Goal: Task Accomplishment & Management: Complete application form

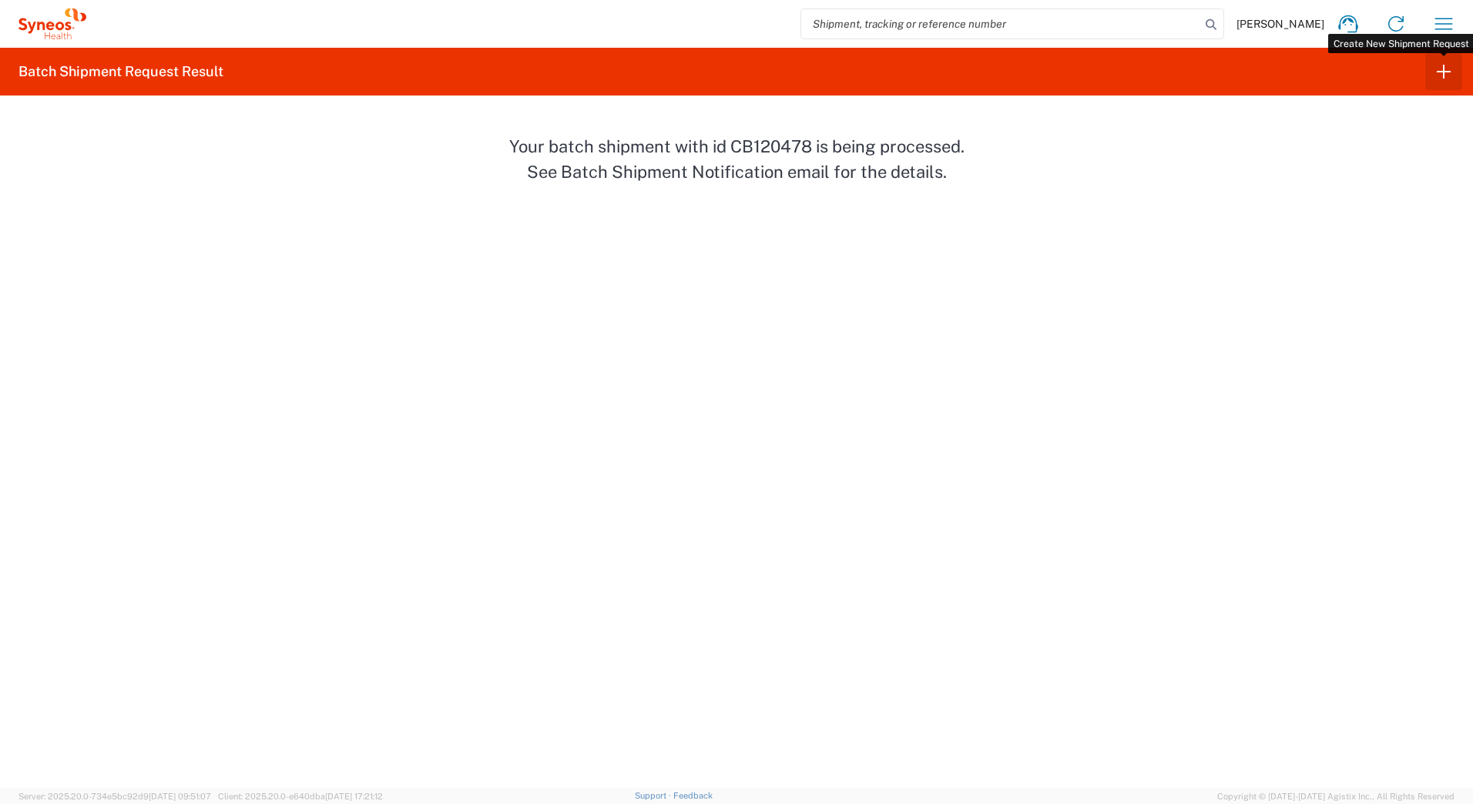
click at [1441, 72] on icon "button" at bounding box center [1444, 72] width 14 height 14
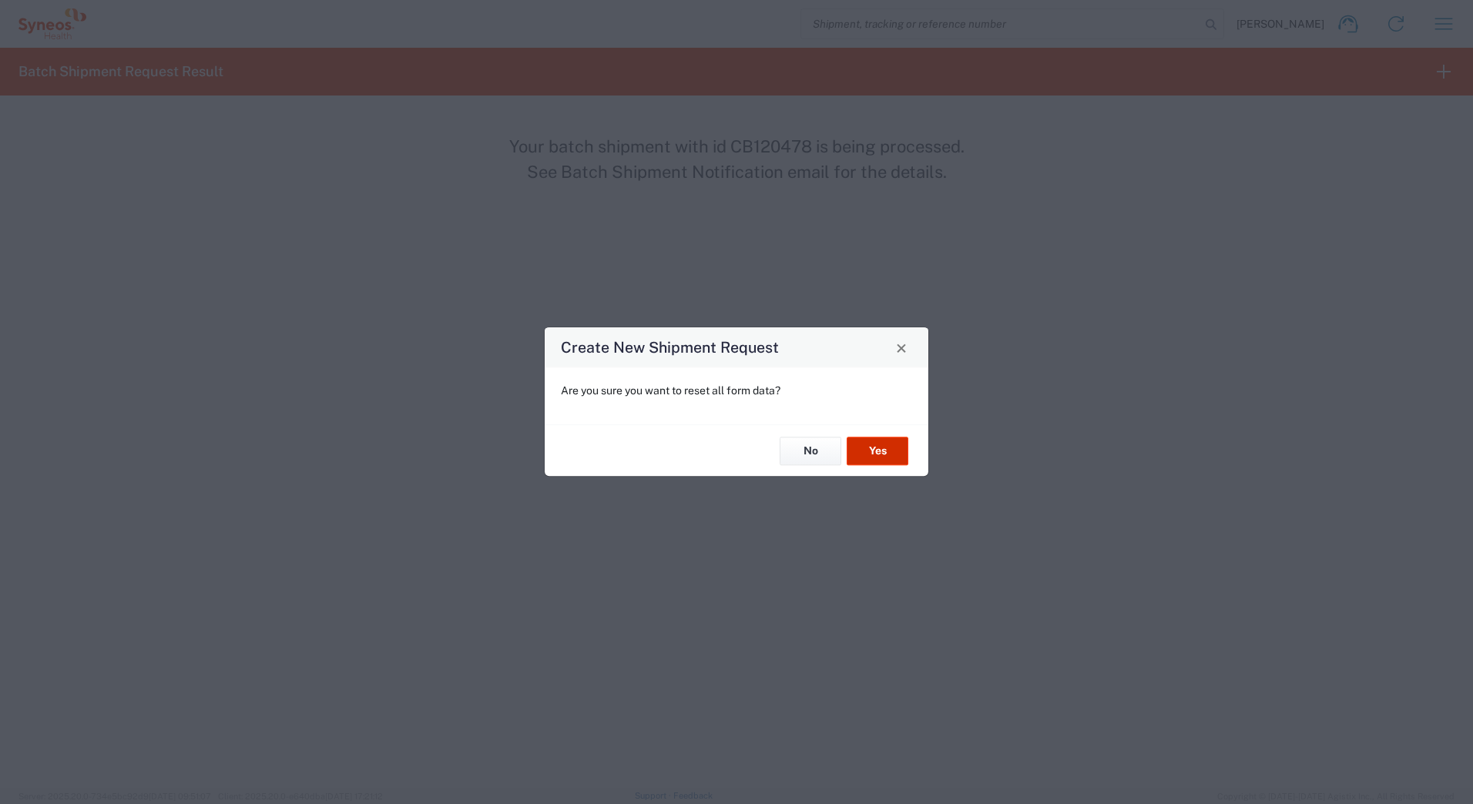
click at [880, 445] on button "Yes" at bounding box center [878, 451] width 62 height 29
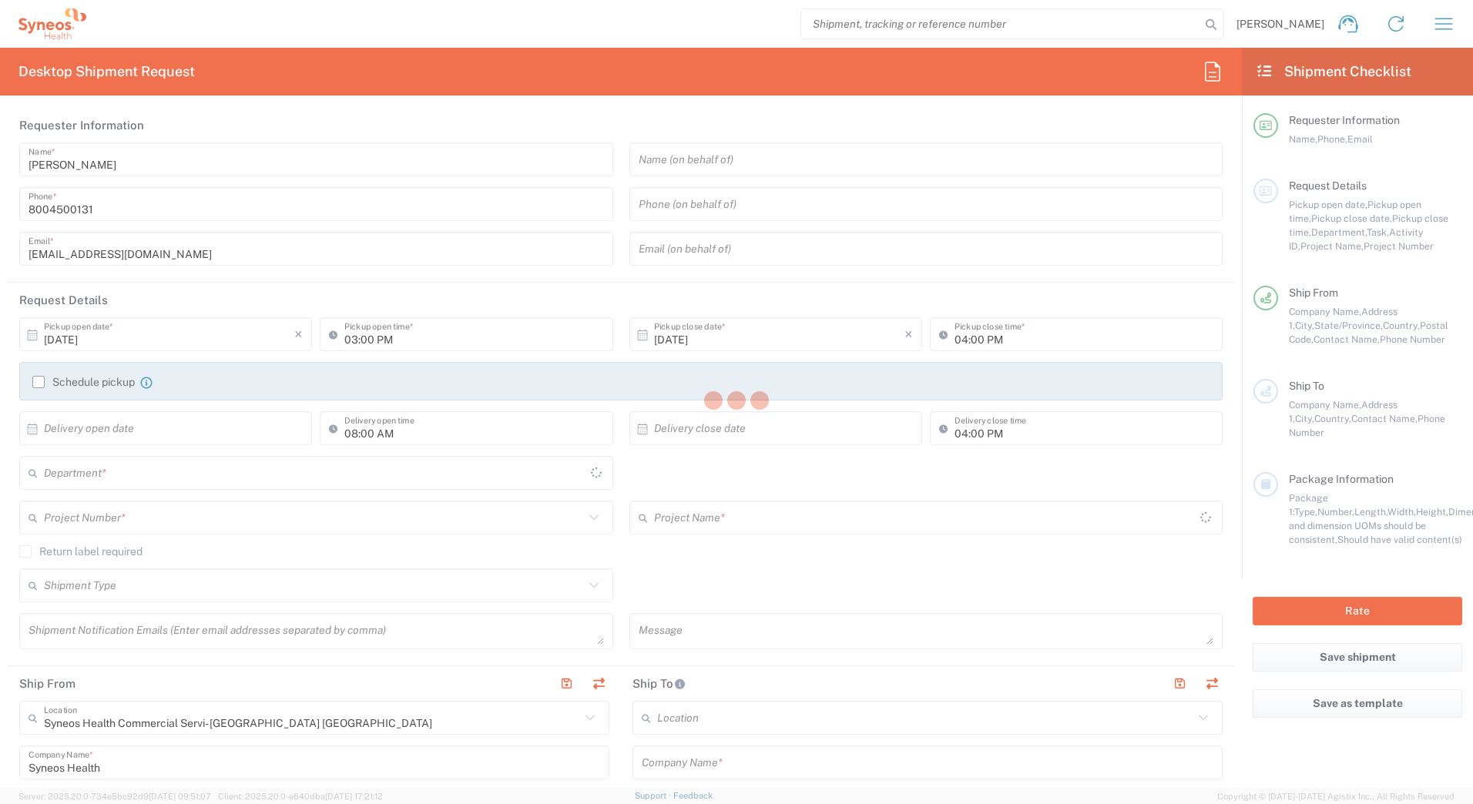
type input "4205"
type input "[US_STATE]"
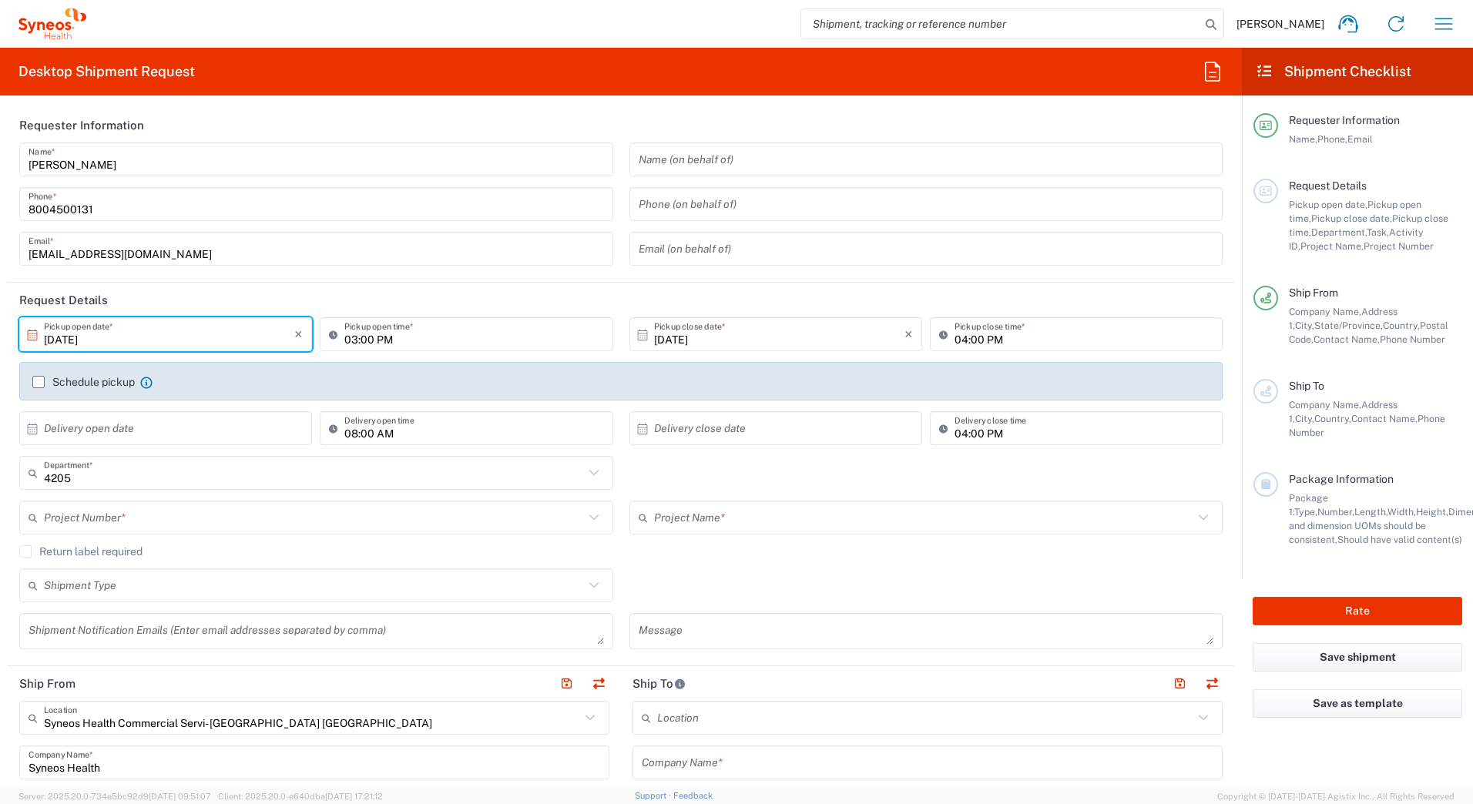
click at [82, 341] on input "[DATE]" at bounding box center [169, 334] width 250 height 27
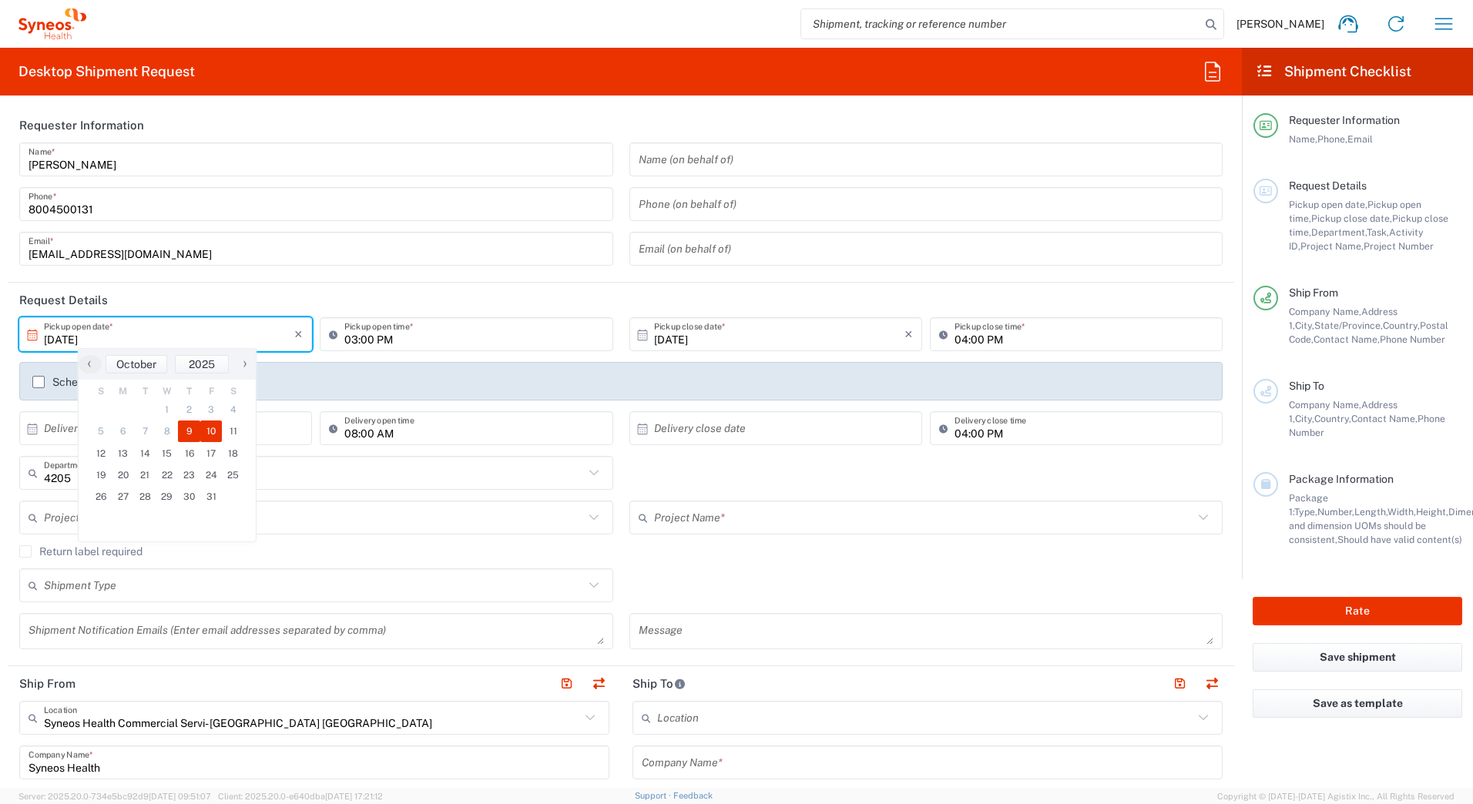
click at [212, 431] on span "10" at bounding box center [211, 432] width 22 height 22
type input "[DATE]"
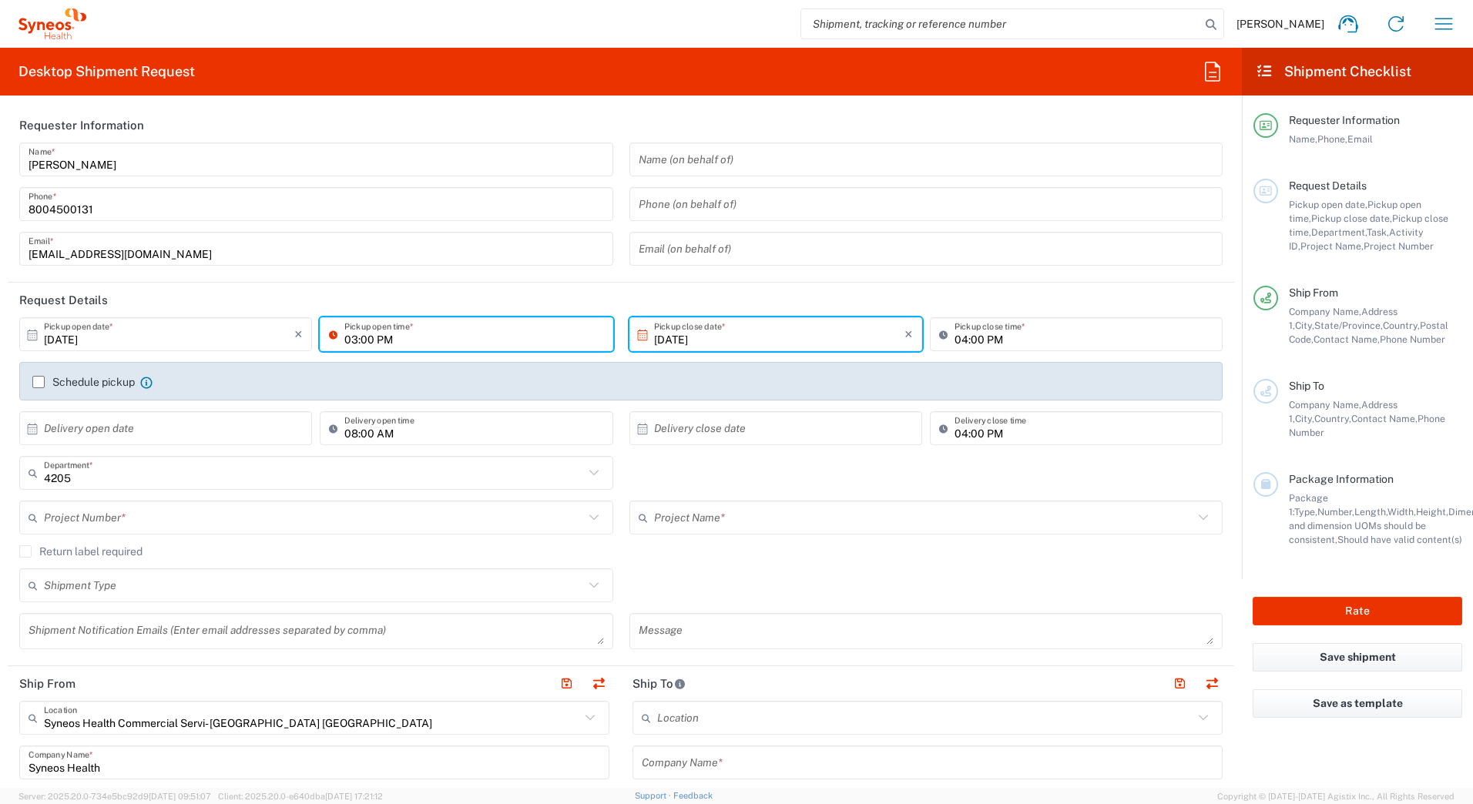
click at [381, 335] on input "03:00 PM" at bounding box center [473, 334] width 259 height 27
type input "11:00 AM"
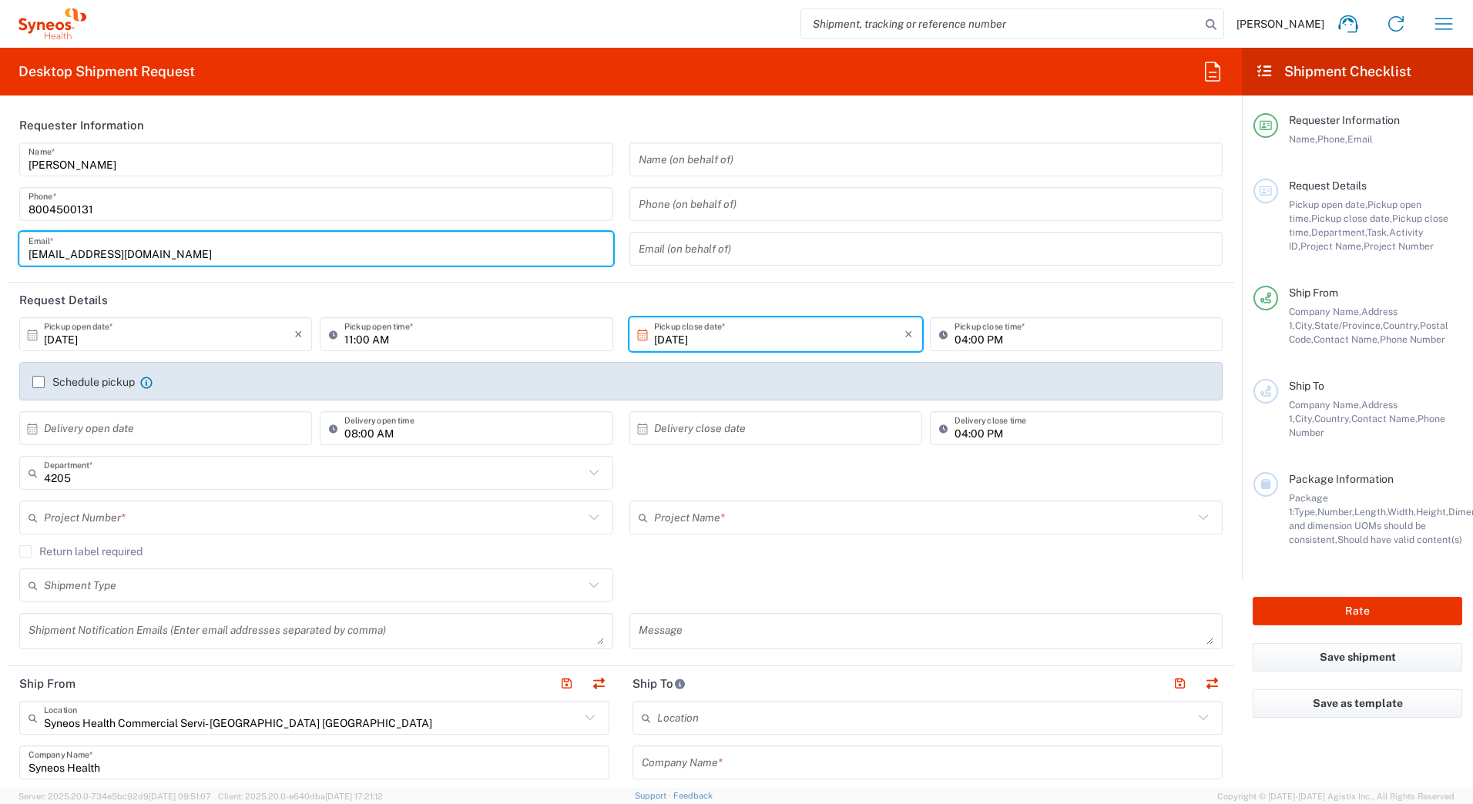
click at [501, 254] on input "[EMAIL_ADDRESS][DOMAIN_NAME]" at bounding box center [316, 249] width 575 height 27
click at [238, 571] on div "Shipment Type" at bounding box center [316, 586] width 594 height 34
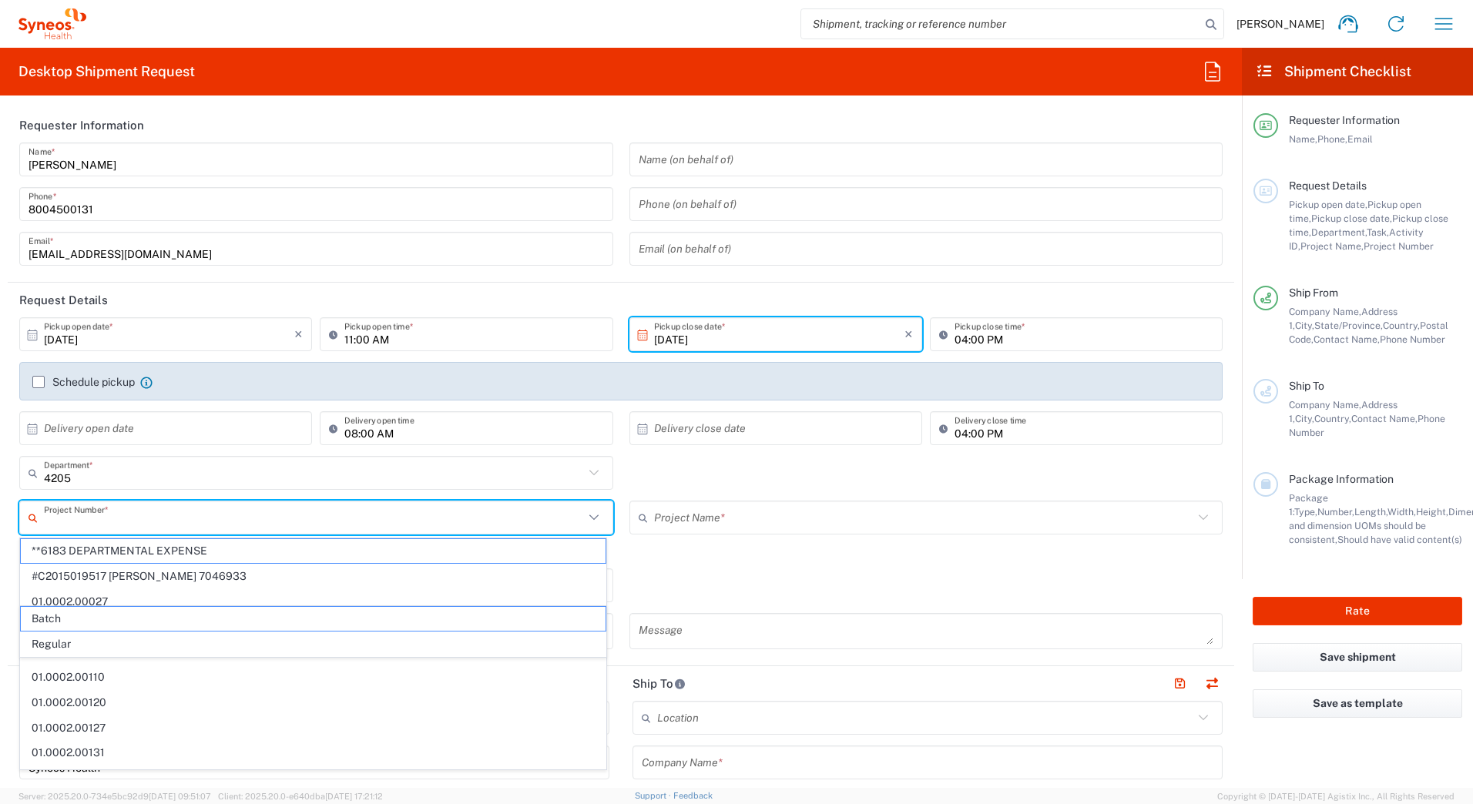
click at [99, 515] on input "text" at bounding box center [314, 518] width 540 height 27
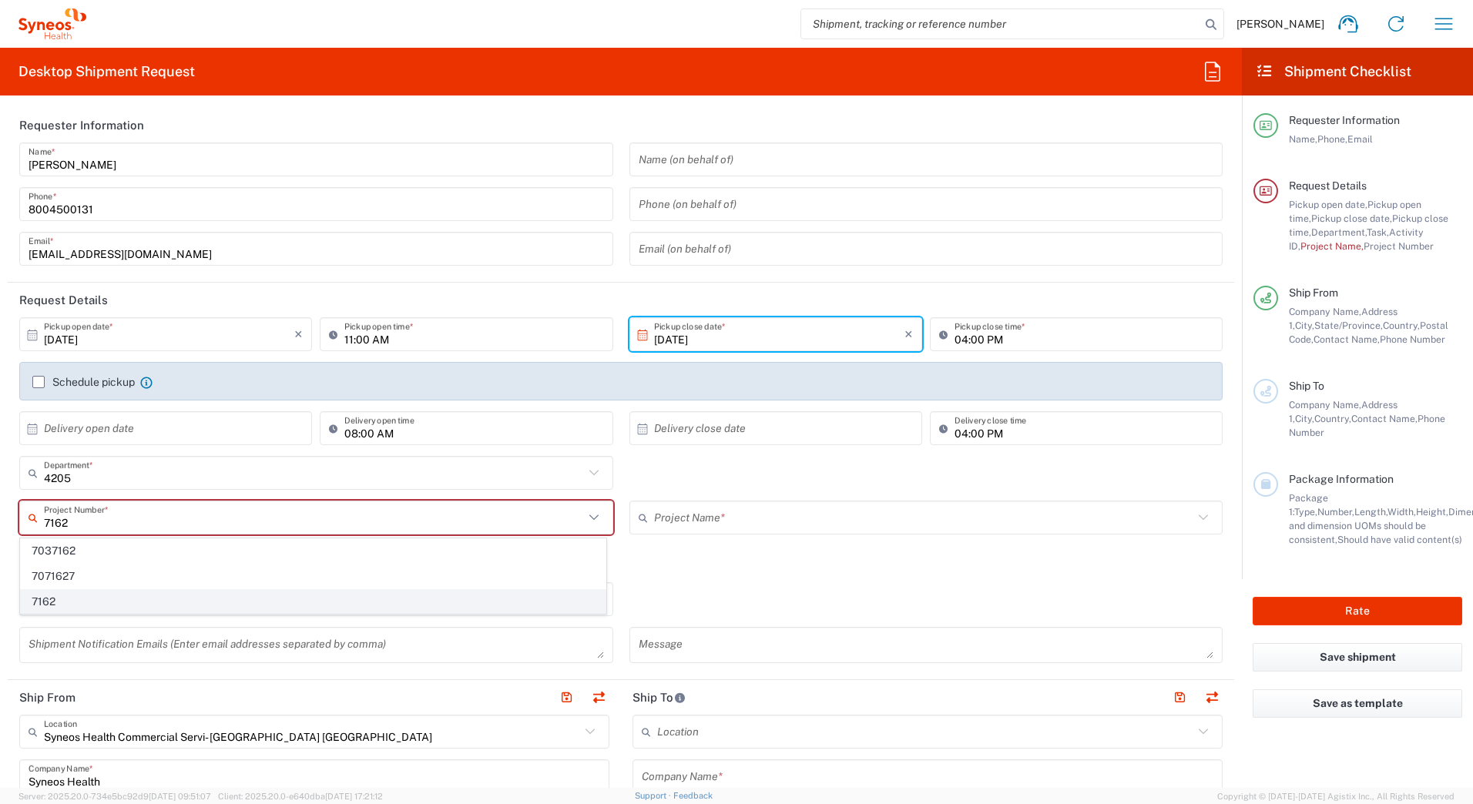
type input "7162"
click at [62, 604] on span "7162" at bounding box center [313, 602] width 585 height 24
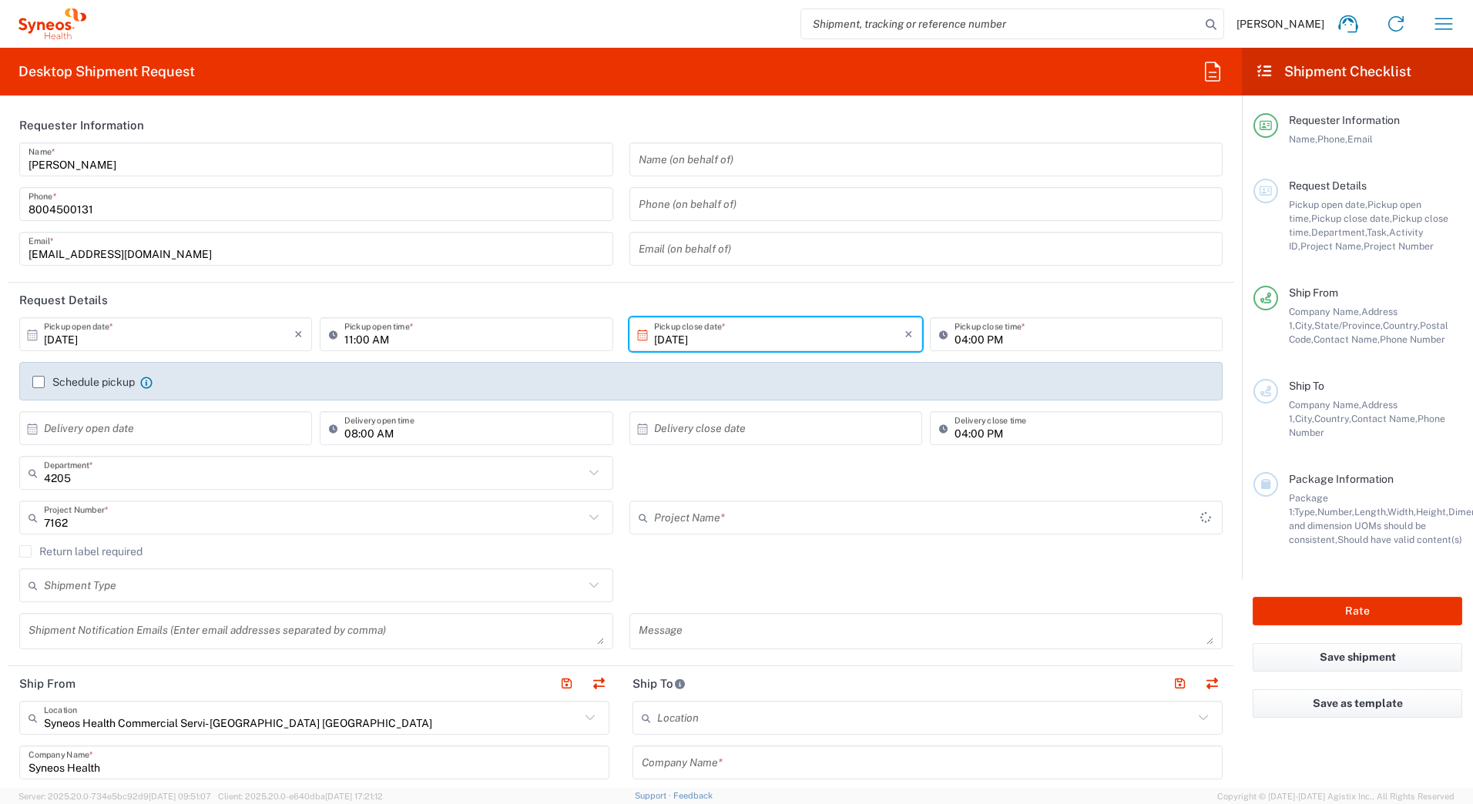
type input "ST-US-ViiV-Rukobia Field Sales"
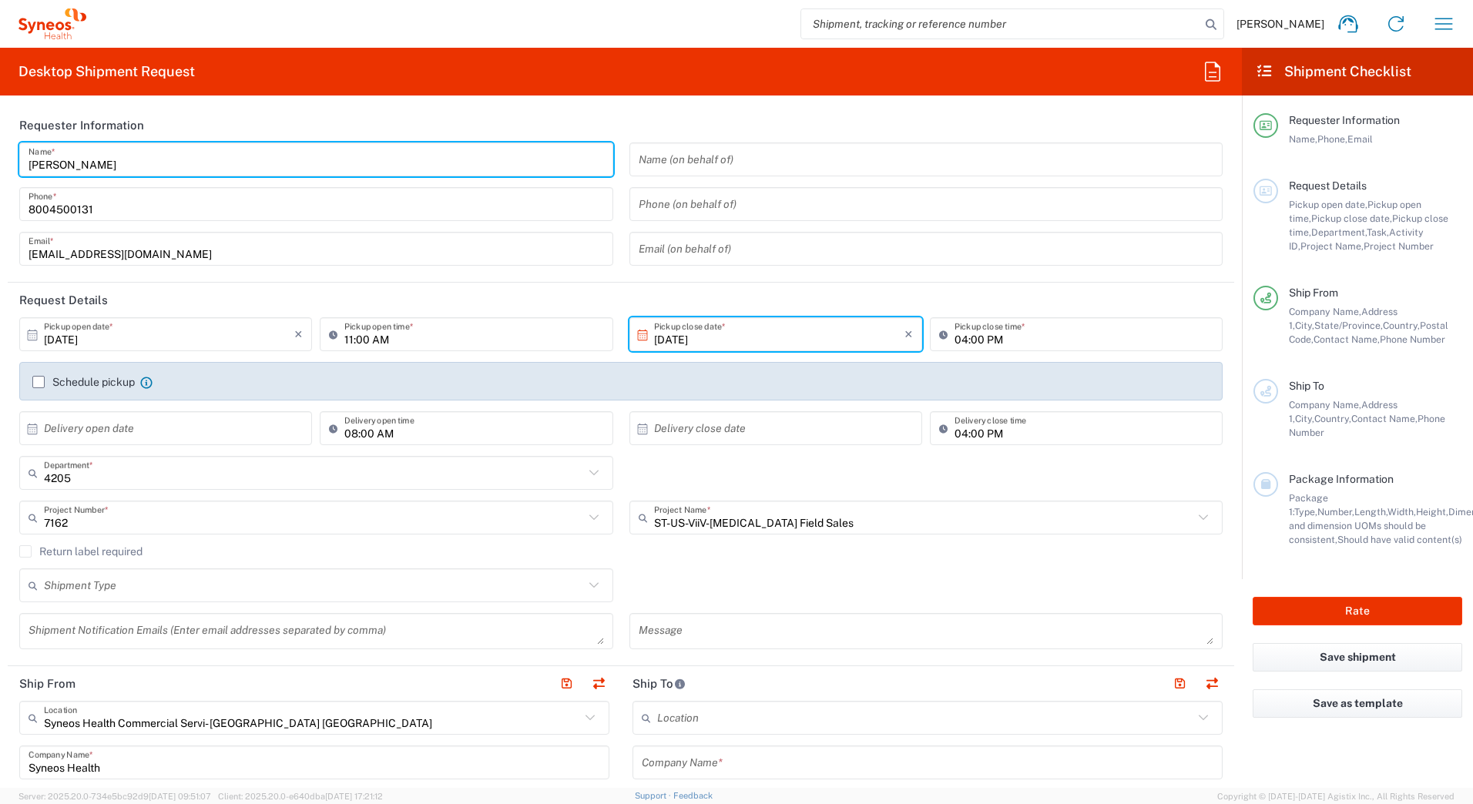
drag, startPoint x: 125, startPoint y: 158, endPoint x: -3, endPoint y: 159, distance: 127.9
click at [0, 159] on html "David Horvath Home Shipment estimator Shipment tracking Desktop shipment reques…" at bounding box center [736, 402] width 1473 height 804
paste input "Syneos Deployments"
type input "Syneos Deployments"
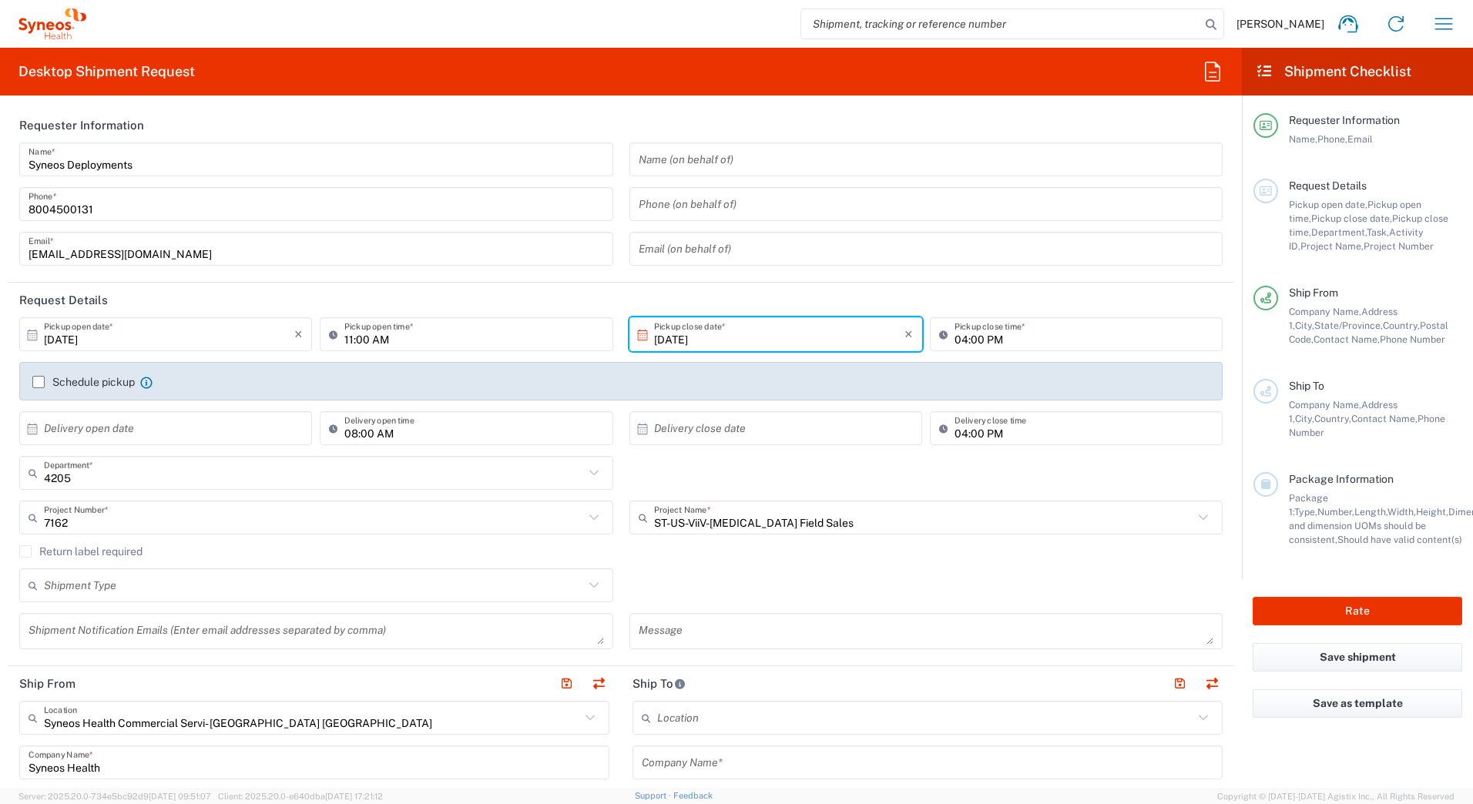
click at [248, 110] on header "Requester Information" at bounding box center [621, 125] width 1226 height 35
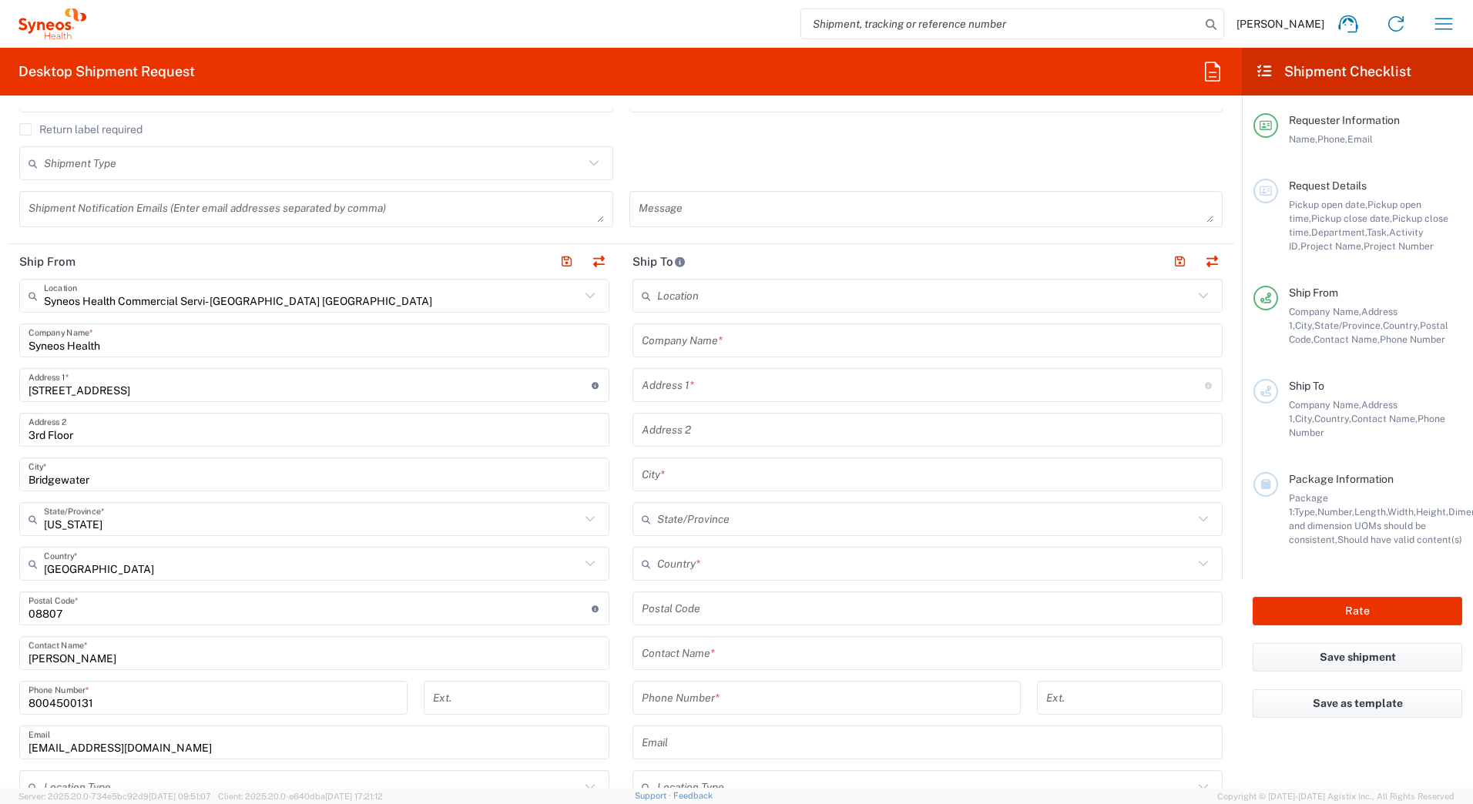
scroll to position [462, 0]
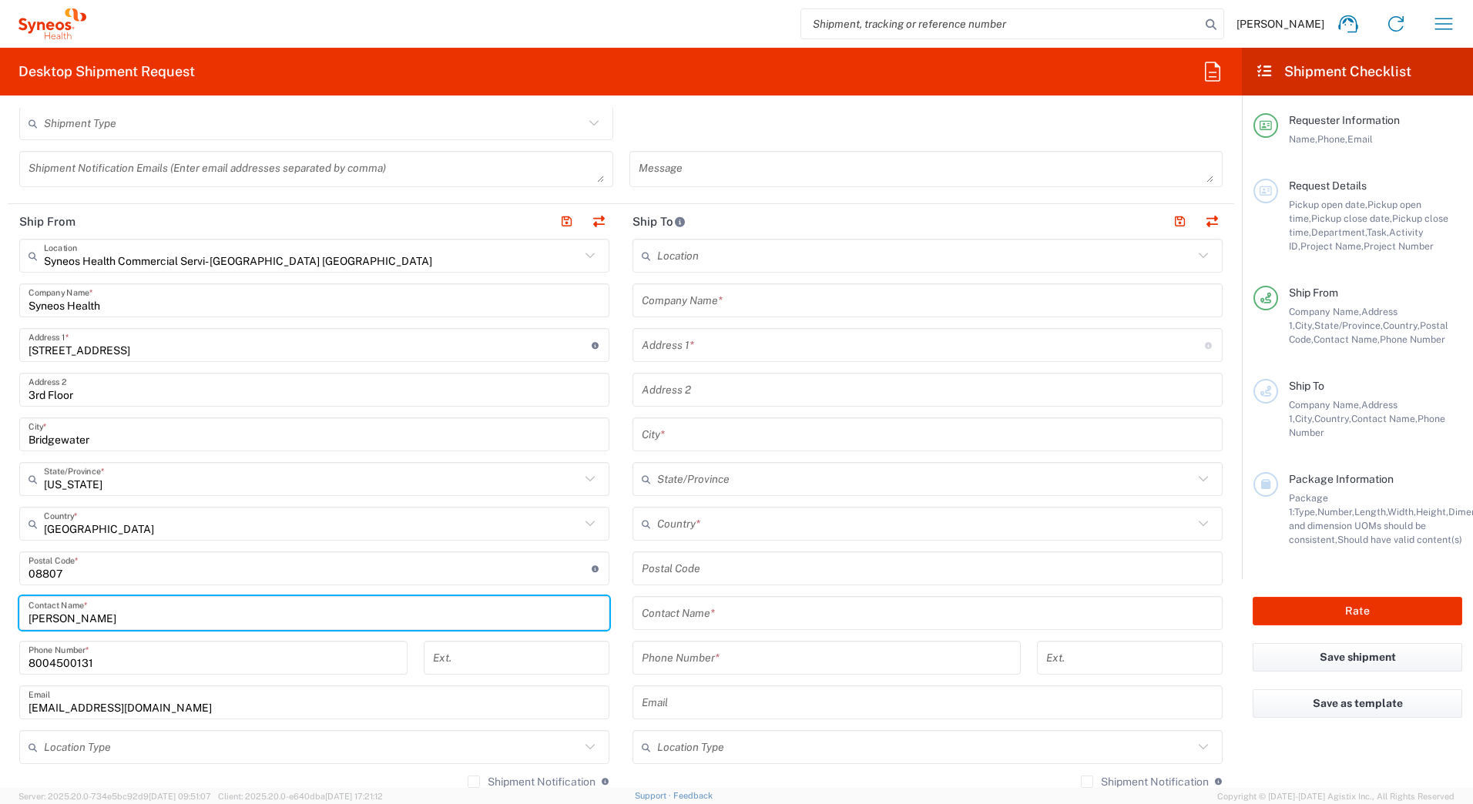
drag, startPoint x: 117, startPoint y: 616, endPoint x: -3, endPoint y: 623, distance: 120.4
click at [0, 623] on html "David Horvath Home Shipment estimator Shipment tracking Desktop shipment reques…" at bounding box center [736, 402] width 1473 height 804
paste input "Syneos Deployments"
type input "Syneos Deployments"
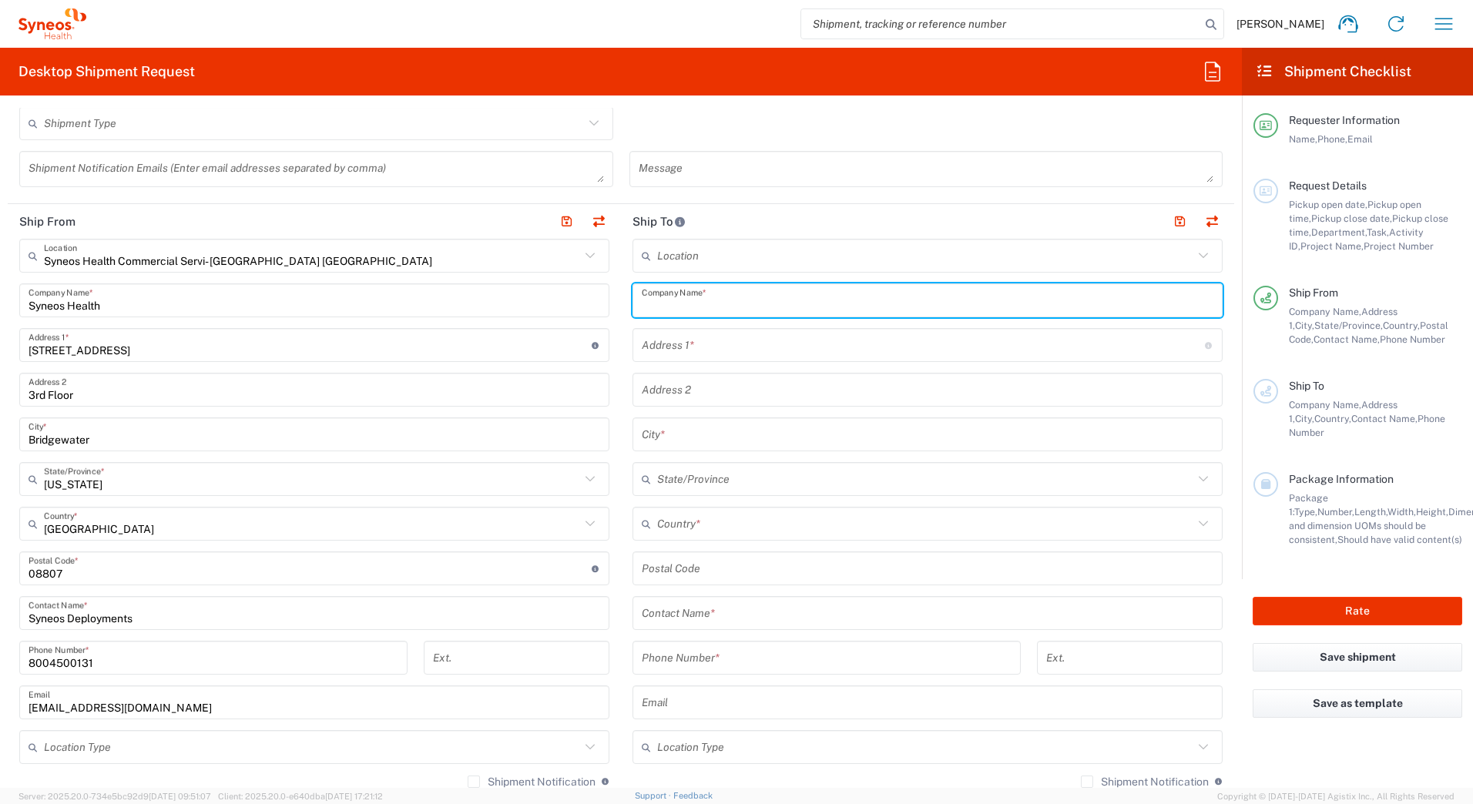
click at [655, 298] on input "text" at bounding box center [928, 300] width 572 height 27
paste input "Tanita Adu"
type input "Tanita Adu"
click at [702, 613] on input "text" at bounding box center [928, 613] width 572 height 27
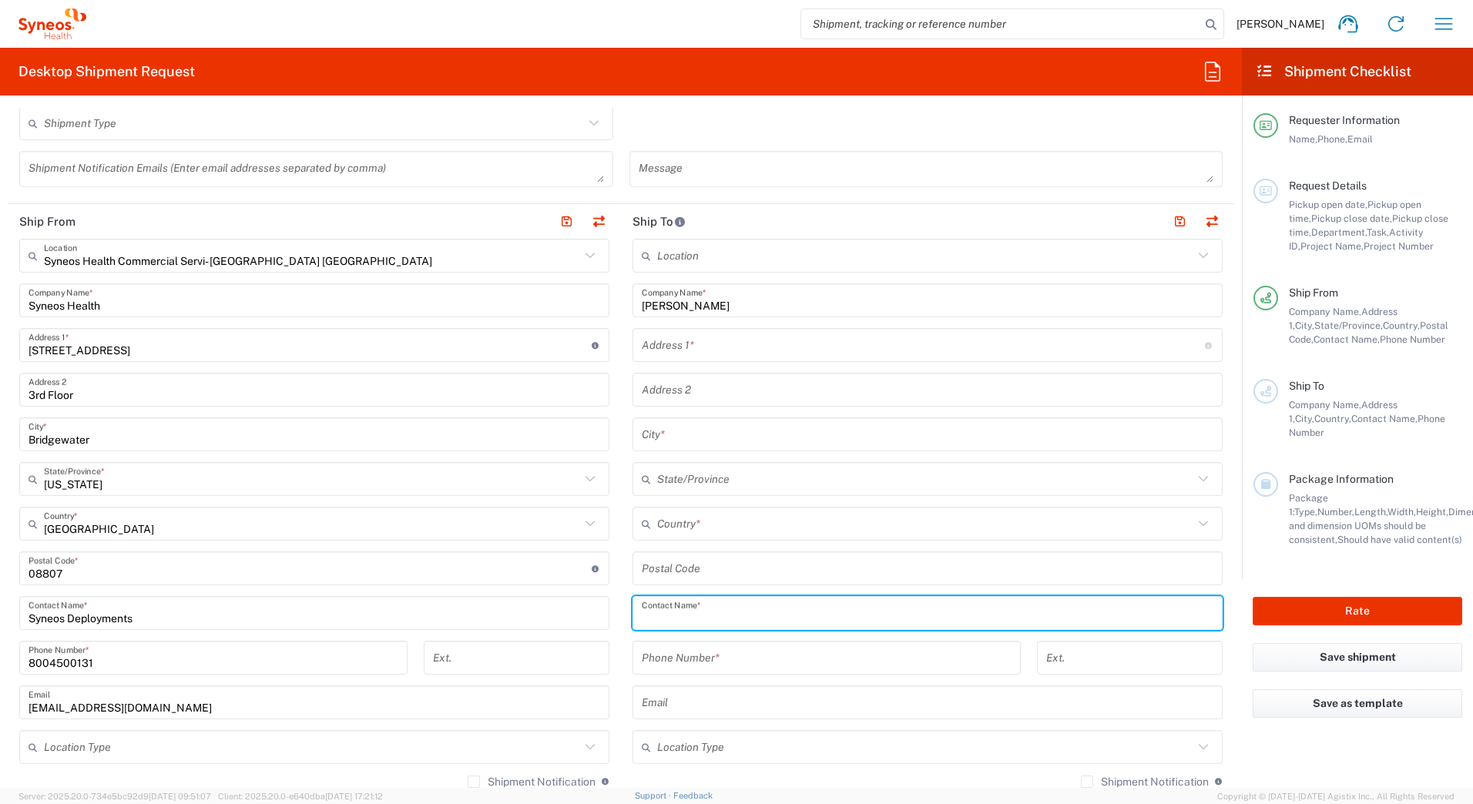
paste input "Tanita Adu"
type input "Tanita Adu"
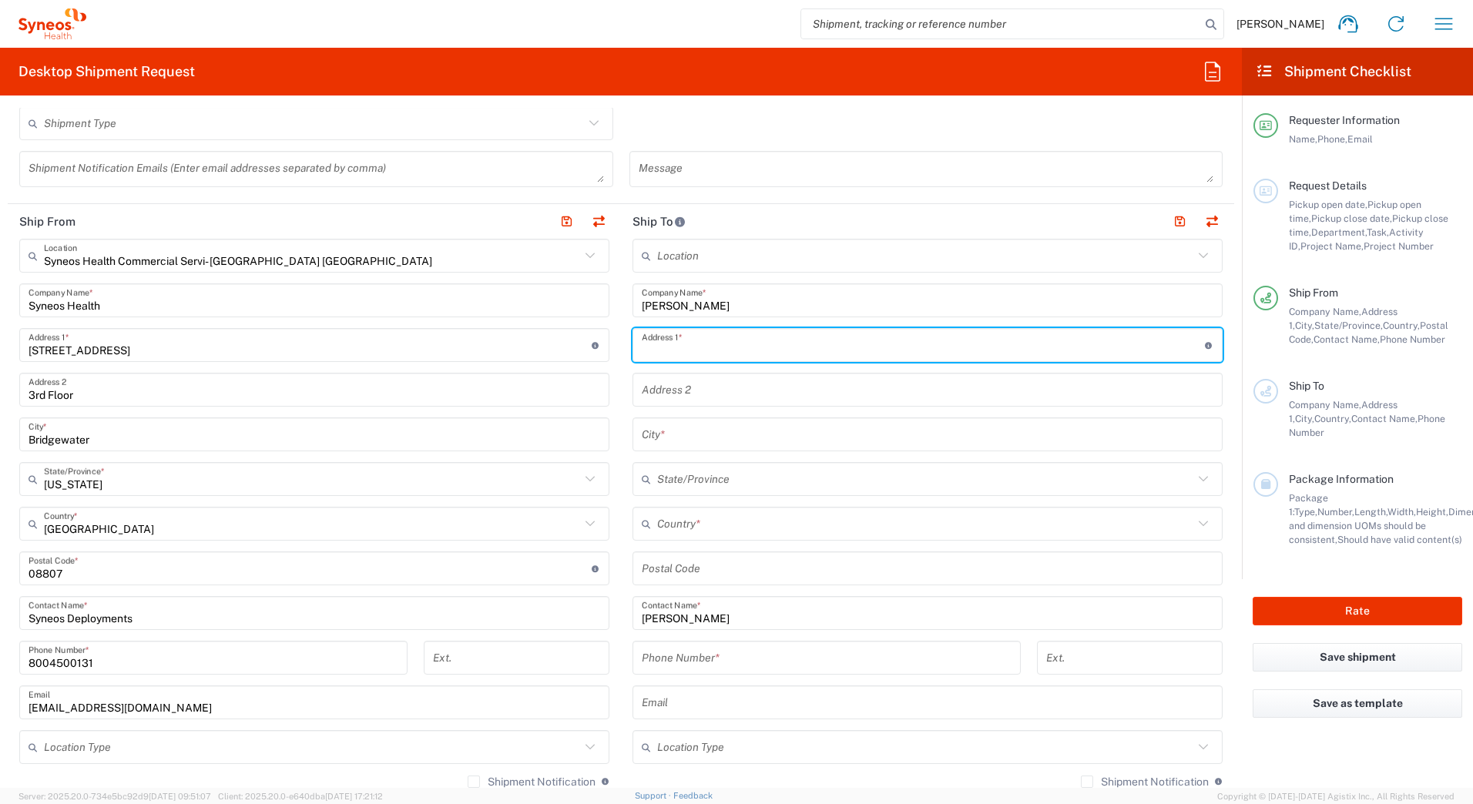
click at [680, 347] on input "text" at bounding box center [923, 345] width 563 height 27
paste input "2701 Margary Timbers Court"
type input "2701 Margary Timbers Court"
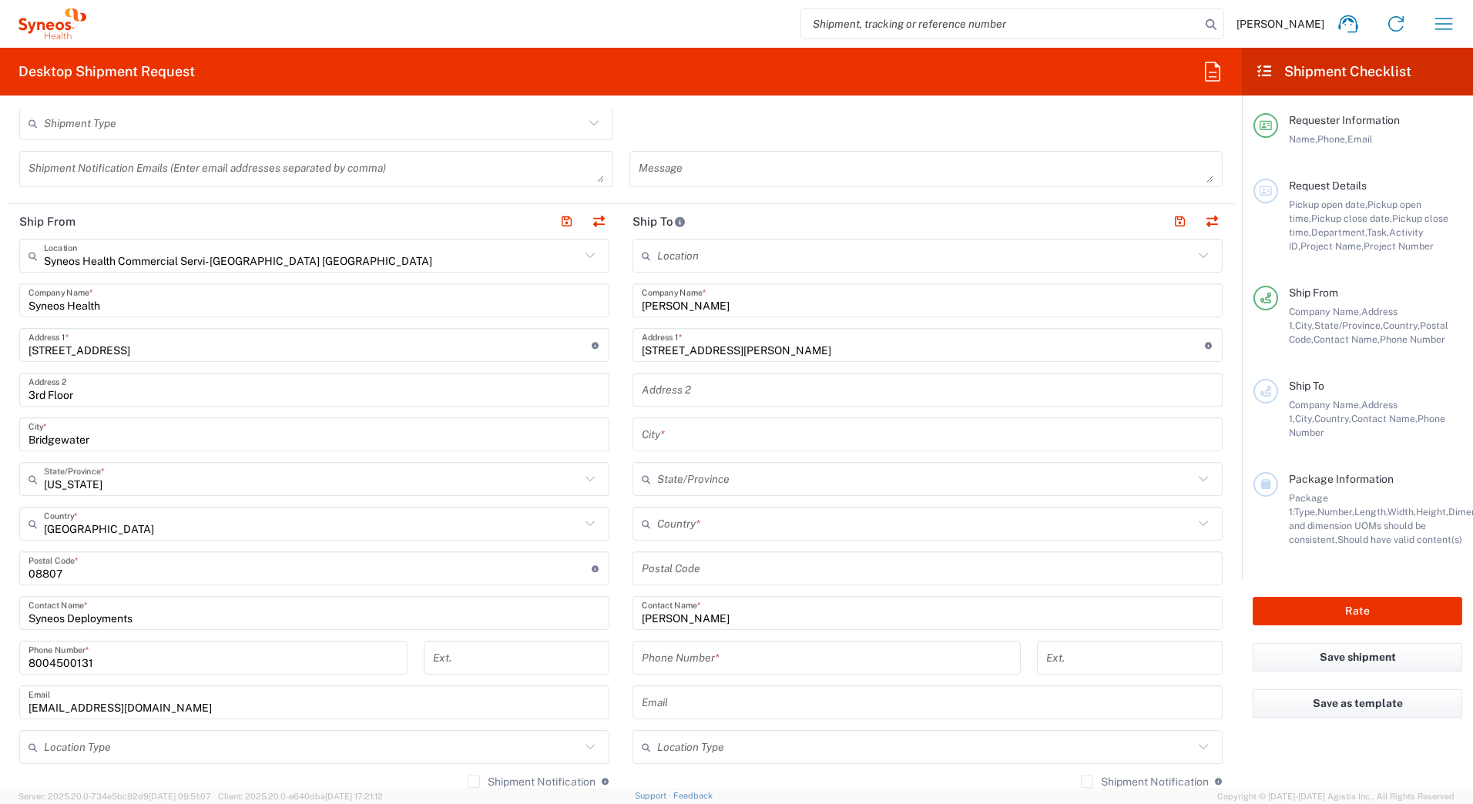
click at [642, 439] on input "text" at bounding box center [928, 434] width 572 height 27
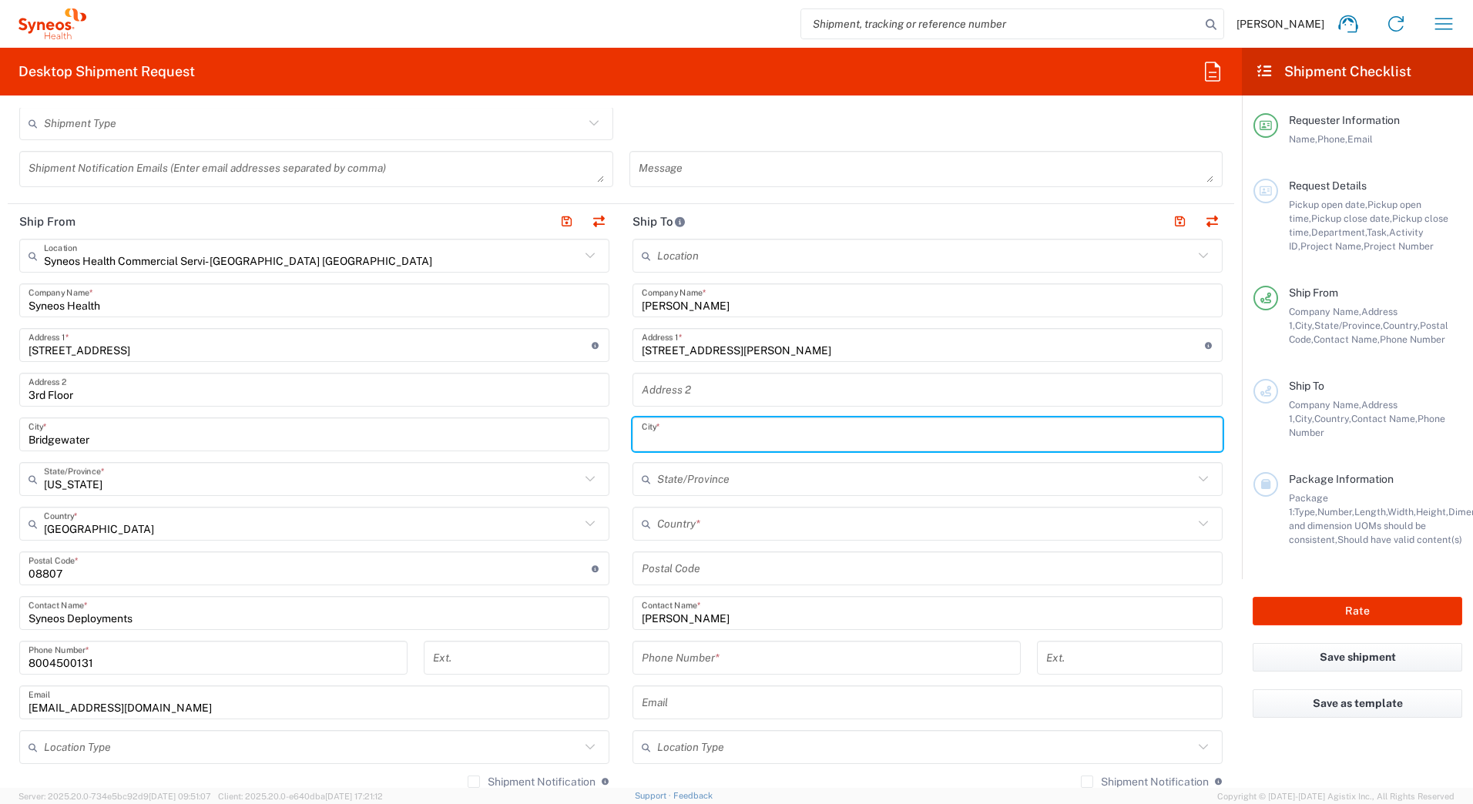
paste input "Bowie"
type input "Bowie"
click at [666, 525] on input "text" at bounding box center [925, 524] width 536 height 27
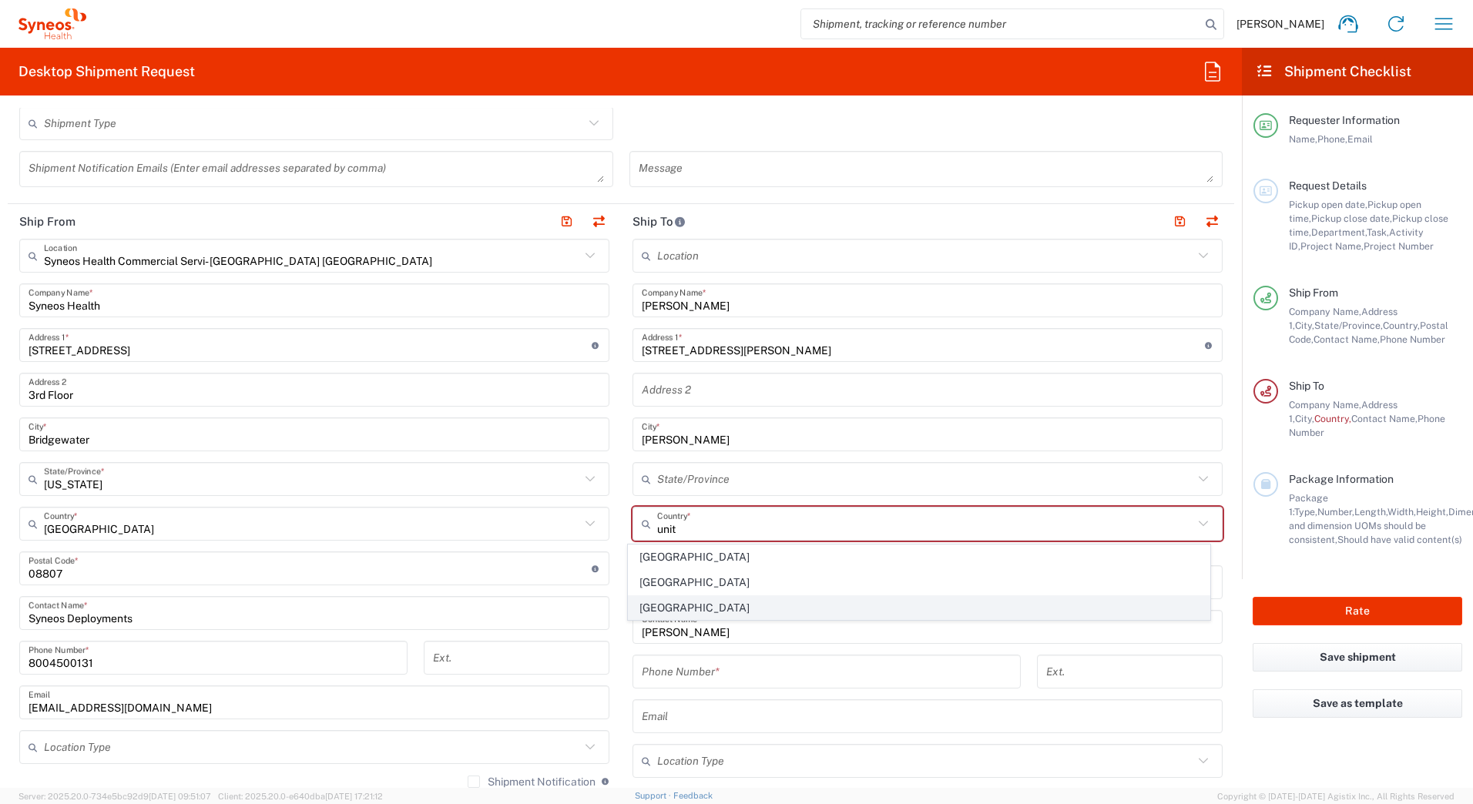
click at [653, 602] on span "[GEOGRAPHIC_DATA]" at bounding box center [920, 608] width 582 height 24
type input "[GEOGRAPHIC_DATA]"
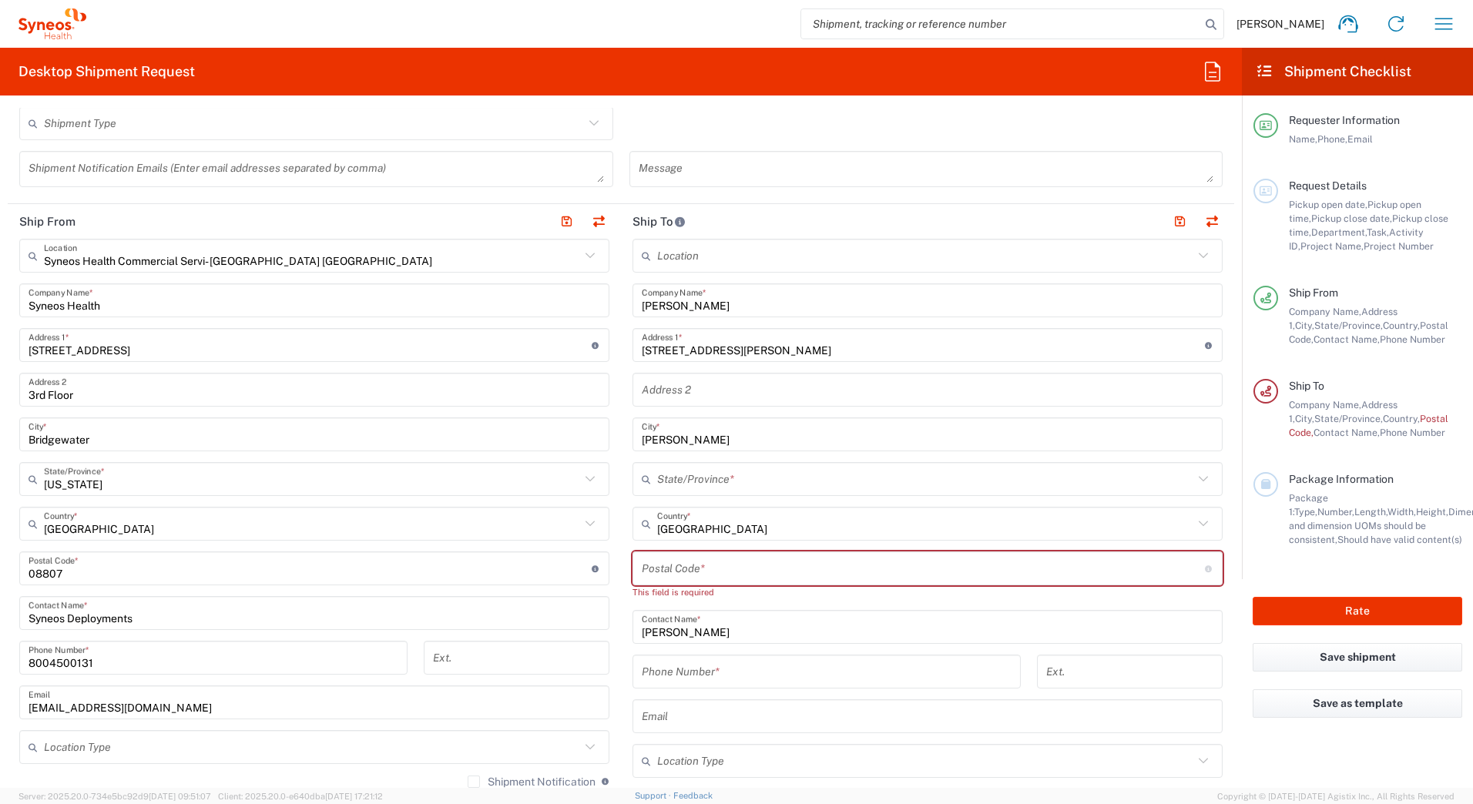
click at [675, 476] on input "text" at bounding box center [925, 479] width 536 height 27
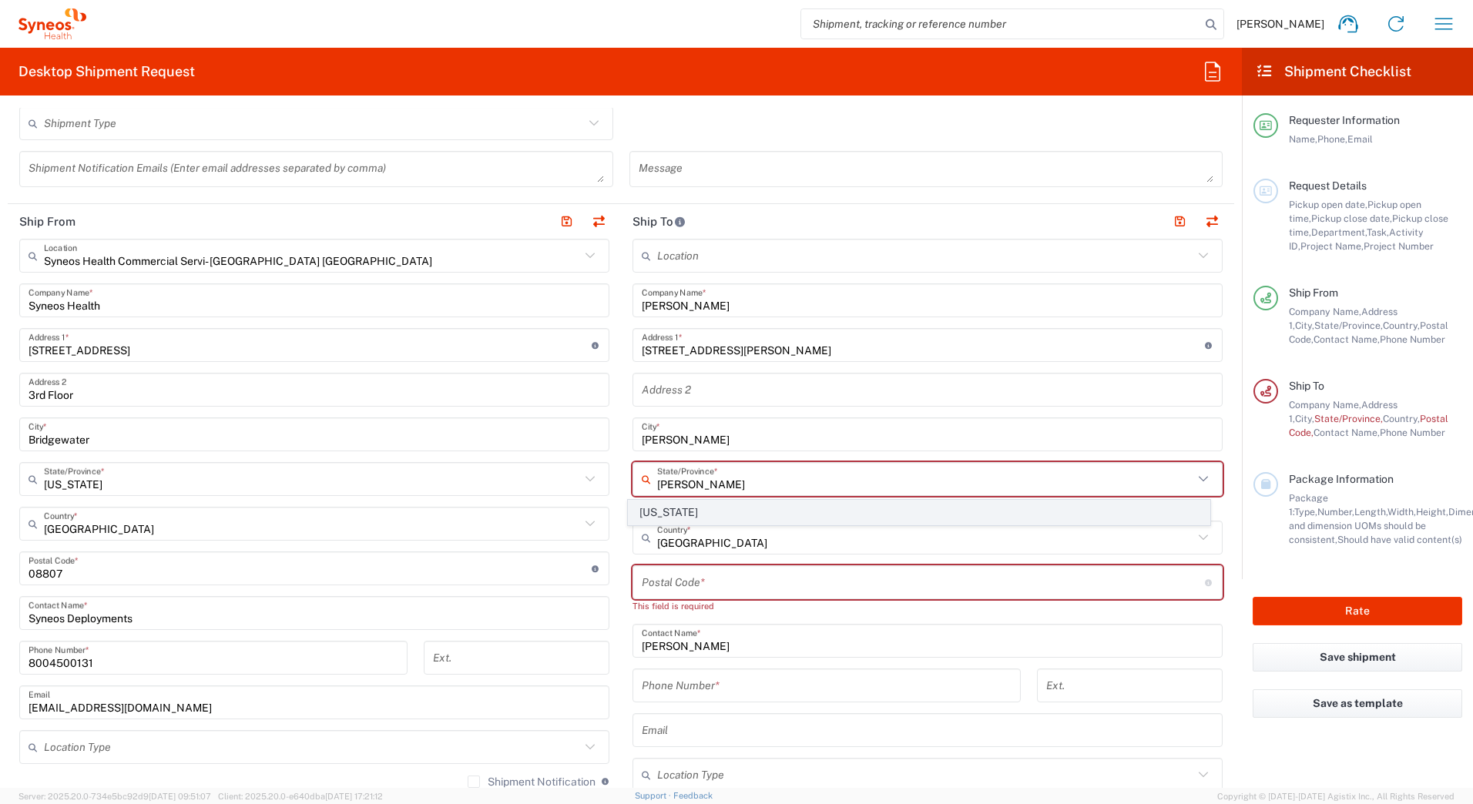
click at [666, 515] on span "[US_STATE]" at bounding box center [920, 513] width 582 height 24
type input "[US_STATE]"
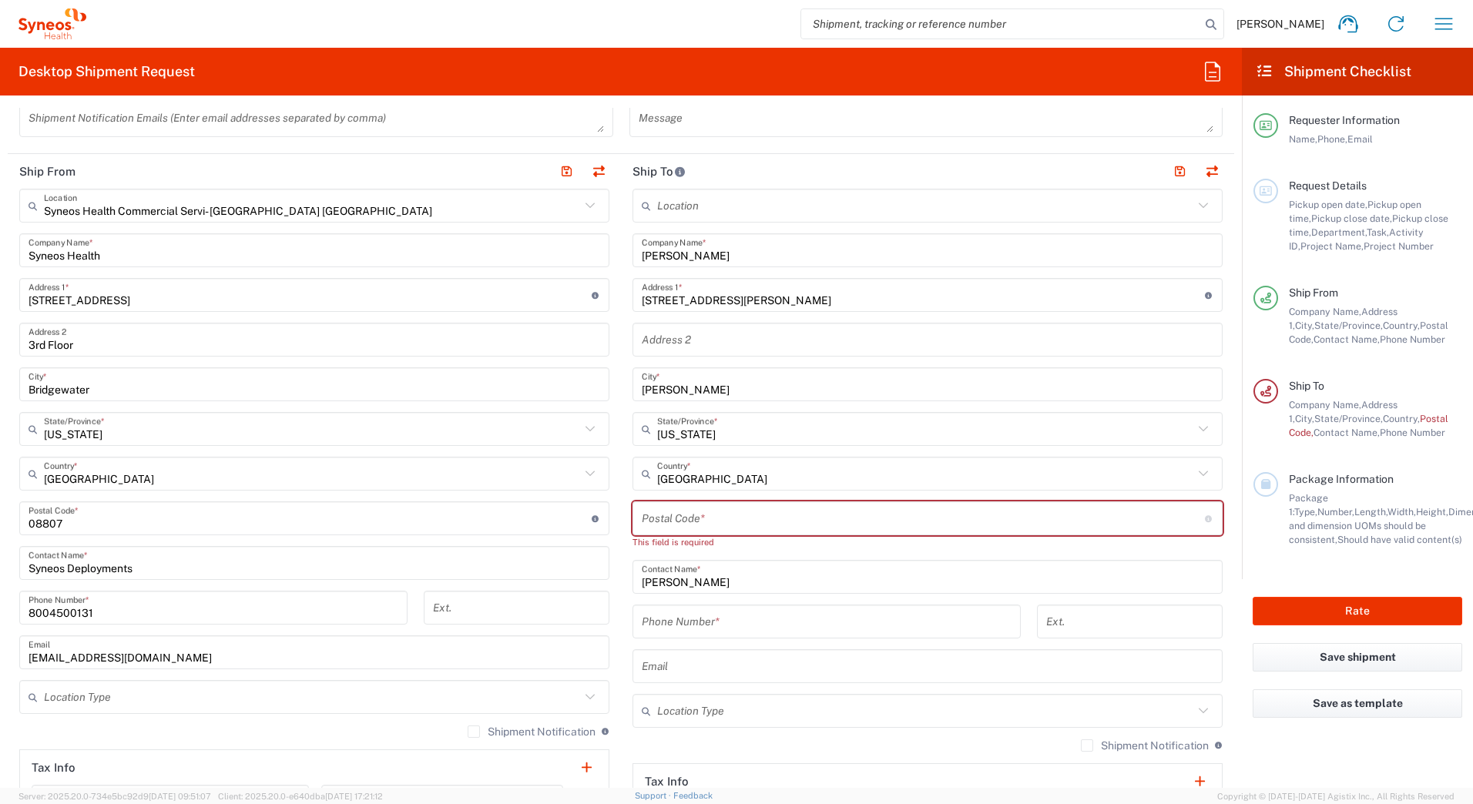
scroll to position [539, 0]
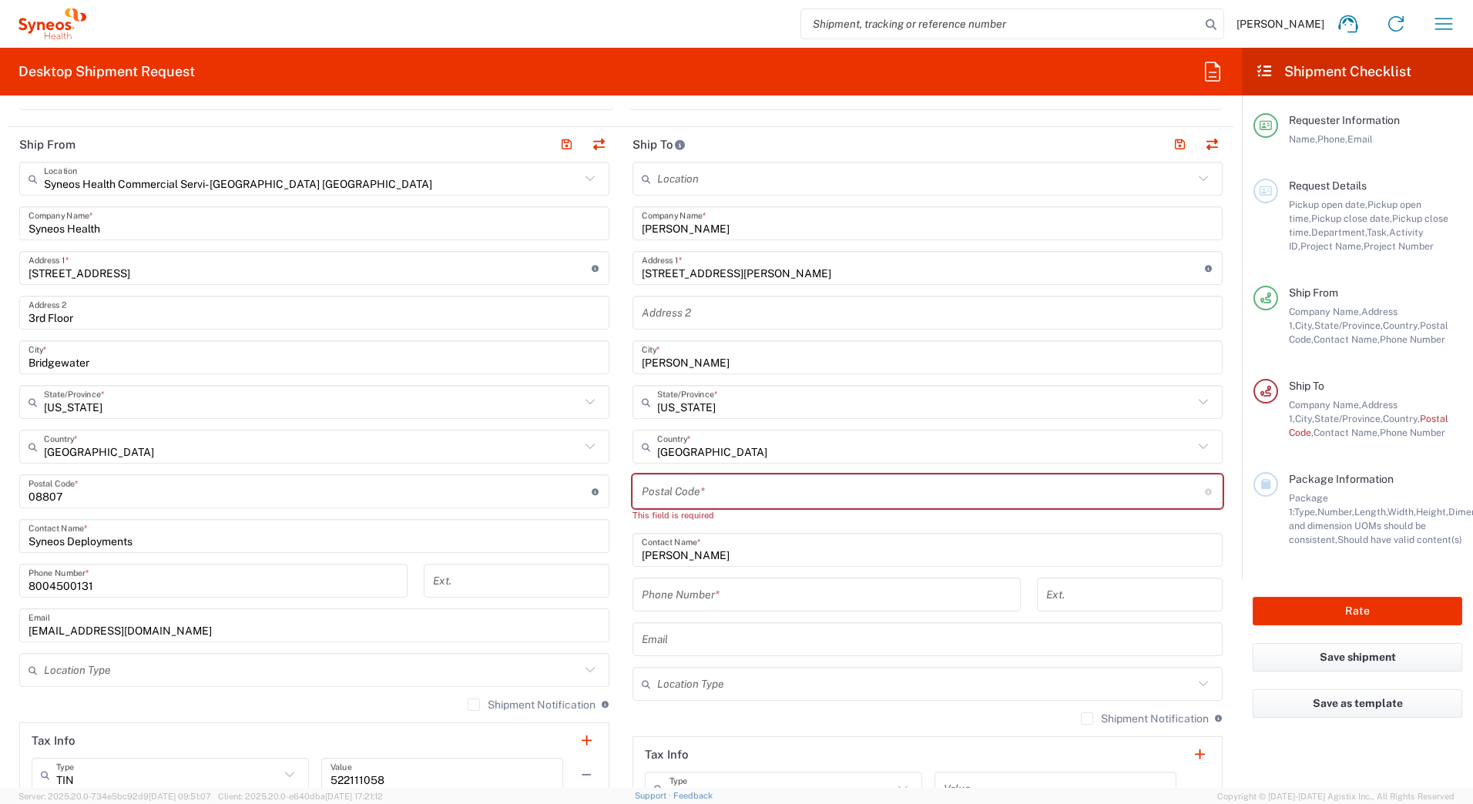
click at [705, 593] on input "tel" at bounding box center [827, 595] width 370 height 27
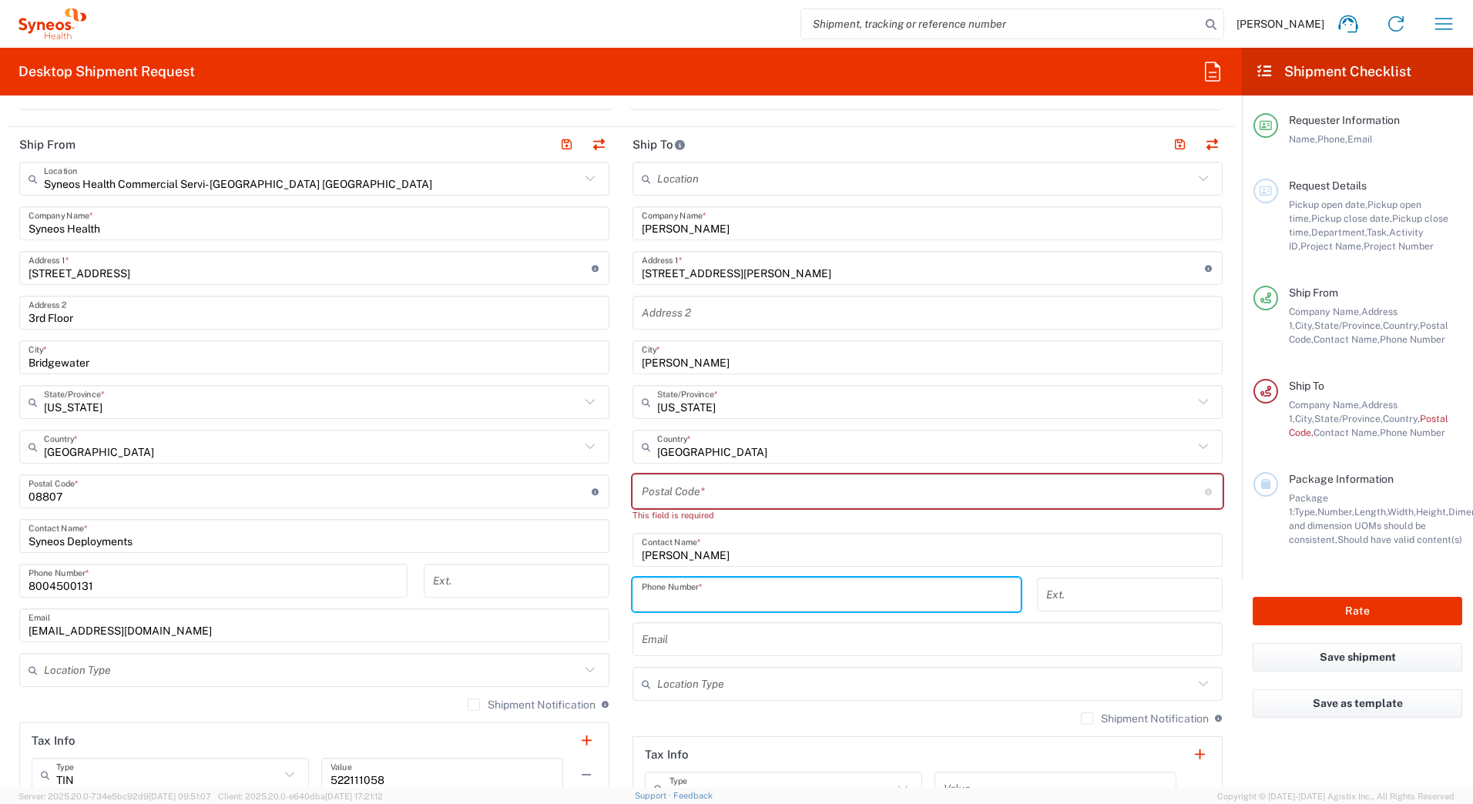
paste input "2022885415"
type input "2022885415"
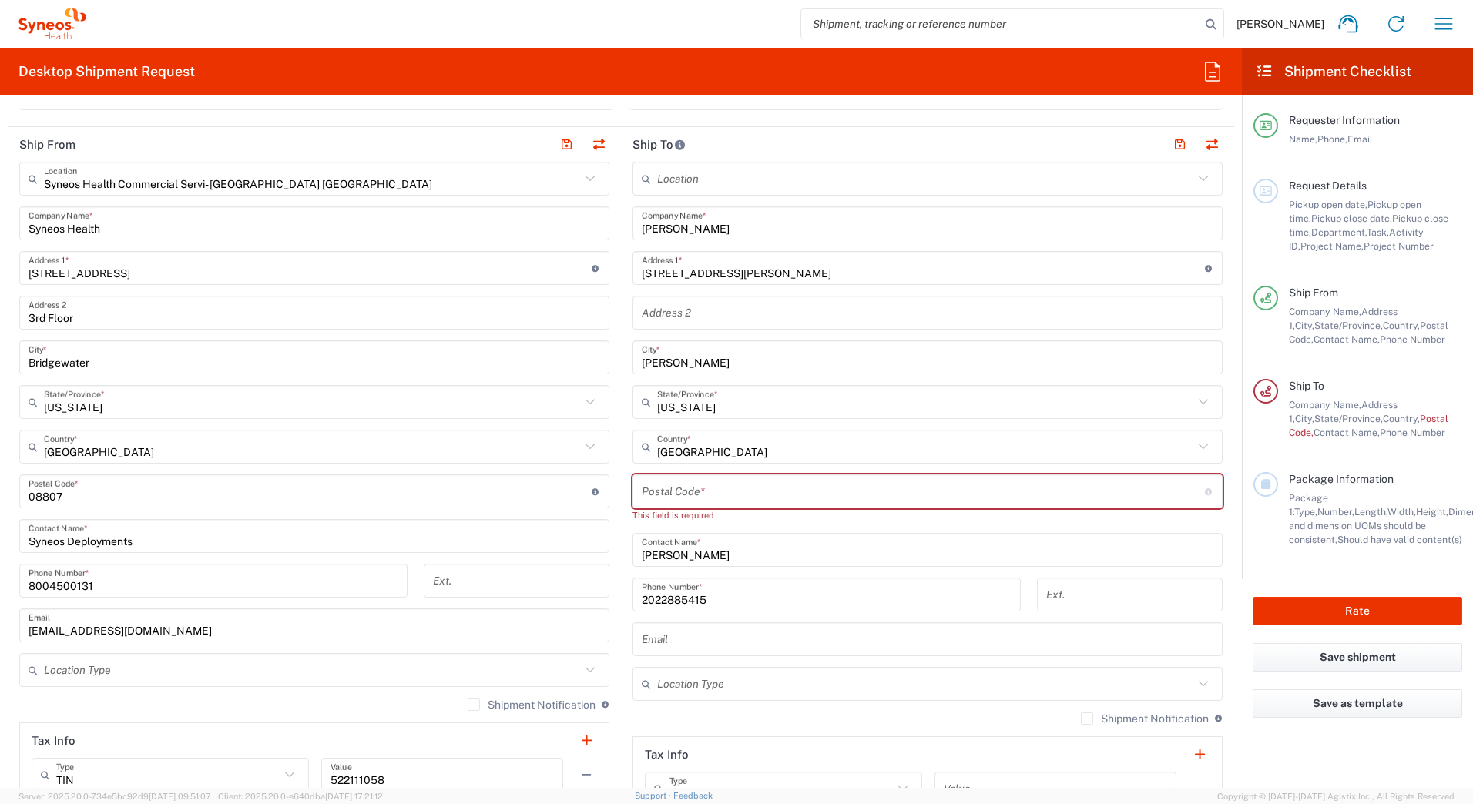
click at [675, 489] on input "undefined" at bounding box center [923, 491] width 563 height 27
paste input "20721"
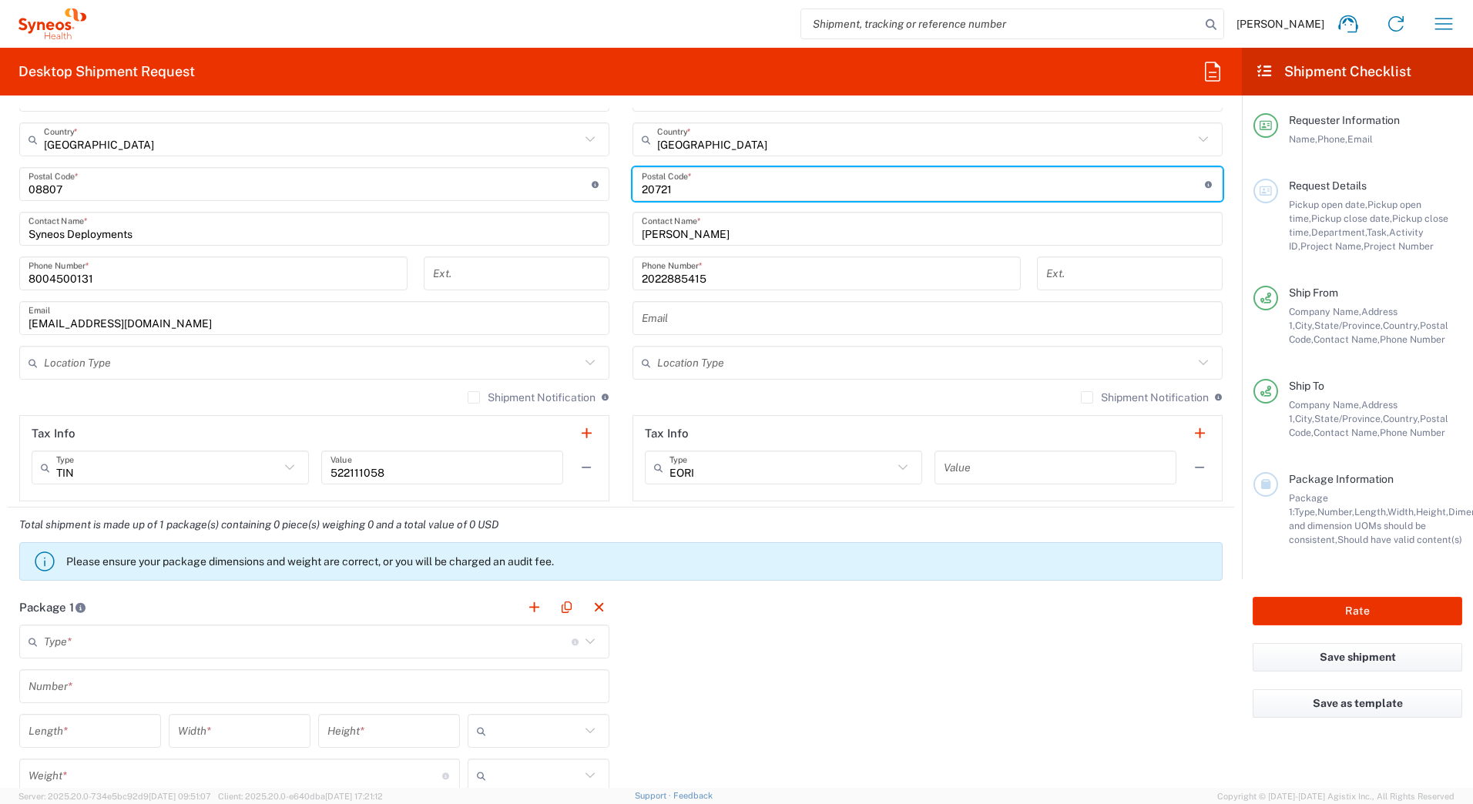
scroll to position [1001, 0]
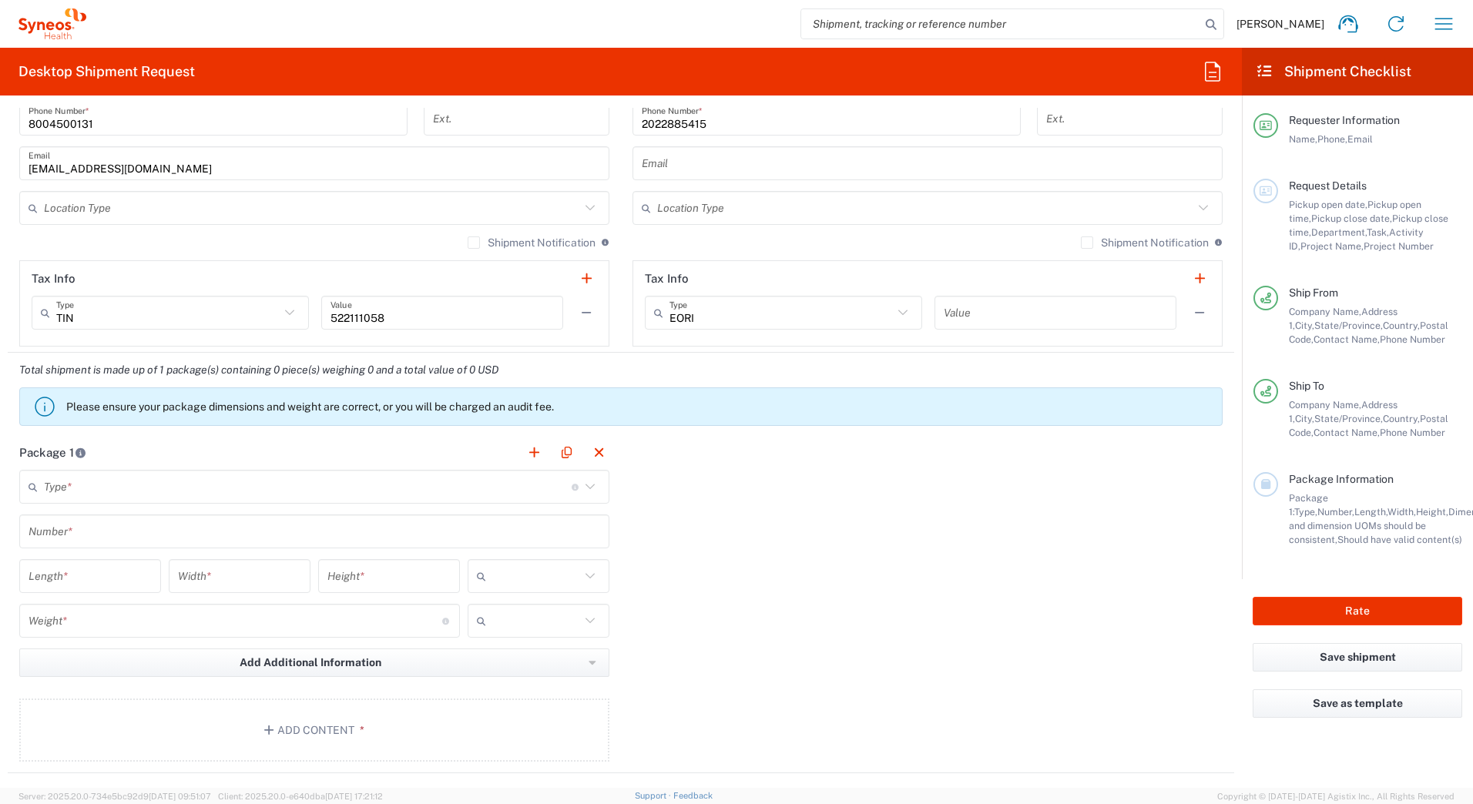
type input "20721"
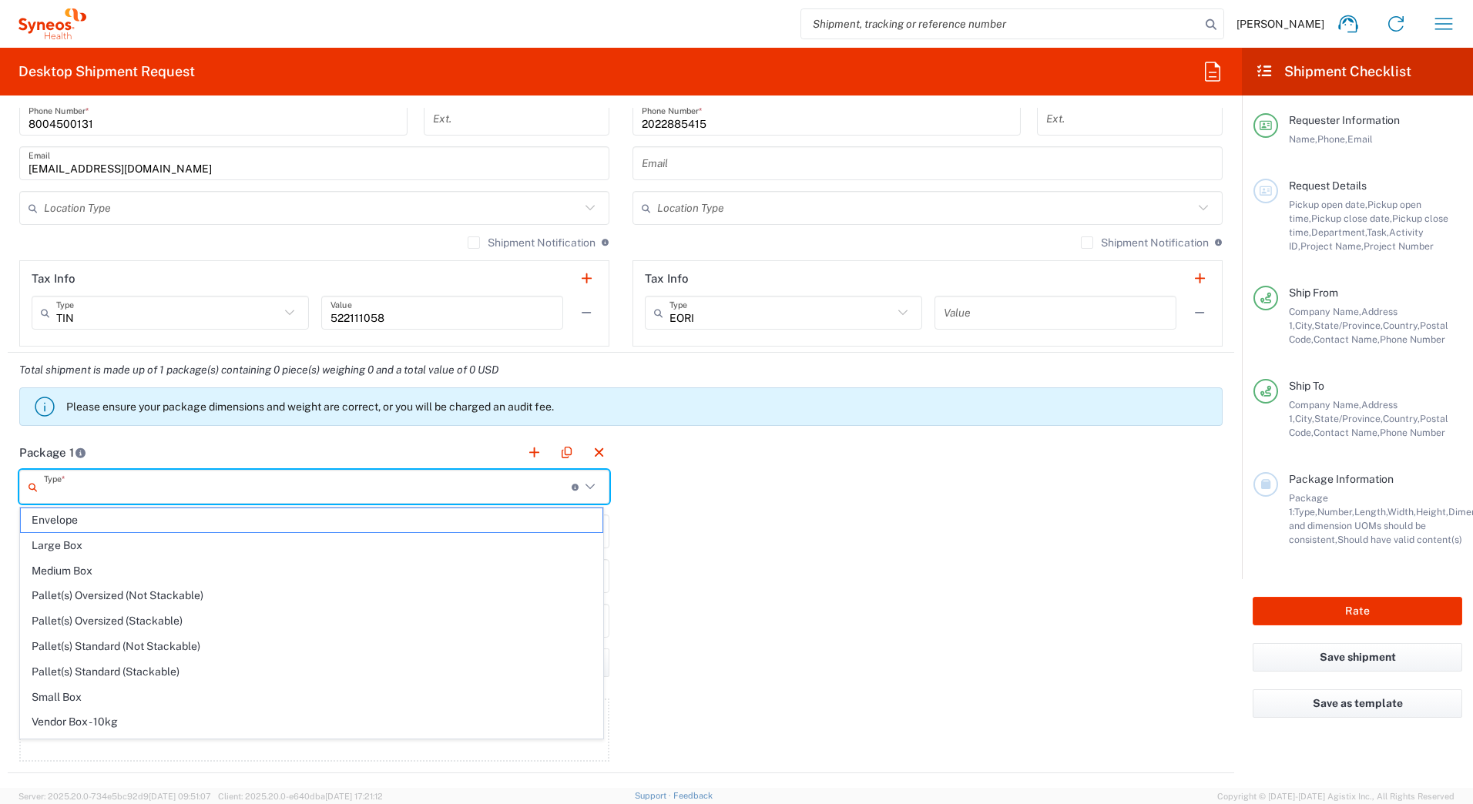
click at [79, 492] on input "text" at bounding box center [308, 487] width 528 height 27
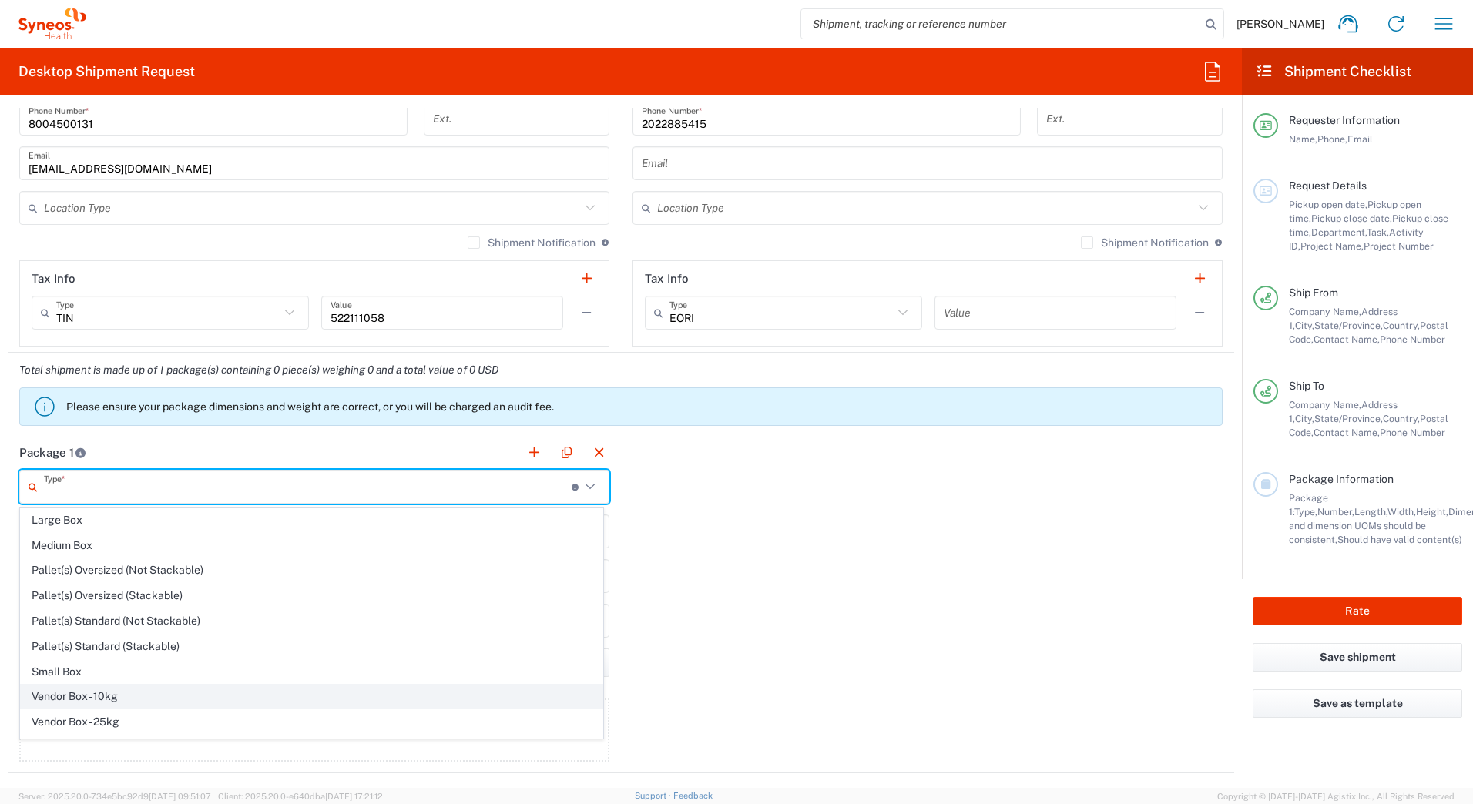
scroll to position [47, 0]
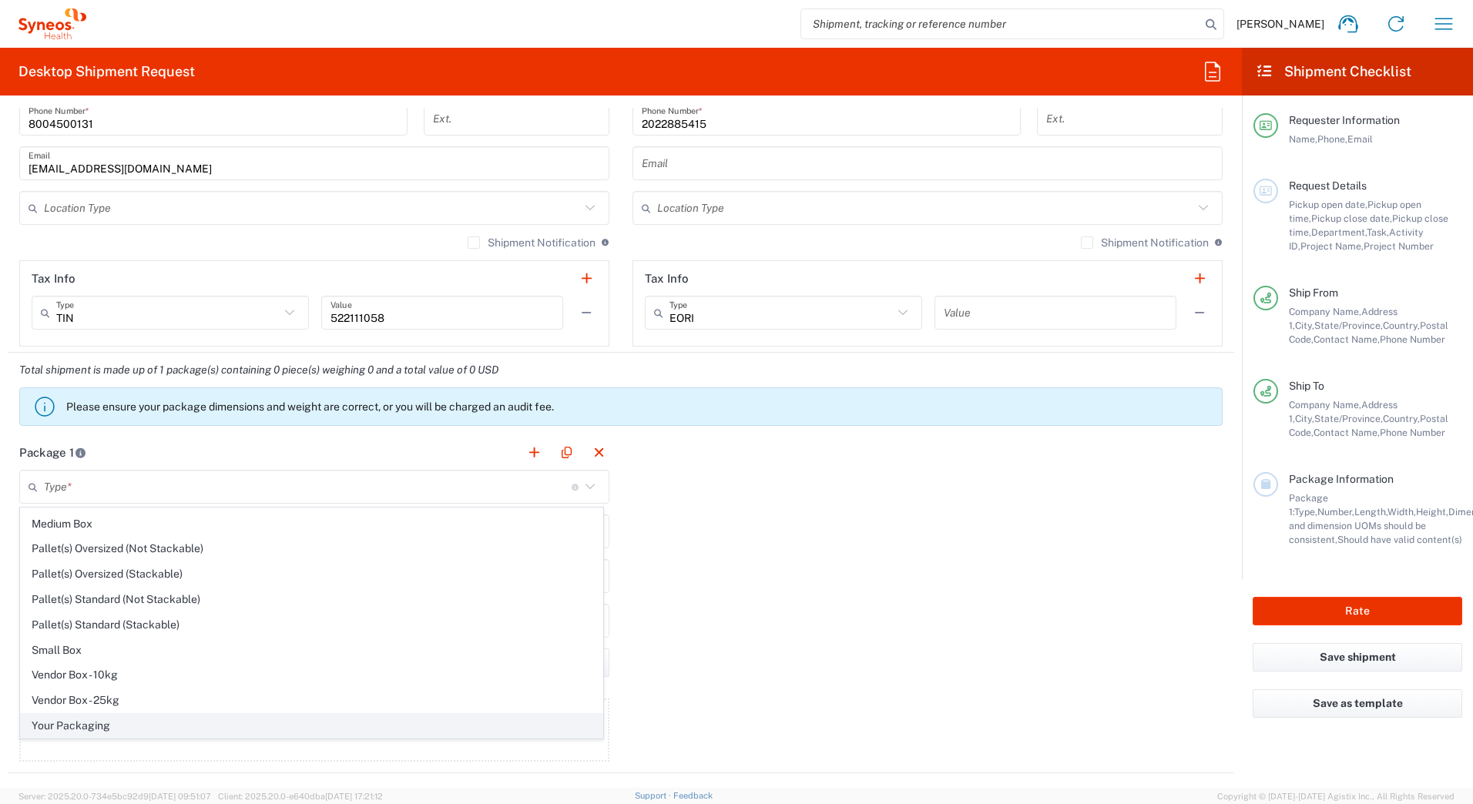
click at [87, 725] on span "Your Packaging" at bounding box center [312, 726] width 582 height 24
type input "Your Packaging"
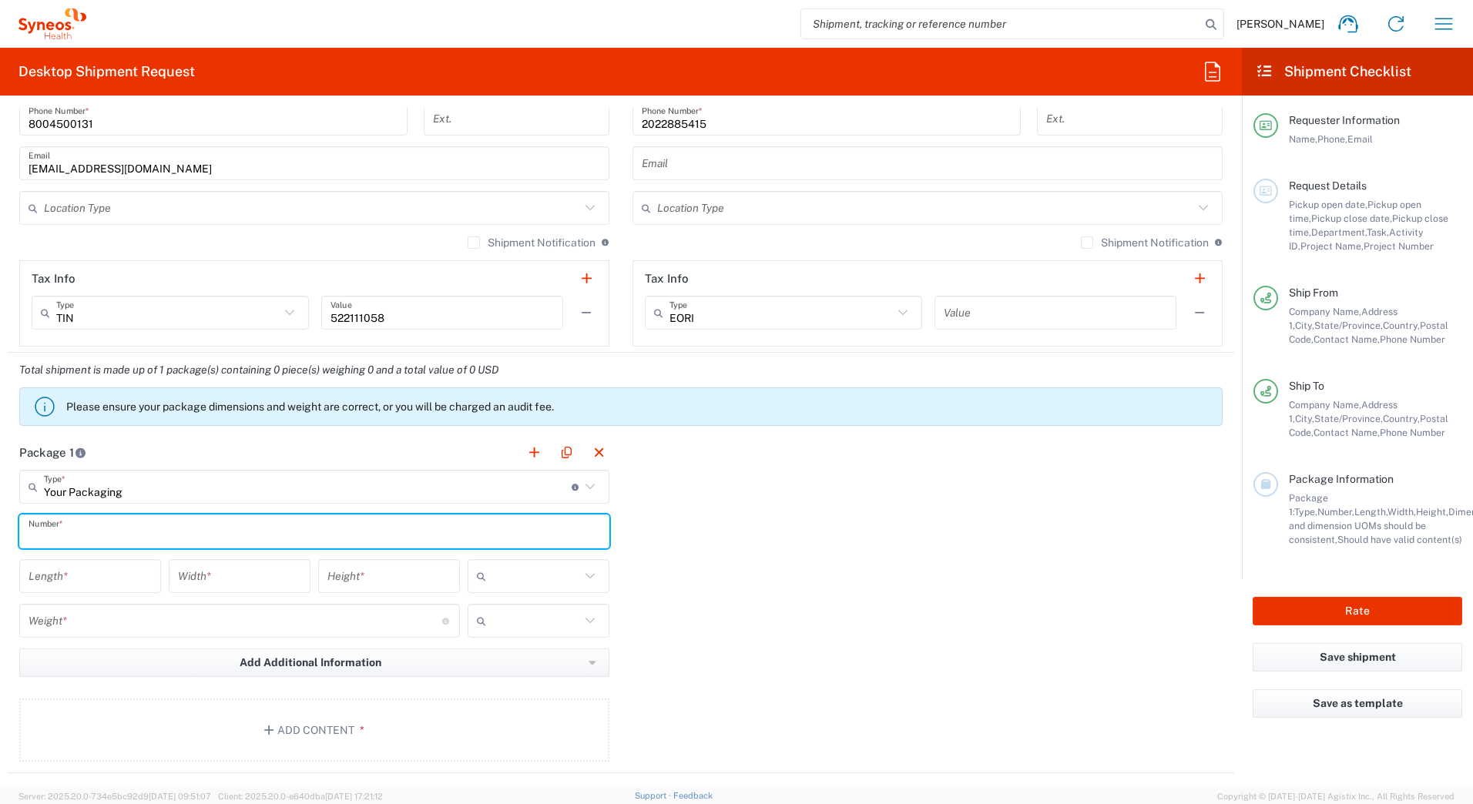
click at [50, 531] on input "text" at bounding box center [315, 531] width 572 height 27
type input "1"
click at [57, 576] on input "number" at bounding box center [90, 576] width 123 height 27
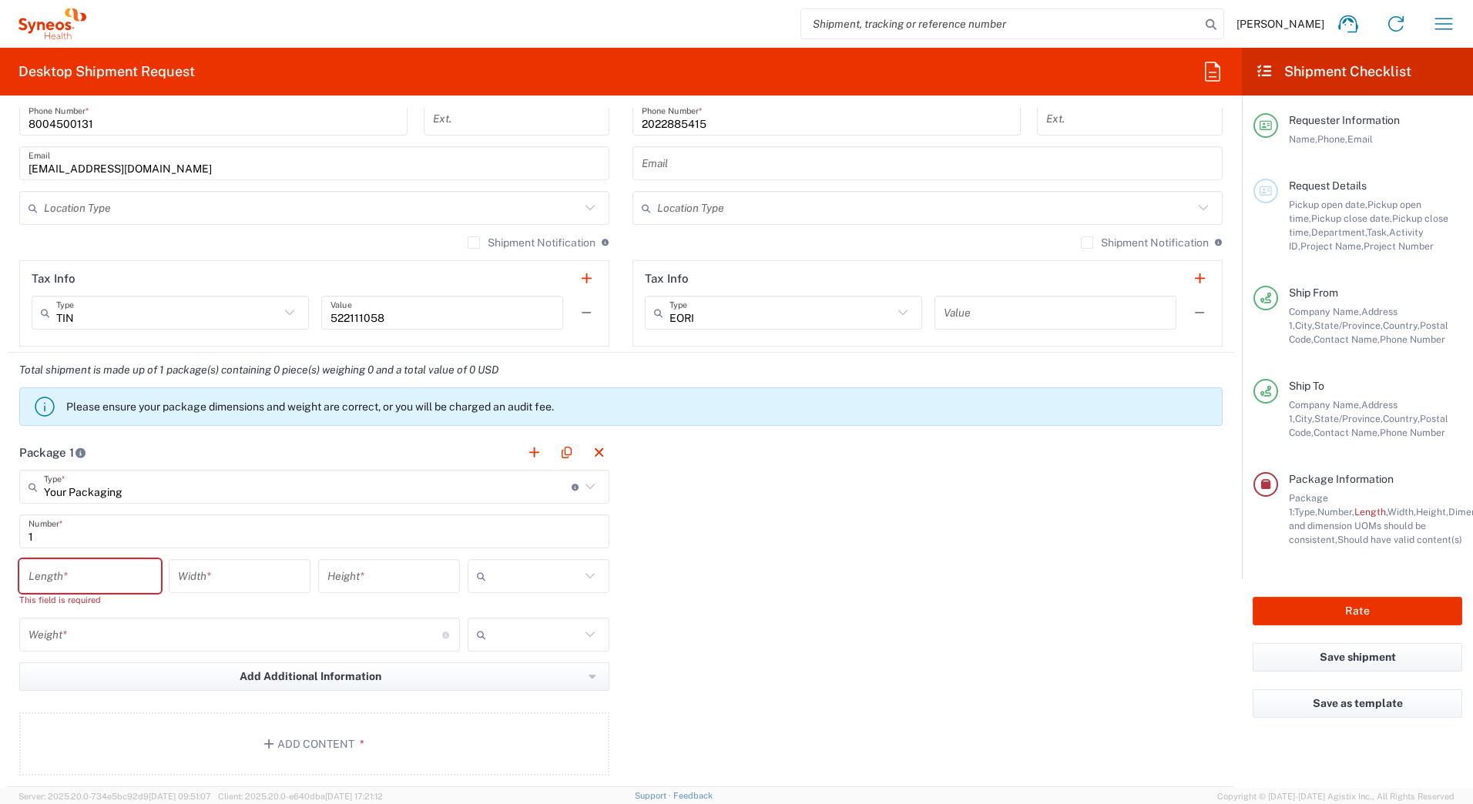
click at [62, 580] on input "number" at bounding box center [90, 576] width 123 height 27
type input "20"
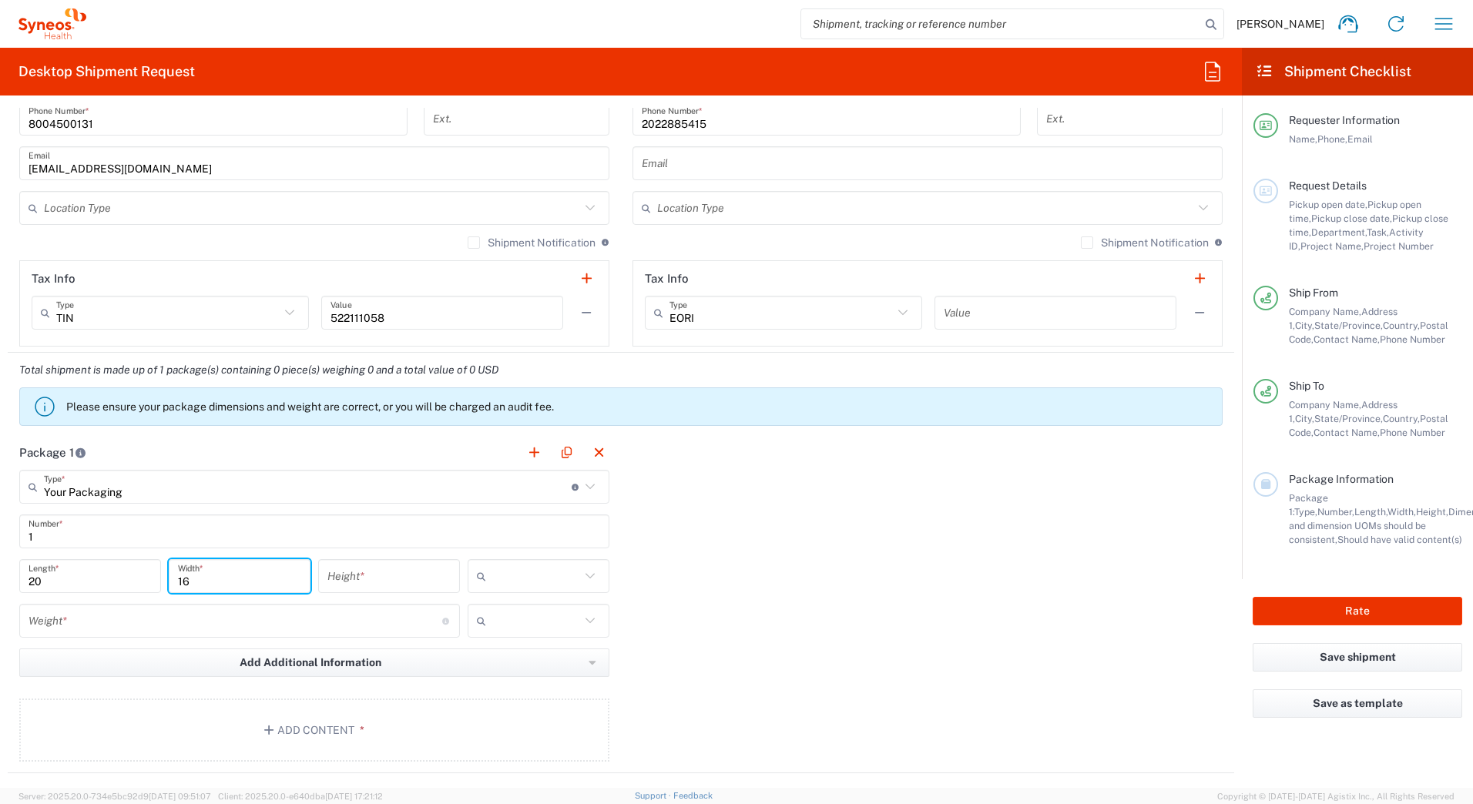
type input "16"
type input "5"
click at [519, 573] on input "text" at bounding box center [536, 576] width 88 height 25
click at [495, 659] on span "in" at bounding box center [533, 661] width 137 height 24
type input "in"
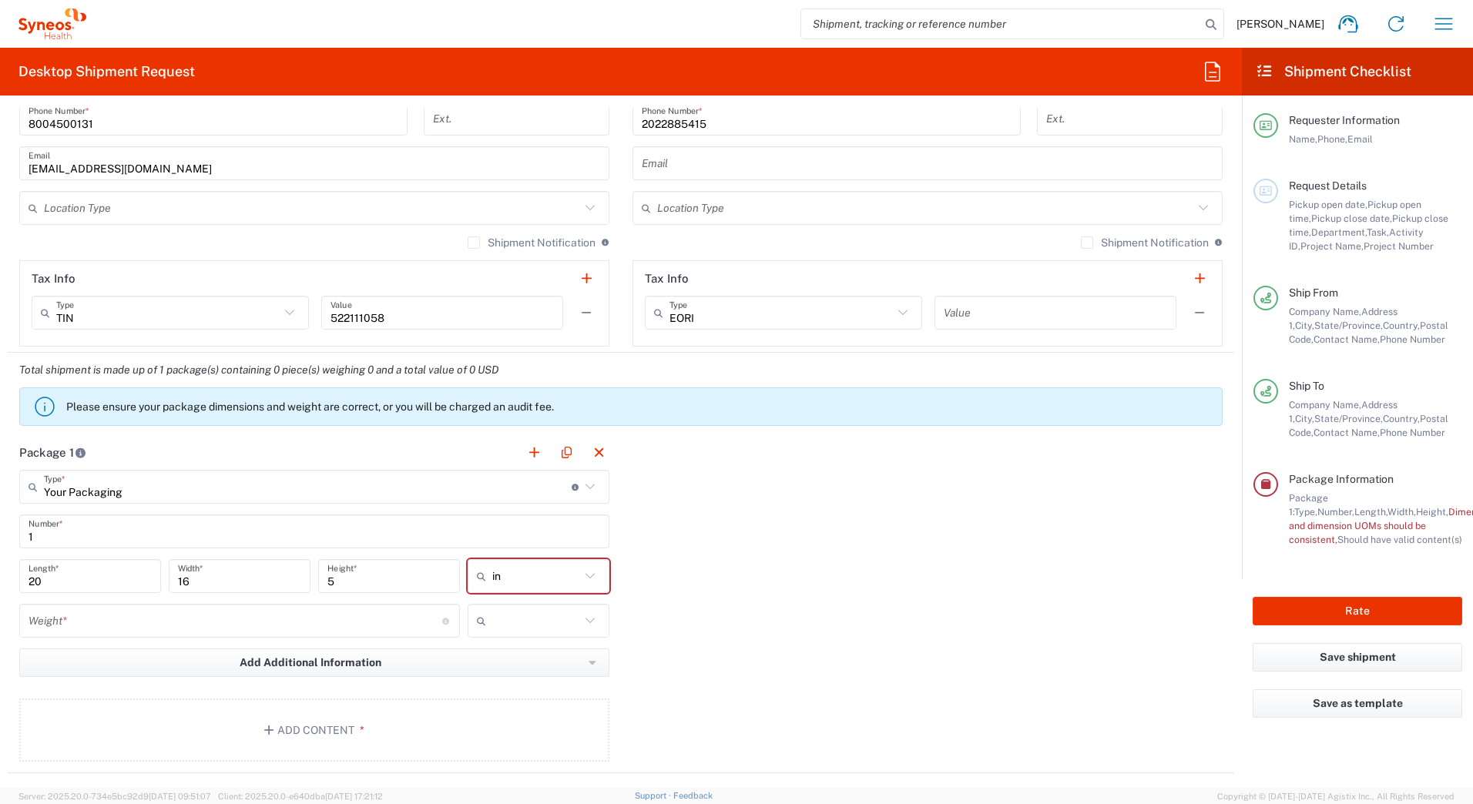
click at [126, 626] on input "number" at bounding box center [236, 621] width 414 height 27
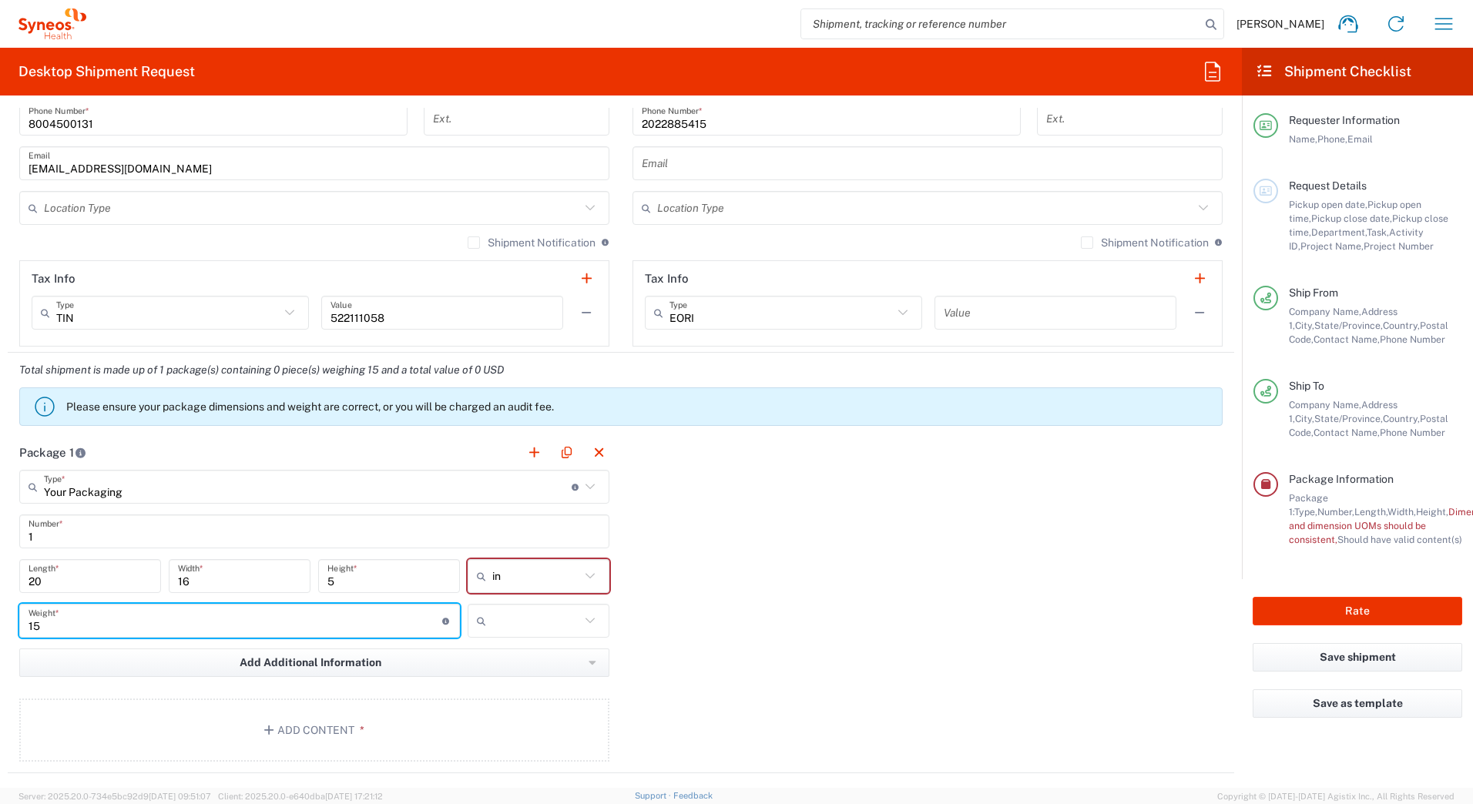
type input "15"
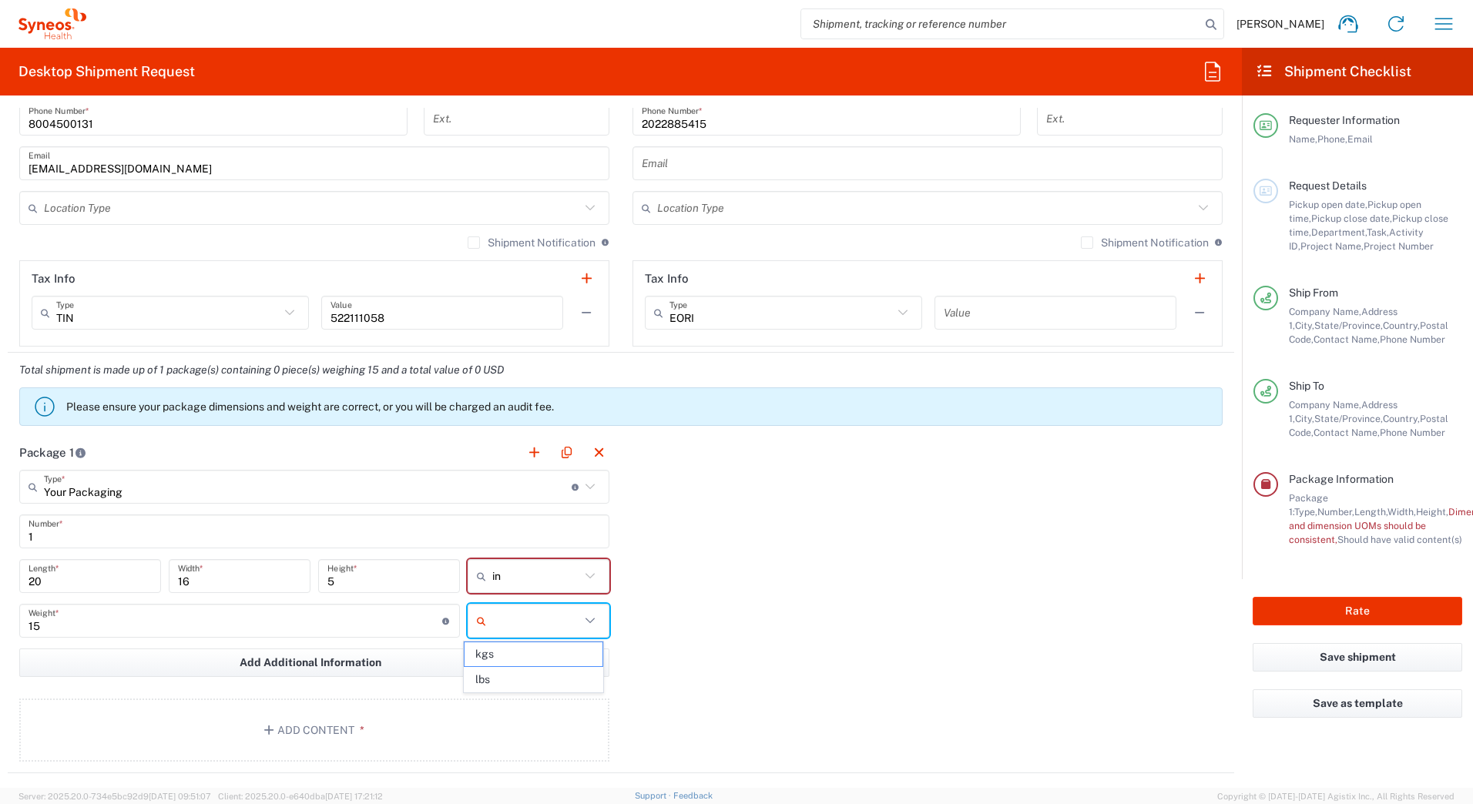
click at [492, 627] on input "text" at bounding box center [536, 621] width 88 height 25
click at [495, 673] on span "lbs" at bounding box center [533, 680] width 137 height 24
type input "lbs"
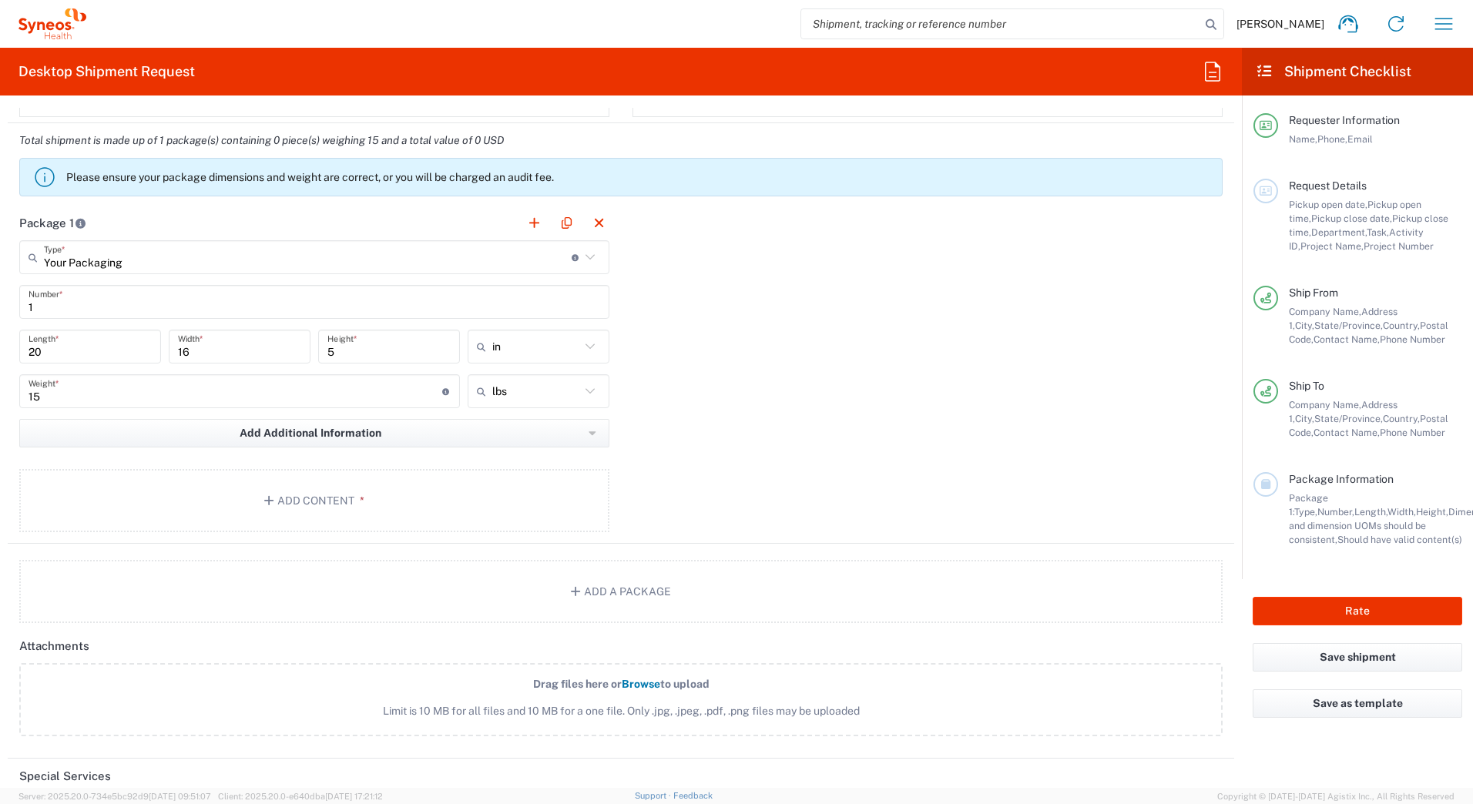
scroll to position [1233, 0]
click at [371, 495] on button "Add Content *" at bounding box center [314, 499] width 590 height 63
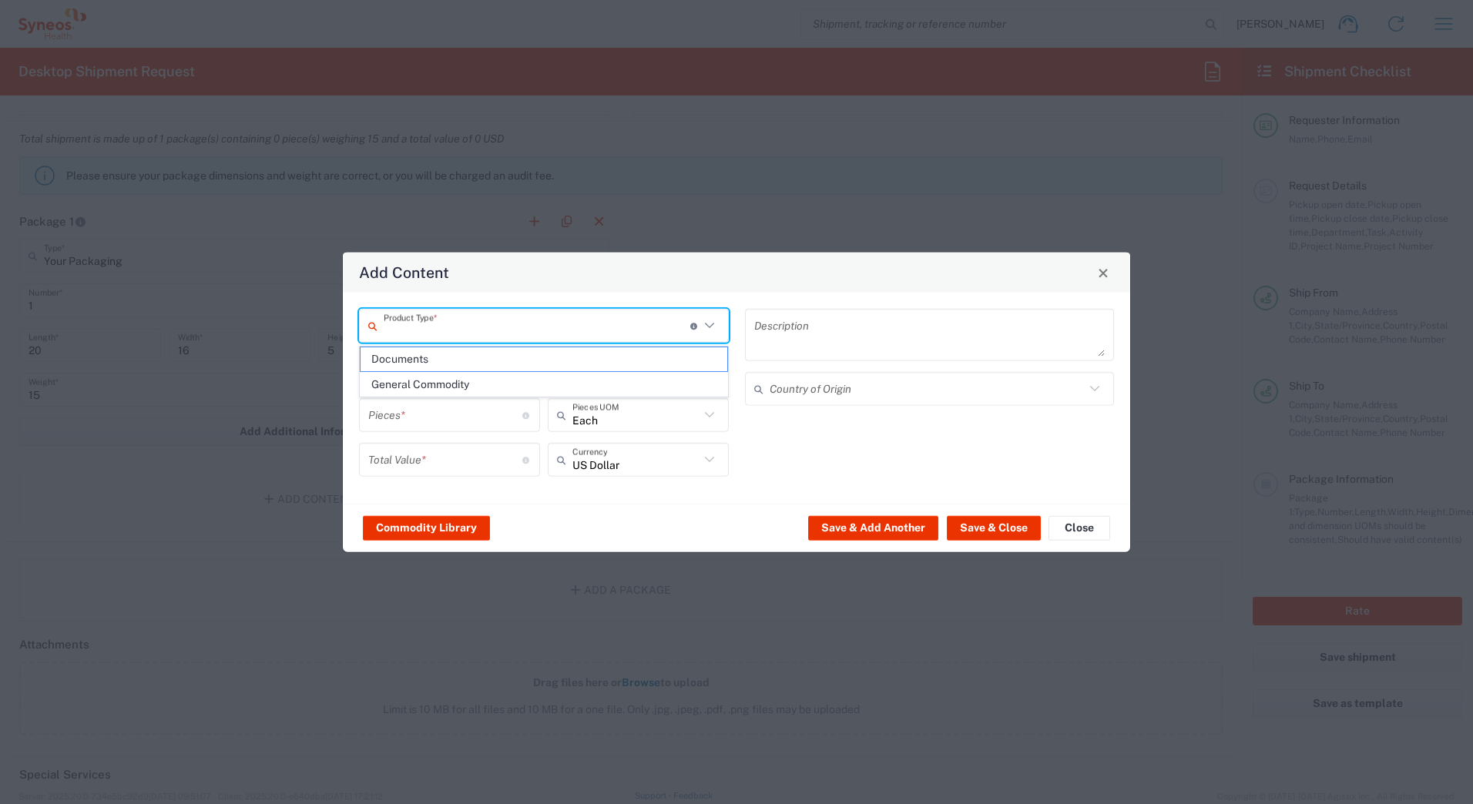
click at [407, 317] on input "text" at bounding box center [537, 325] width 307 height 27
click at [410, 380] on span "General Commodity" at bounding box center [544, 385] width 367 height 24
type input "General Commodity"
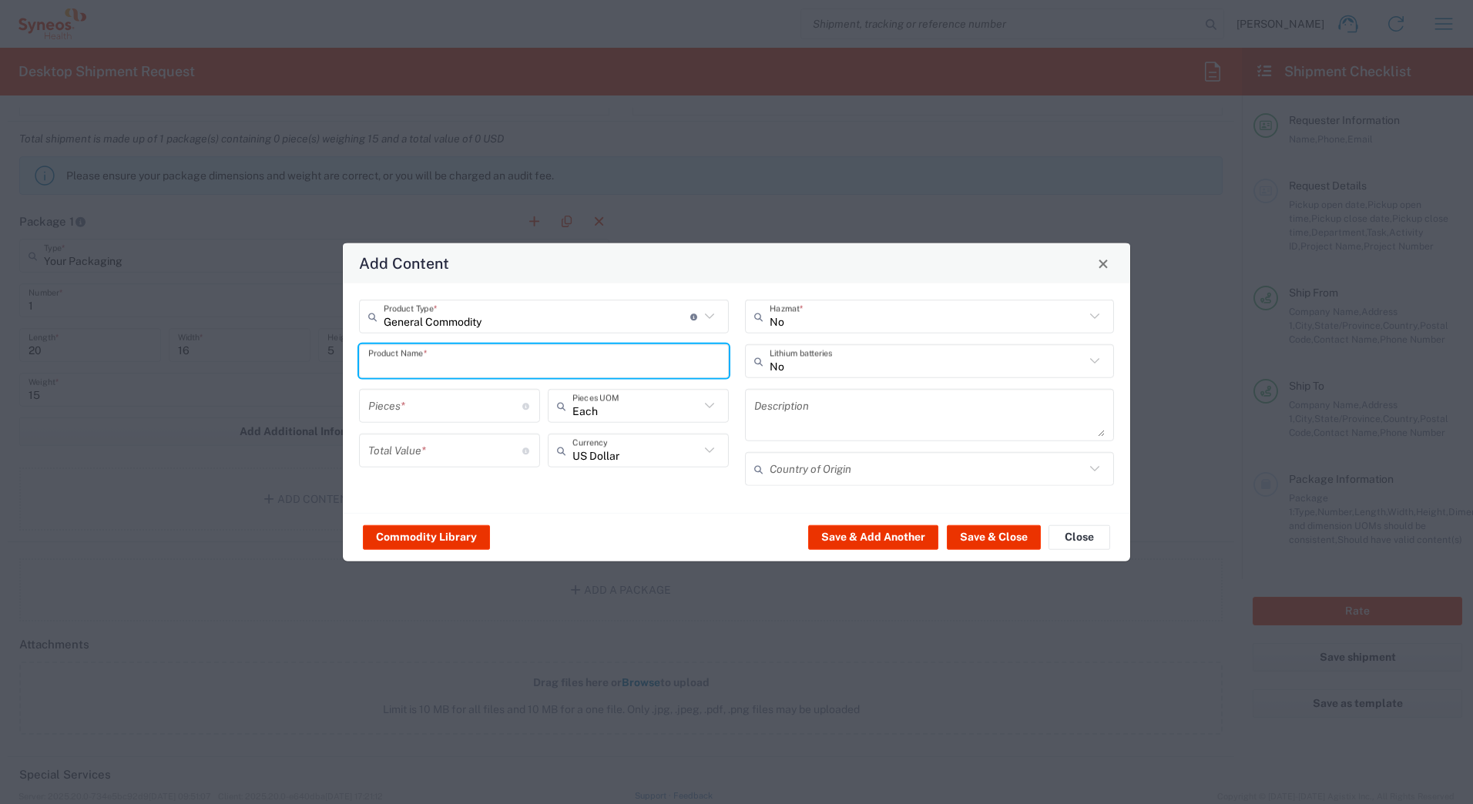
click at [405, 358] on input "text" at bounding box center [543, 360] width 351 height 27
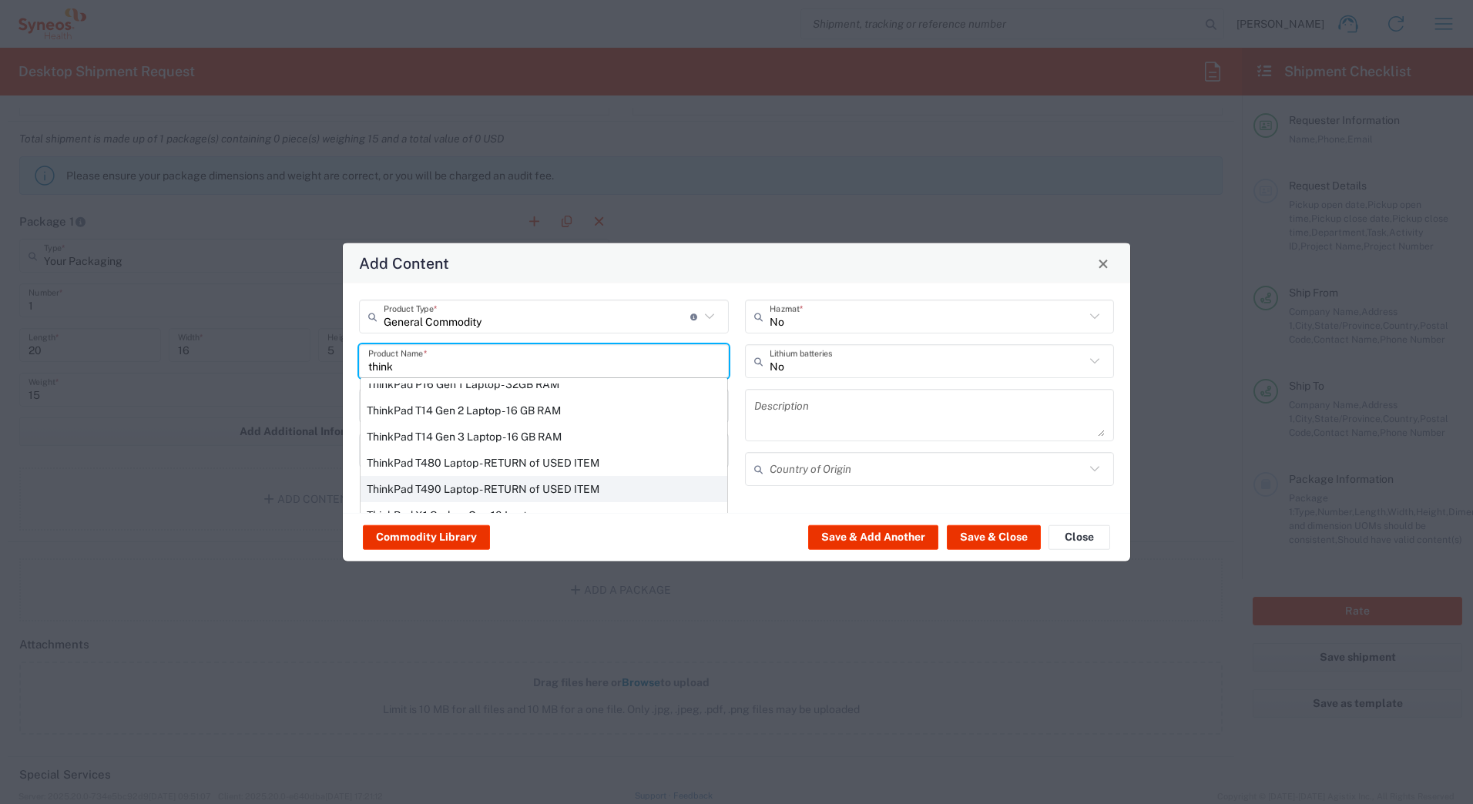
scroll to position [0, 0]
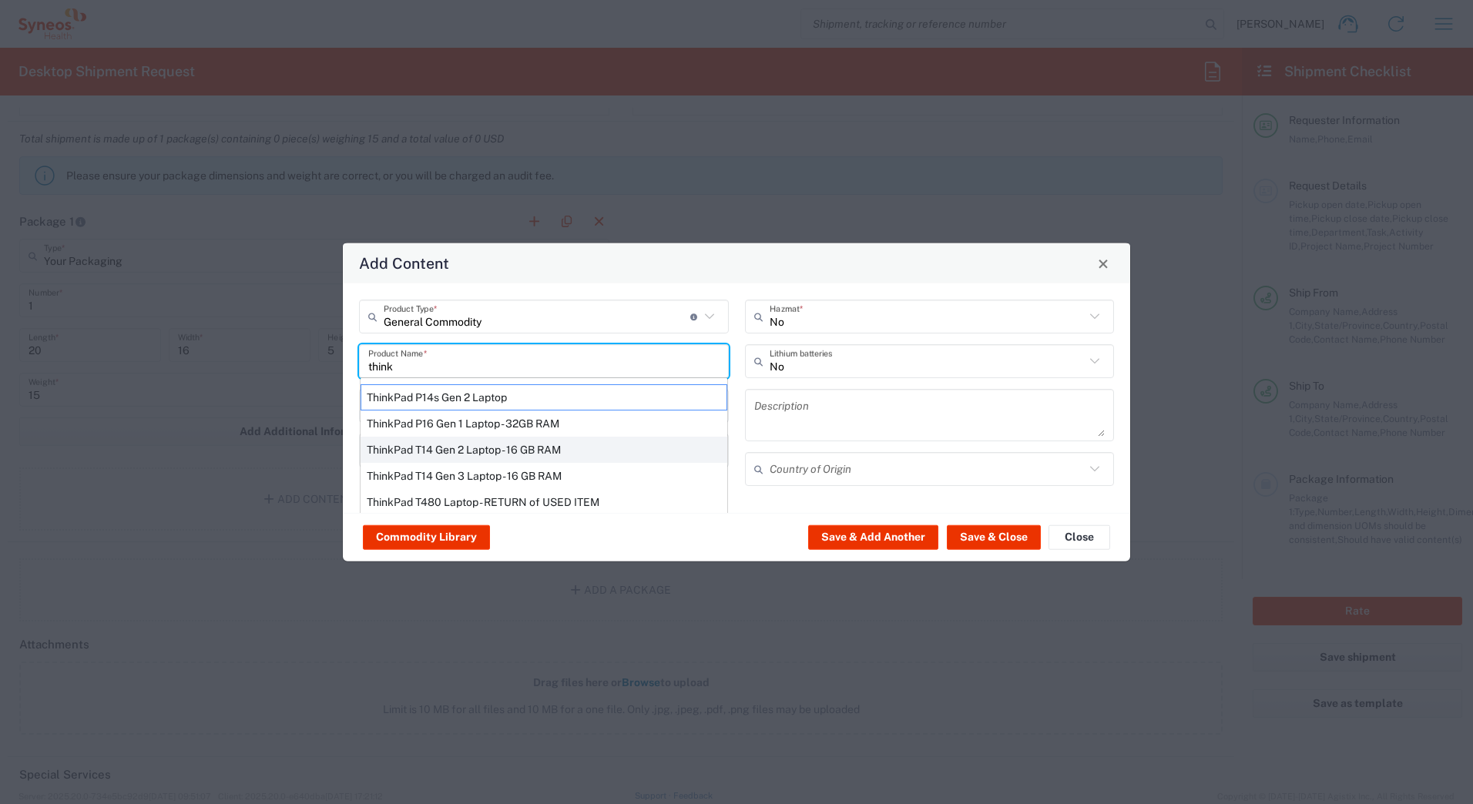
click at [429, 443] on div "ThinkPad T14 Gen 2 Laptop - 16 GB RAM" at bounding box center [544, 450] width 367 height 26
type input "ThinkPad T14 Gen 2 Laptop - 16 GB RAM"
type input "1"
type textarea "Intel Core i7-1156G7 vProÂ® Processor - 14"- 16 GB RAM - 512 GB SSD"
type input "[GEOGRAPHIC_DATA]"
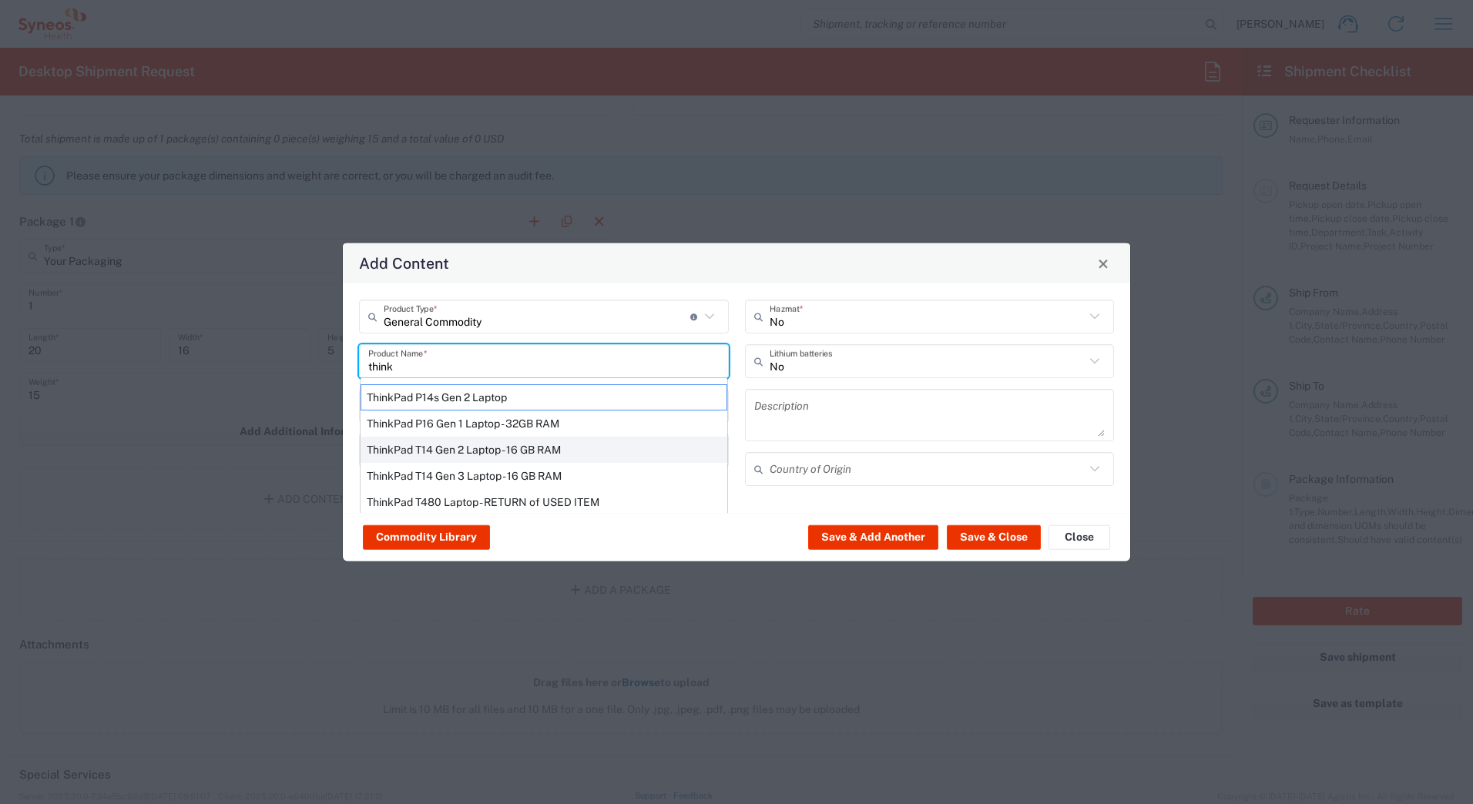
type input "Yes"
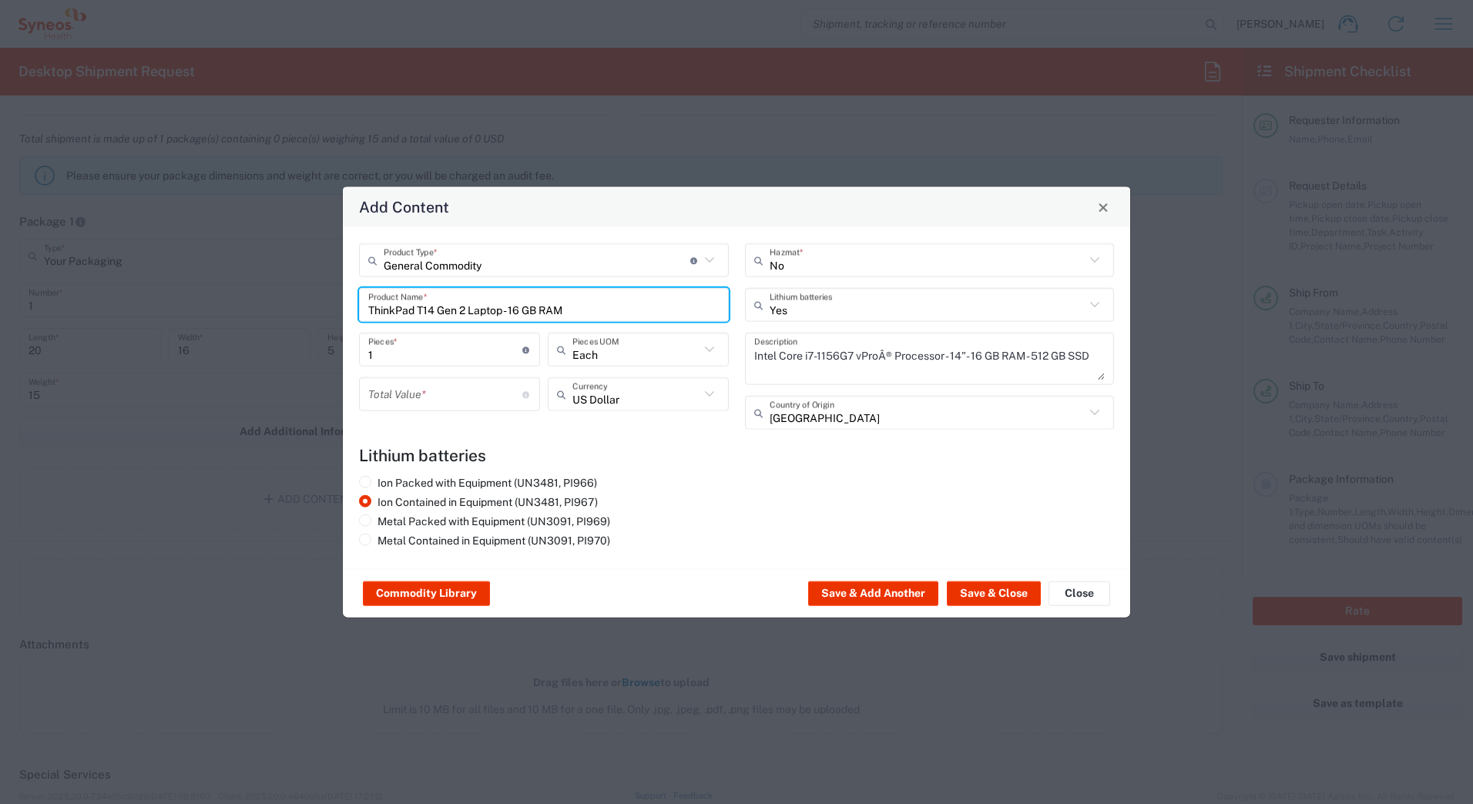
click at [403, 398] on input "number" at bounding box center [445, 394] width 154 height 27
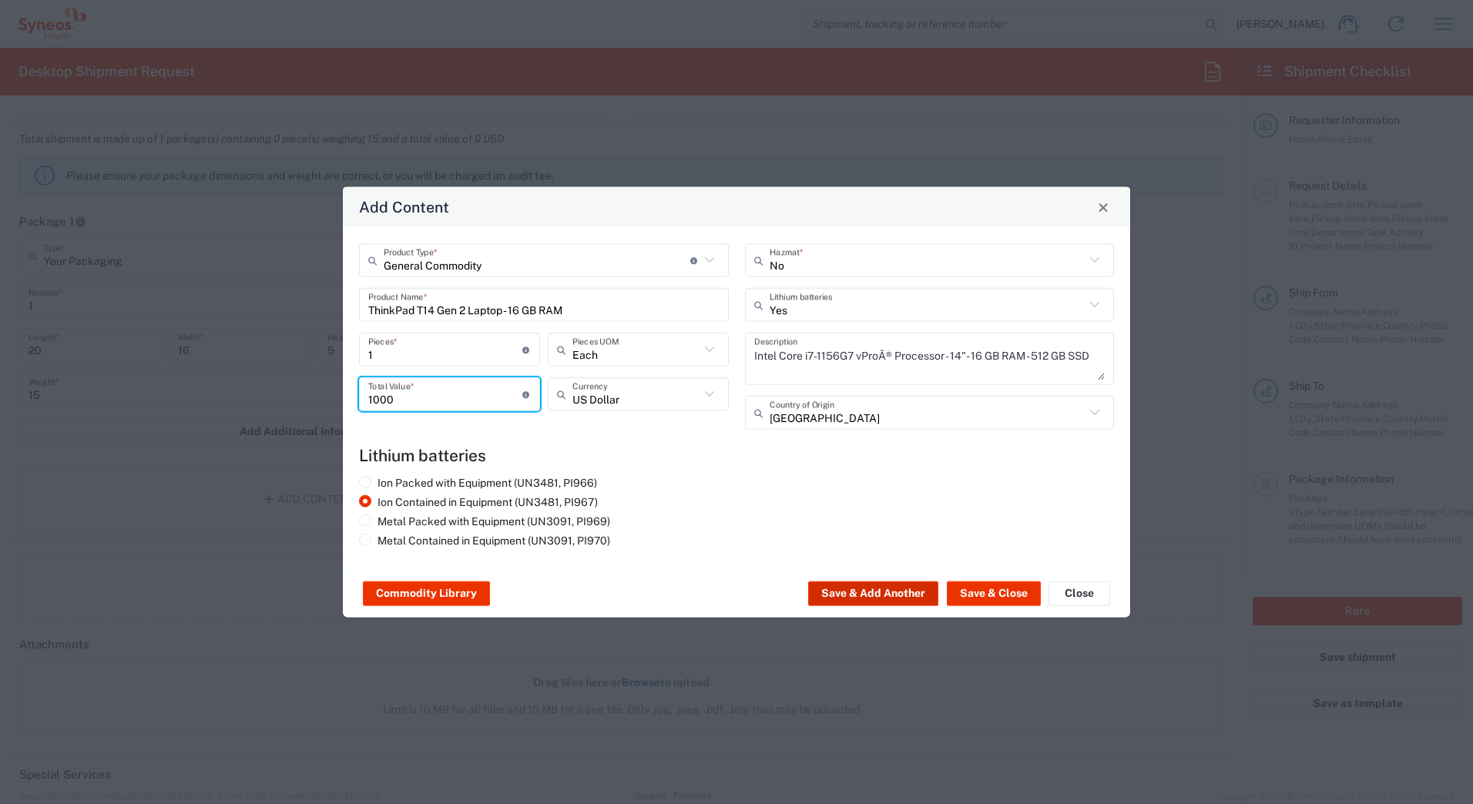
type input "1000"
click at [876, 586] on button "Save & Add Another" at bounding box center [873, 594] width 130 height 25
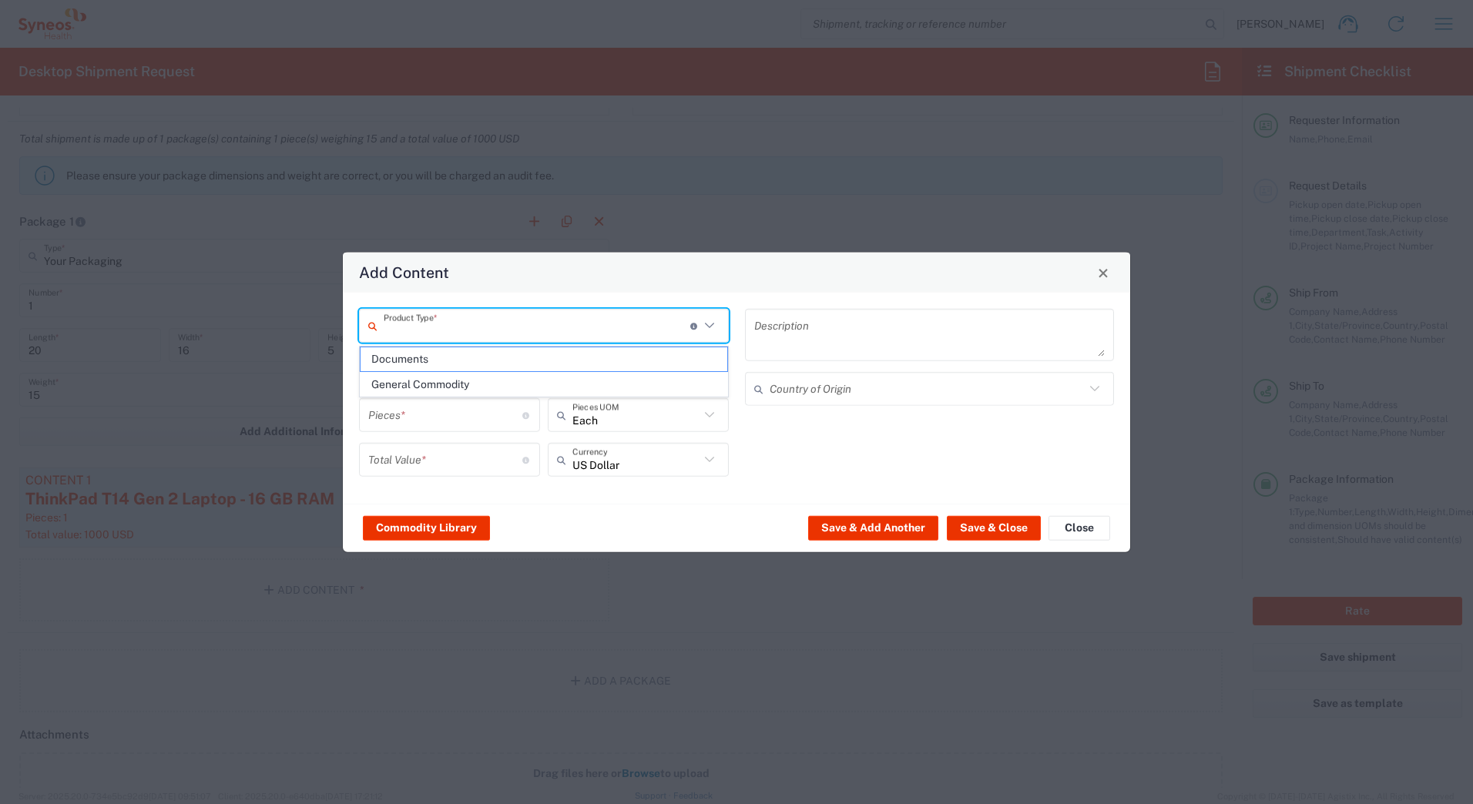
click at [424, 324] on input "text" at bounding box center [537, 325] width 307 height 27
click at [416, 386] on span "General Commodity" at bounding box center [544, 385] width 367 height 24
type input "General Commodity"
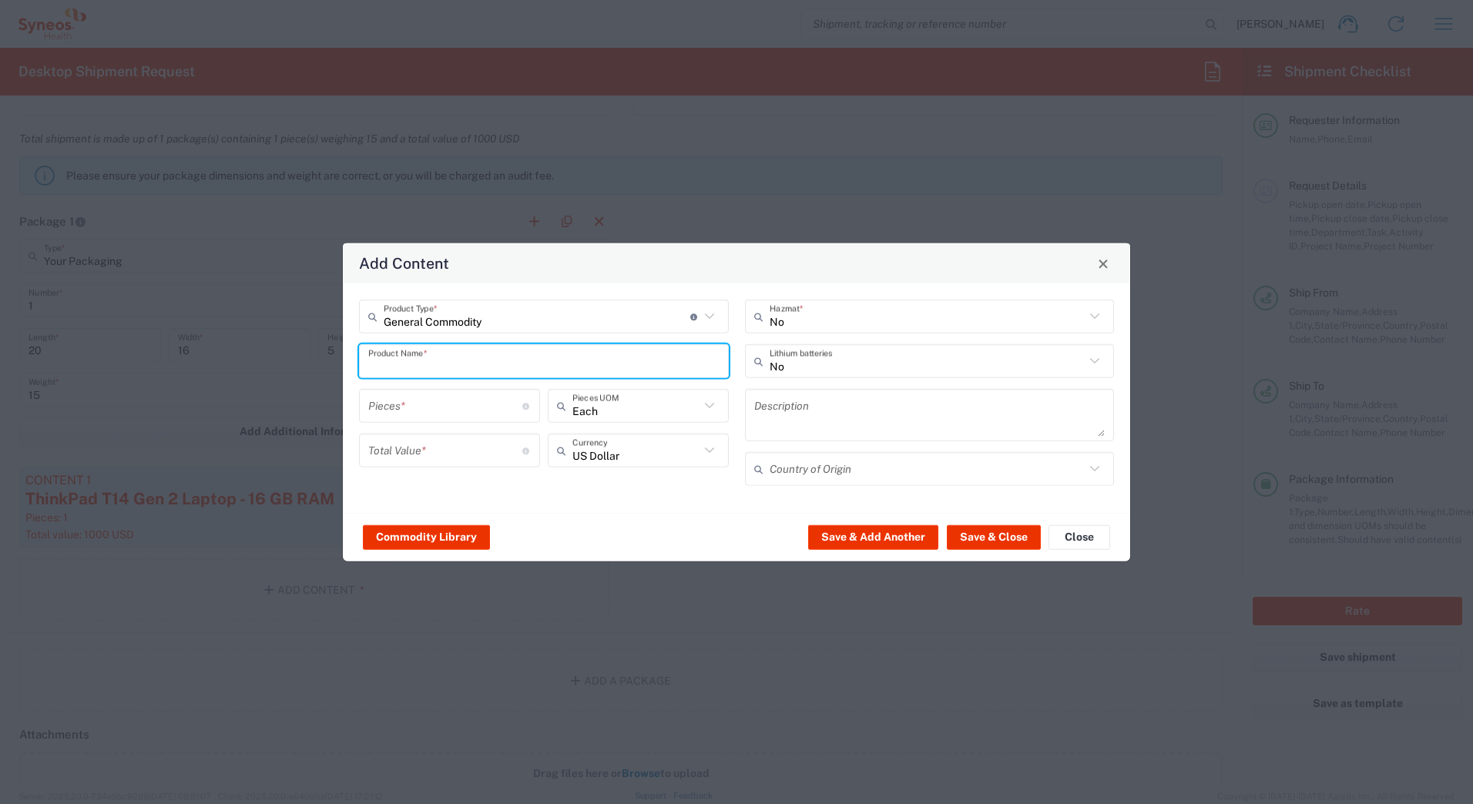
click at [410, 359] on input "text" at bounding box center [543, 360] width 351 height 27
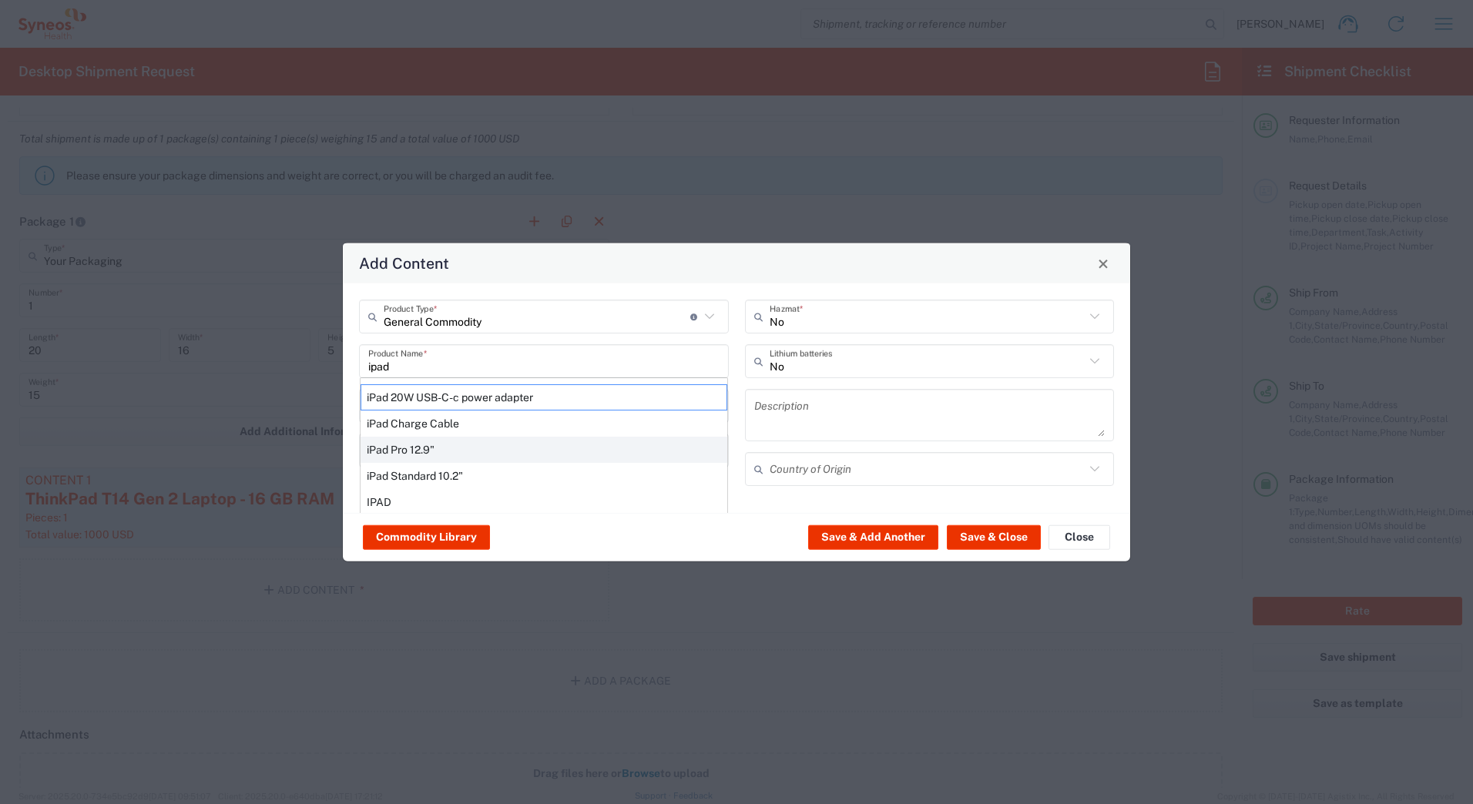
click at [392, 451] on div "iPad Pro 12.9"" at bounding box center [544, 450] width 367 height 26
type input "iPad Pro 12.9""
type input "1"
type textarea "iPad Pro 12.9""
type input "[GEOGRAPHIC_DATA]"
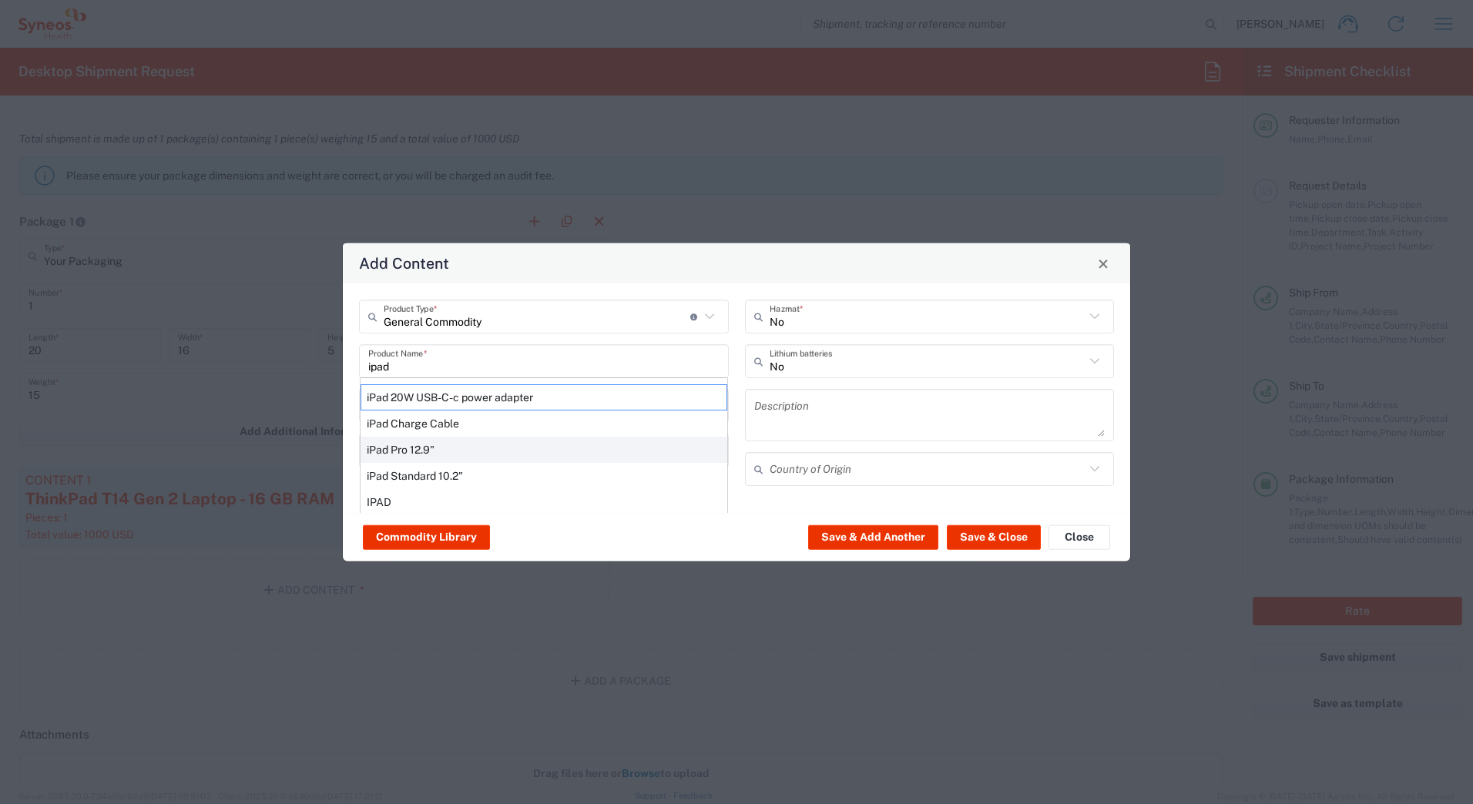
type input "Yes"
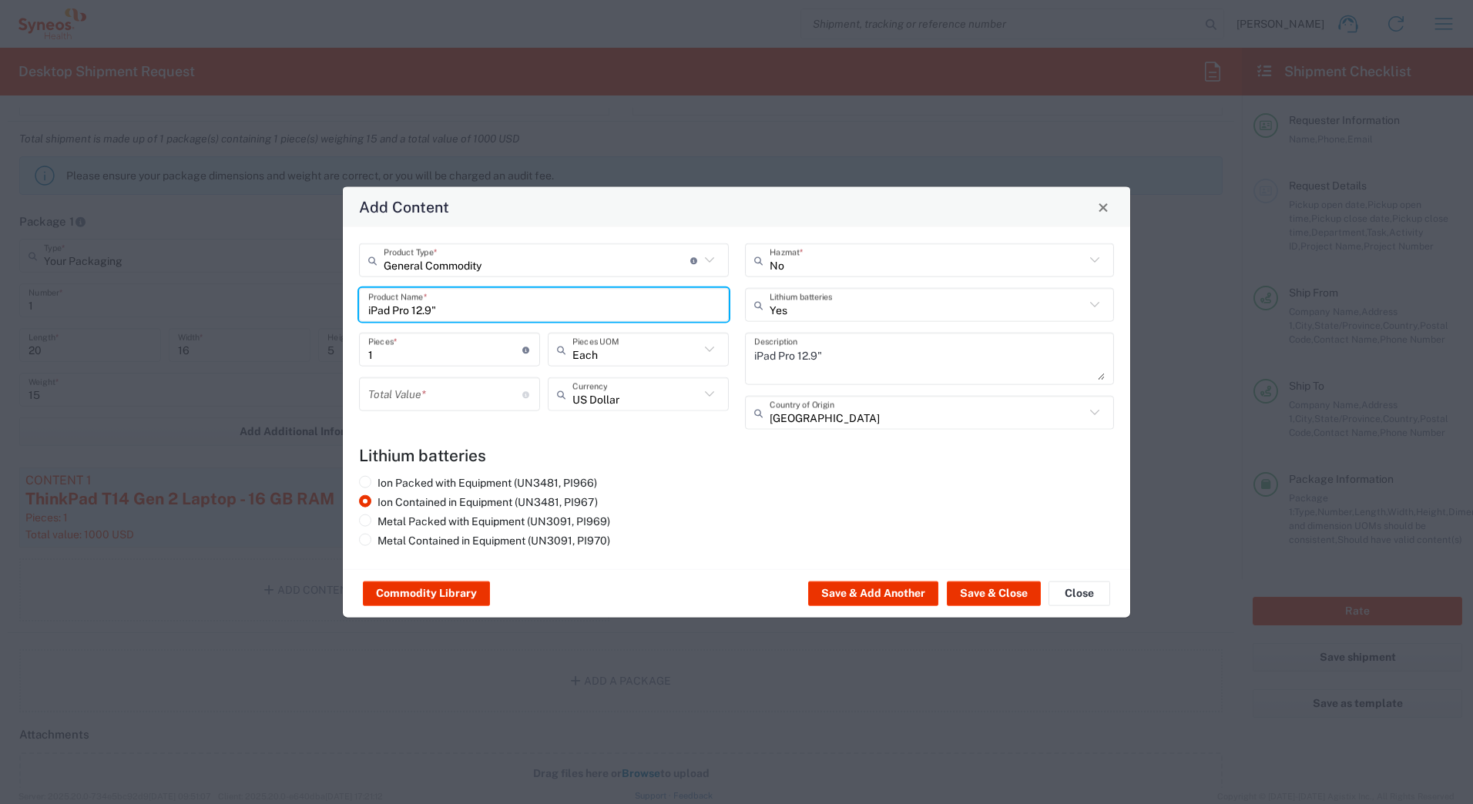
click at [387, 394] on input "number" at bounding box center [445, 394] width 154 height 27
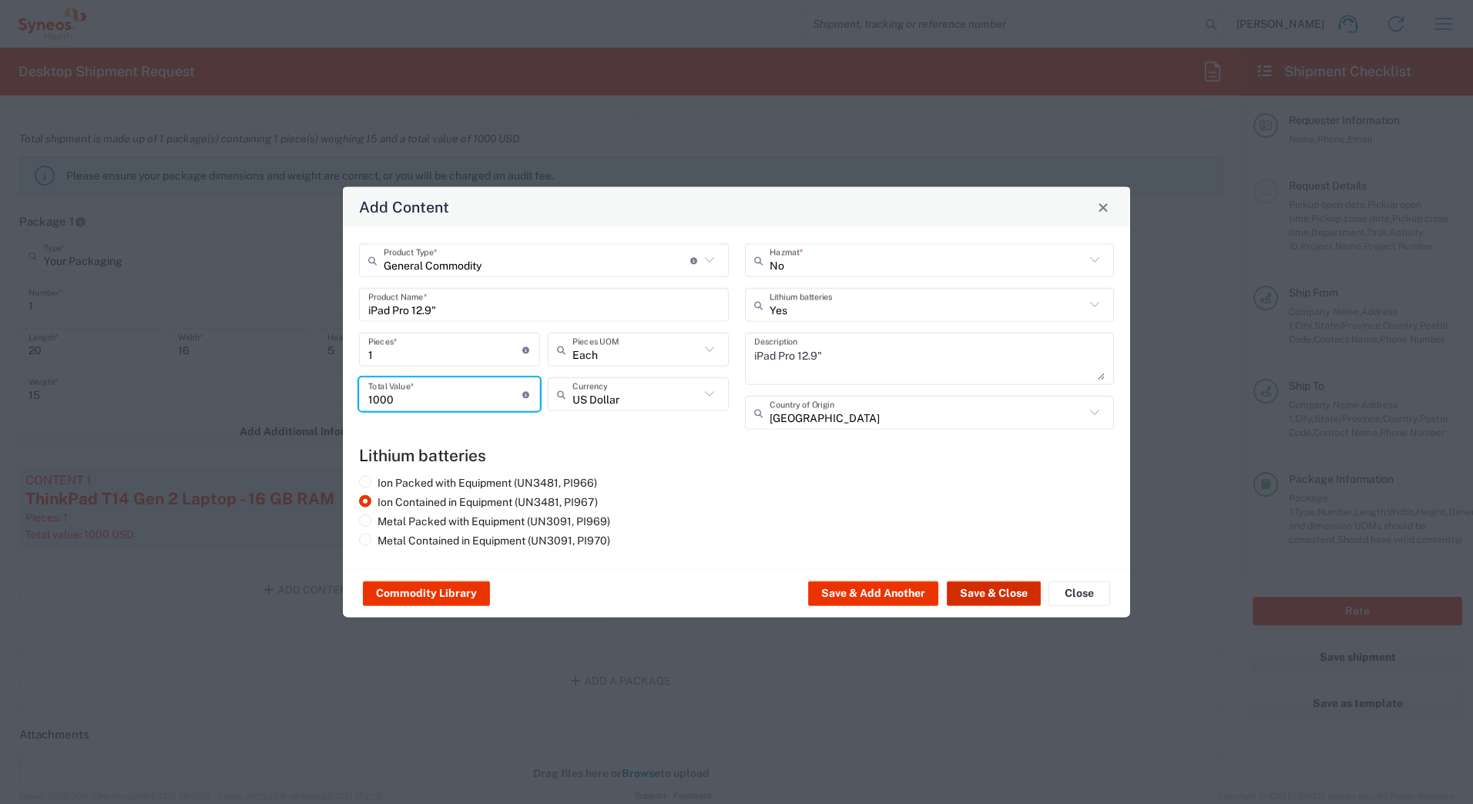
type input "1000"
click at [965, 585] on button "Save & Close" at bounding box center [994, 594] width 94 height 25
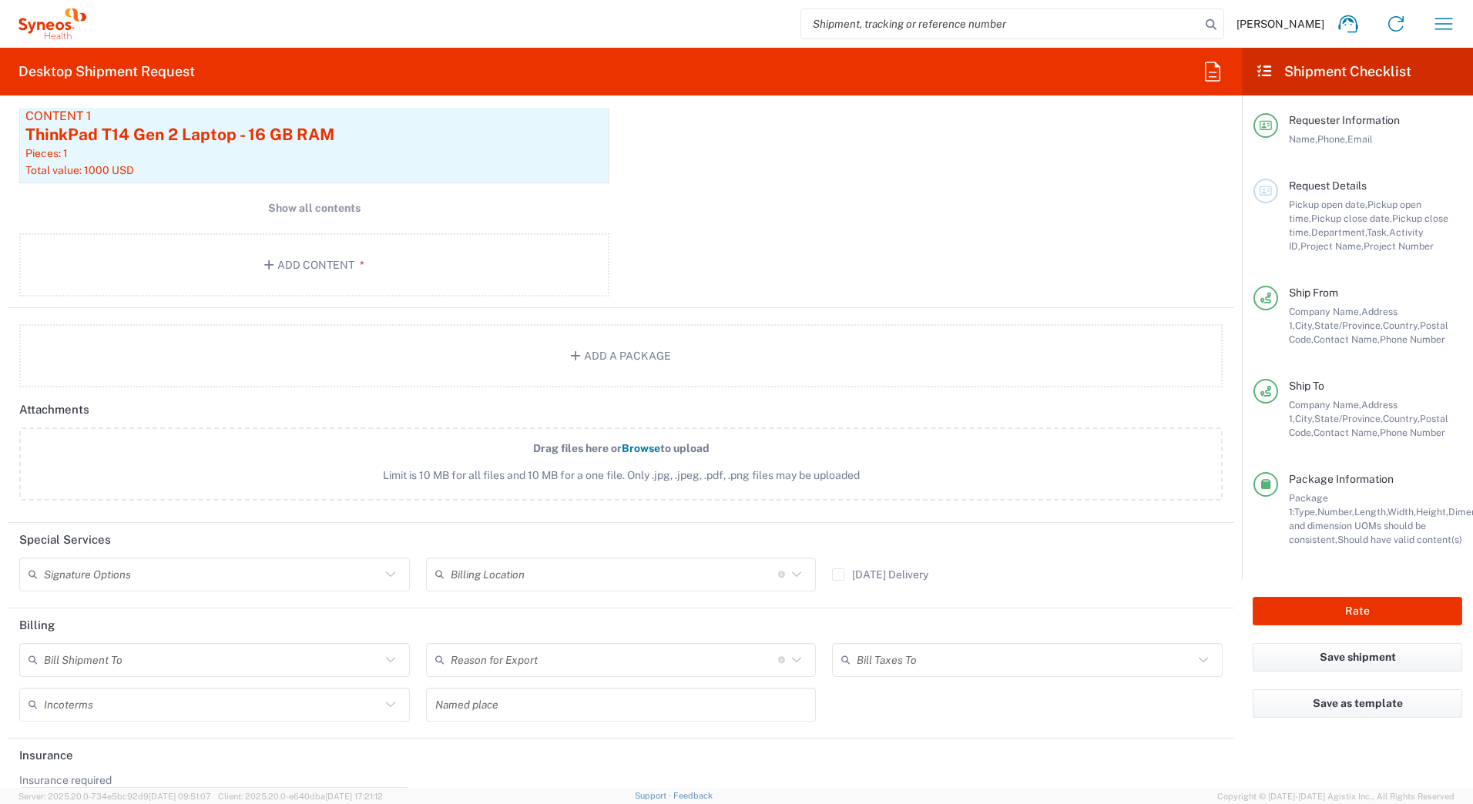
scroll to position [1618, 0]
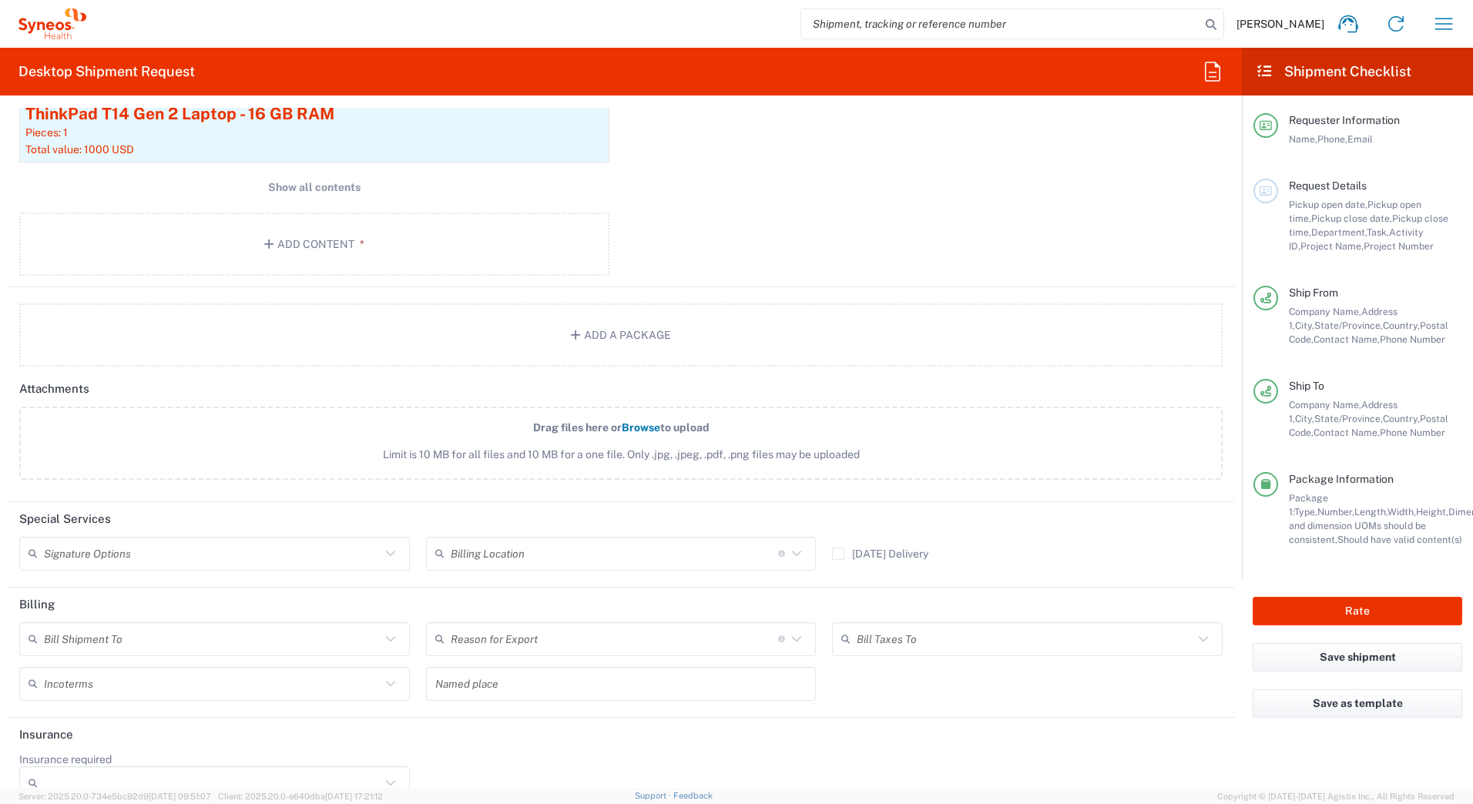
click at [75, 554] on input "text" at bounding box center [212, 553] width 337 height 27
click at [79, 592] on span "Adult Signature Required" at bounding box center [213, 587] width 384 height 24
type input "Adult Signature Required"
click at [1318, 612] on button "Rate" at bounding box center [1358, 611] width 210 height 29
type input "7162"
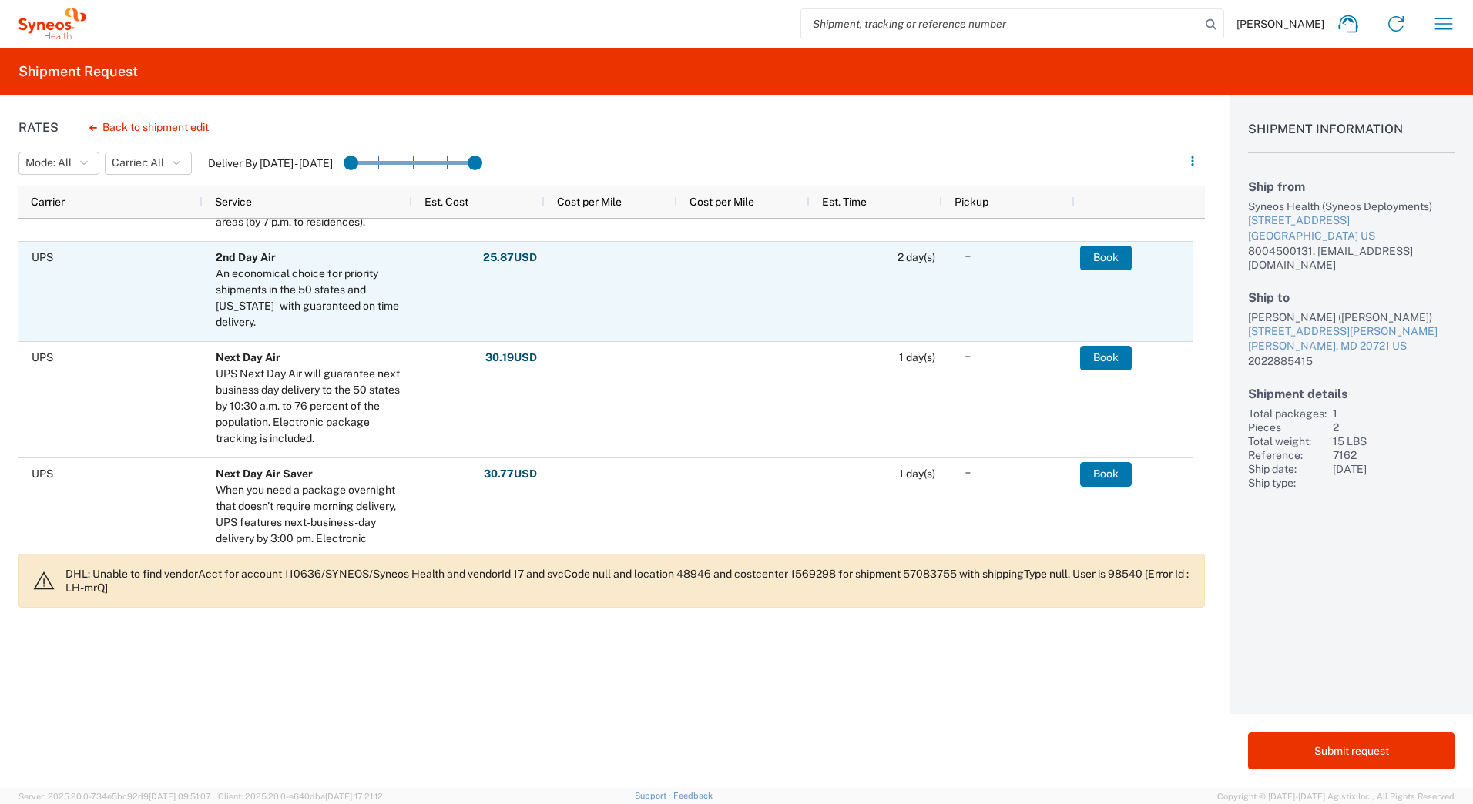
scroll to position [539, 0]
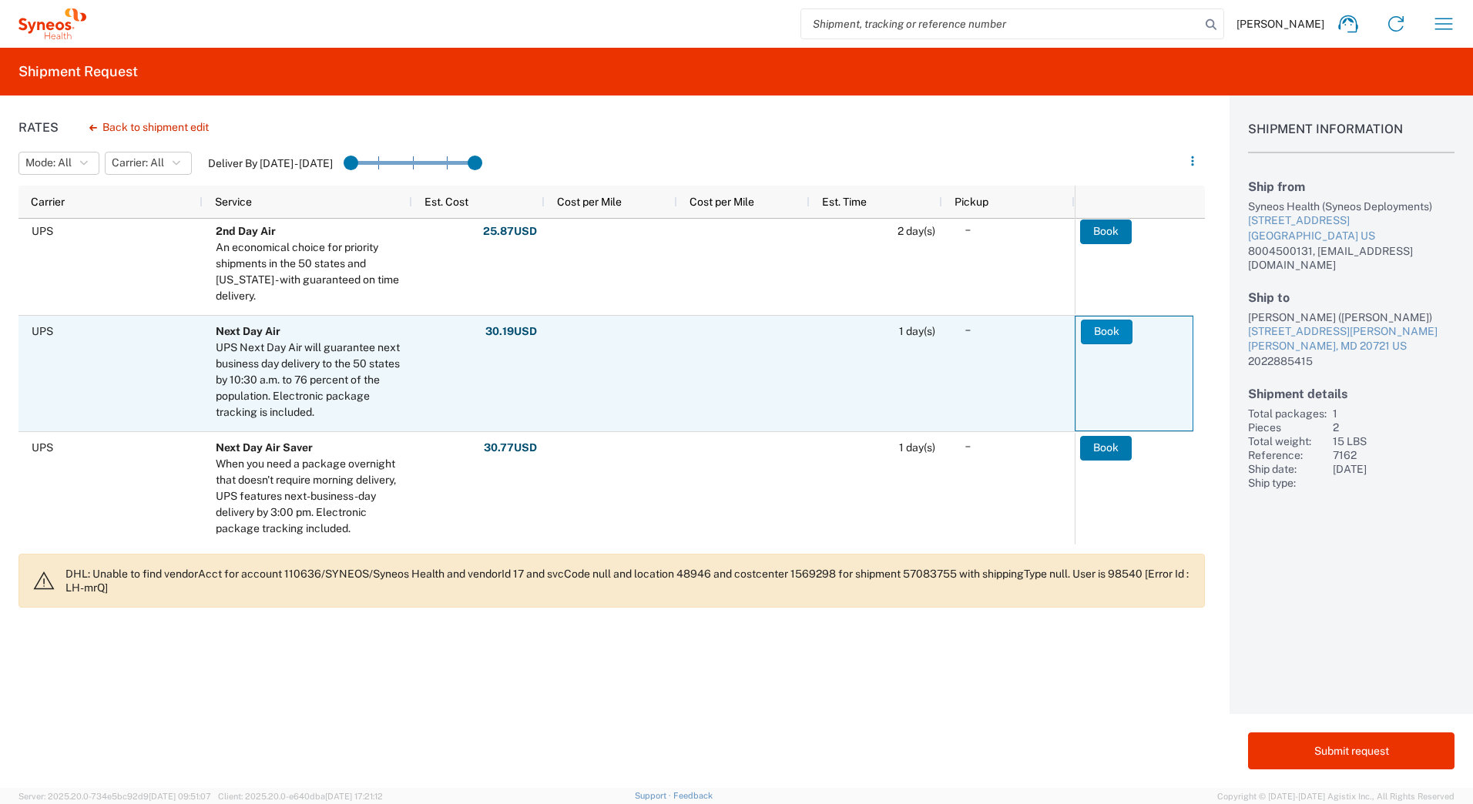
click at [1094, 323] on button "Book" at bounding box center [1107, 332] width 52 height 25
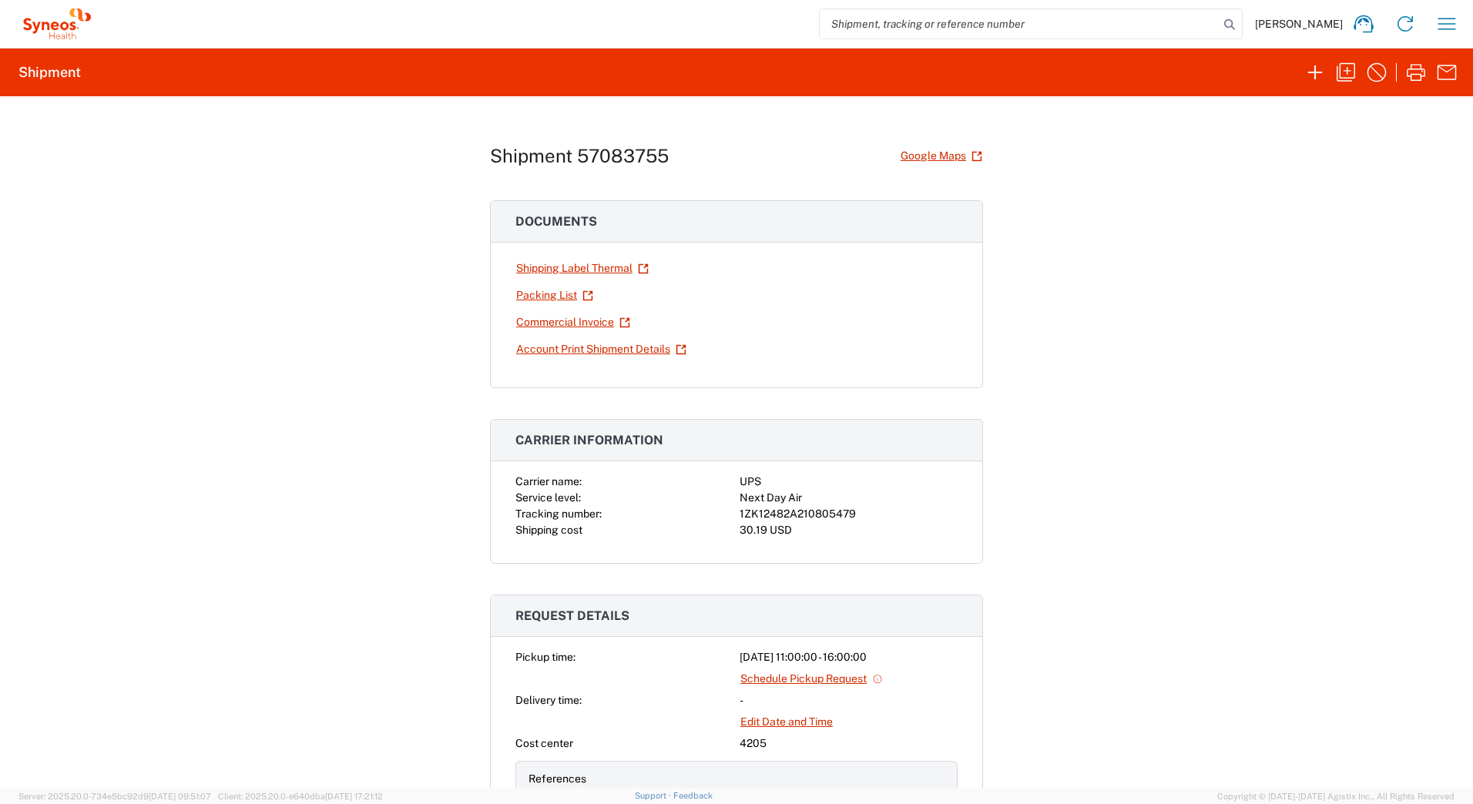
click at [805, 514] on div "1ZK12482A210805479" at bounding box center [849, 514] width 218 height 16
copy div "1ZK12482A210805479"
click at [1414, 76] on icon "button" at bounding box center [1416, 72] width 25 height 25
click at [1310, 70] on icon "button" at bounding box center [1315, 72] width 25 height 25
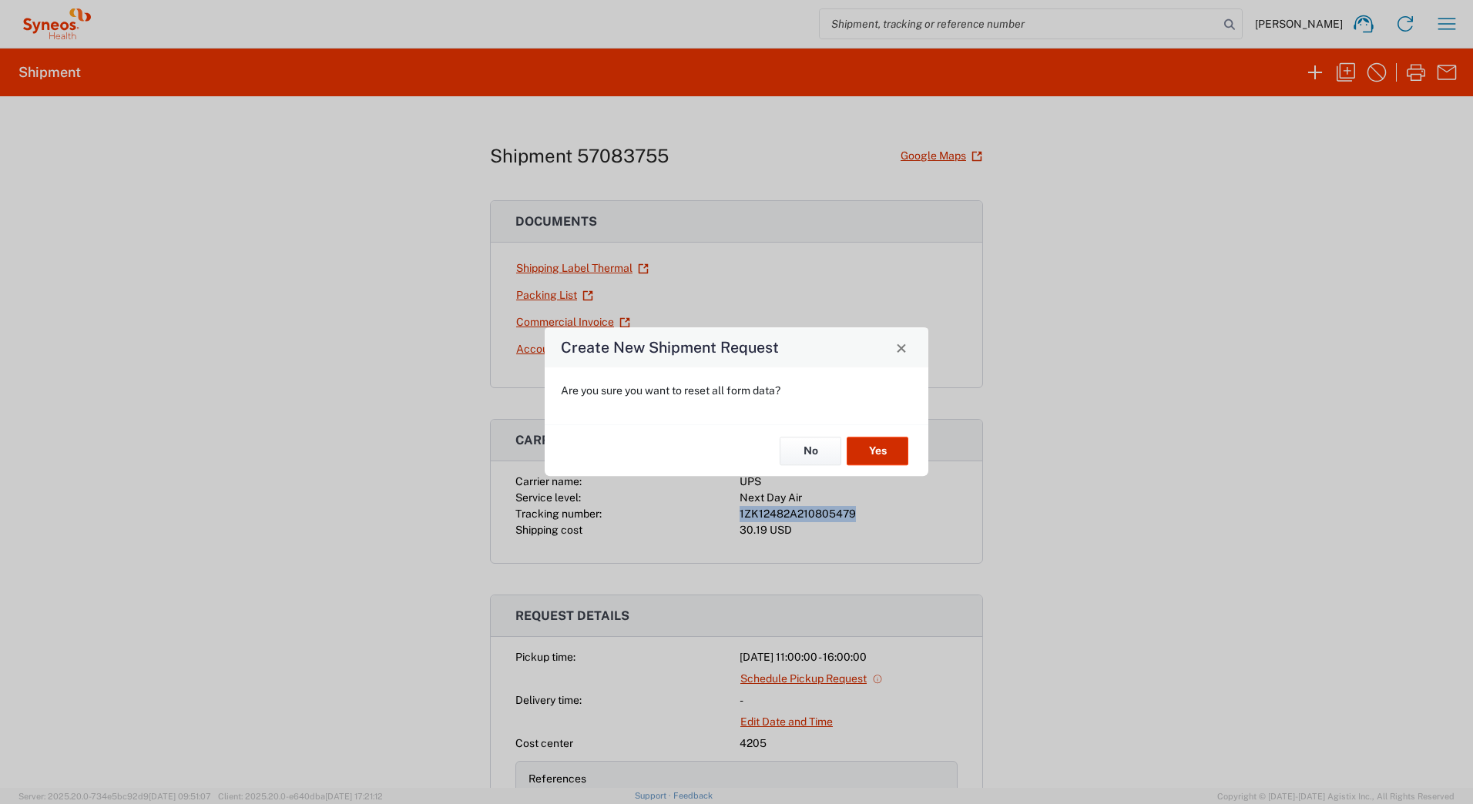
click at [879, 451] on button "Yes" at bounding box center [878, 451] width 62 height 29
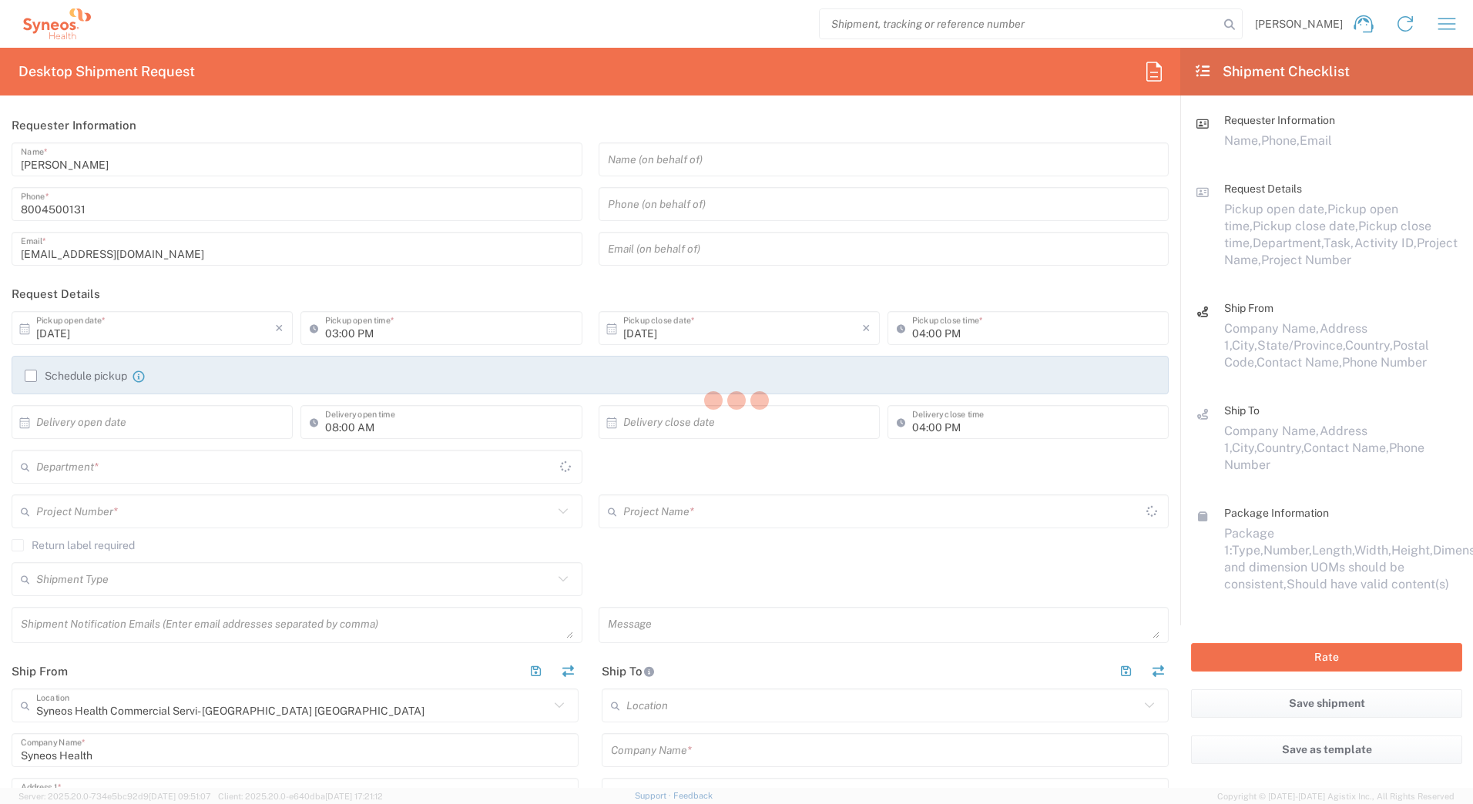
type input "4205"
type input "[US_STATE]"
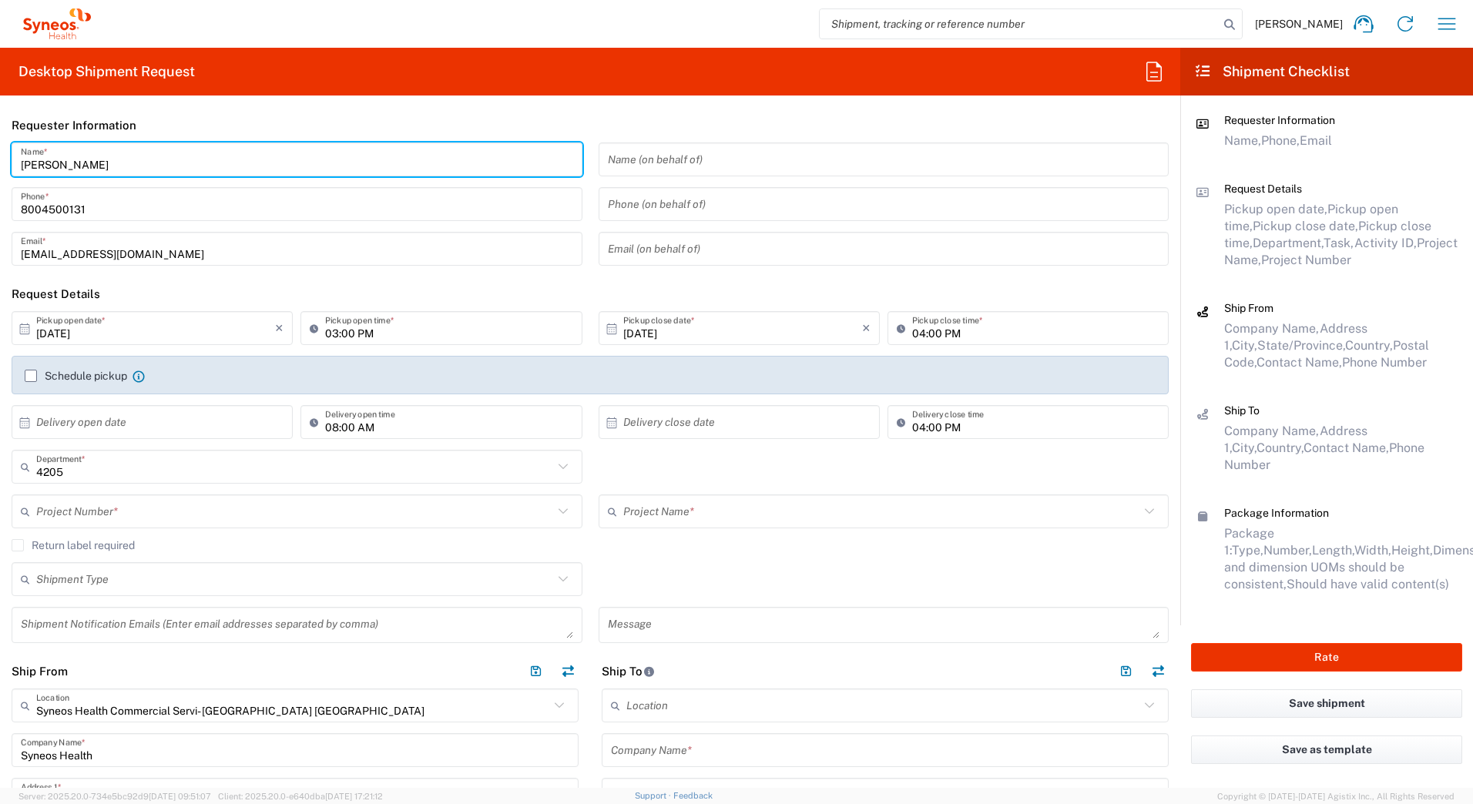
drag, startPoint x: 96, startPoint y: 169, endPoint x: 0, endPoint y: 161, distance: 96.6
click at [0, 166] on html "David Horvath Home Shipment estimator Shipment tracking Desktop shipment reques…" at bounding box center [736, 402] width 1473 height 804
paste input "Syneos Deployments"
type input "Syneos Deployments"
click at [316, 115] on header "Requester Information" at bounding box center [590, 125] width 1180 height 35
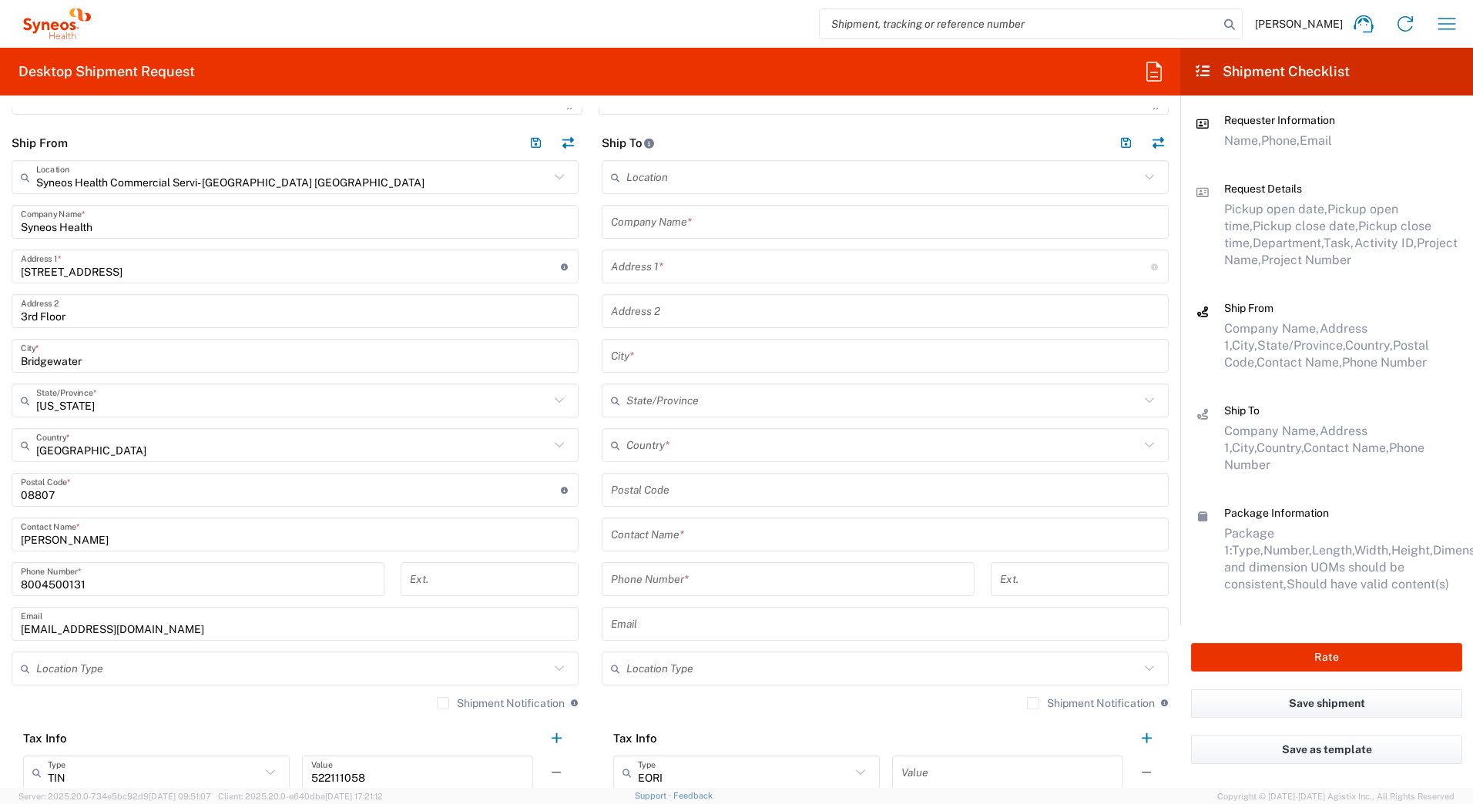
scroll to position [616, 0]
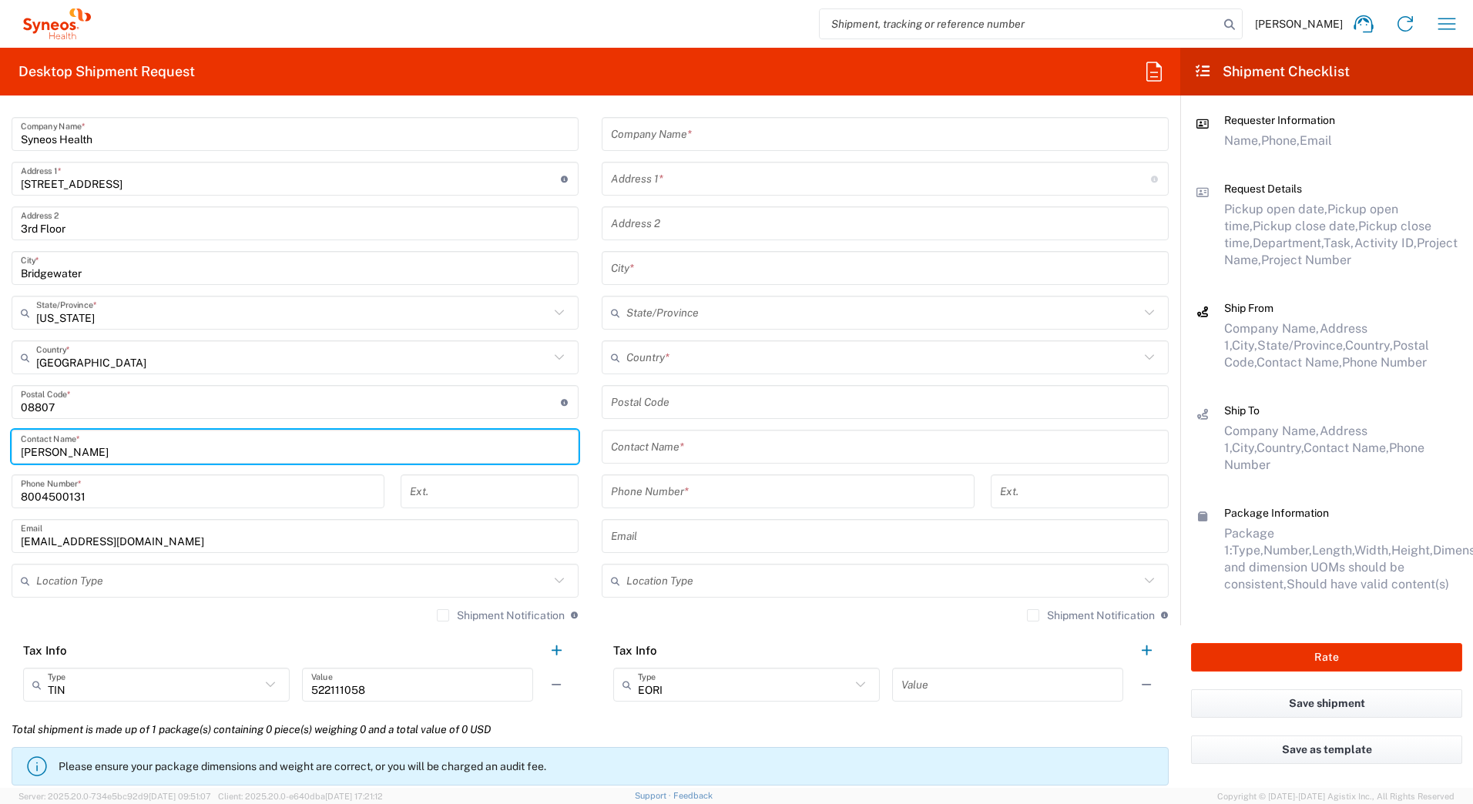
drag, startPoint x: 92, startPoint y: 447, endPoint x: 2, endPoint y: 442, distance: 90.3
click at [0, 450] on html "David Horvath Home Shipment estimator Shipment tracking Desktop shipment reques…" at bounding box center [736, 402] width 1473 height 804
paste input "Syneos Deployments"
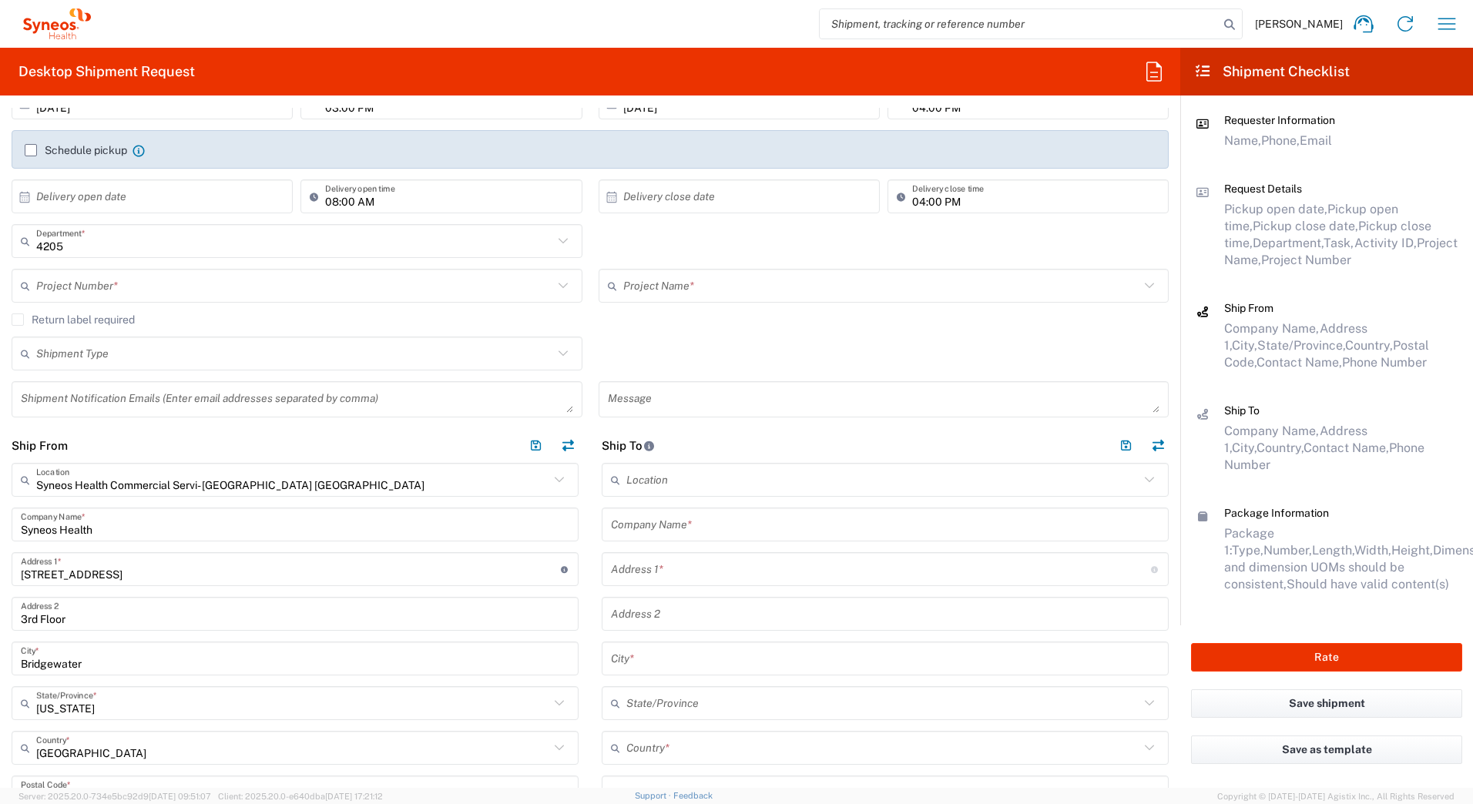
scroll to position [0, 0]
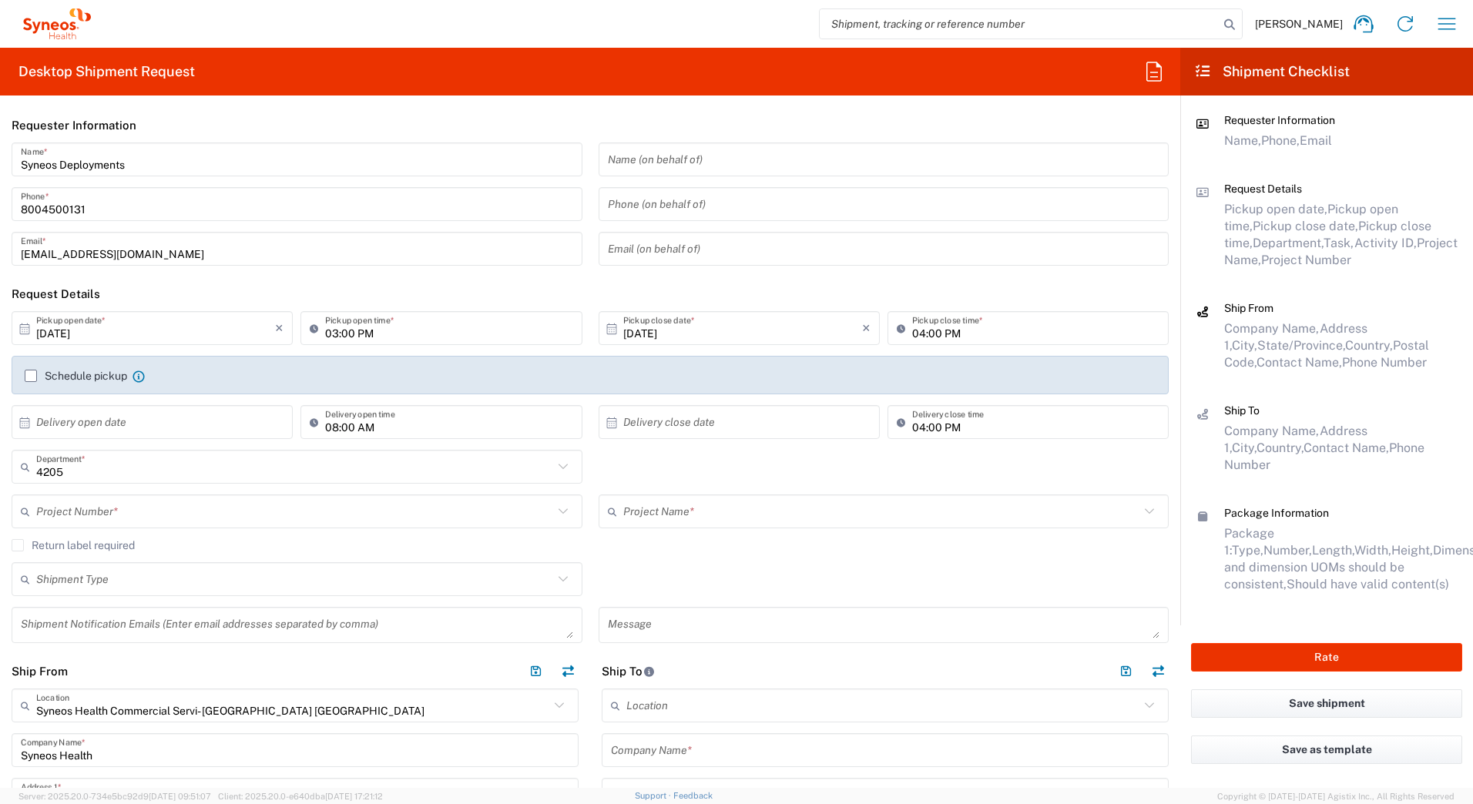
type input "Syneos Deployments"
click at [107, 508] on input "text" at bounding box center [294, 511] width 517 height 27
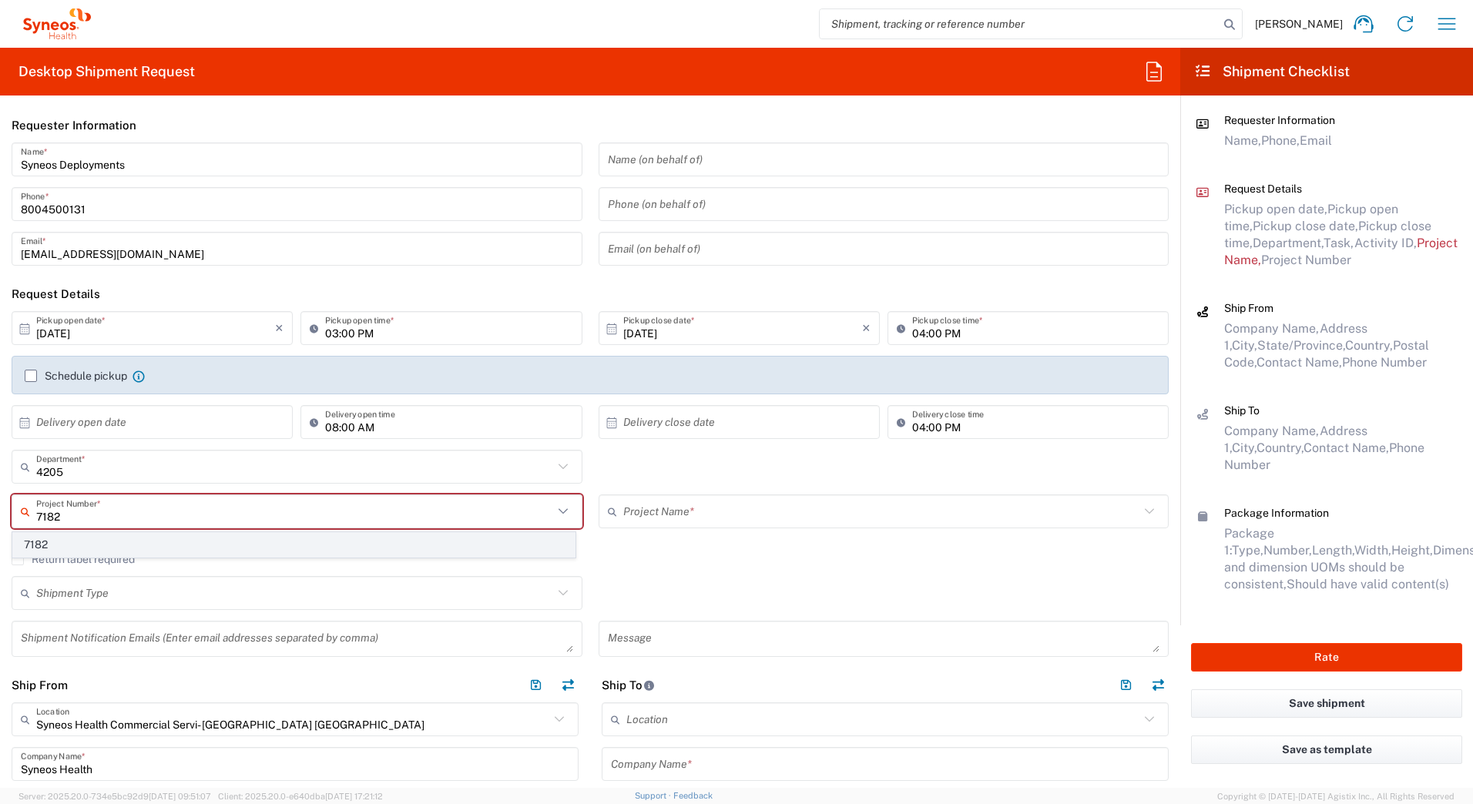
type input "7182"
click at [74, 547] on span "7182" at bounding box center [294, 545] width 562 height 24
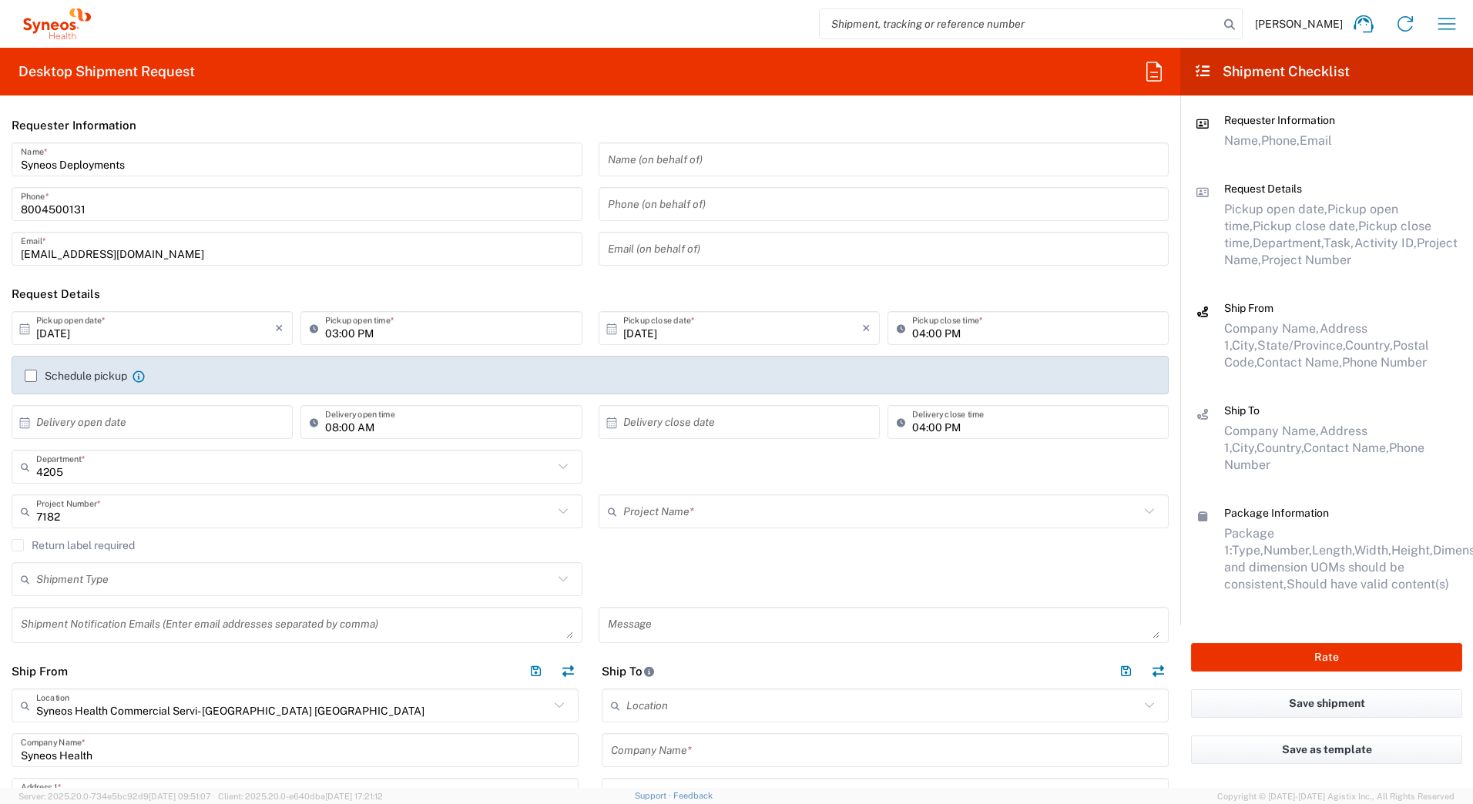
type input "ST-US_GlaxoSmithKline_Sales"
click at [56, 329] on input "[DATE]" at bounding box center [155, 328] width 239 height 27
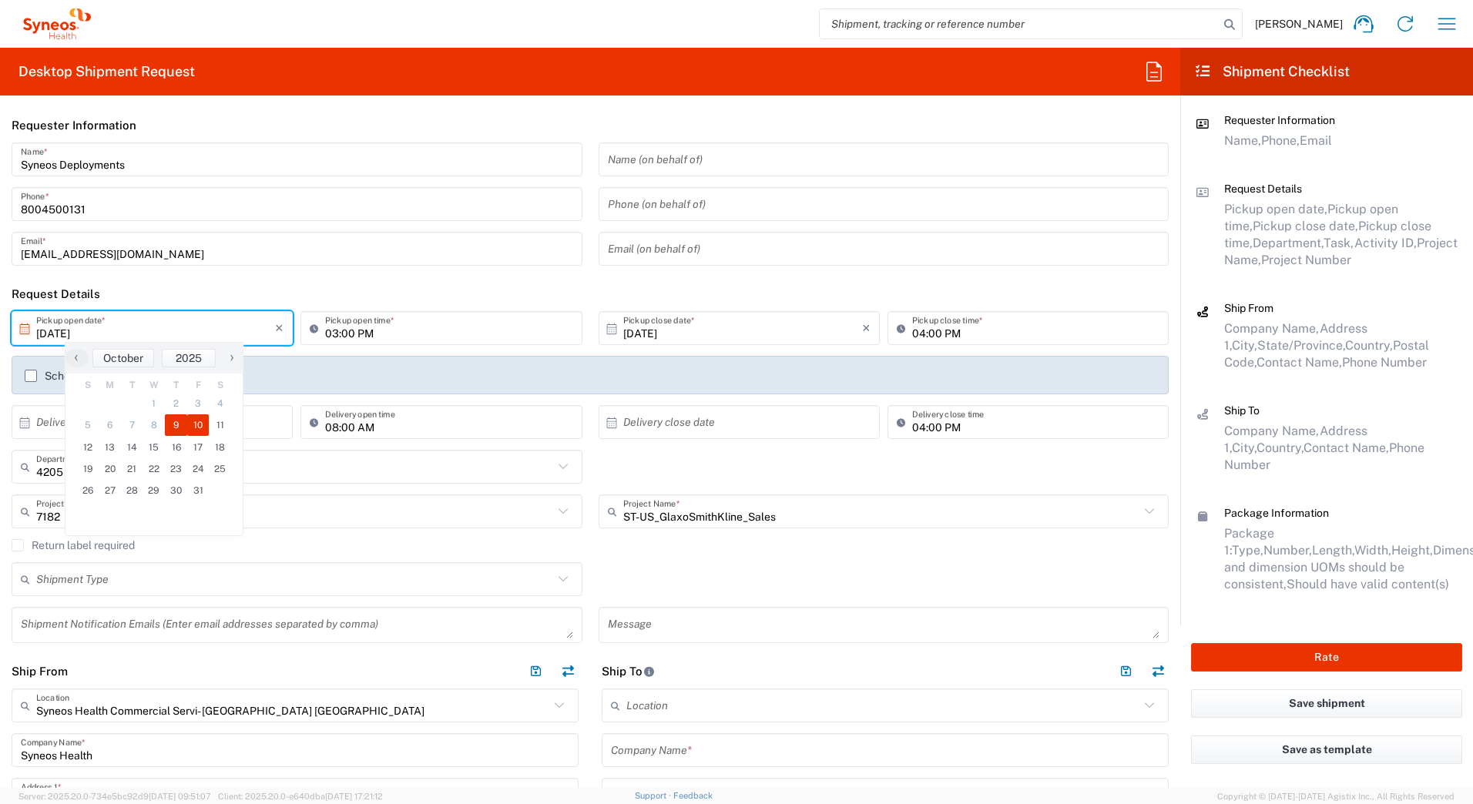
click at [198, 421] on span "10" at bounding box center [198, 425] width 22 height 22
type input "[DATE]"
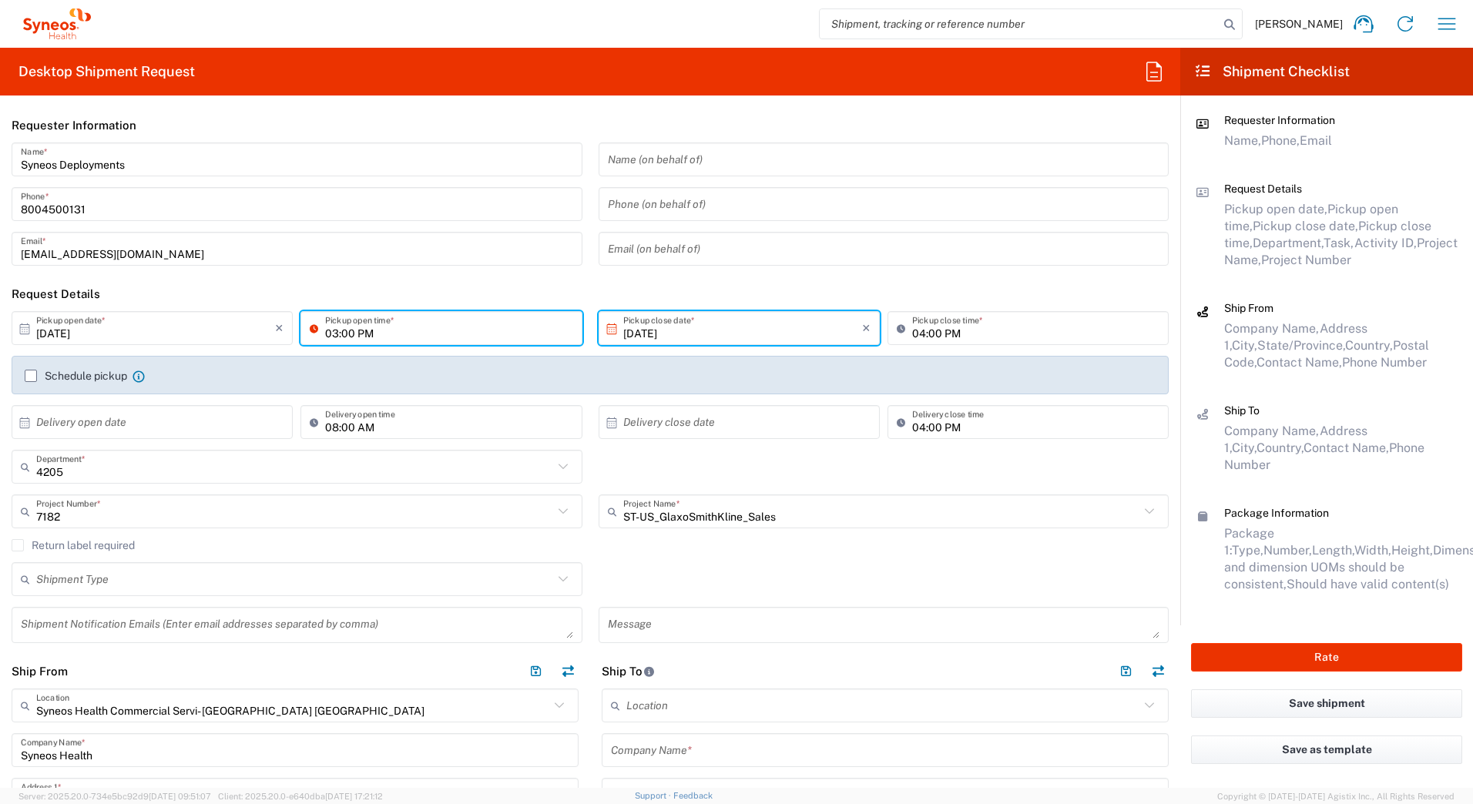
click at [331, 331] on input "03:00 PM" at bounding box center [448, 328] width 247 height 27
click at [366, 330] on input "11:00 PM" at bounding box center [448, 328] width 247 height 27
type input "11:00 AM"
drag, startPoint x: 395, startPoint y: 282, endPoint x: 404, endPoint y: 269, distance: 15.6
click at [397, 279] on header "Request Details" at bounding box center [590, 294] width 1180 height 35
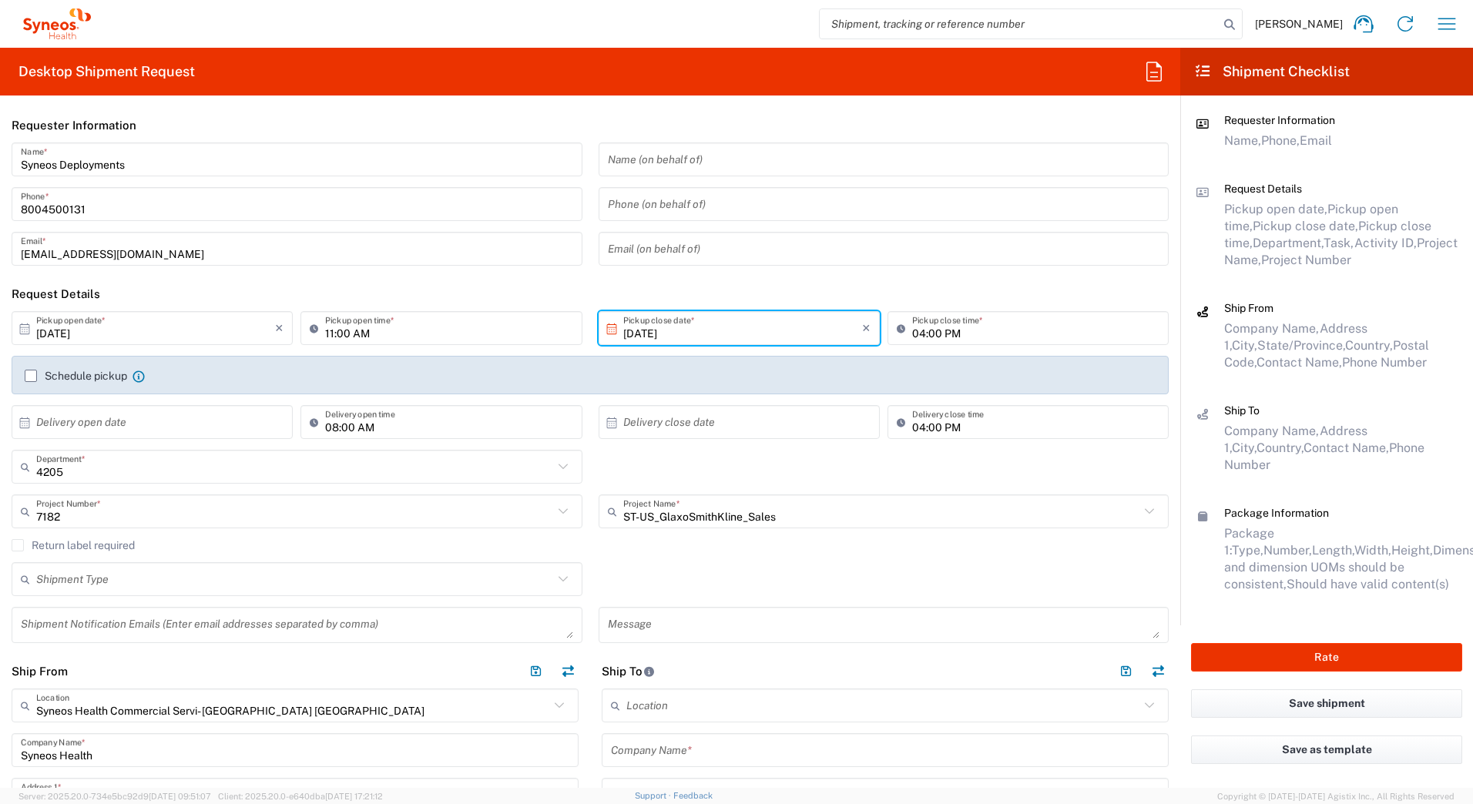
click at [90, 579] on input "text" at bounding box center [294, 579] width 517 height 27
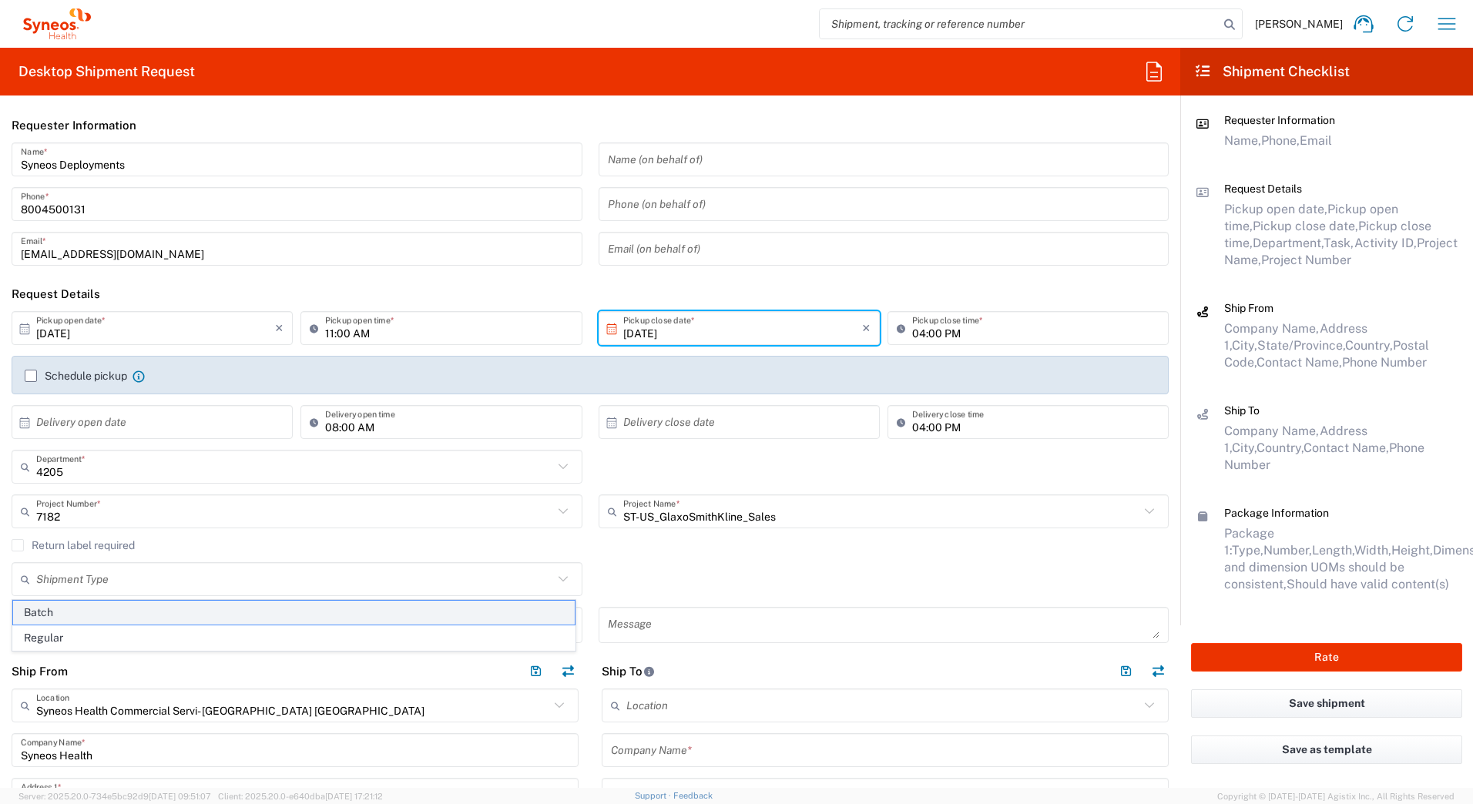
click at [76, 610] on span "Batch" at bounding box center [294, 613] width 562 height 24
type input "Batch"
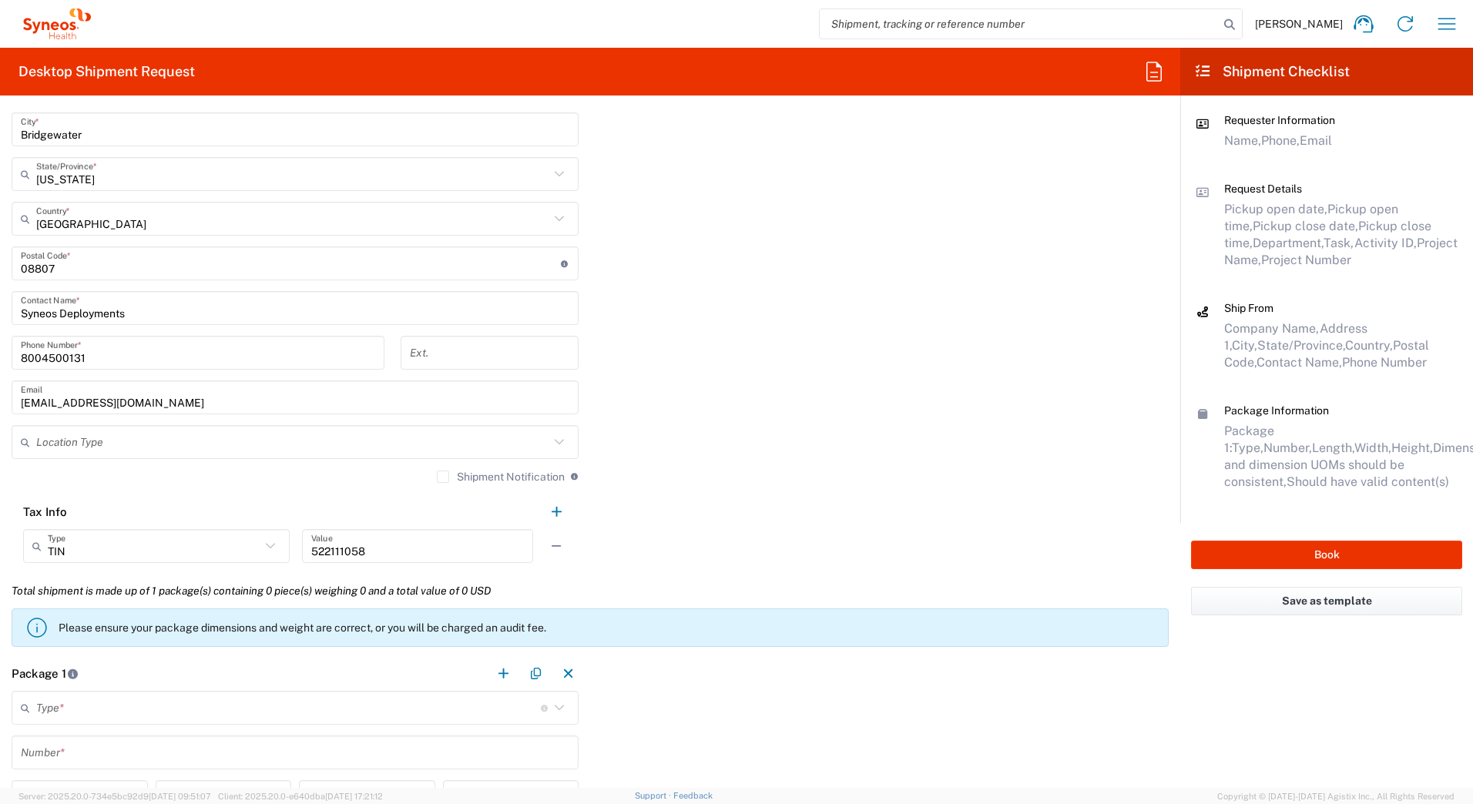
scroll to position [1099, 0]
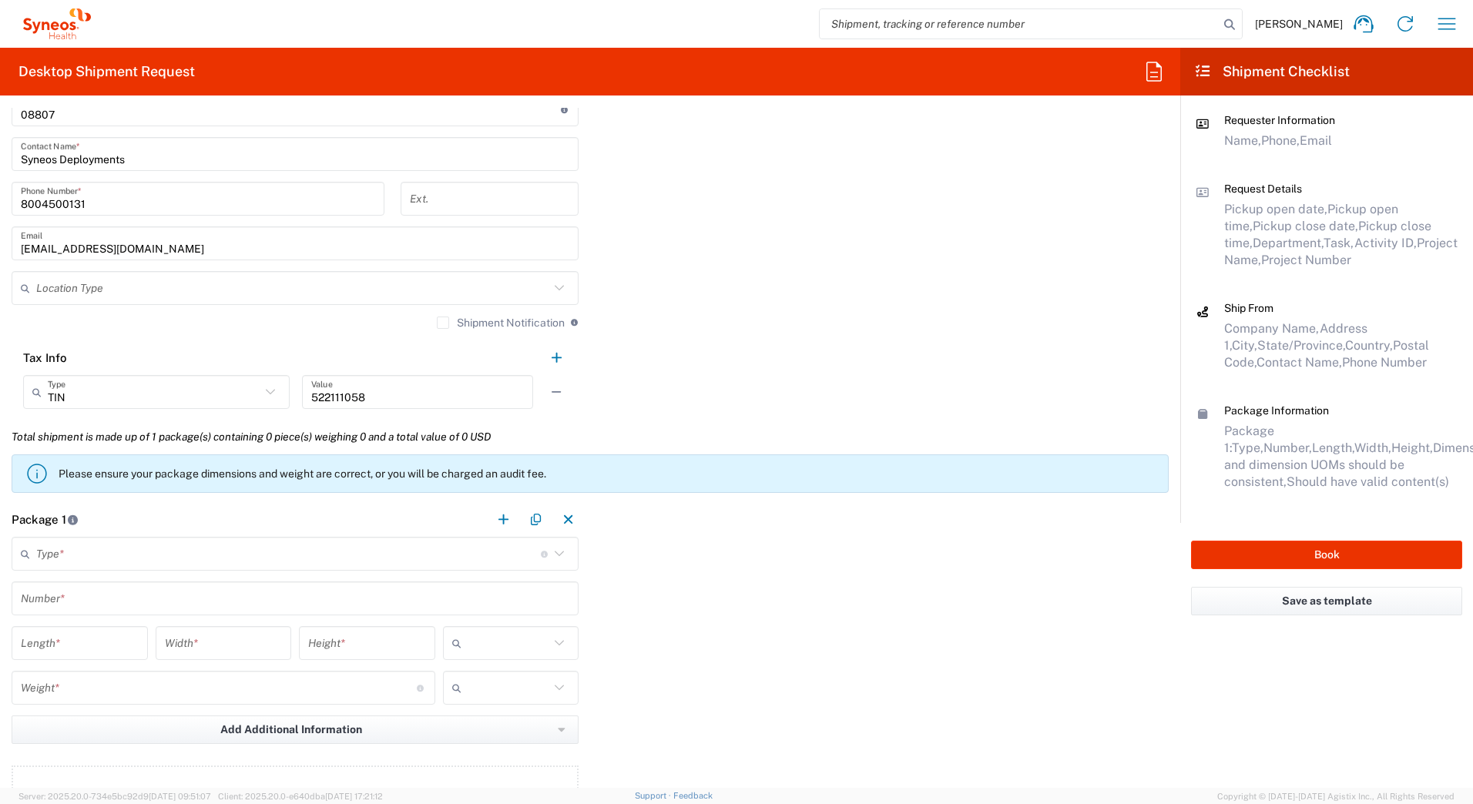
click at [69, 559] on input "text" at bounding box center [288, 554] width 505 height 27
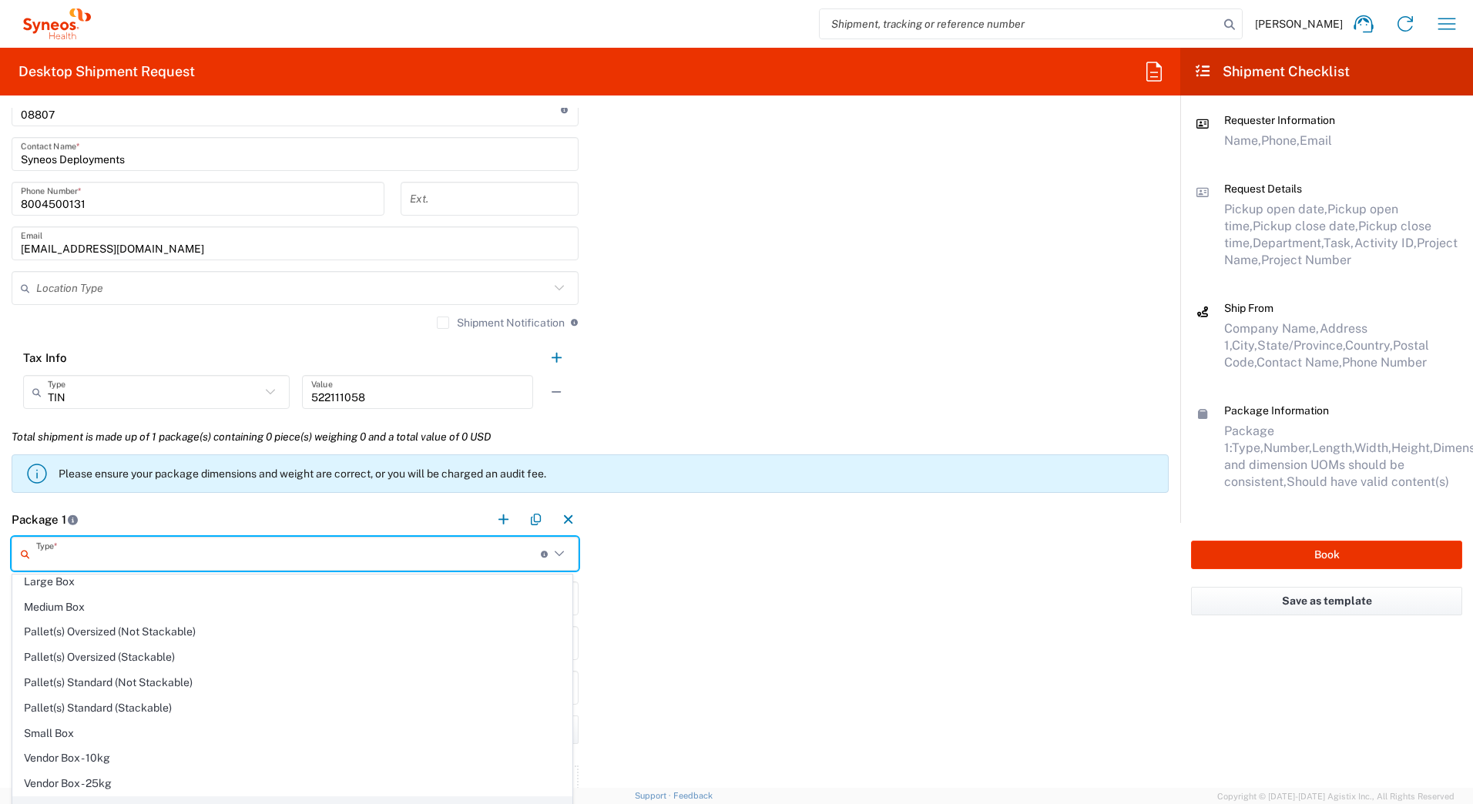
scroll to position [47, 0]
click at [125, 790] on span "Your Packaging" at bounding box center [292, 793] width 559 height 24
type input "Your Packaging"
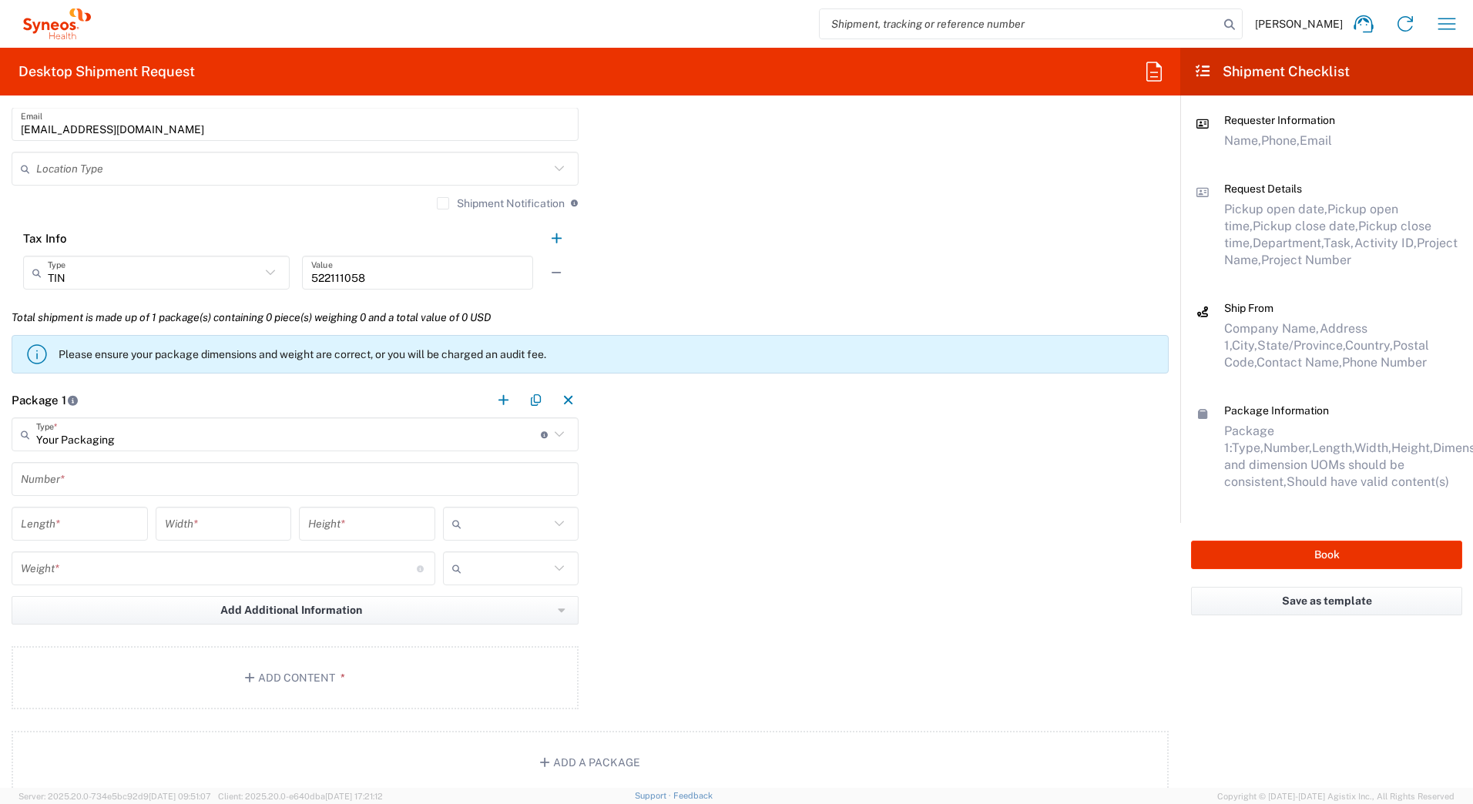
scroll to position [1253, 0]
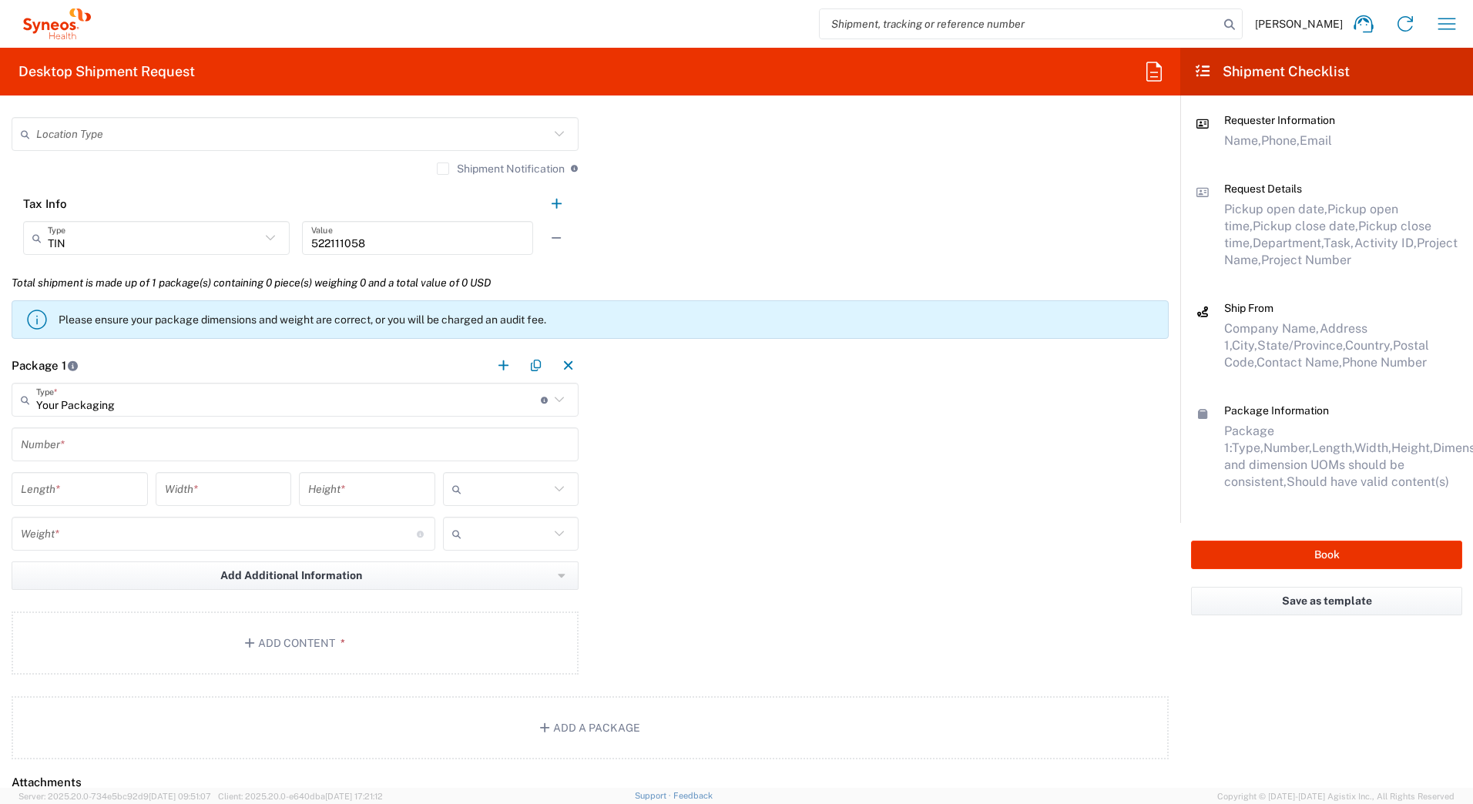
click at [99, 439] on input "text" at bounding box center [295, 444] width 549 height 27
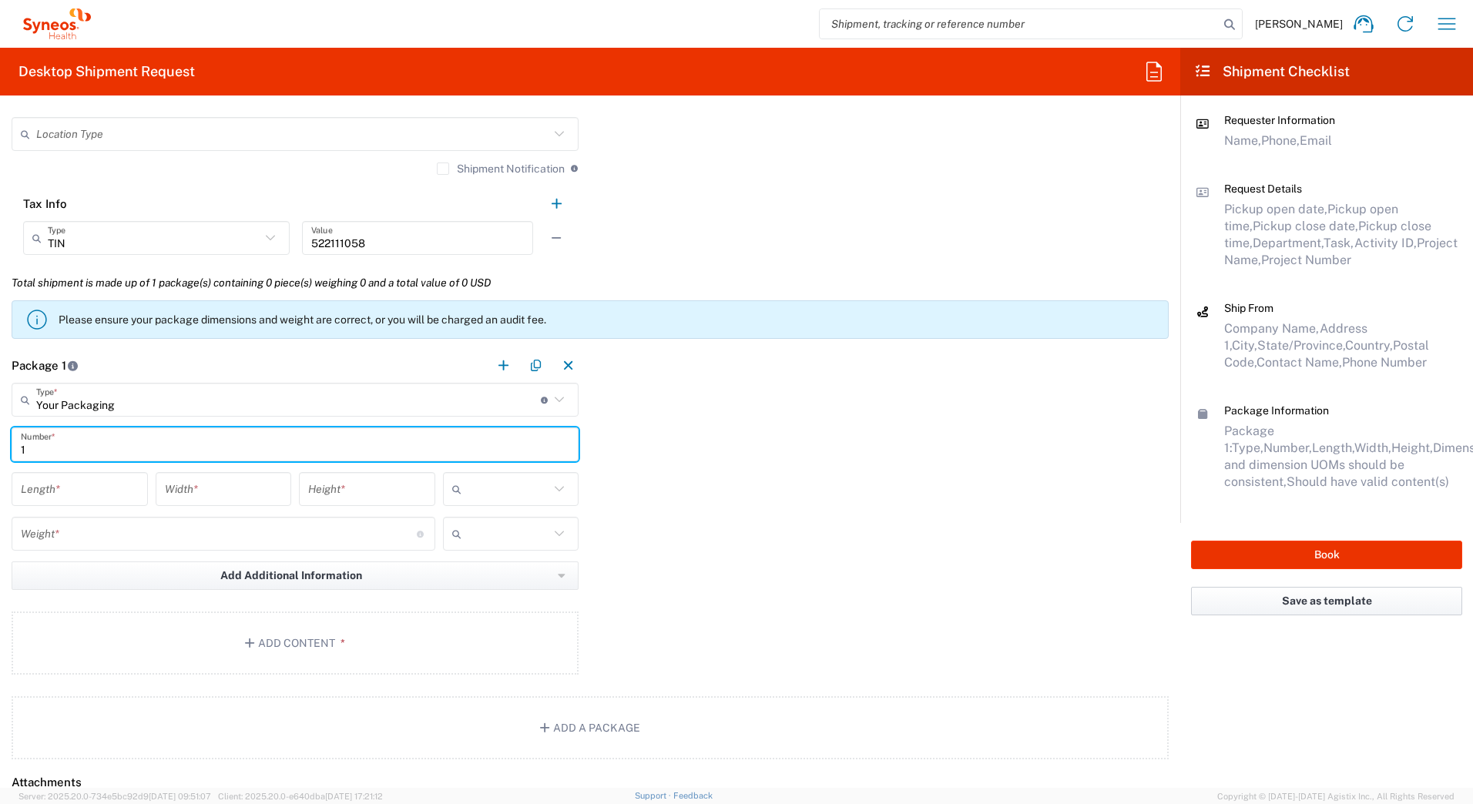
type input "1"
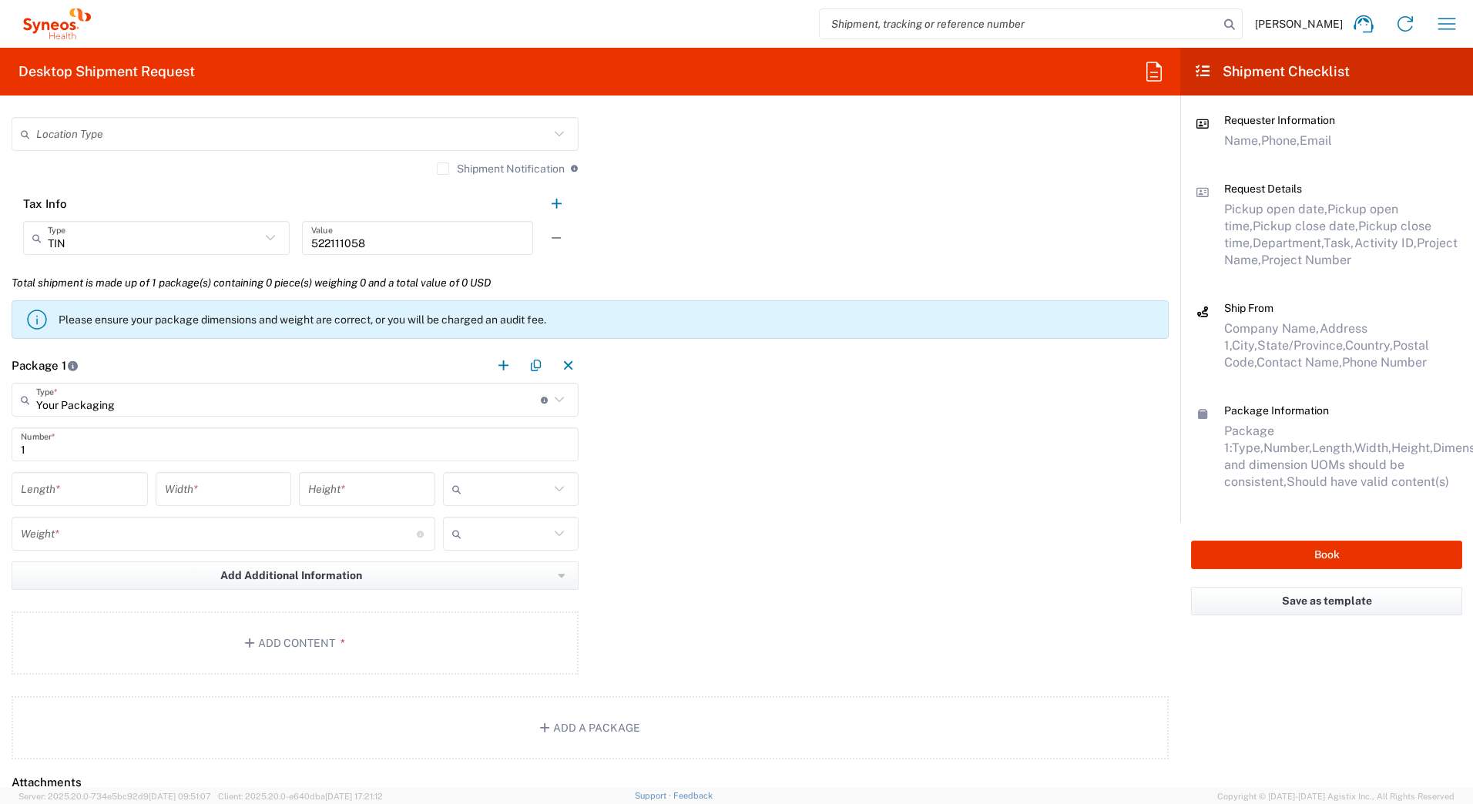
click at [40, 482] on input "number" at bounding box center [80, 489] width 118 height 27
type input "20"
type input "16"
type input "5"
click at [488, 491] on input "text" at bounding box center [509, 489] width 82 height 25
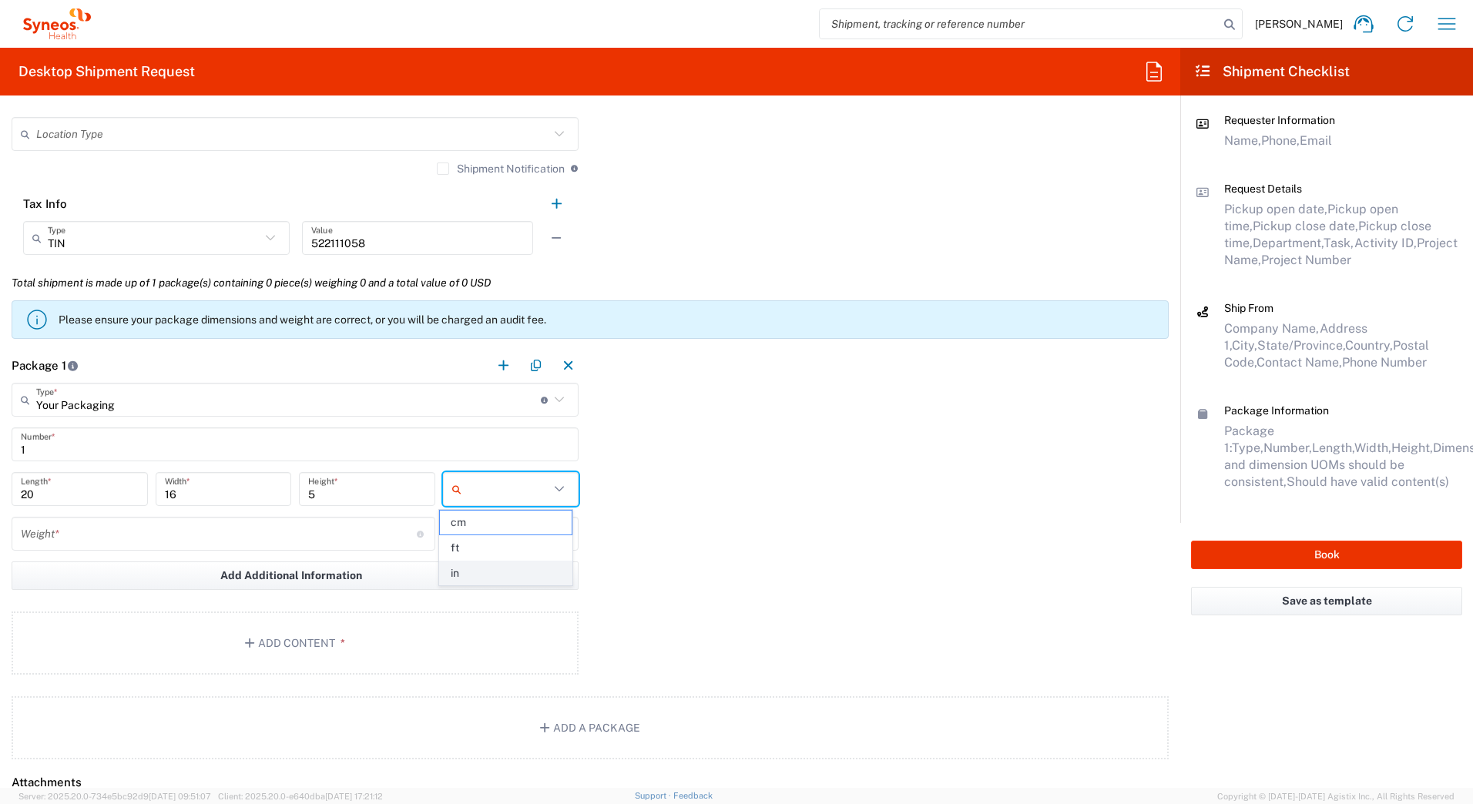
click at [483, 569] on span "in" at bounding box center [506, 574] width 132 height 24
type input "in"
click at [117, 526] on input "number" at bounding box center [219, 534] width 396 height 27
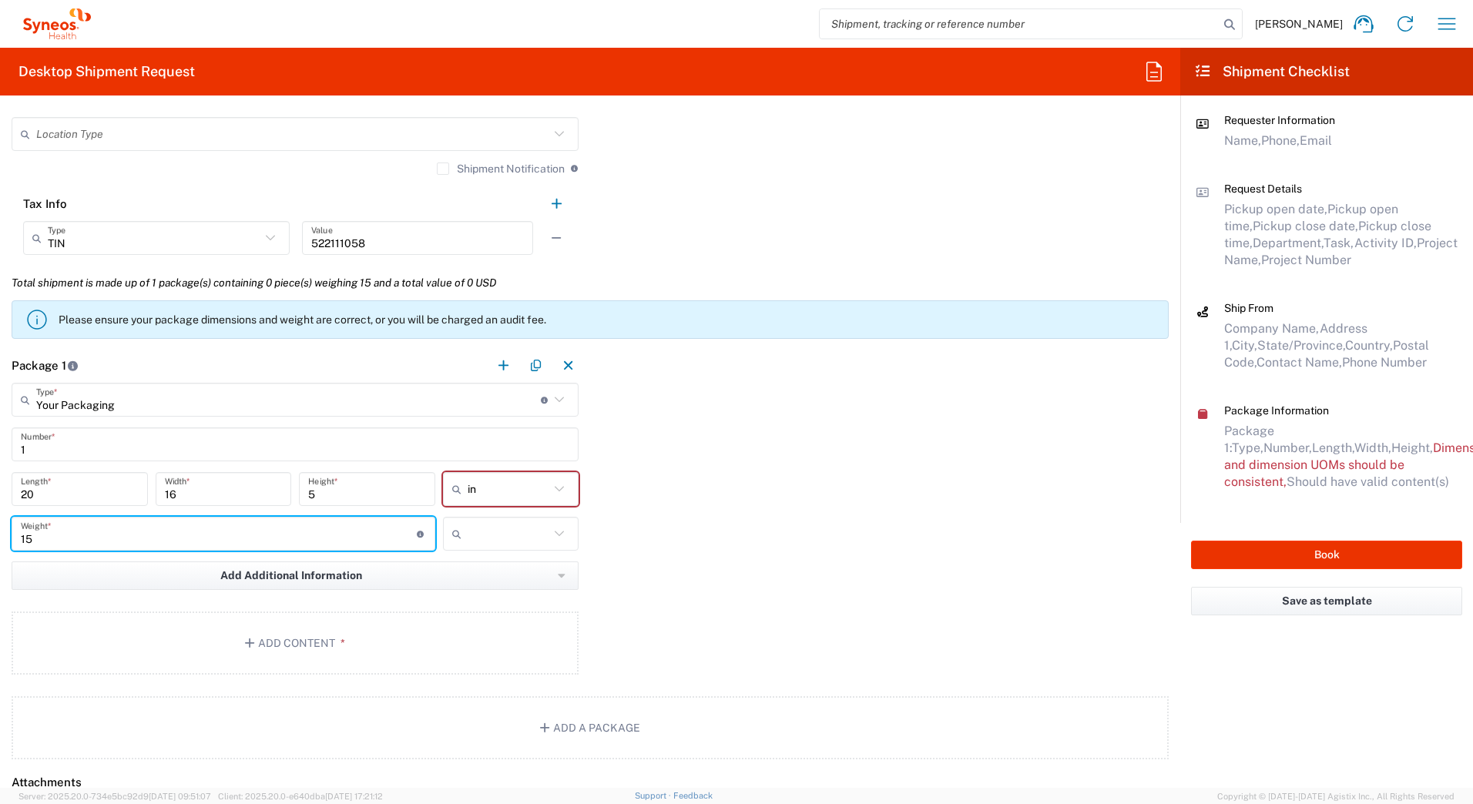
type input "15"
click at [488, 538] on input "text" at bounding box center [509, 534] width 82 height 25
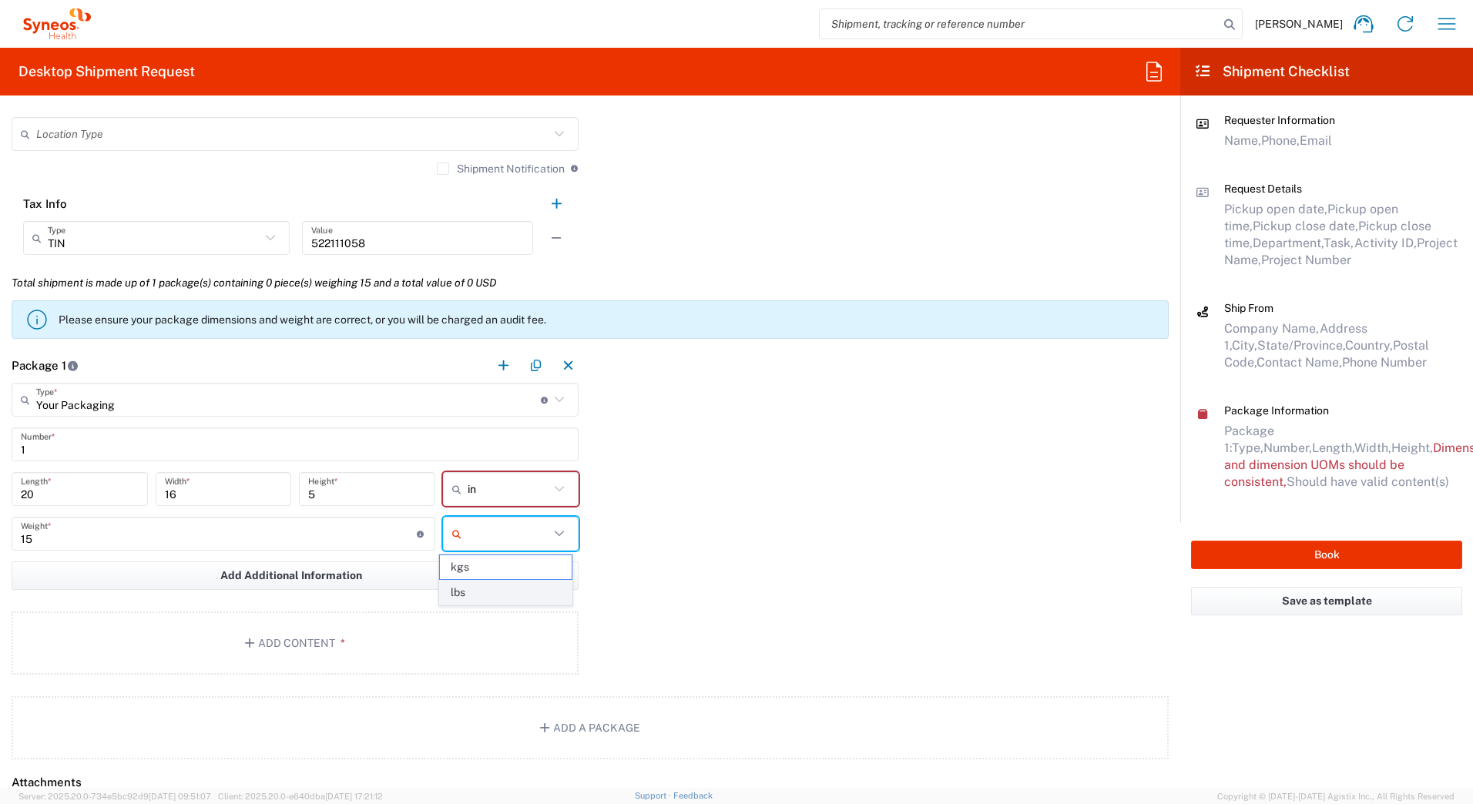
click at [481, 588] on span "lbs" at bounding box center [506, 593] width 132 height 24
type input "lbs"
click at [330, 635] on button "Add Content *" at bounding box center [295, 643] width 567 height 63
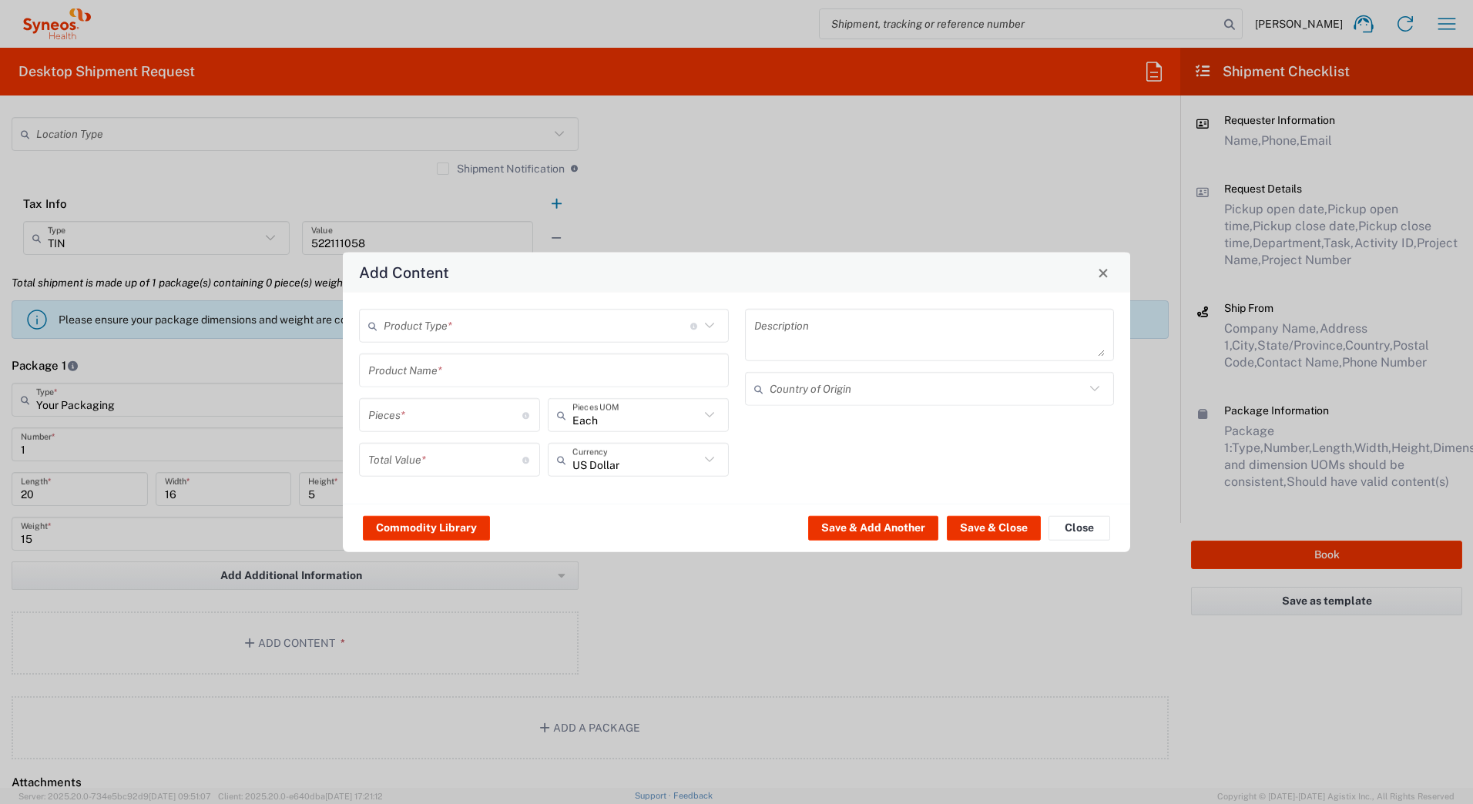
click at [401, 330] on input "text" at bounding box center [537, 325] width 307 height 27
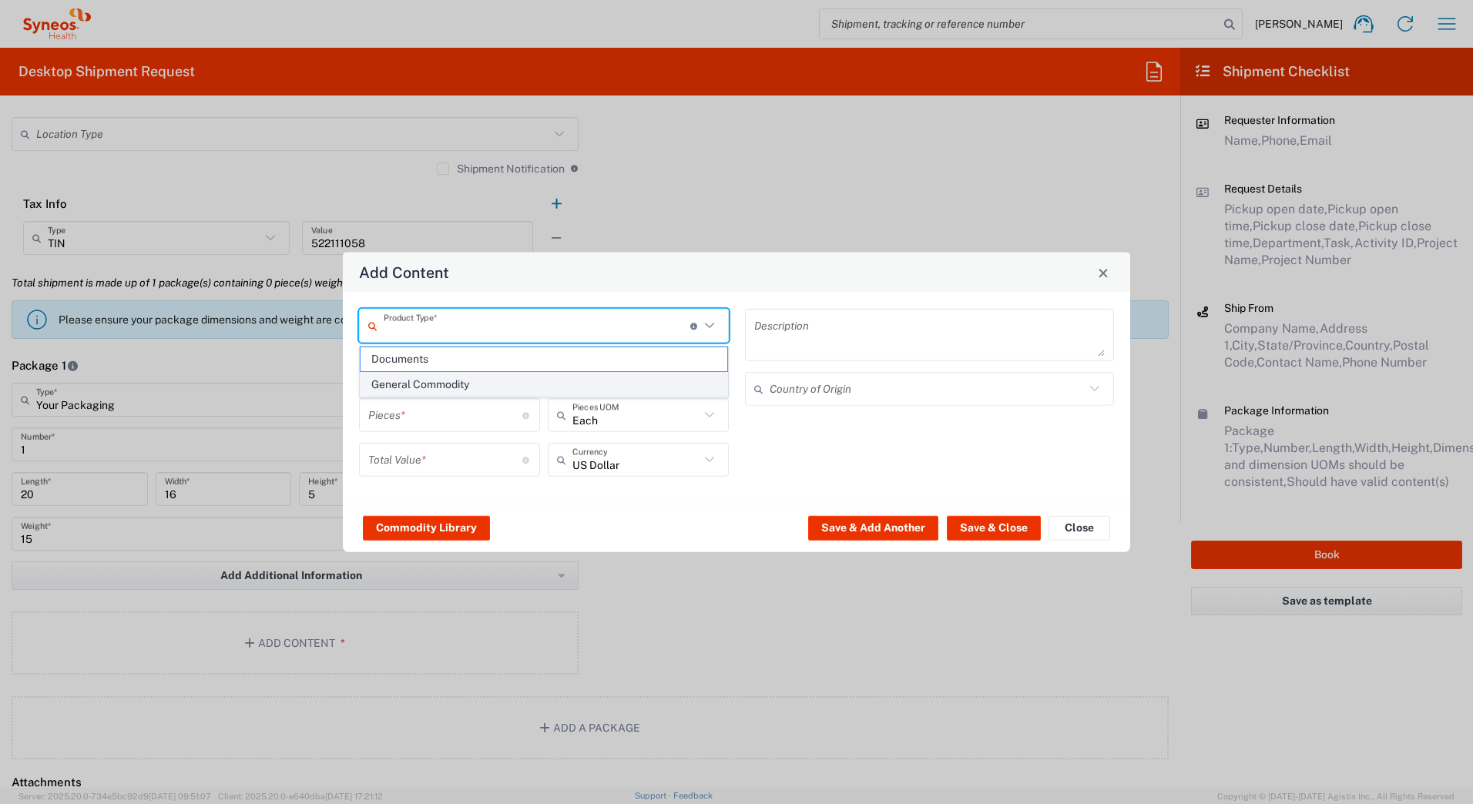
click at [409, 384] on span "General Commodity" at bounding box center [544, 385] width 367 height 24
type input "General Commodity"
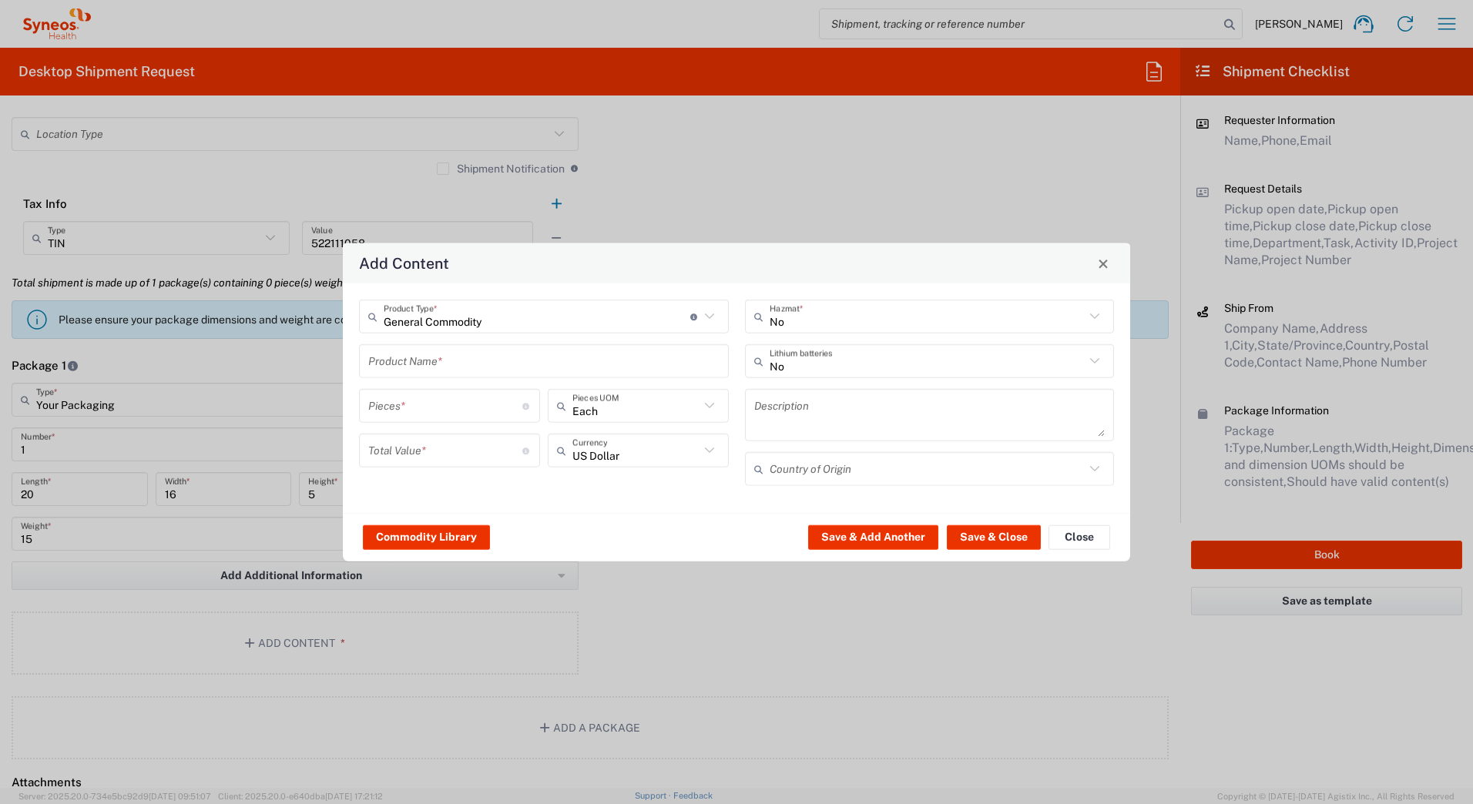
click at [398, 361] on input "text" at bounding box center [543, 360] width 351 height 27
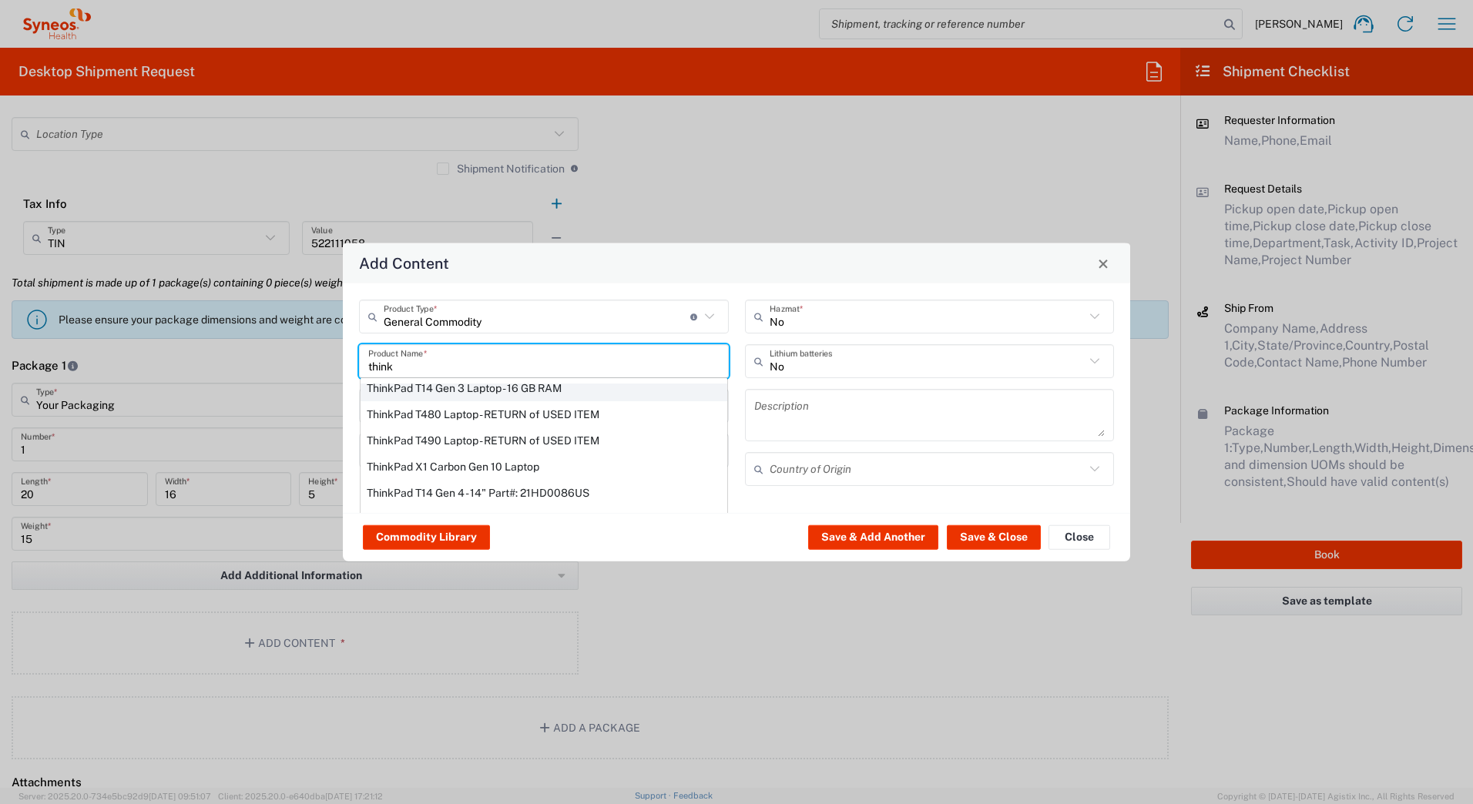
scroll to position [131, 0]
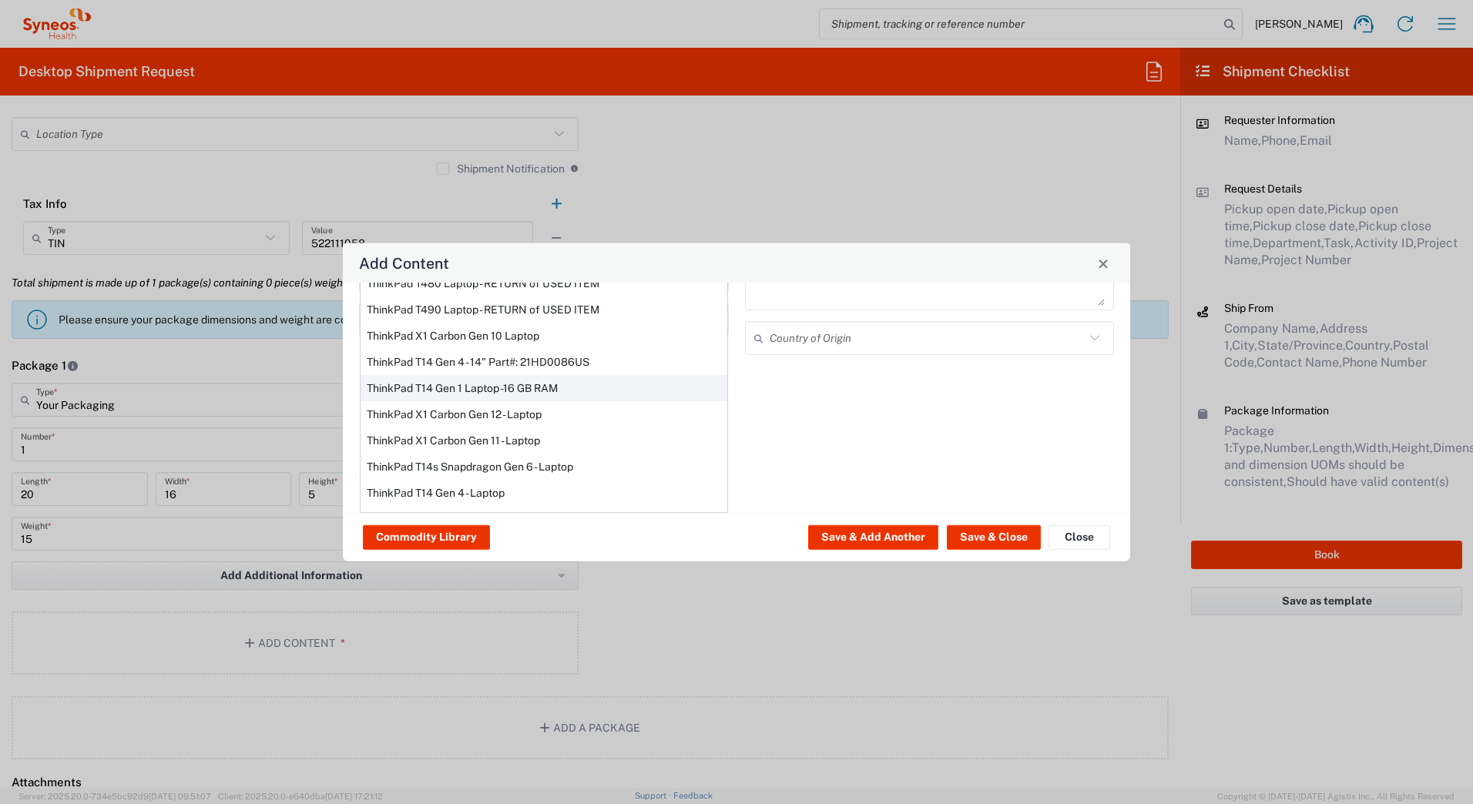
click at [401, 391] on div "ThinkPad T14 Gen 1 Laptop -16 GB RAM" at bounding box center [544, 388] width 367 height 26
type input "ThinkPad T14 Gen 1 Laptop -16 GB RAM"
type textarea "Intel Core i5-10210U- 14"- 512 GB SSD"
type input "[GEOGRAPHIC_DATA]"
type input "Yes"
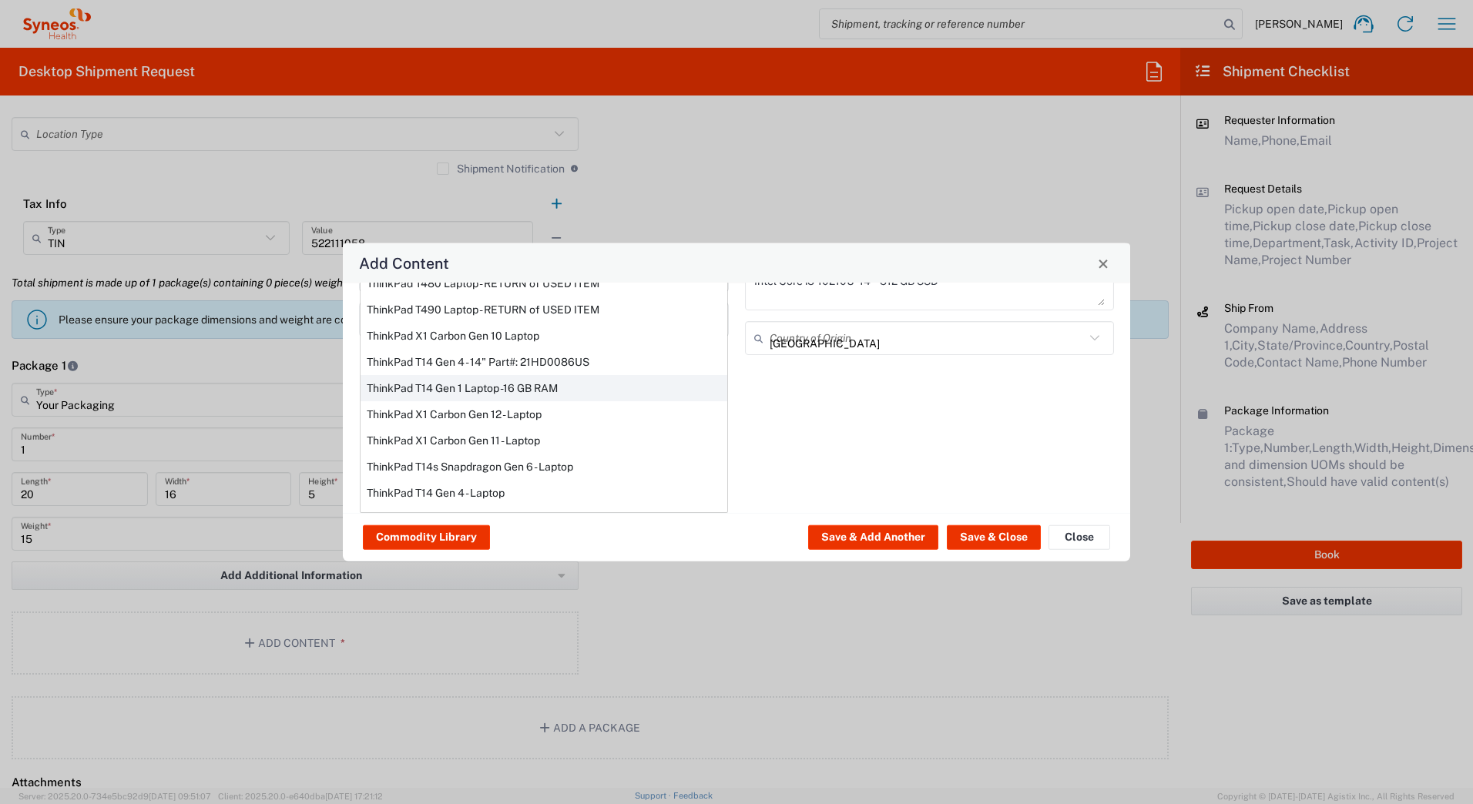
scroll to position [0, 0]
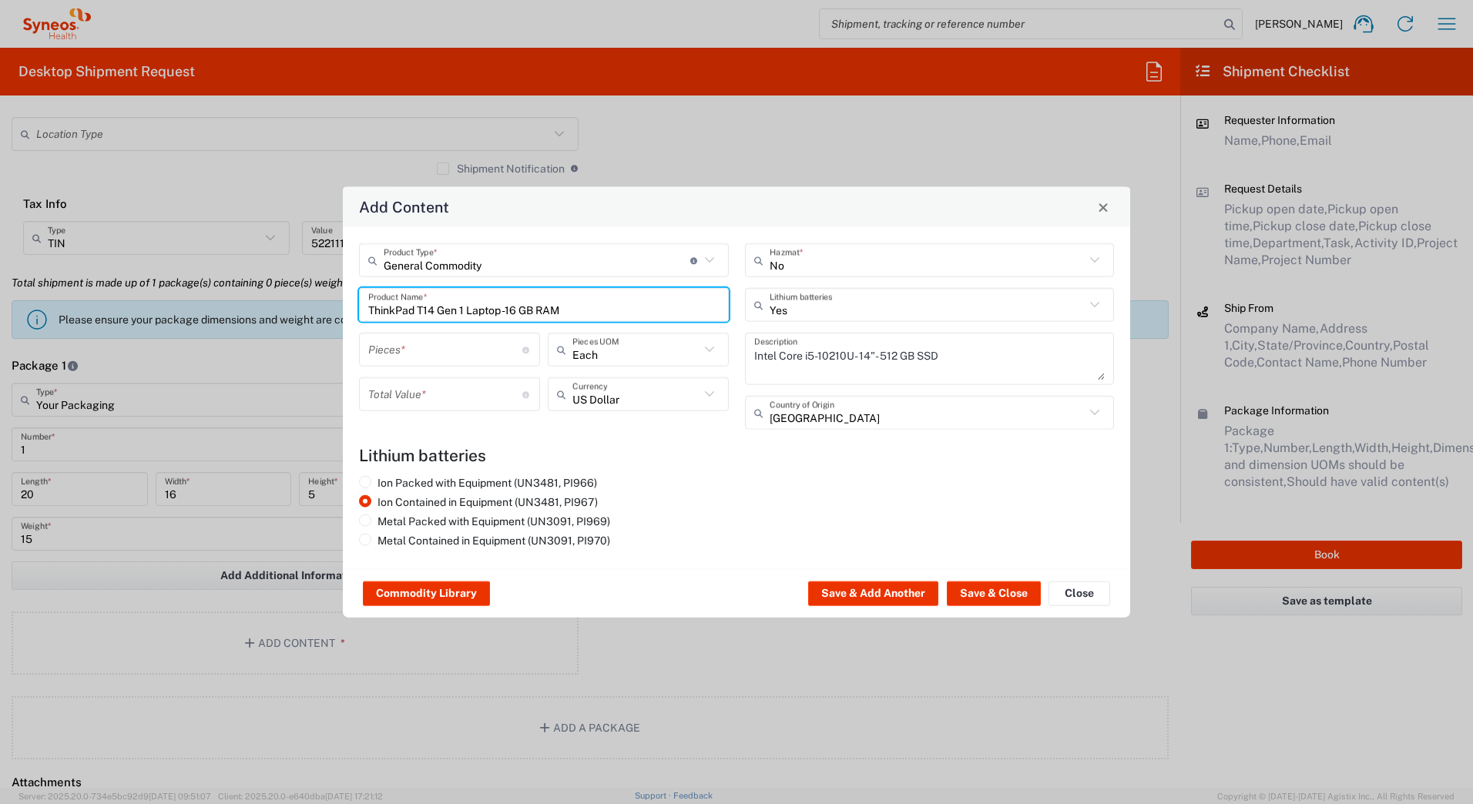
click at [388, 358] on input "number" at bounding box center [445, 349] width 154 height 27
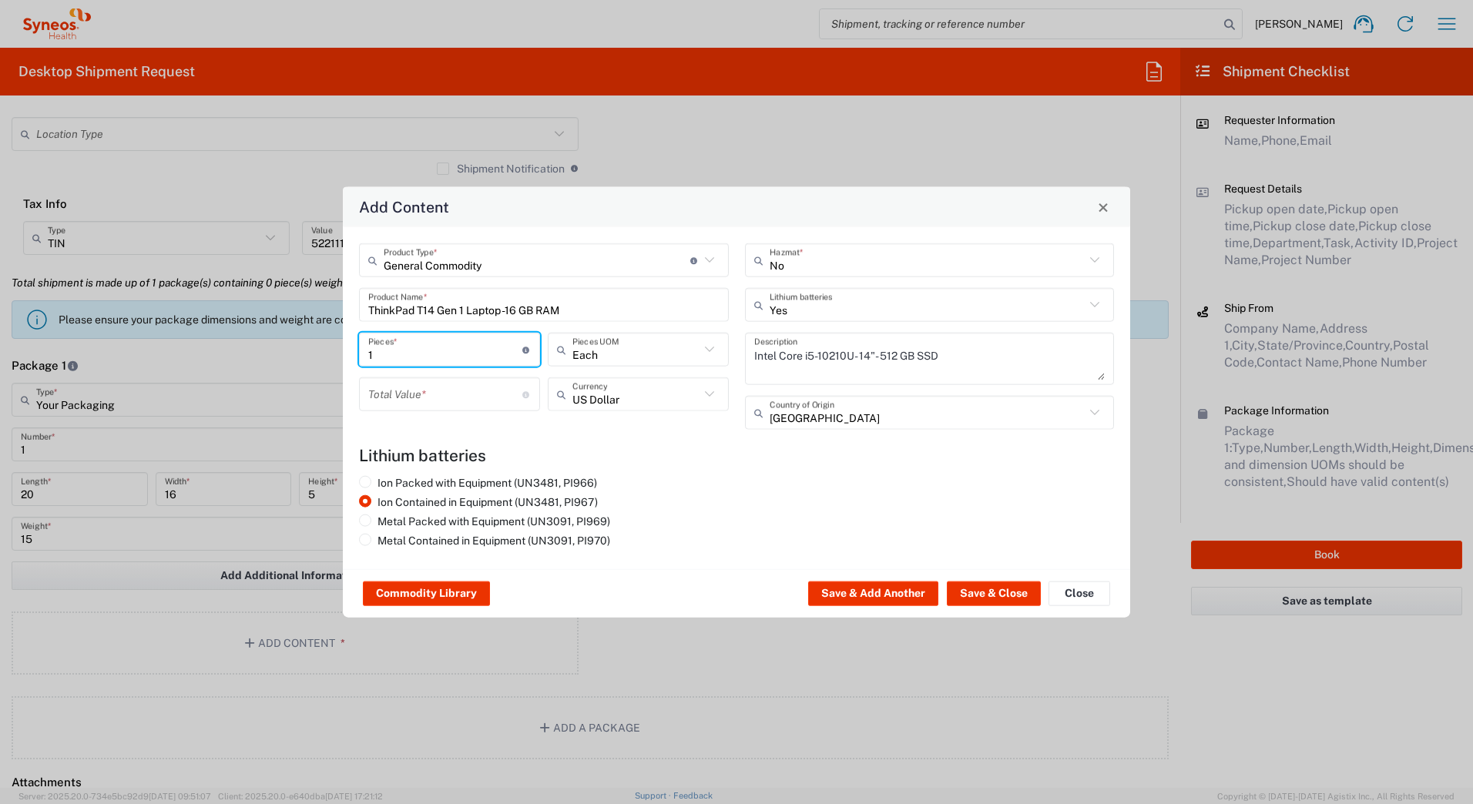
type input "1"
click at [392, 378] on div "Total Value * Total value of all the pieces" at bounding box center [449, 394] width 181 height 34
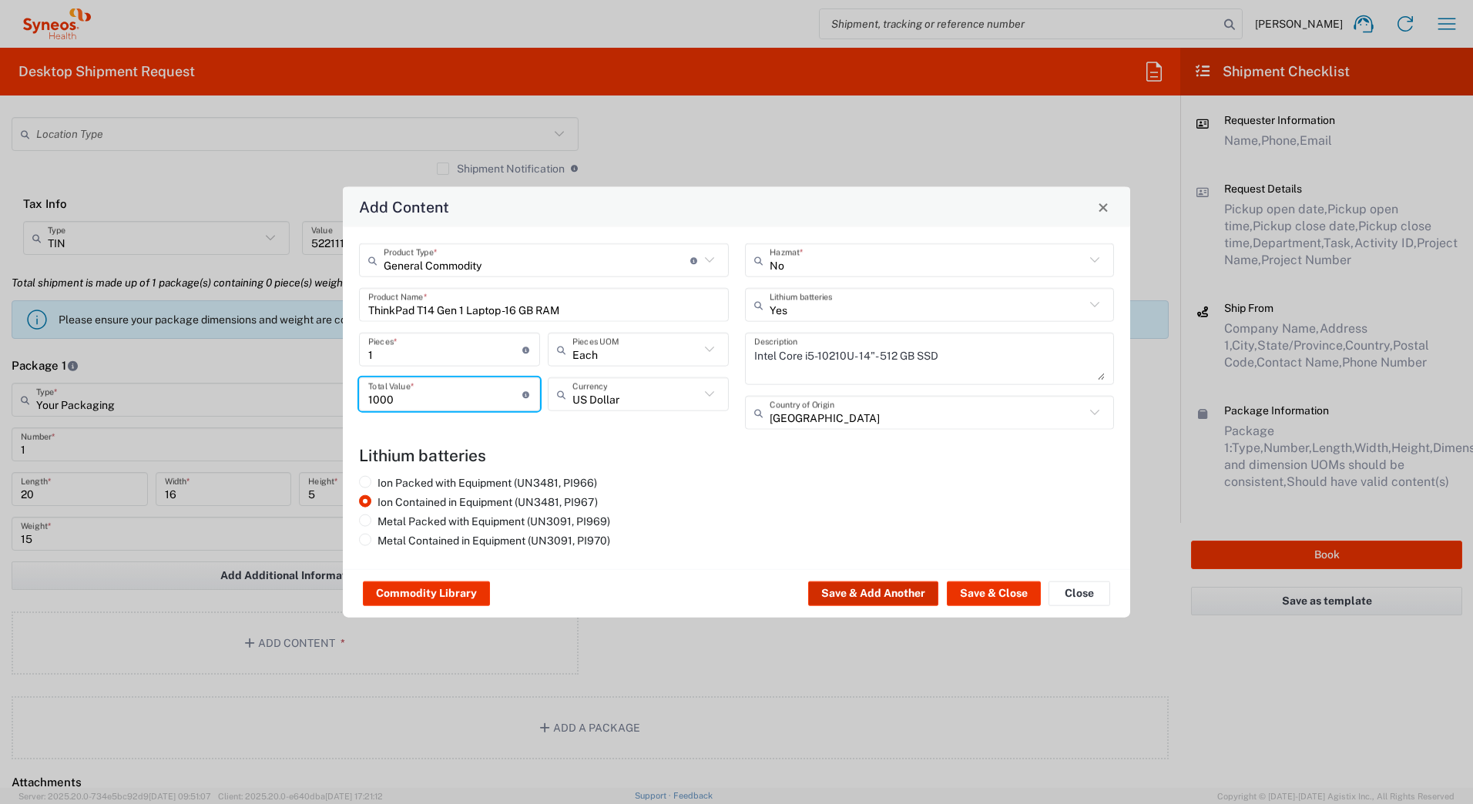
type input "1000"
click at [857, 586] on button "Save & Add Another" at bounding box center [873, 594] width 130 height 25
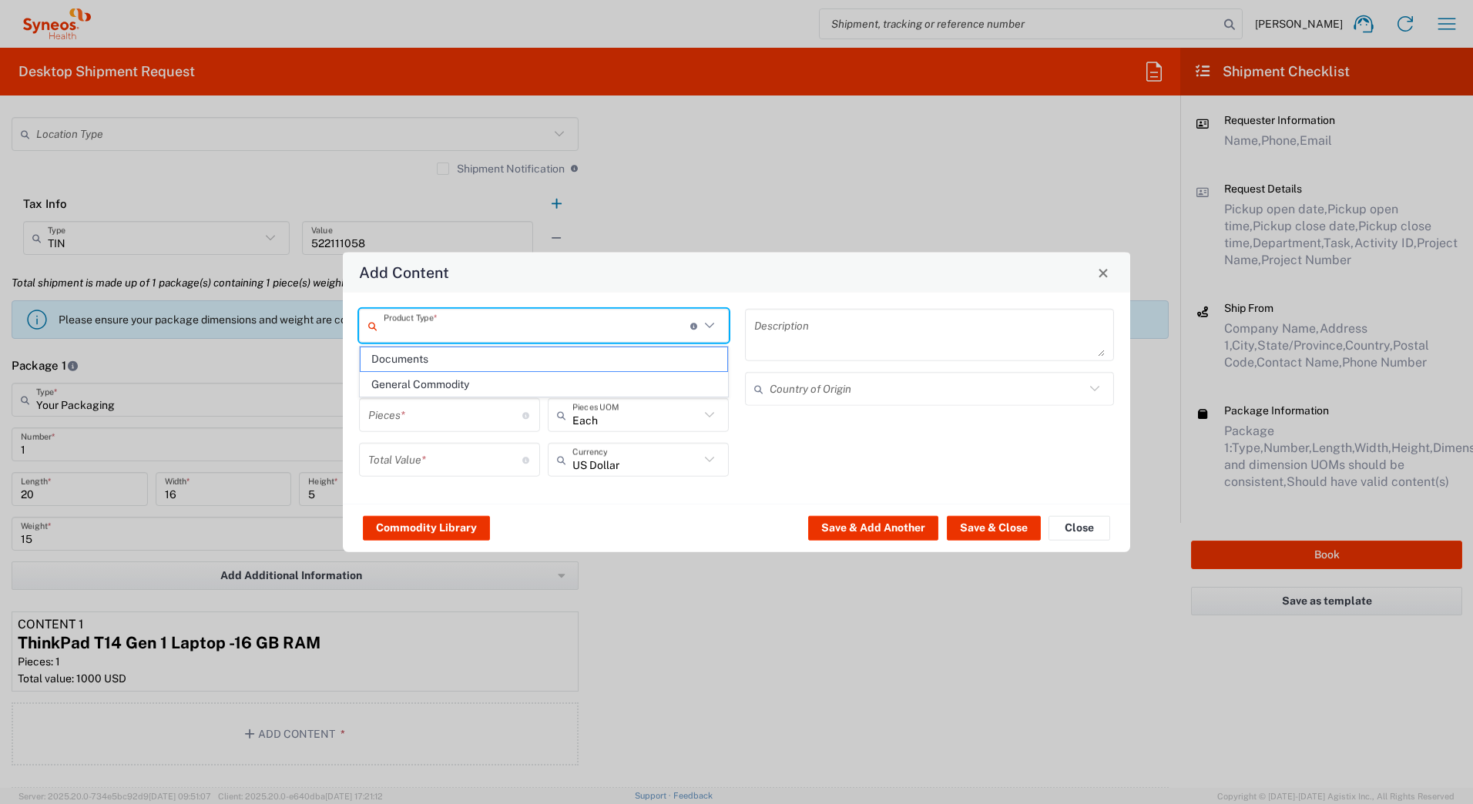
click at [433, 334] on input "text" at bounding box center [537, 325] width 307 height 27
click at [424, 378] on span "General Commodity" at bounding box center [544, 385] width 367 height 24
type input "General Commodity"
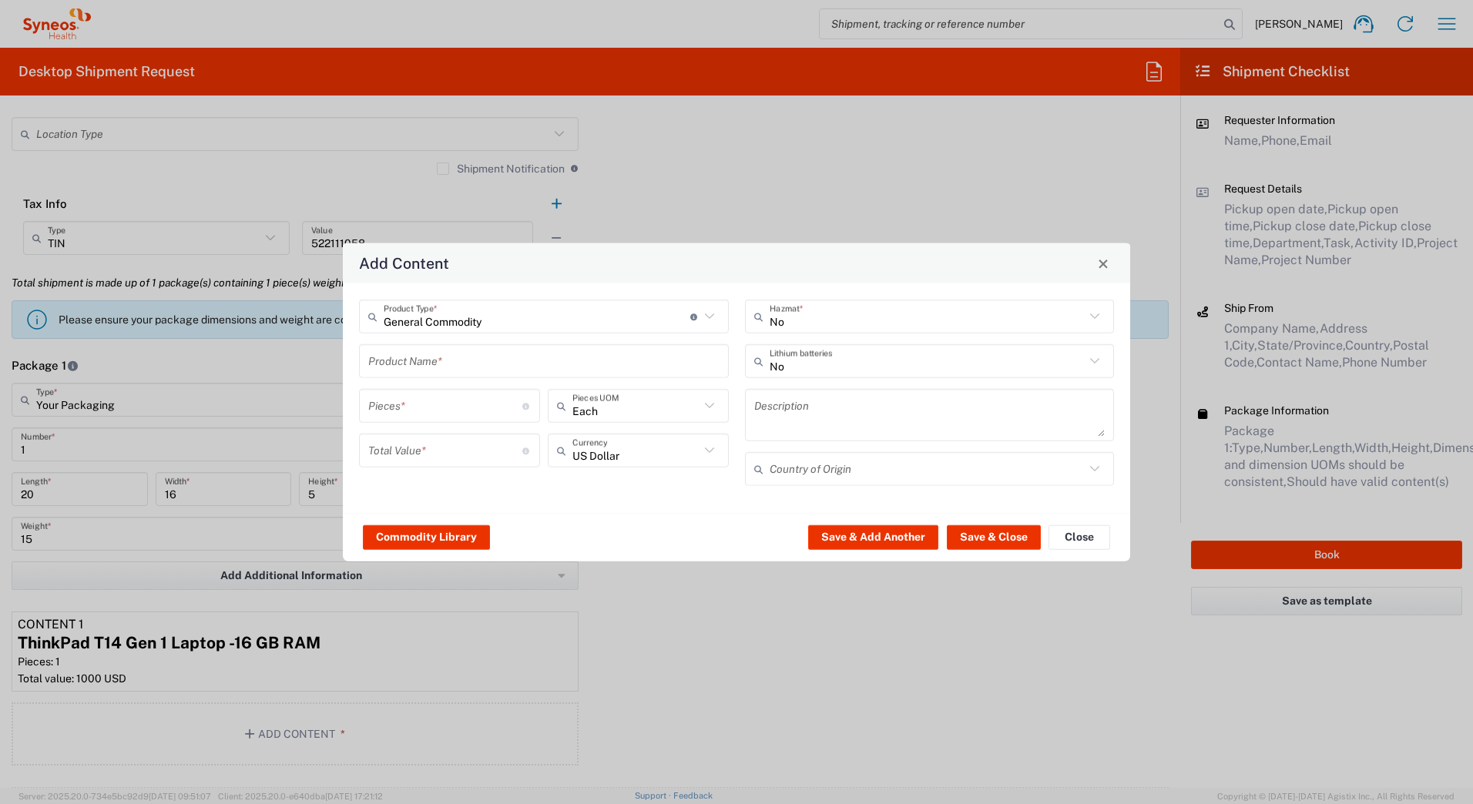
click at [418, 362] on input "text" at bounding box center [543, 360] width 351 height 27
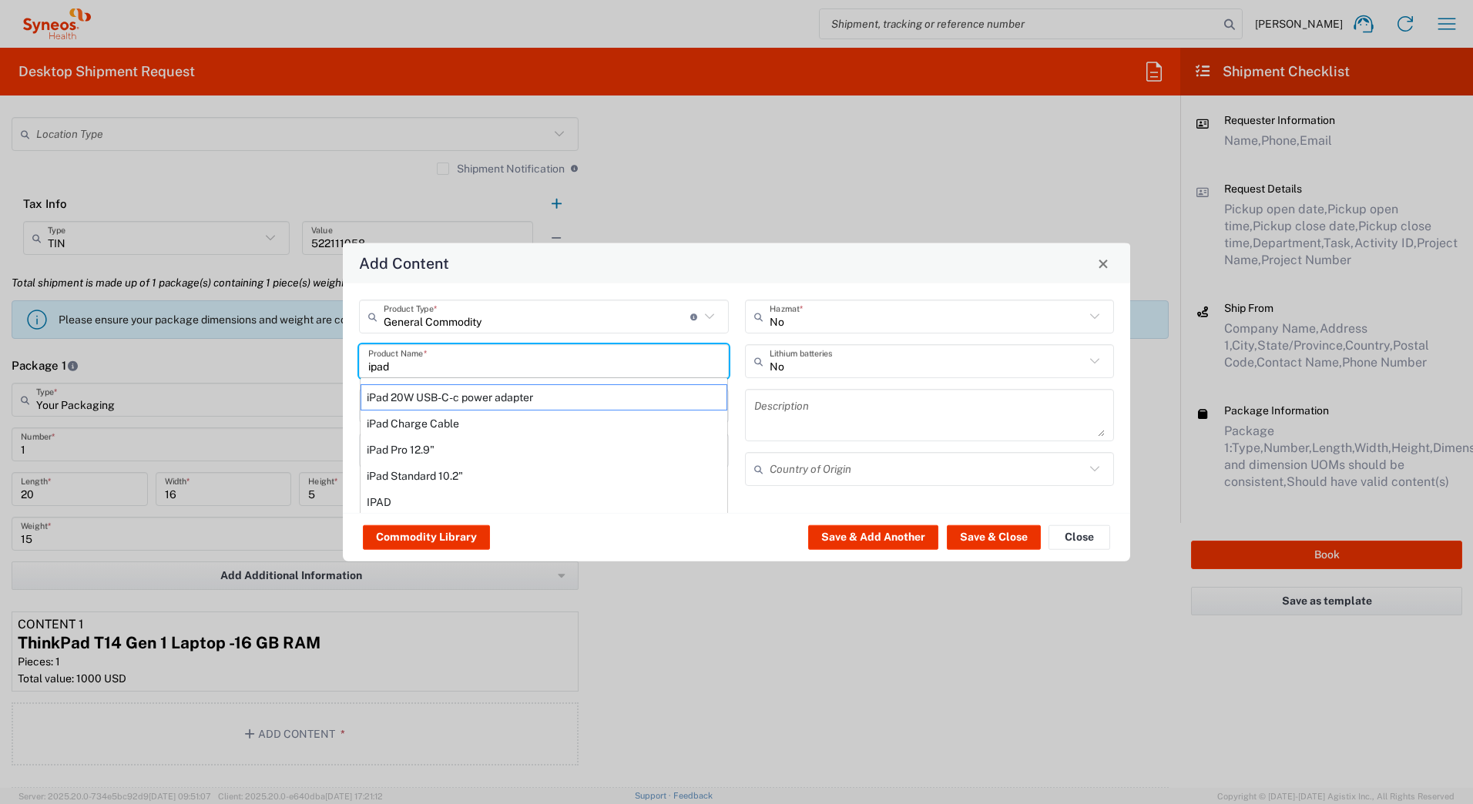
type input "ipad"
click at [538, 327] on input "General Commodity" at bounding box center [537, 316] width 307 height 27
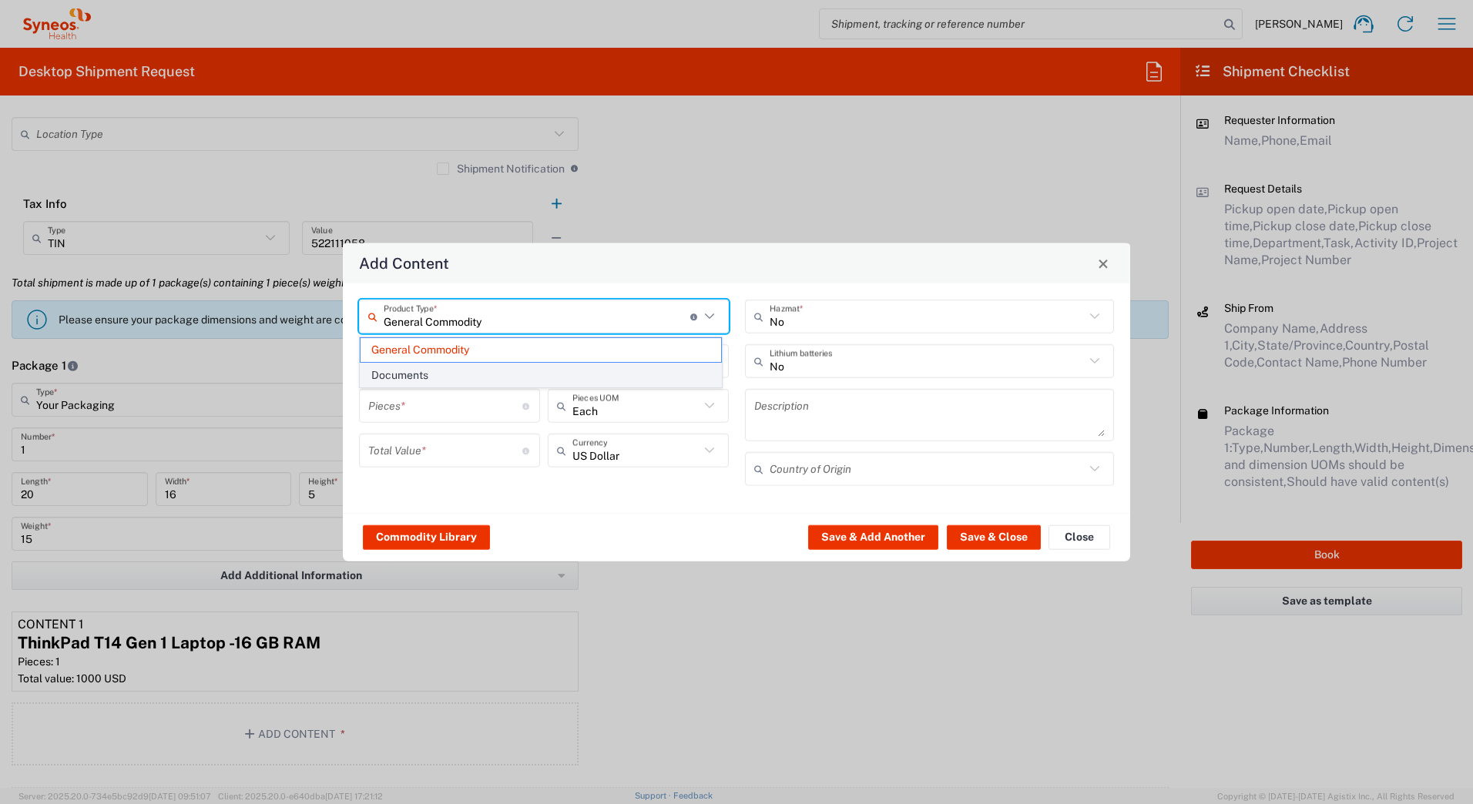
click at [491, 372] on span "Documents" at bounding box center [541, 376] width 361 height 24
type input "Documents"
type input "1"
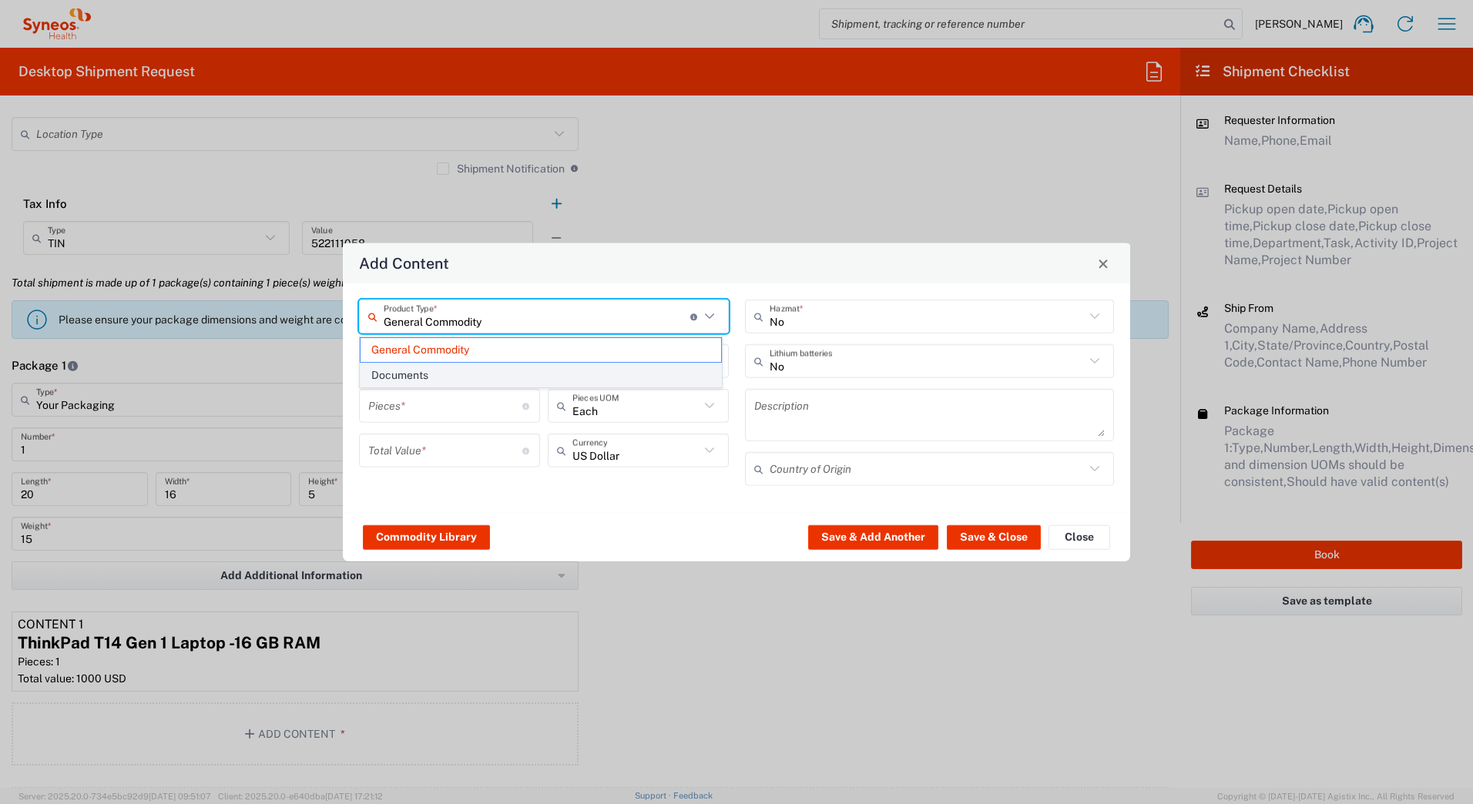
type textarea "Documents"
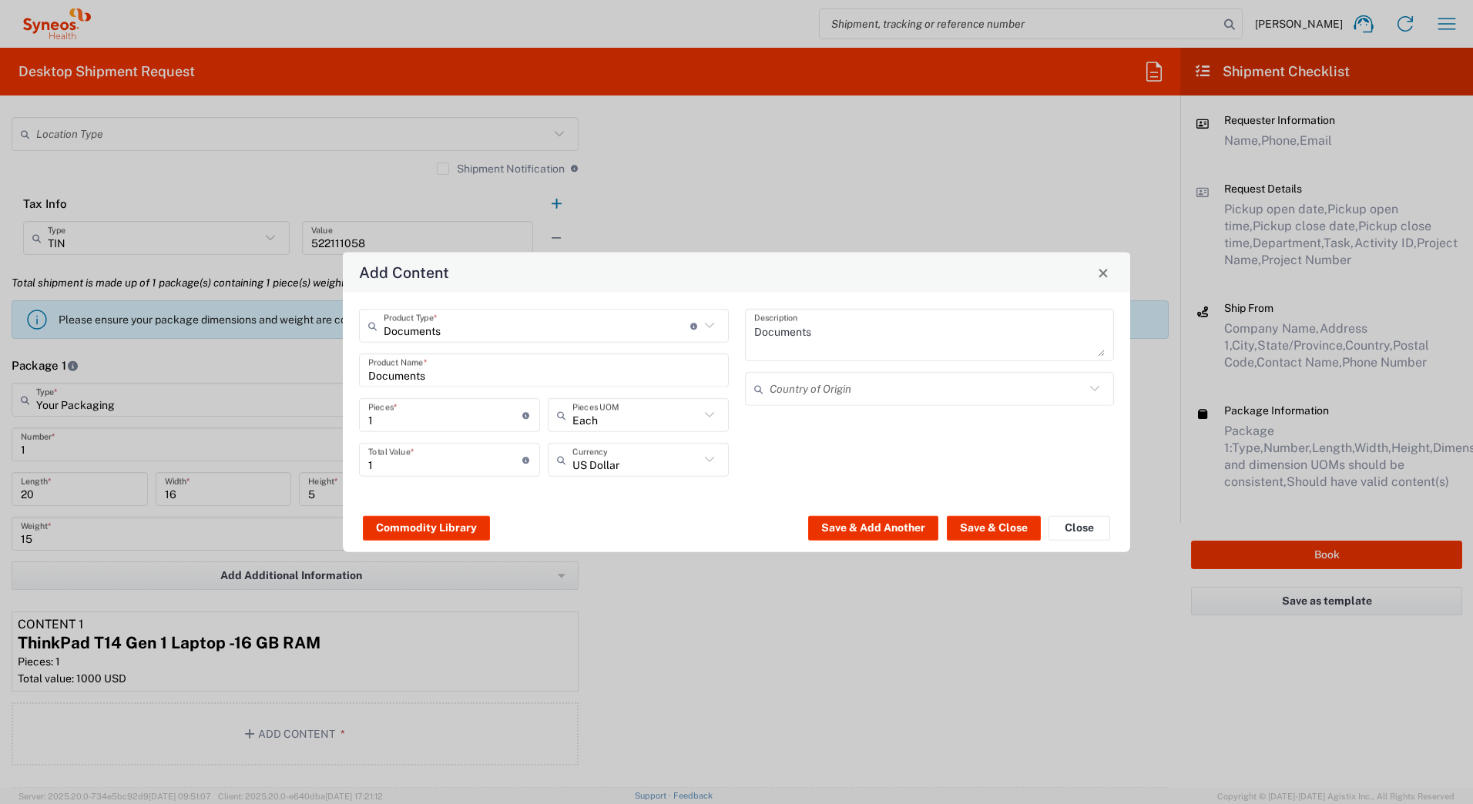
click at [478, 374] on input "Documents" at bounding box center [543, 370] width 351 height 27
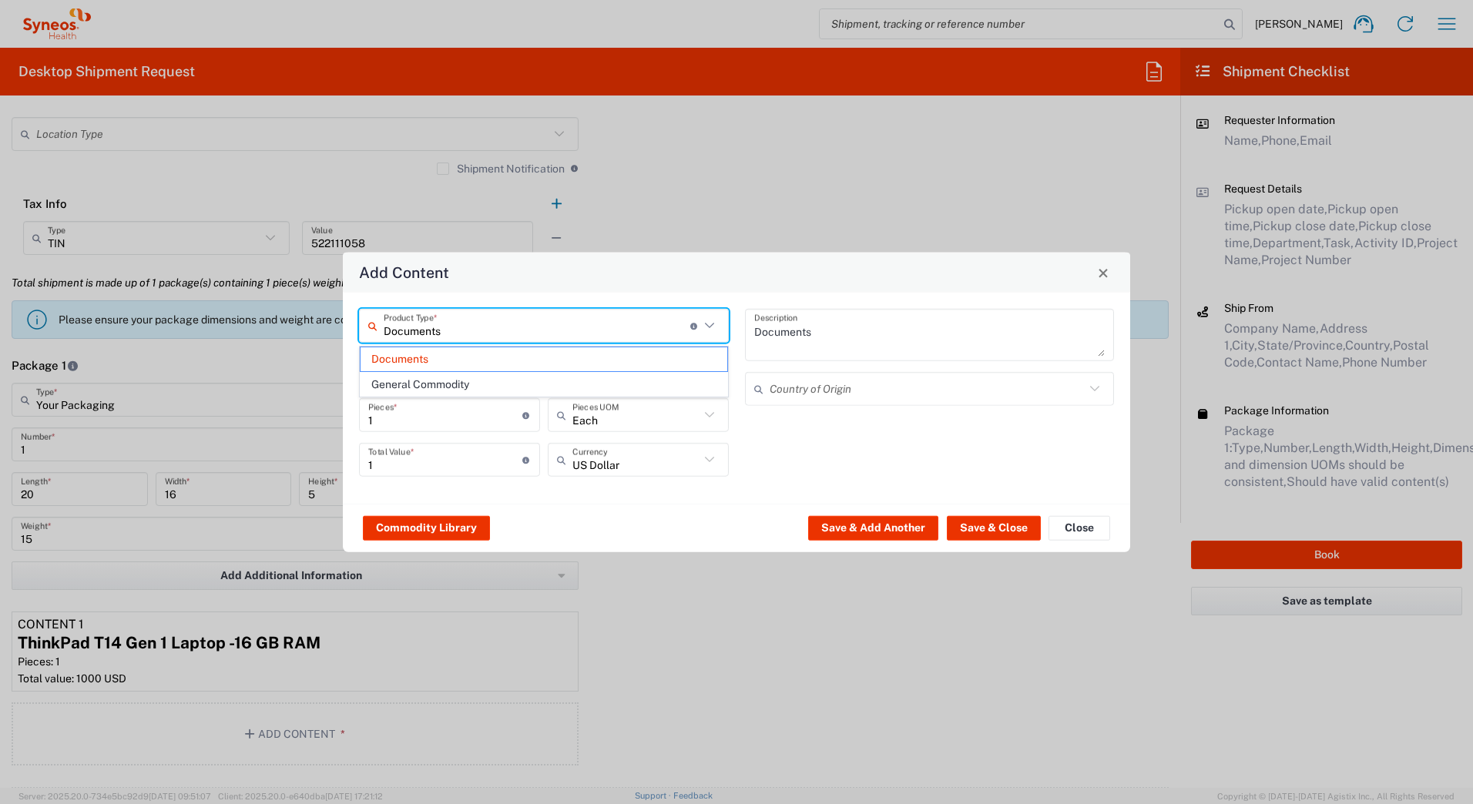
click at [467, 326] on input "Documents" at bounding box center [537, 325] width 307 height 27
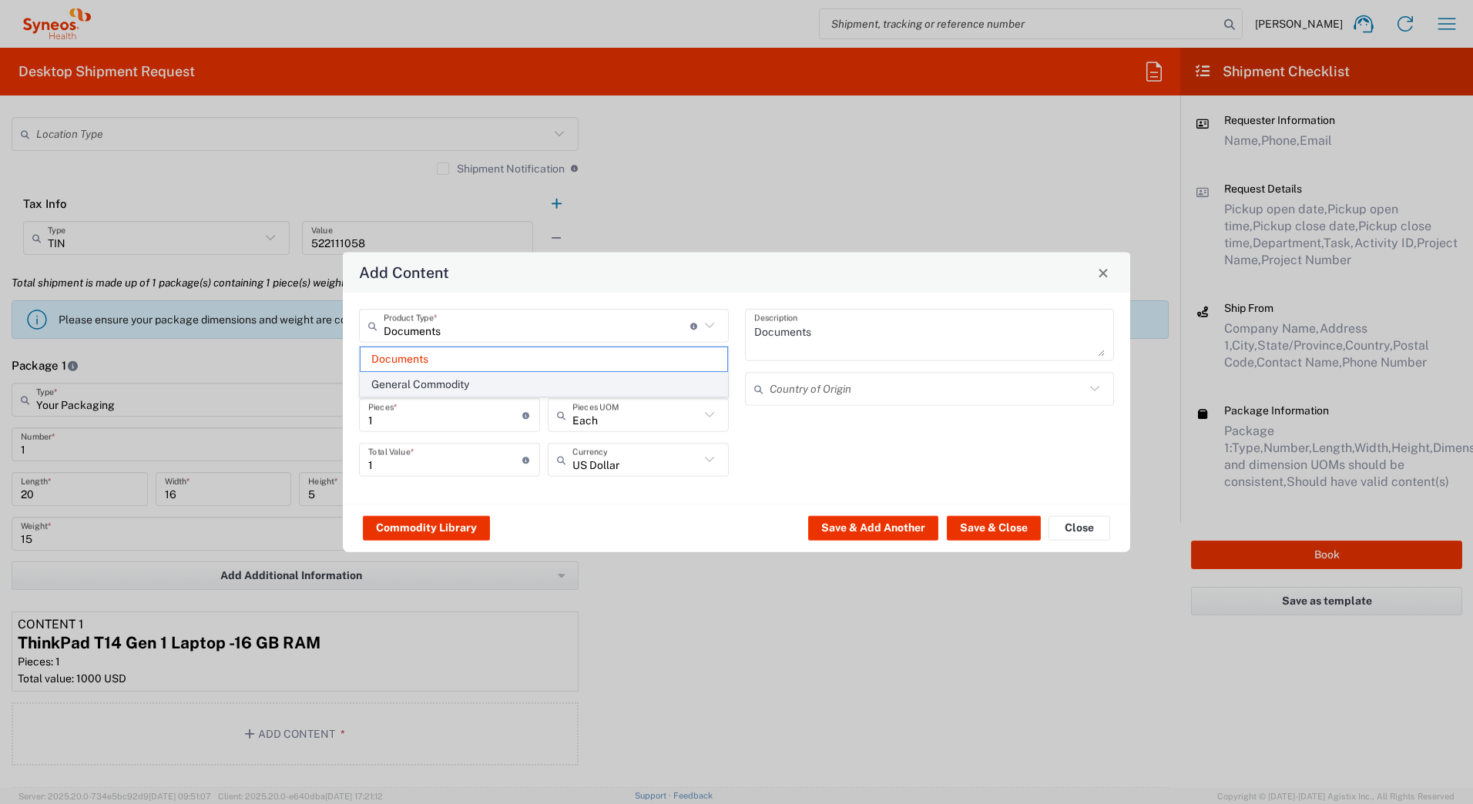
click at [448, 388] on span "General Commodity" at bounding box center [544, 385] width 367 height 24
type input "General Commodity"
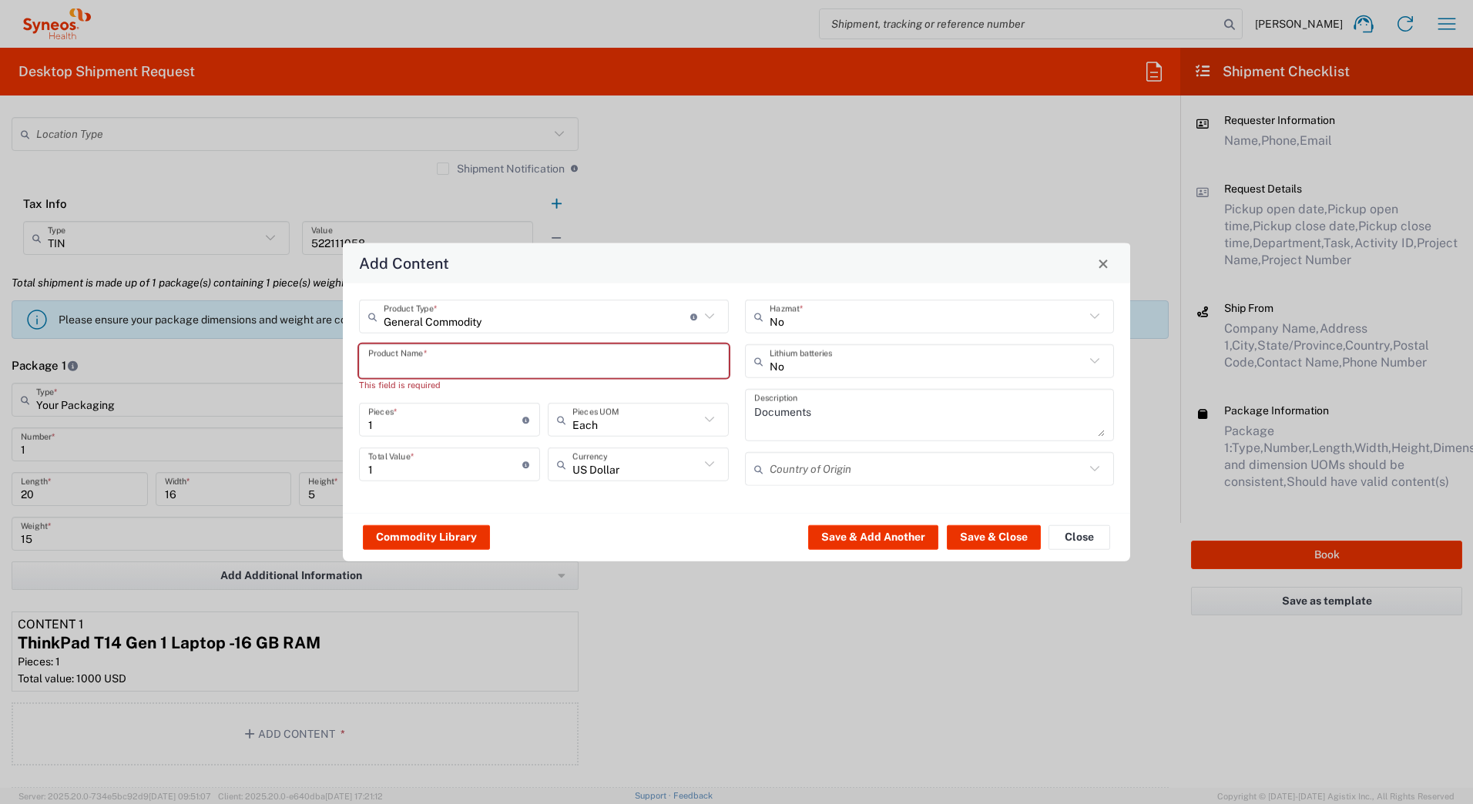
click at [438, 365] on input "text" at bounding box center [543, 360] width 351 height 27
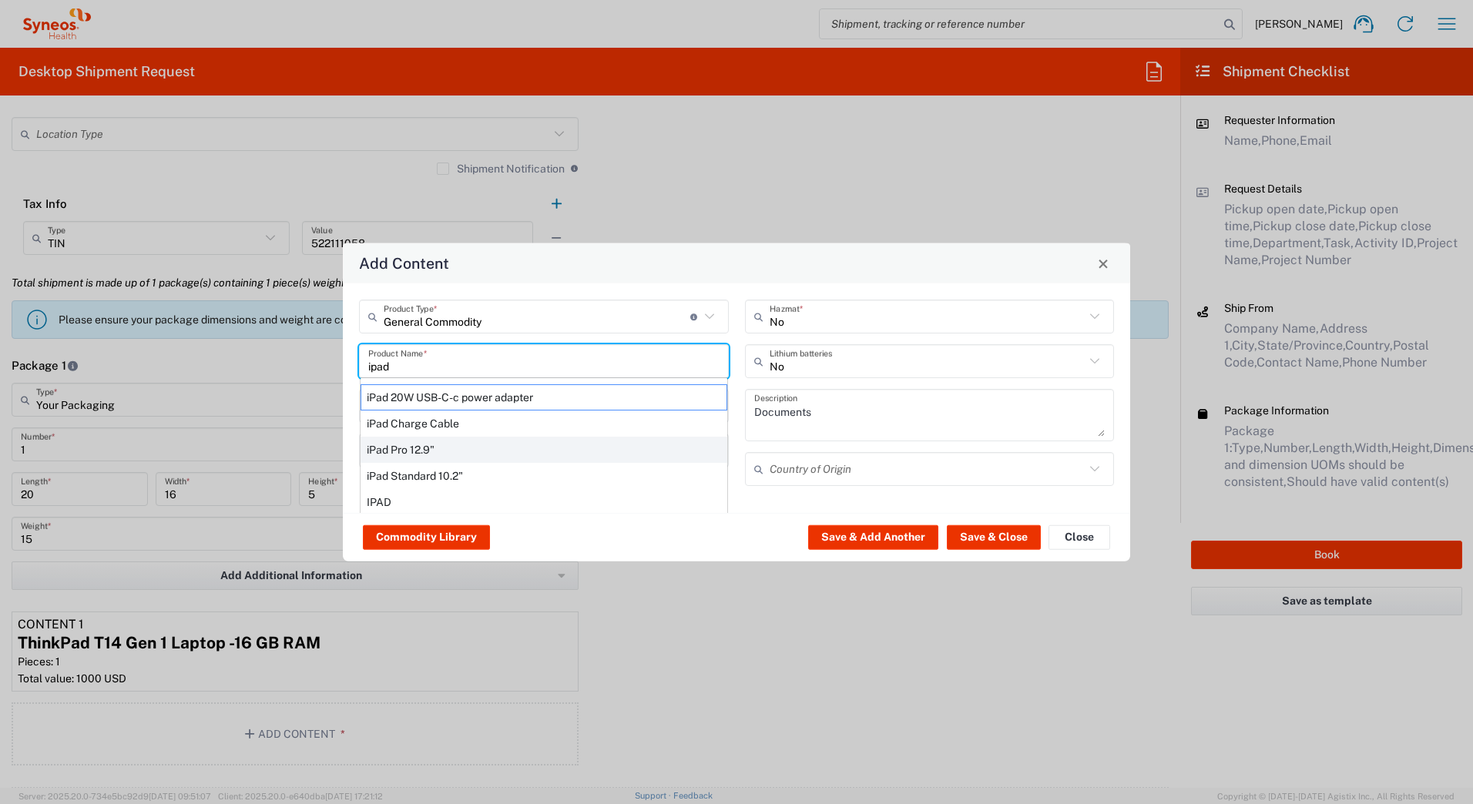
click at [420, 451] on div "iPad Pro 12.9"" at bounding box center [544, 450] width 367 height 26
type input "iPad Pro 12.9""
type textarea "iPad Pro 12.9""
type input "[GEOGRAPHIC_DATA]"
type input "Yes"
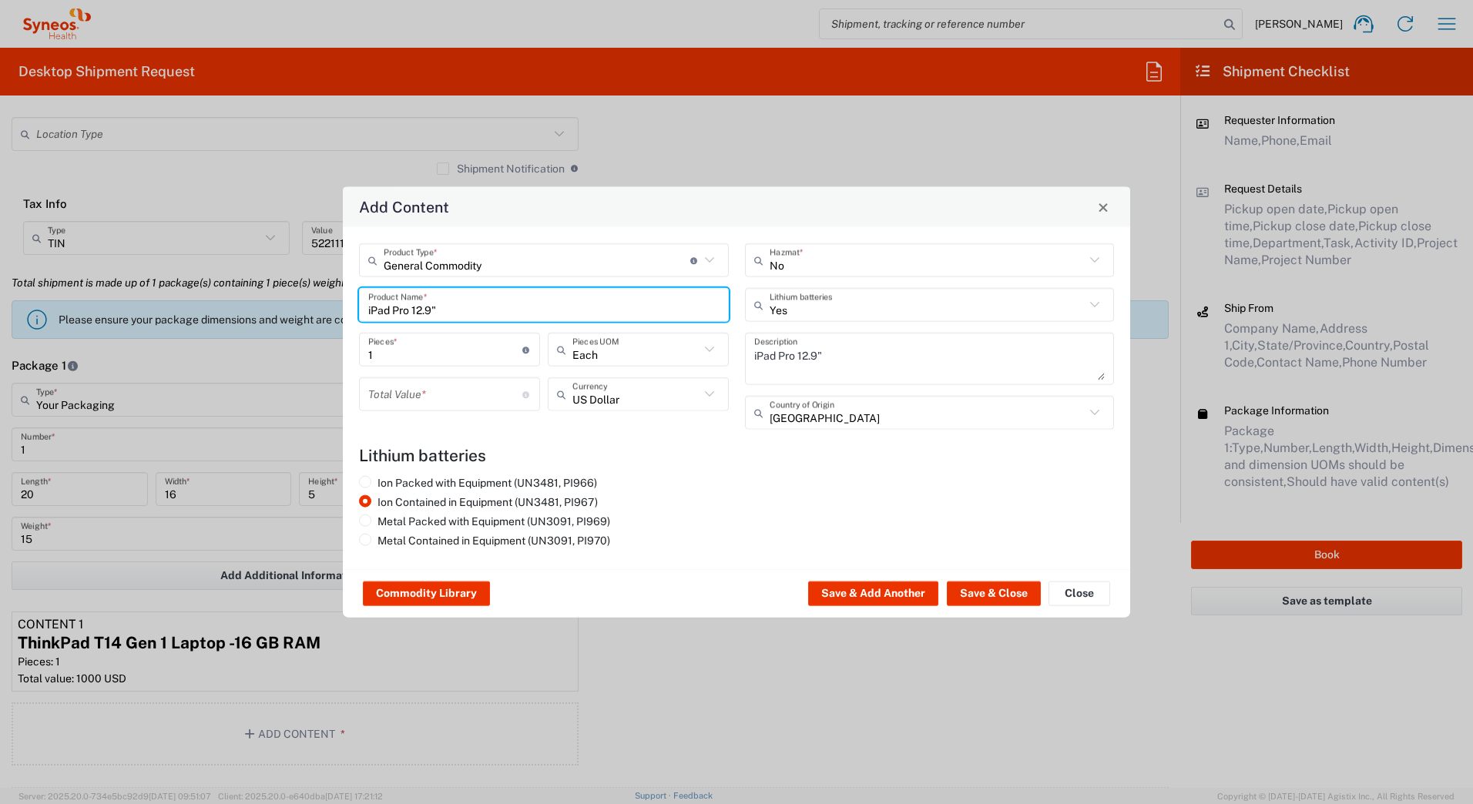
click at [403, 400] on input "number" at bounding box center [445, 394] width 154 height 27
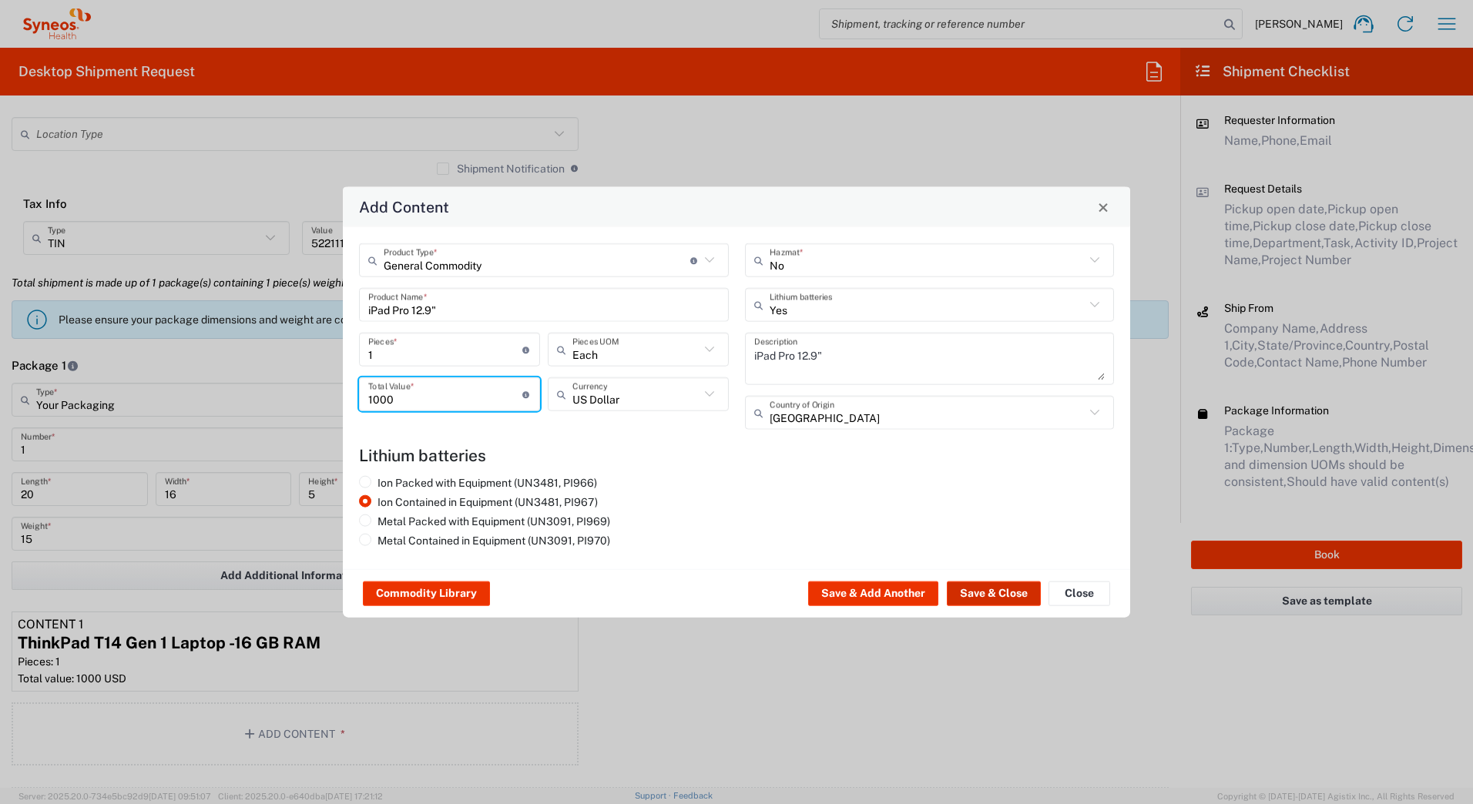
type input "1000"
click at [994, 586] on button "Save & Close" at bounding box center [994, 594] width 94 height 25
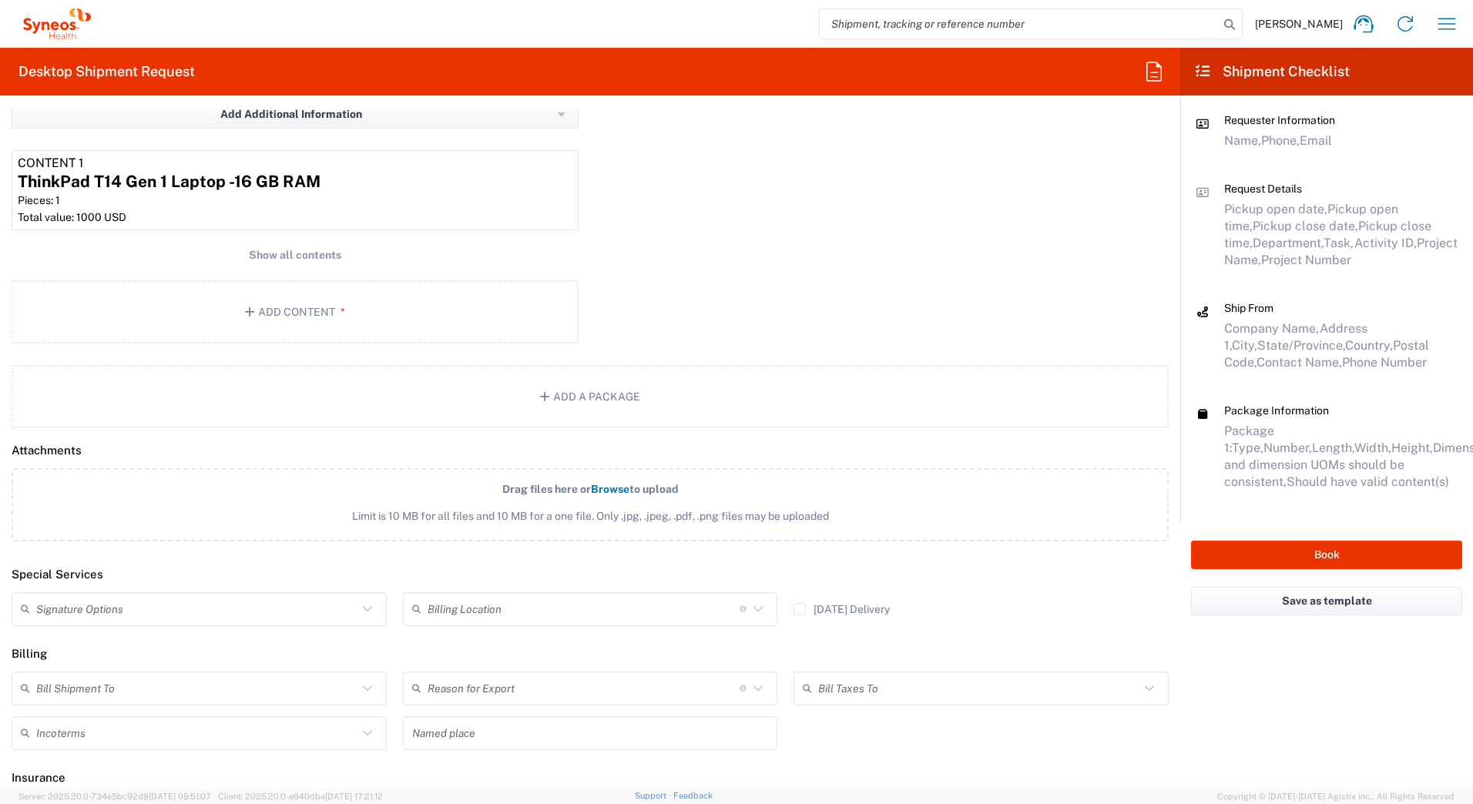
scroll to position [1716, 0]
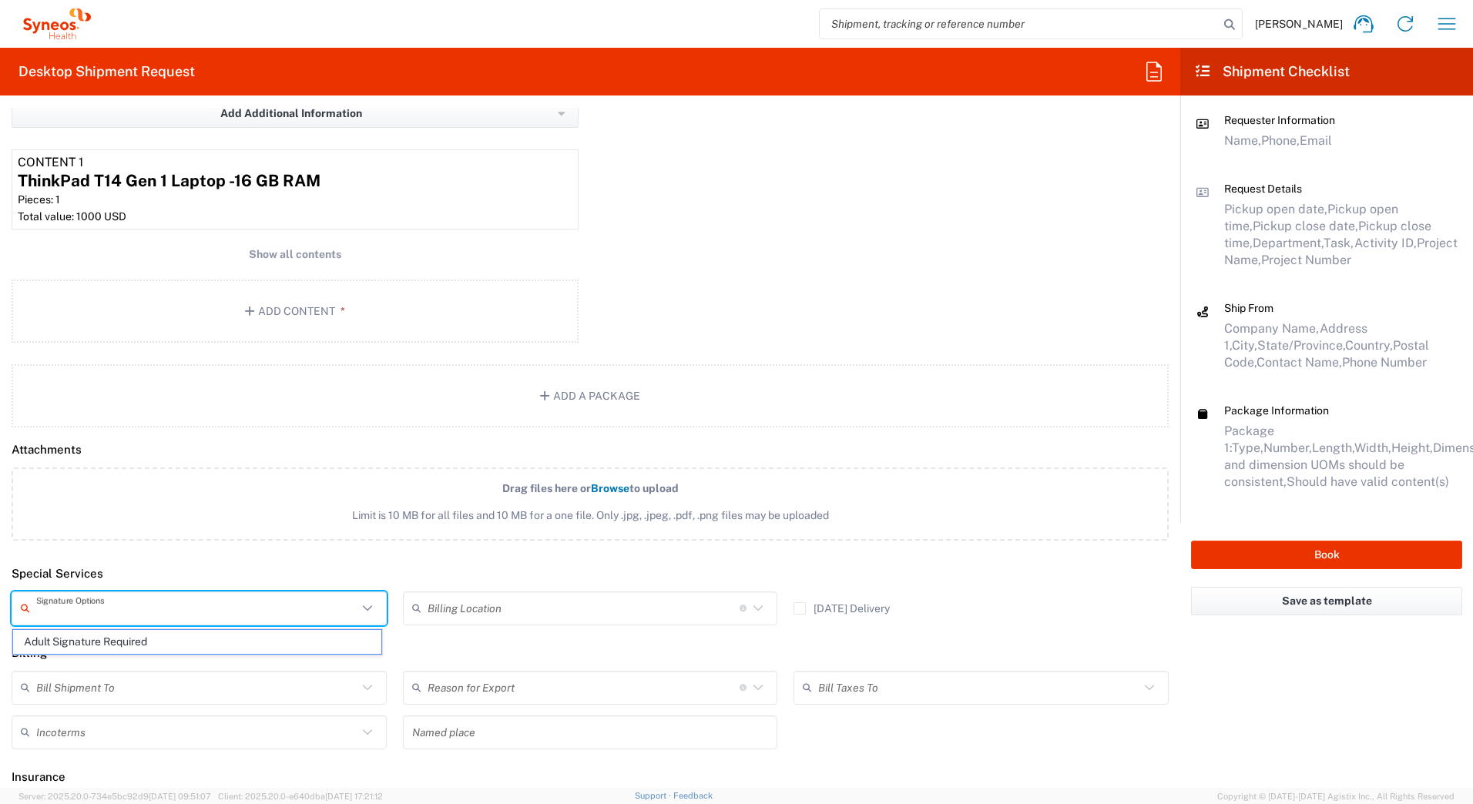
click at [169, 611] on input "text" at bounding box center [196, 608] width 321 height 27
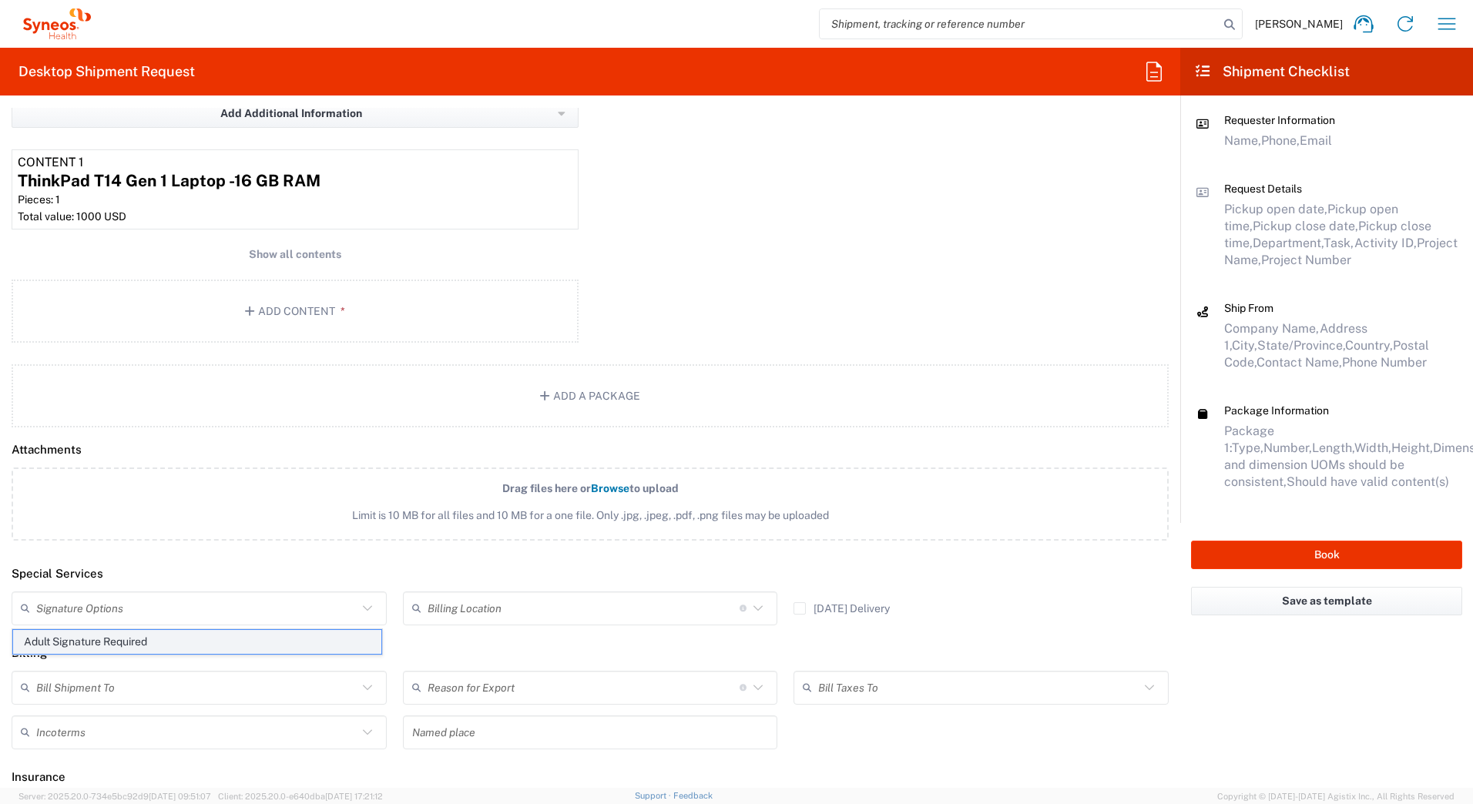
click at [160, 642] on span "Adult Signature Required" at bounding box center [197, 642] width 368 height 24
type input "Adult Signature Required"
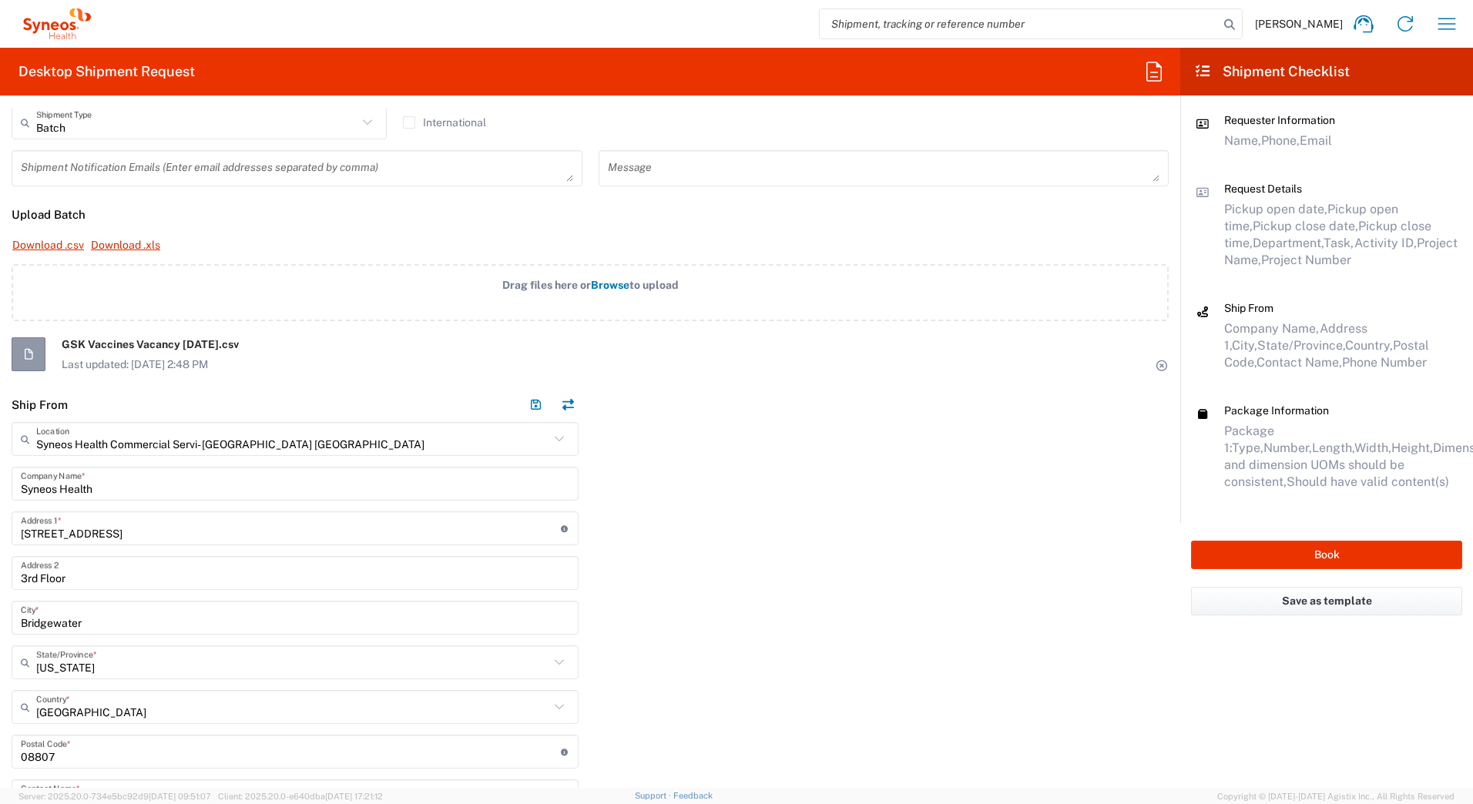
scroll to position [462, 0]
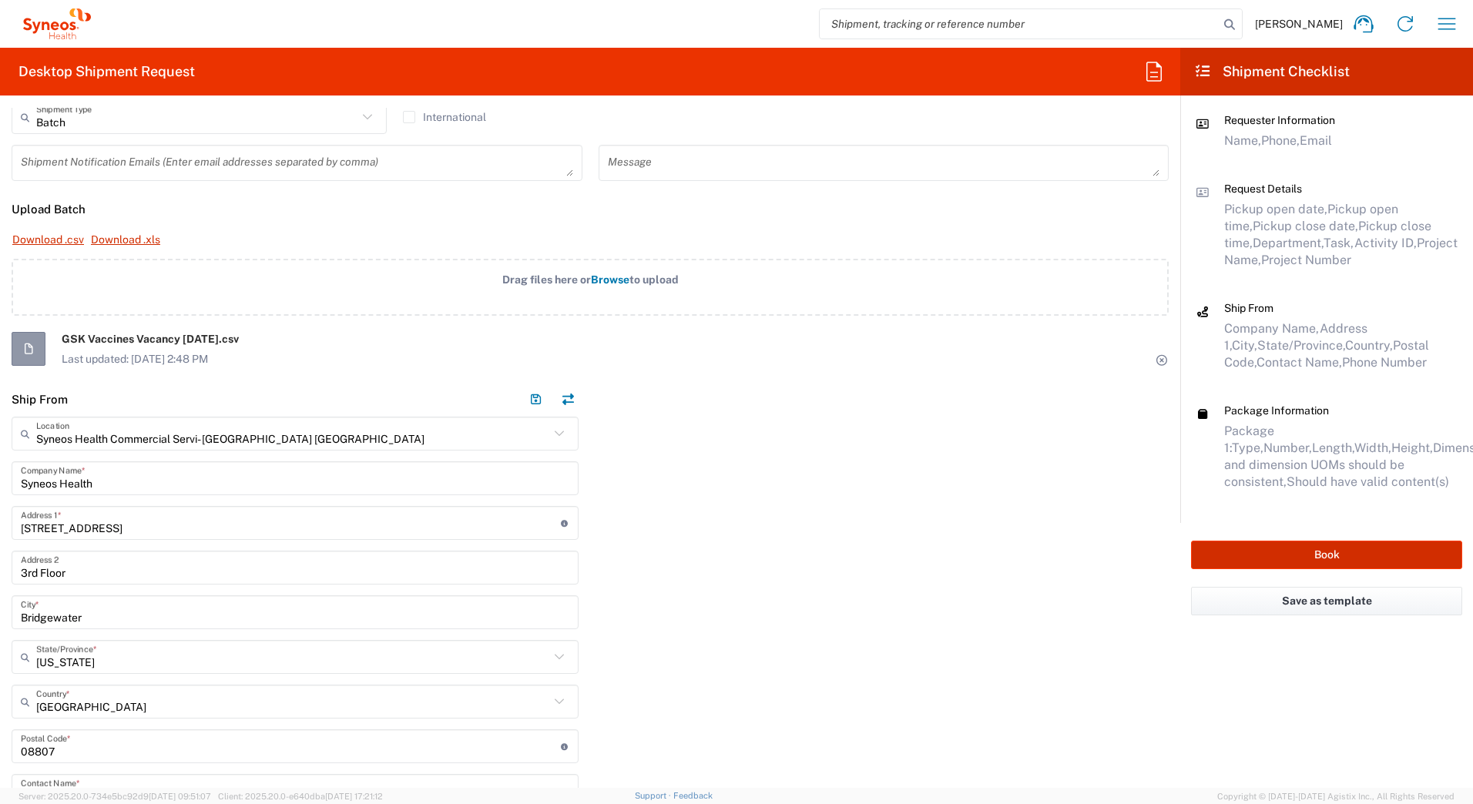
click at [1242, 544] on button "Book" at bounding box center [1326, 555] width 271 height 29
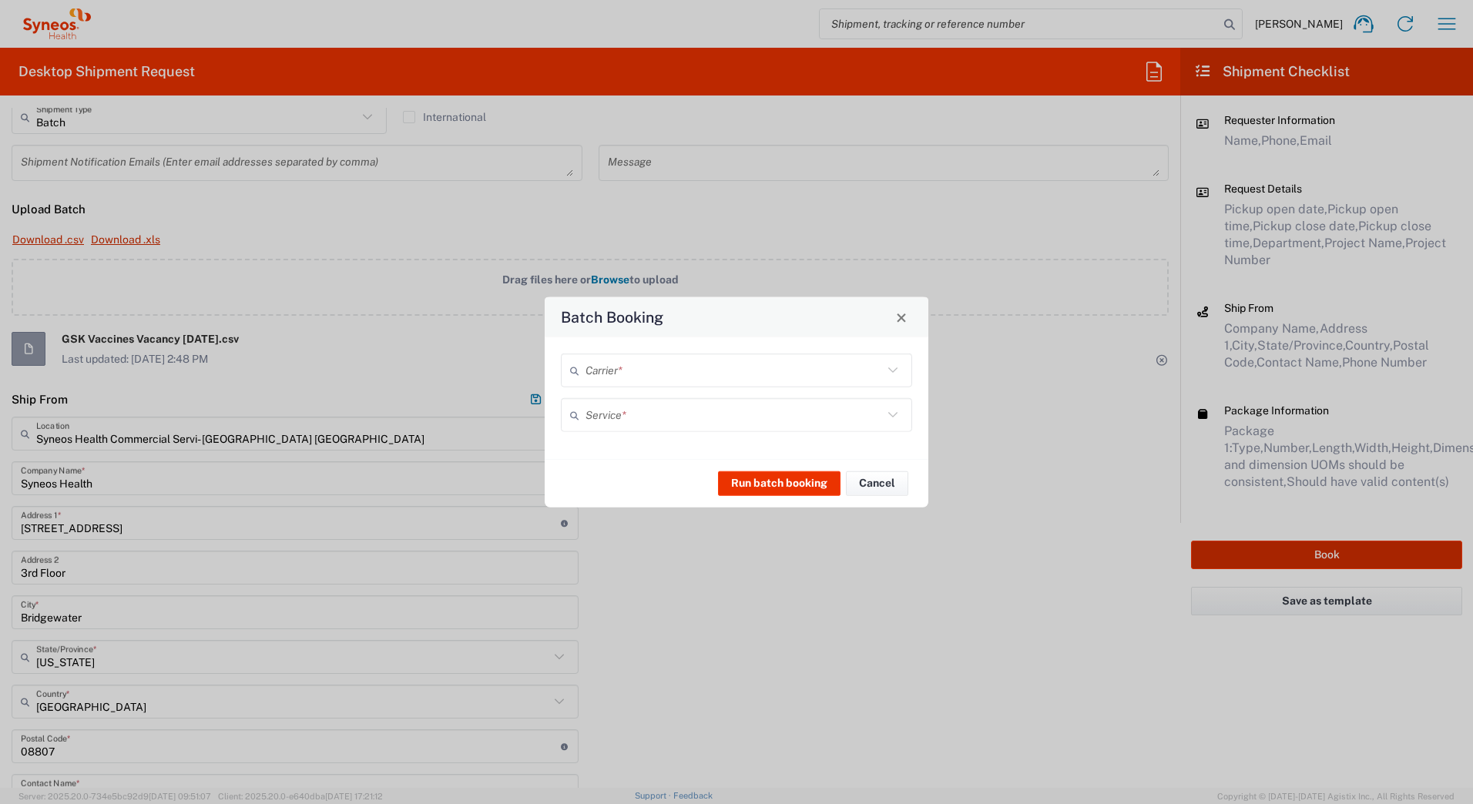
type input "7182"
click at [701, 377] on input "text" at bounding box center [733, 370] width 297 height 27
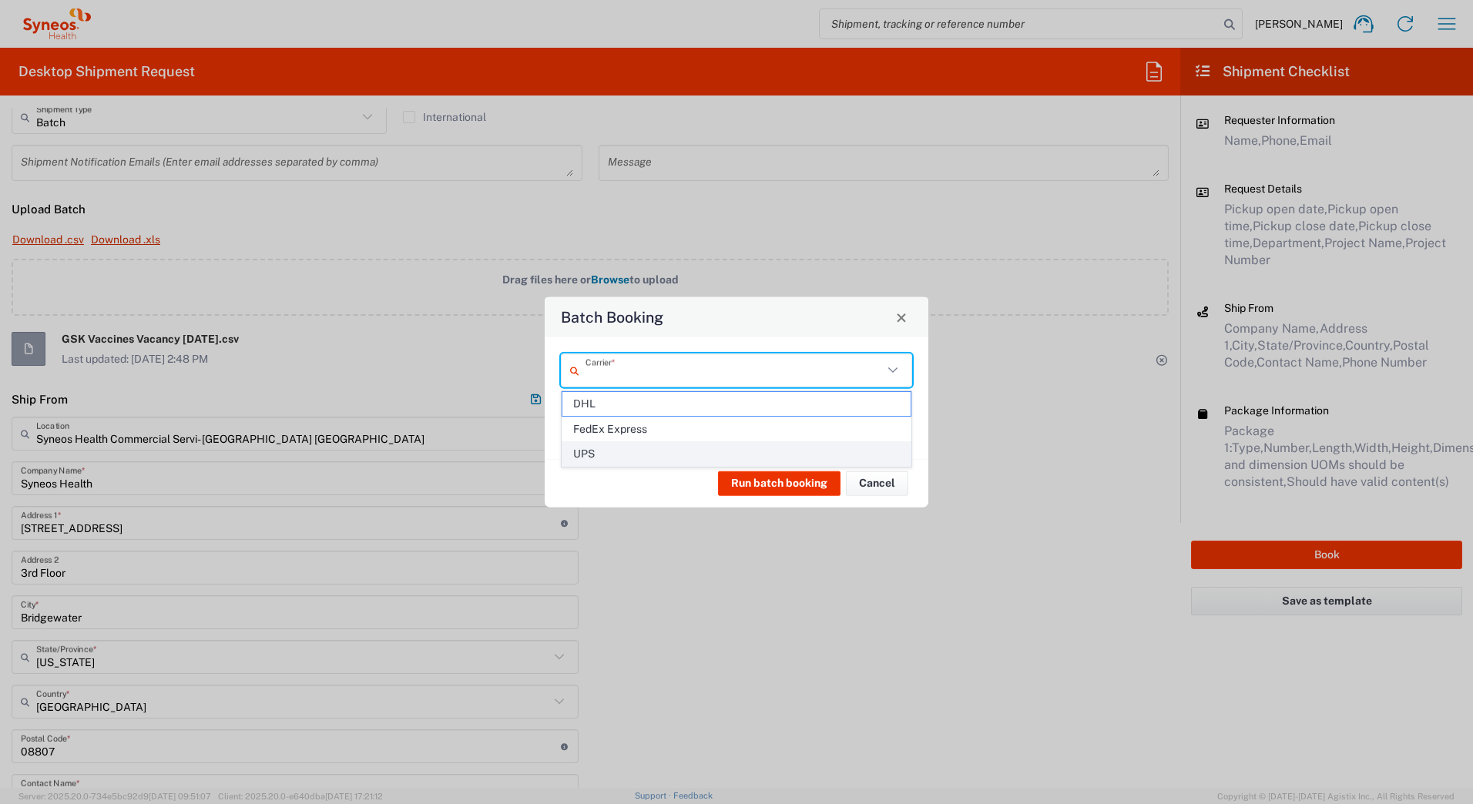
click at [598, 451] on span "UPS" at bounding box center [736, 454] width 348 height 24
type input "UPS"
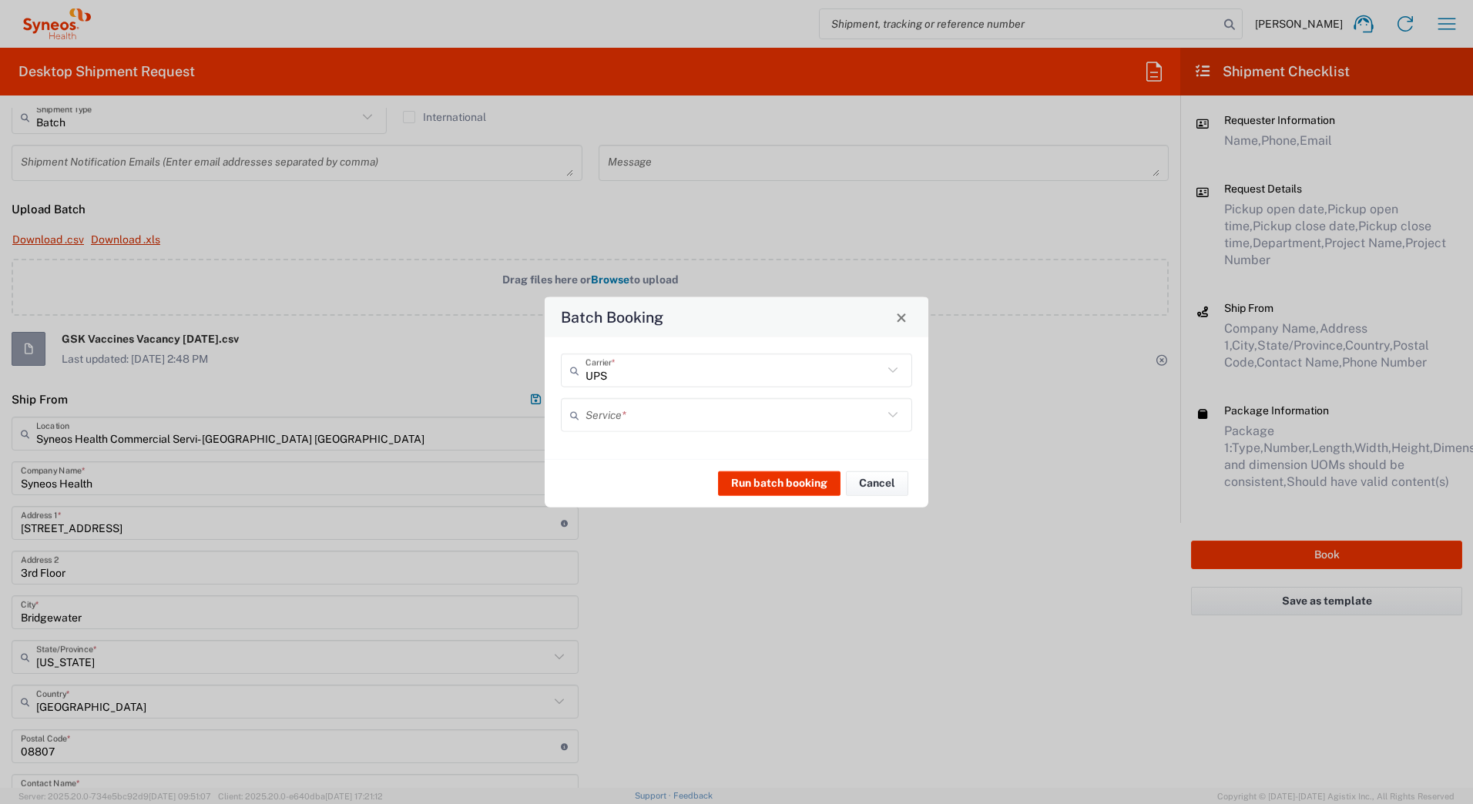
click at [591, 408] on input "text" at bounding box center [733, 414] width 297 height 27
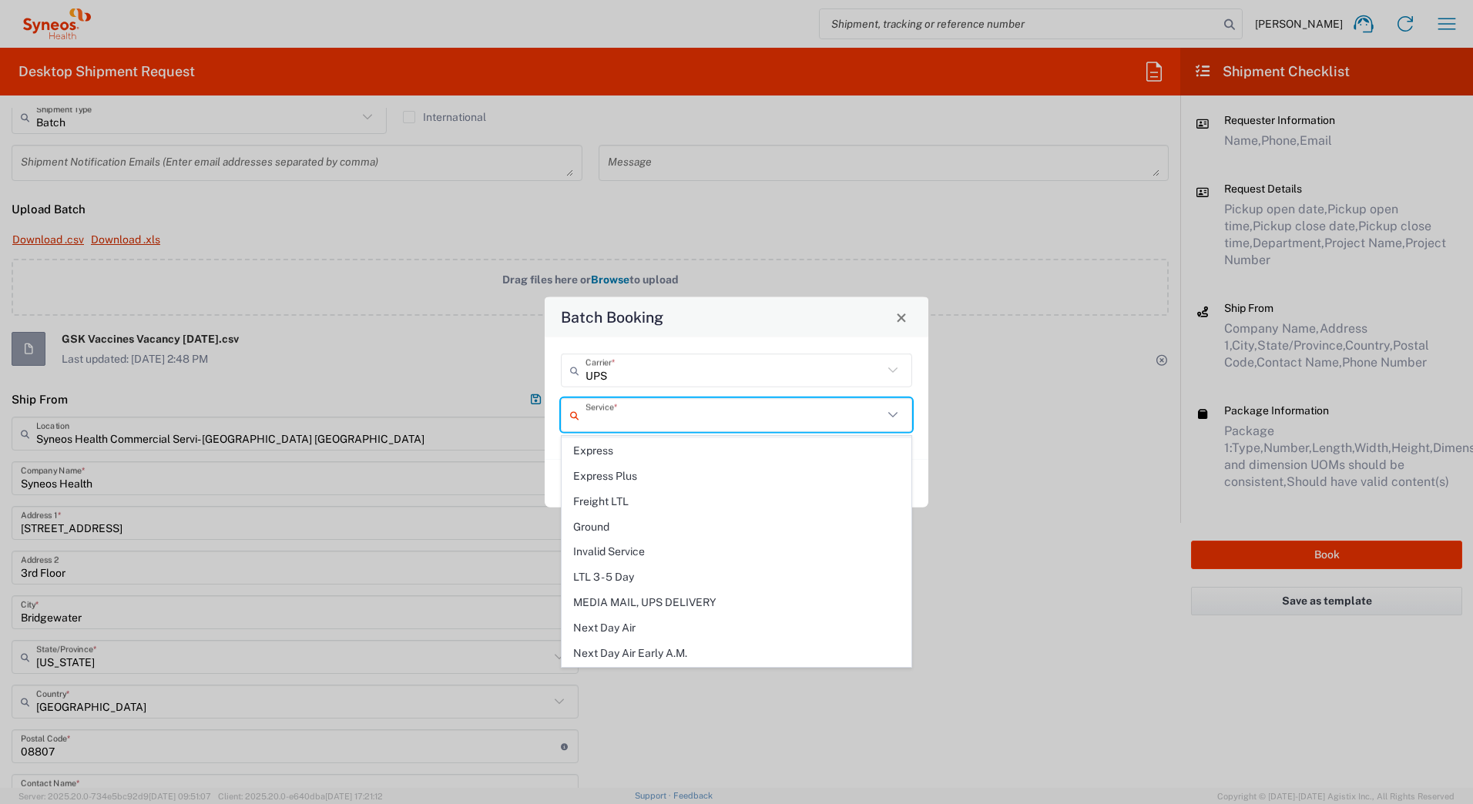
scroll to position [385, 0]
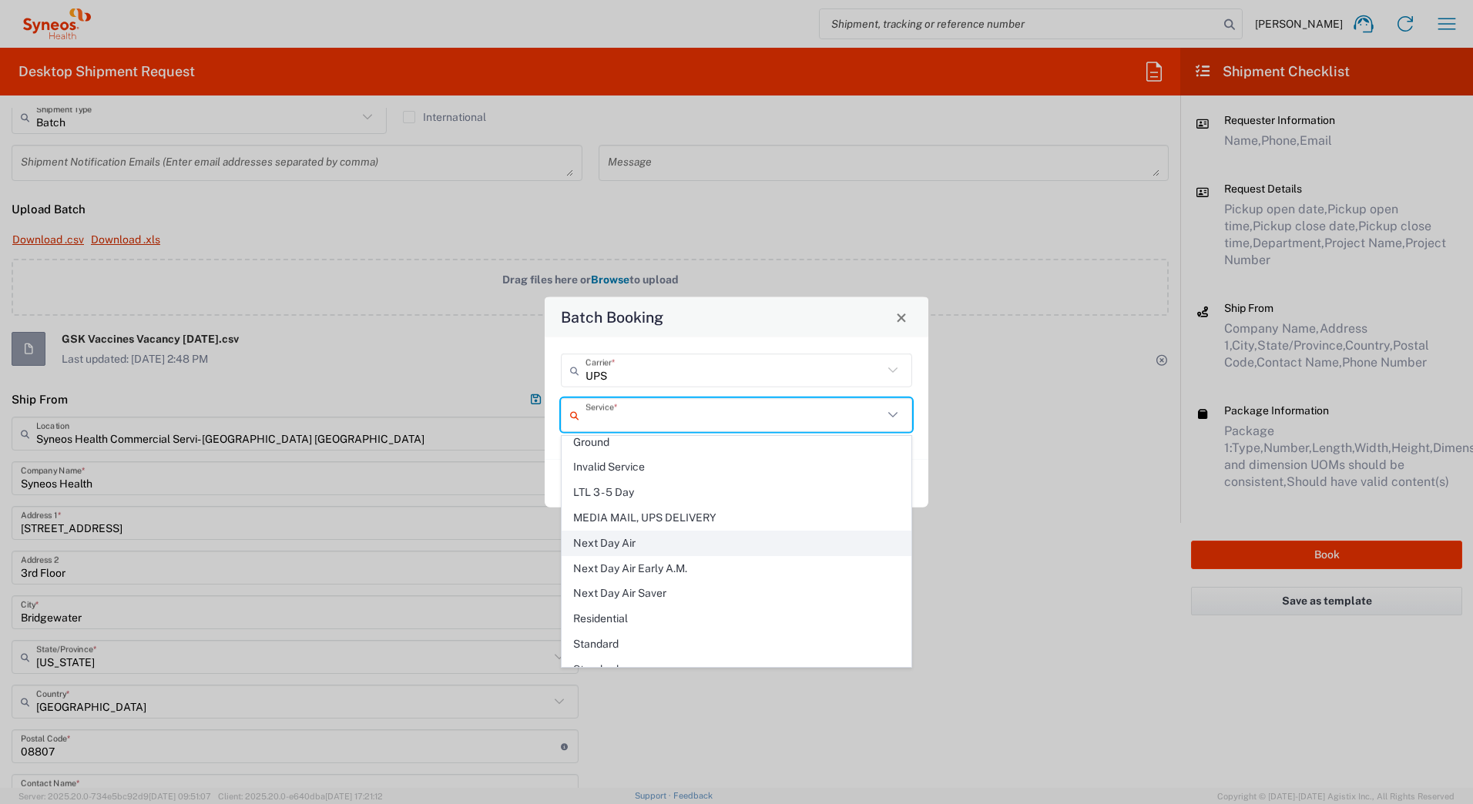
click at [619, 537] on span "Next Day Air" at bounding box center [736, 544] width 348 height 24
type input "Next Day Air"
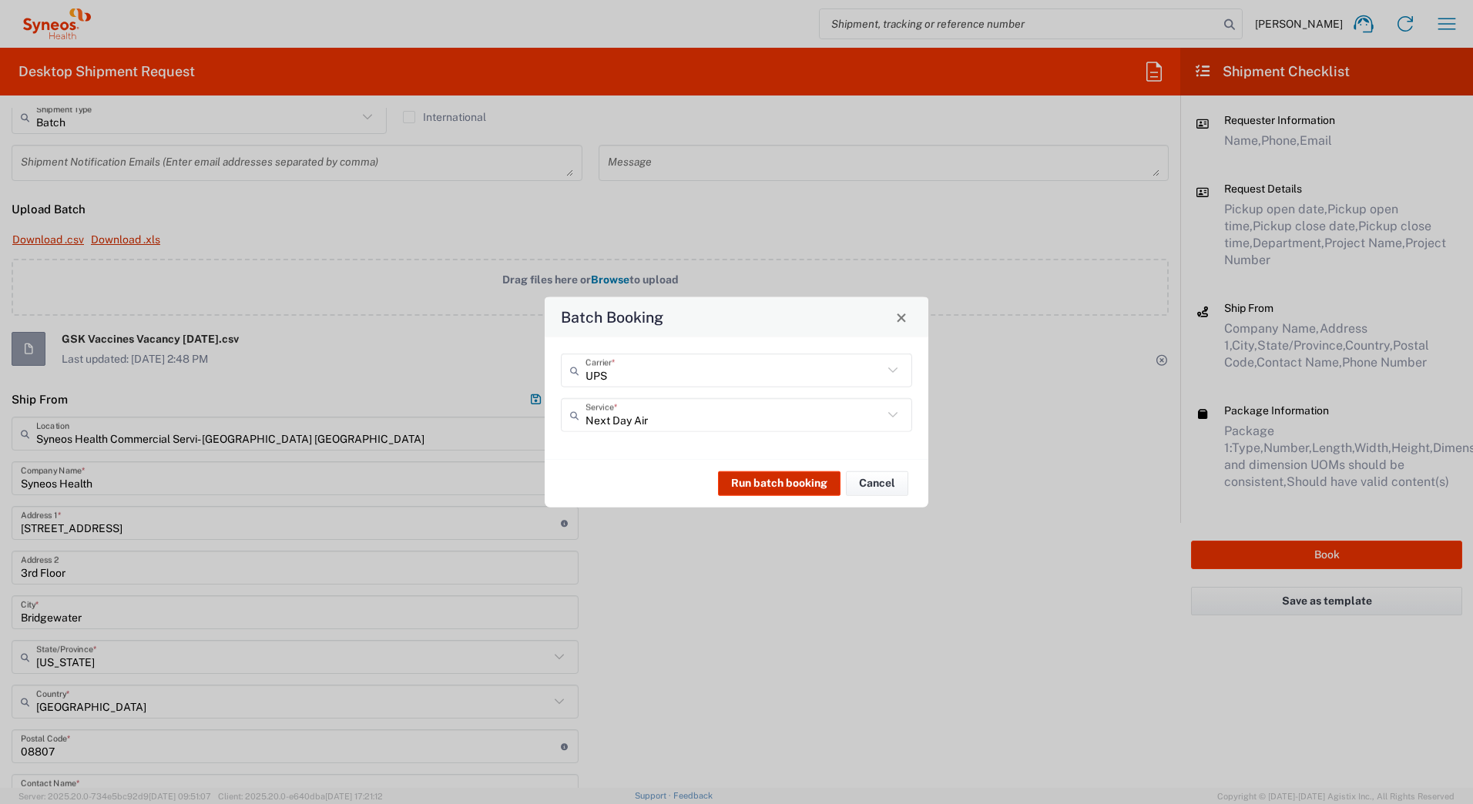
click at [744, 481] on button "Run batch booking" at bounding box center [779, 483] width 122 height 25
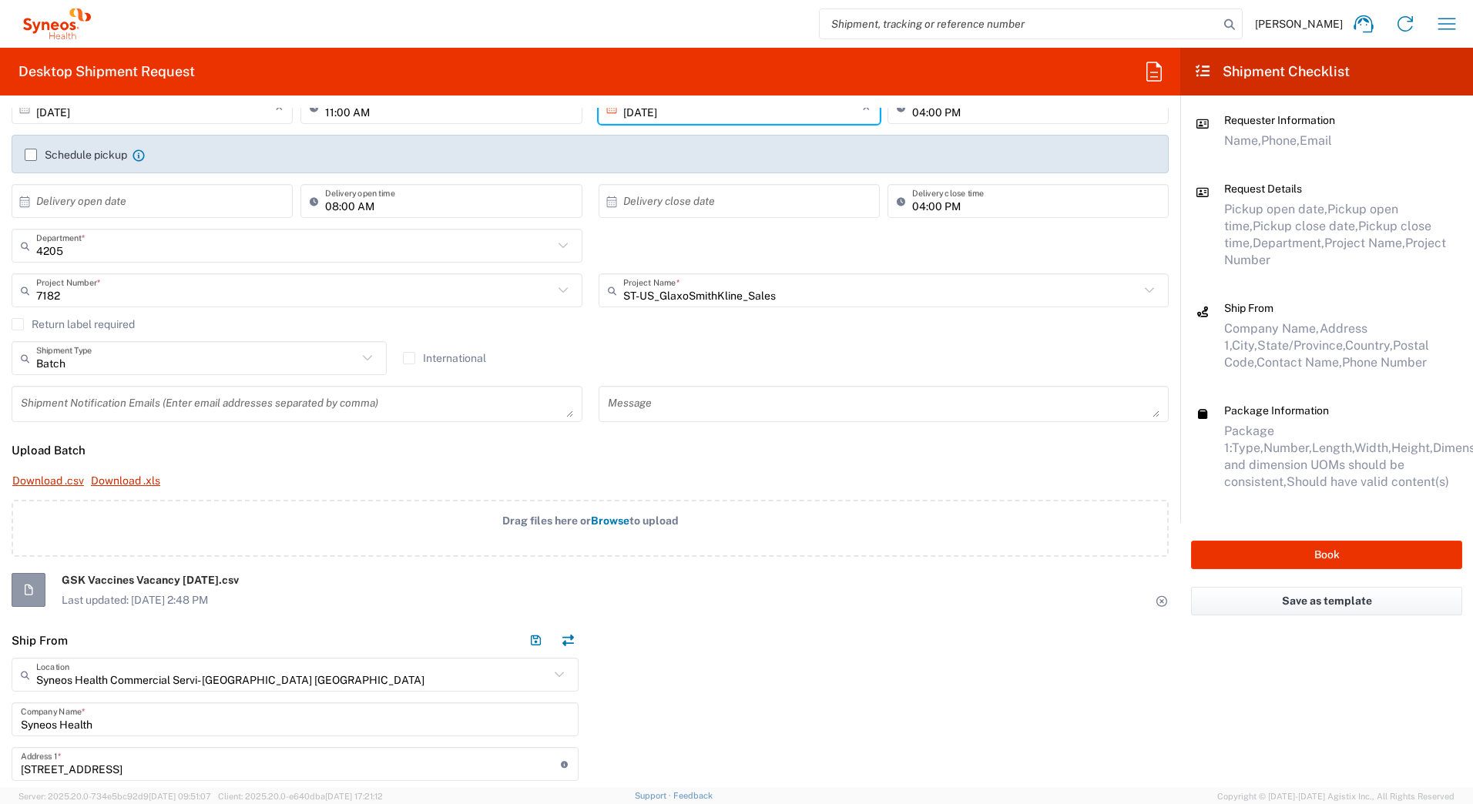
scroll to position [0, 0]
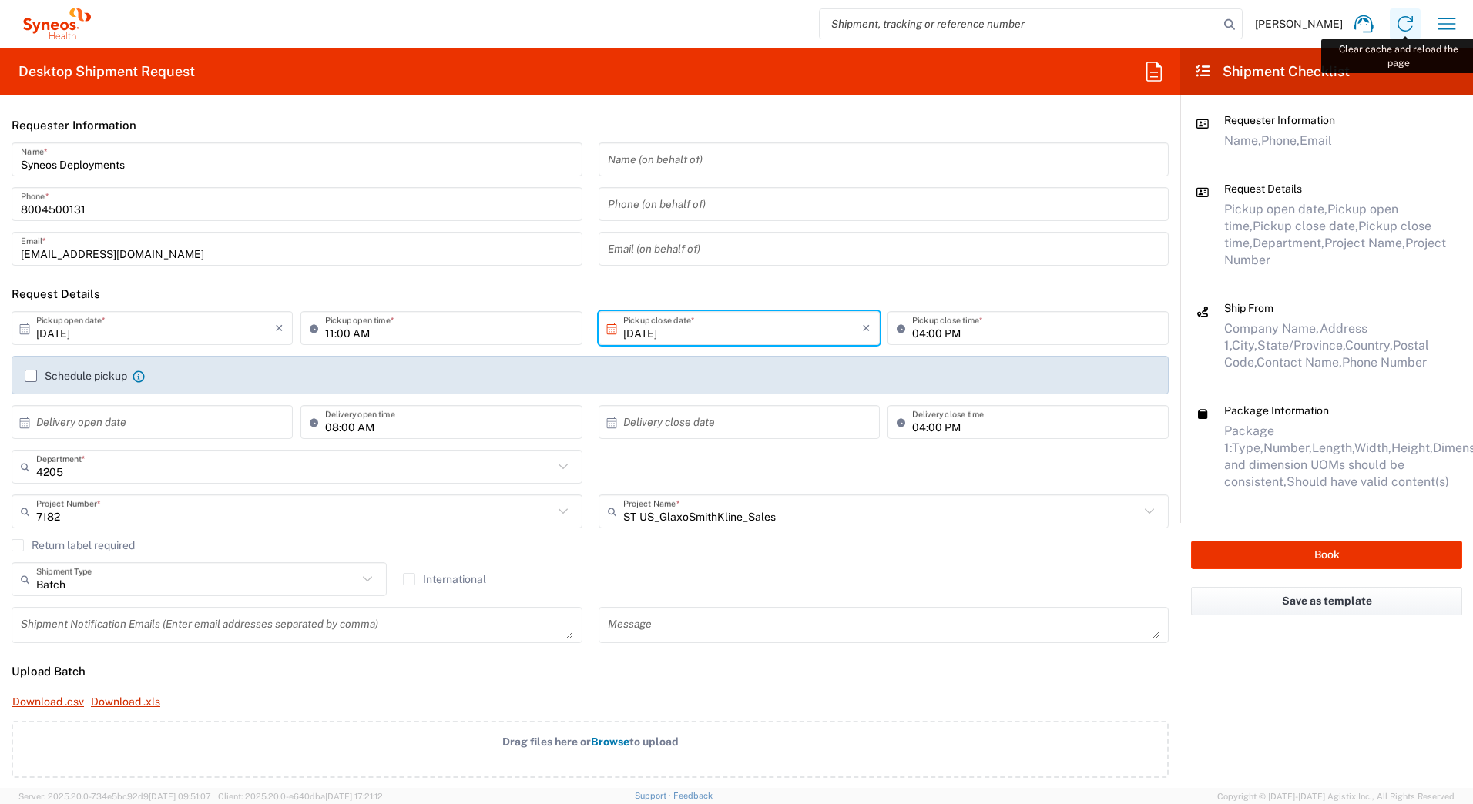
click at [1400, 26] on icon at bounding box center [1405, 24] width 25 height 25
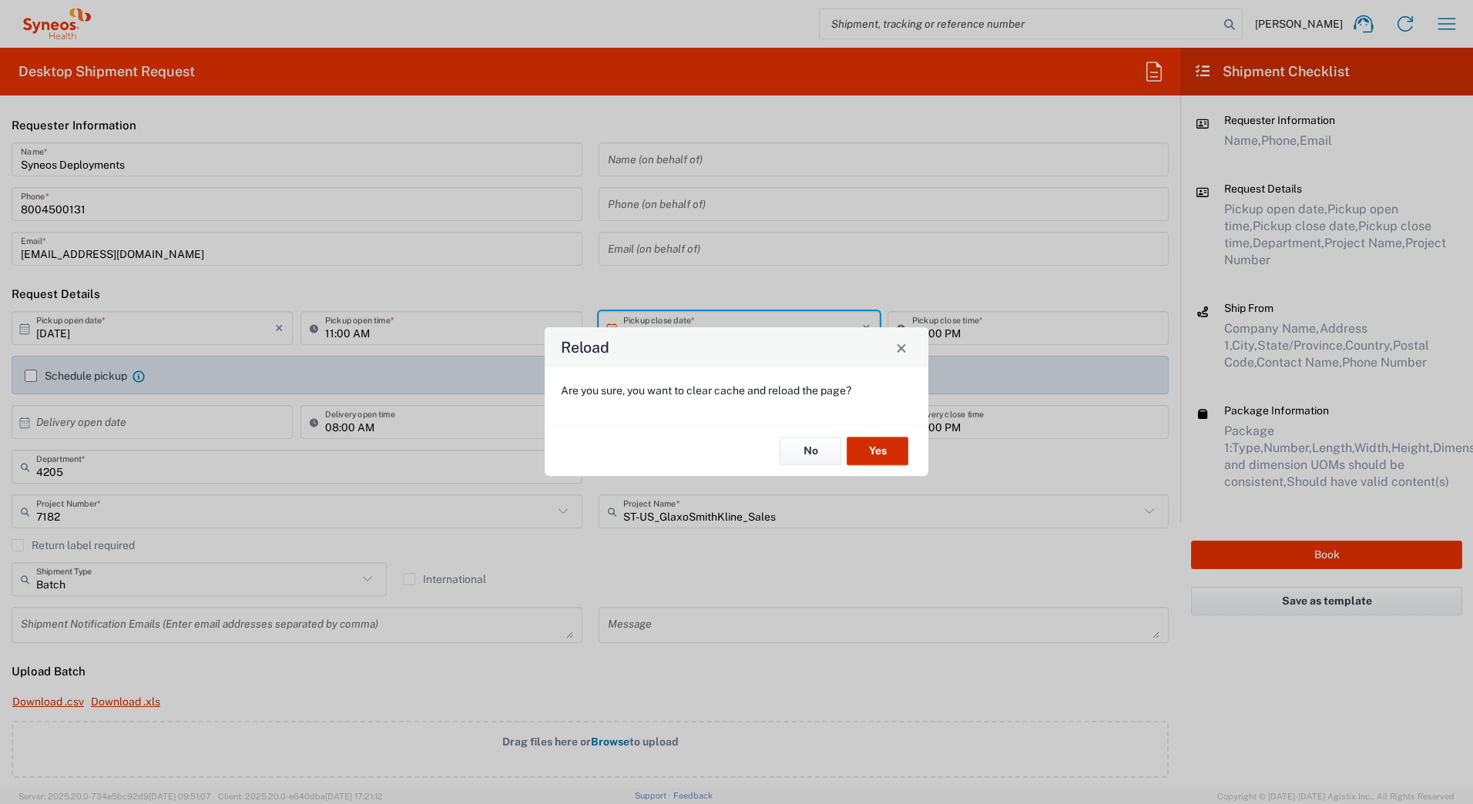
click at [874, 448] on button "Yes" at bounding box center [878, 451] width 62 height 29
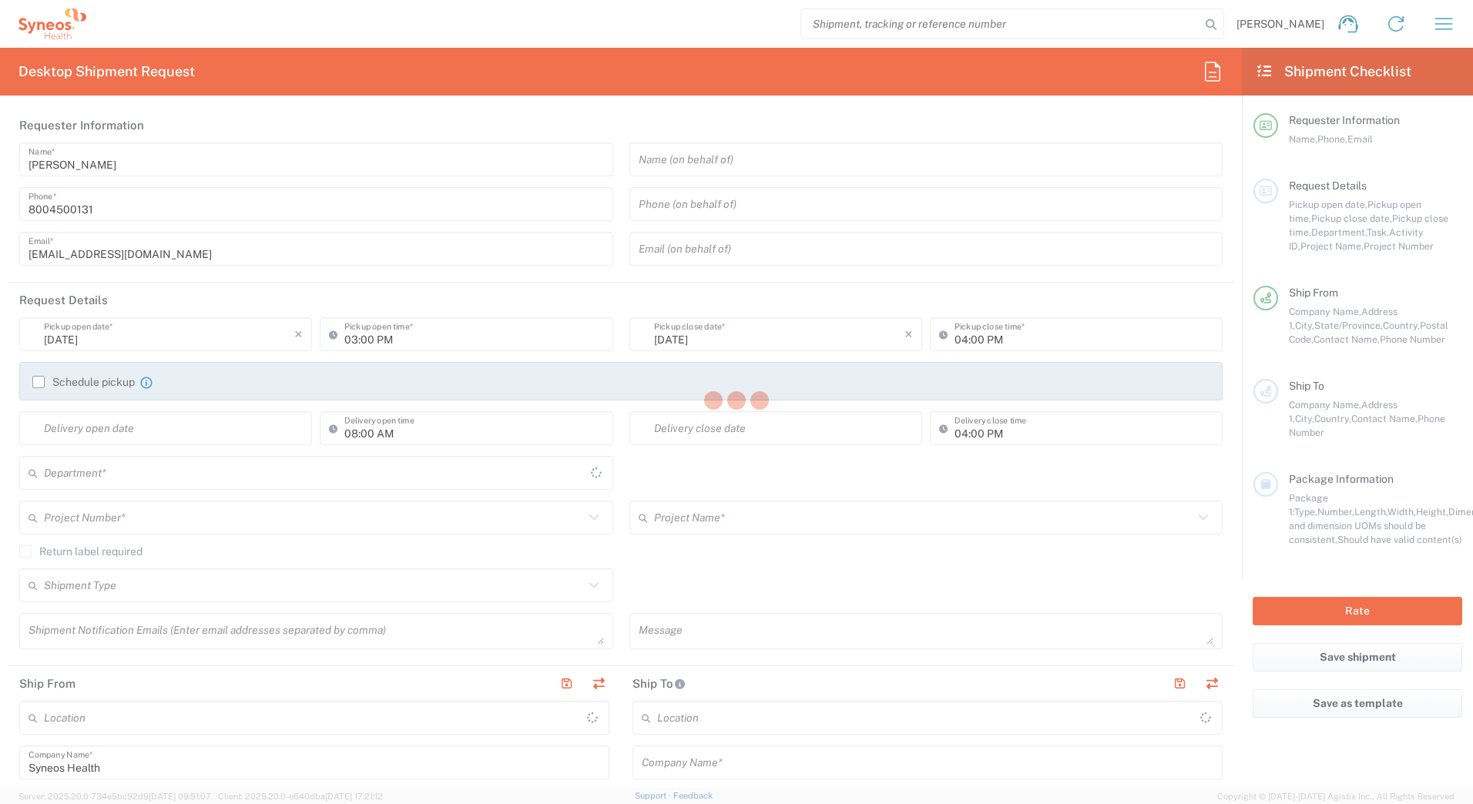
type input "4205"
type input "[US_STATE]"
type input "[GEOGRAPHIC_DATA]"
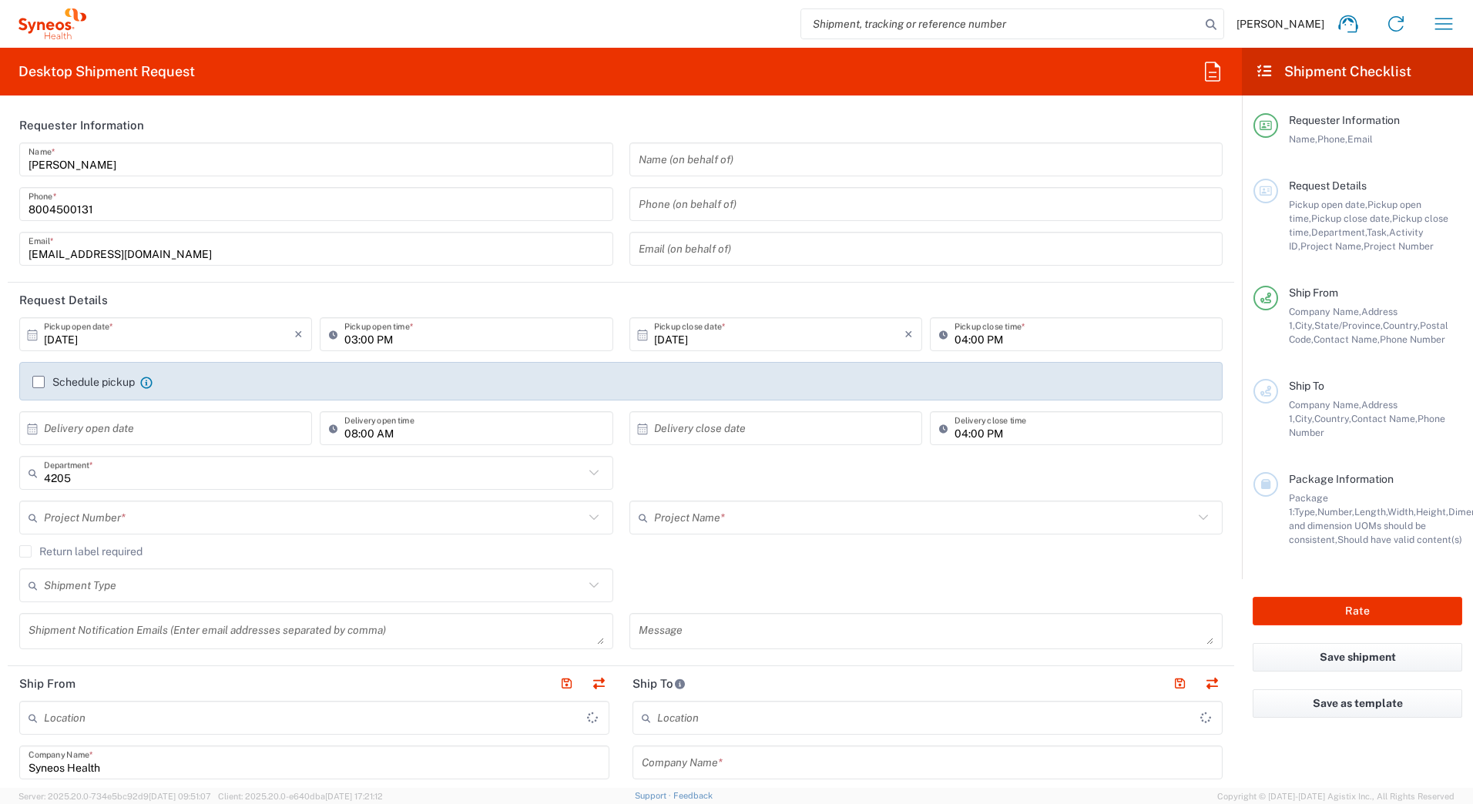
type input "Syneos Health Commercial Servi- [GEOGRAPHIC_DATA] [GEOGRAPHIC_DATA]"
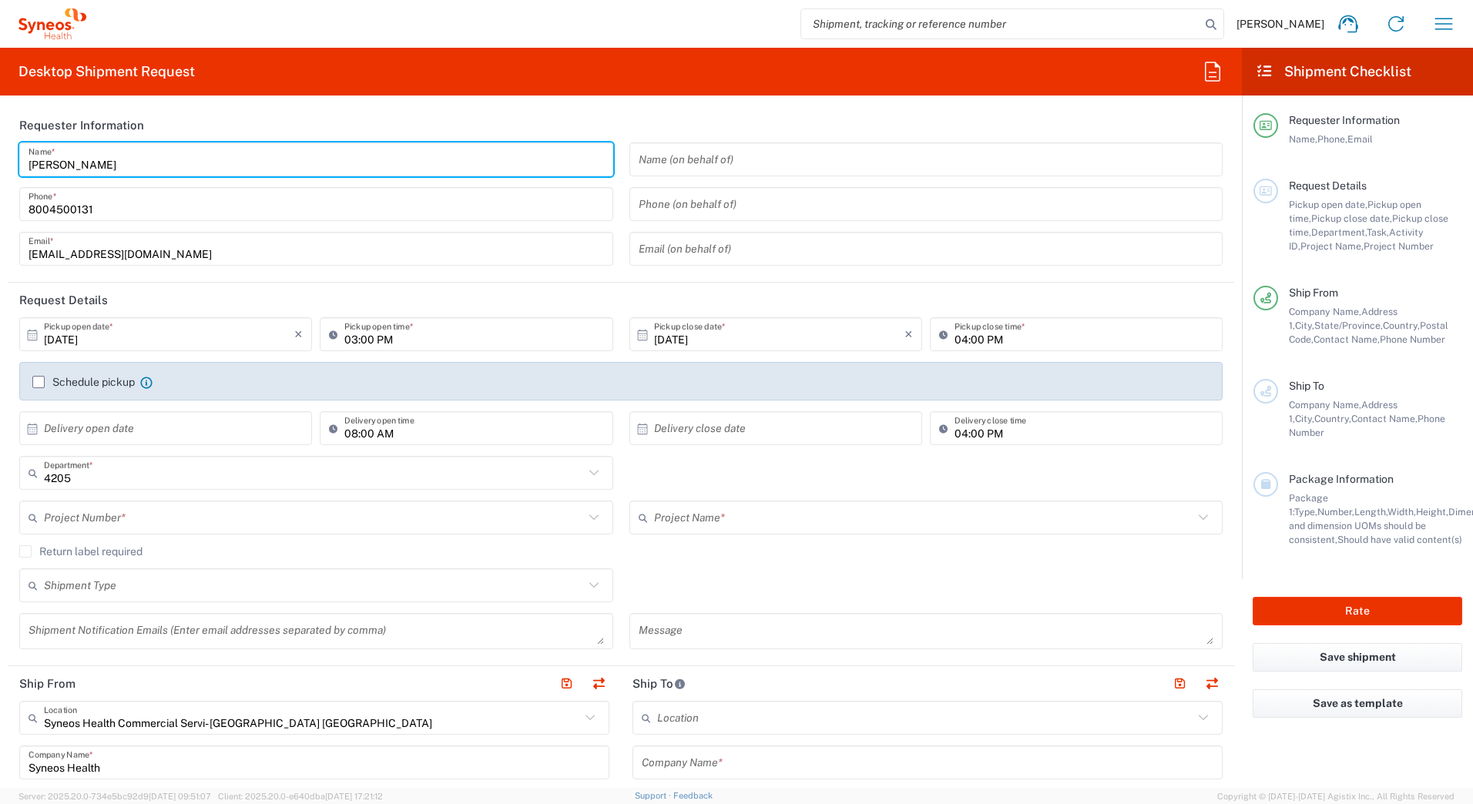
drag, startPoint x: 97, startPoint y: 165, endPoint x: 0, endPoint y: 159, distance: 97.3
click at [0, 164] on html "David Horvath Home Shipment estimator Shipment tracking Desktop shipment reques…" at bounding box center [736, 402] width 1473 height 804
paste input "Syneos Deployments"
type input "Syneos Deployments"
click at [285, 119] on header "Requester Information" at bounding box center [621, 125] width 1226 height 35
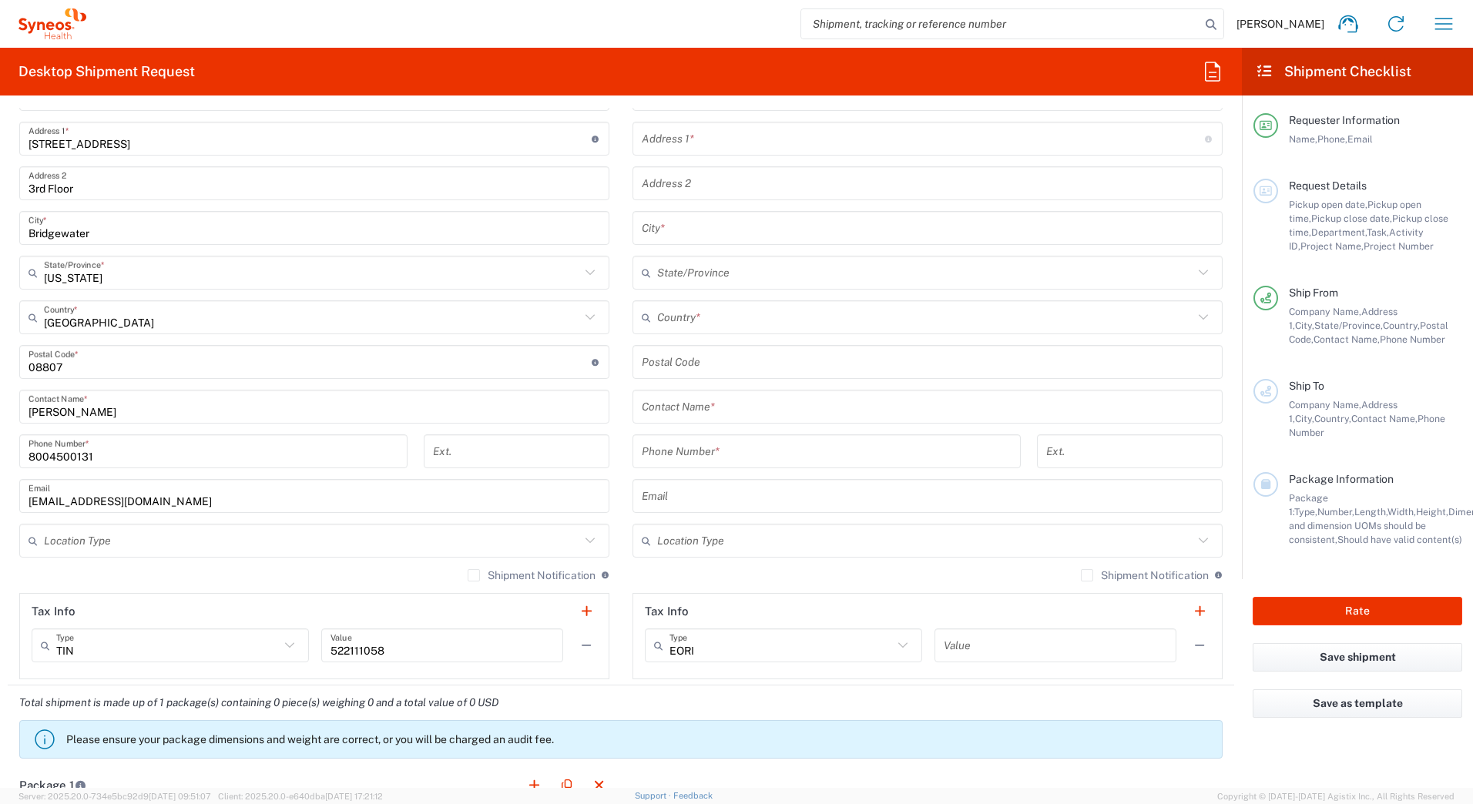
scroll to position [693, 0]
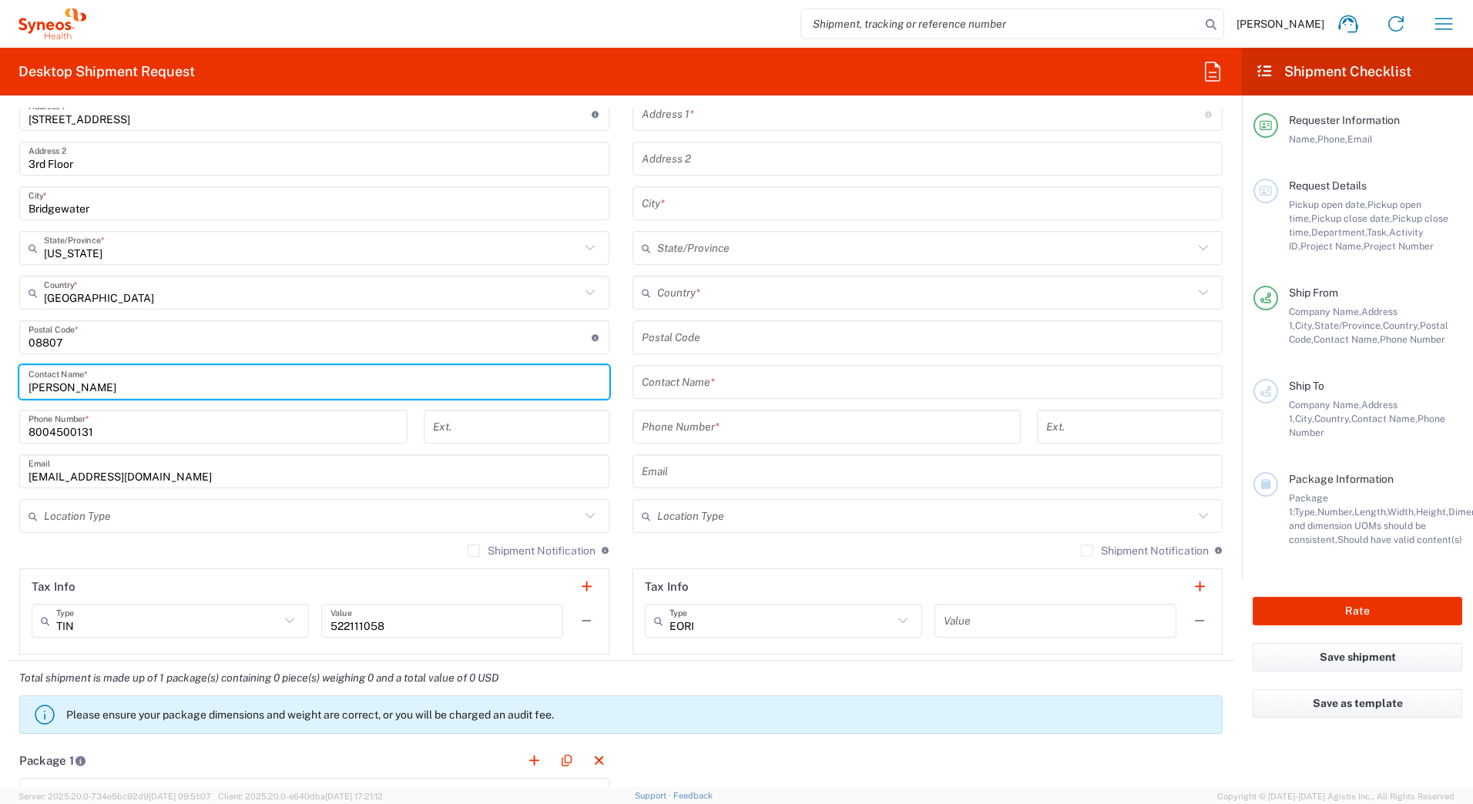
drag, startPoint x: 106, startPoint y: 387, endPoint x: 2, endPoint y: 389, distance: 103.3
click at [0, 384] on html "David Horvath Home Shipment estimator Shipment tracking Desktop shipment reques…" at bounding box center [736, 402] width 1473 height 804
paste input "Syneos Deployments"
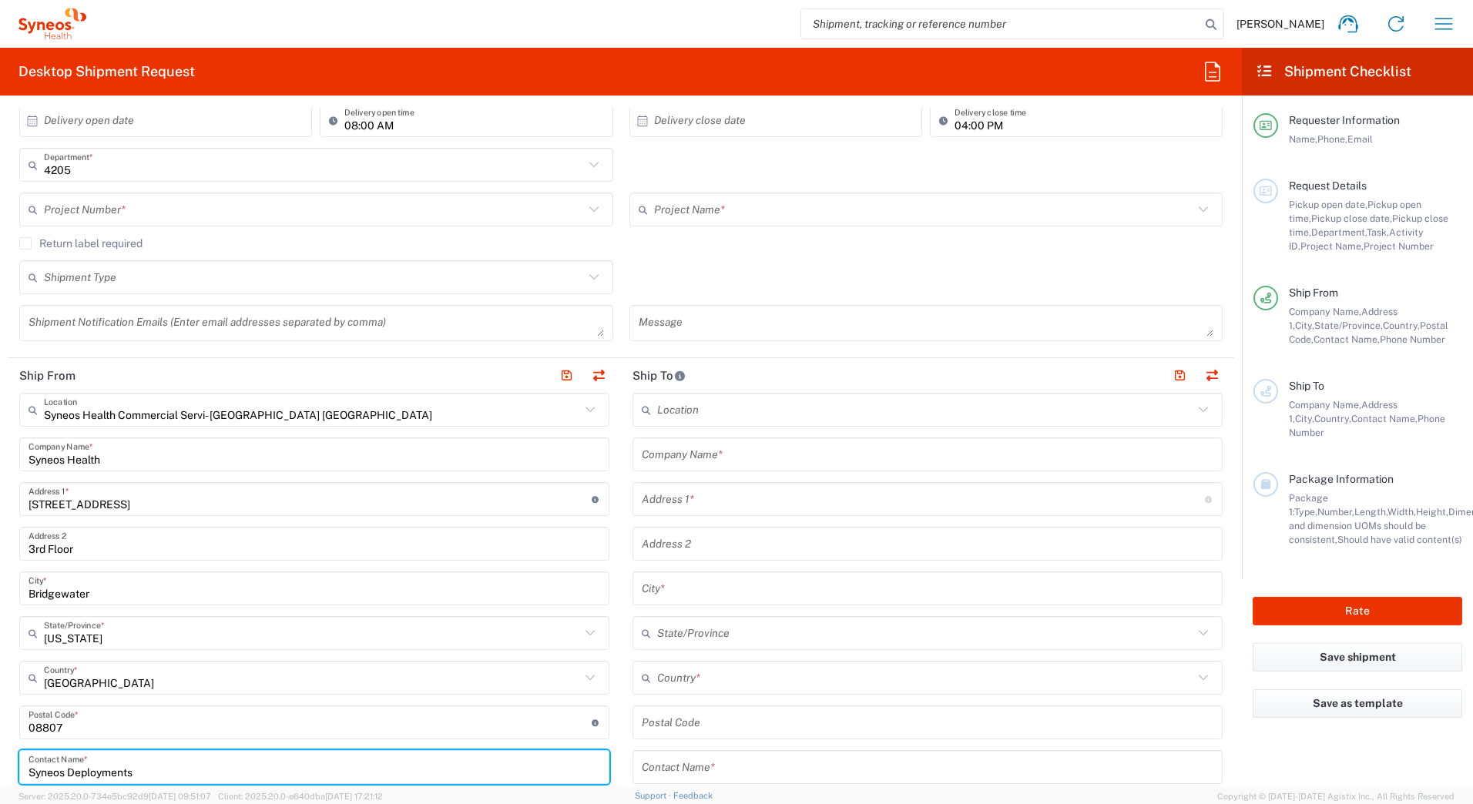
scroll to position [0, 0]
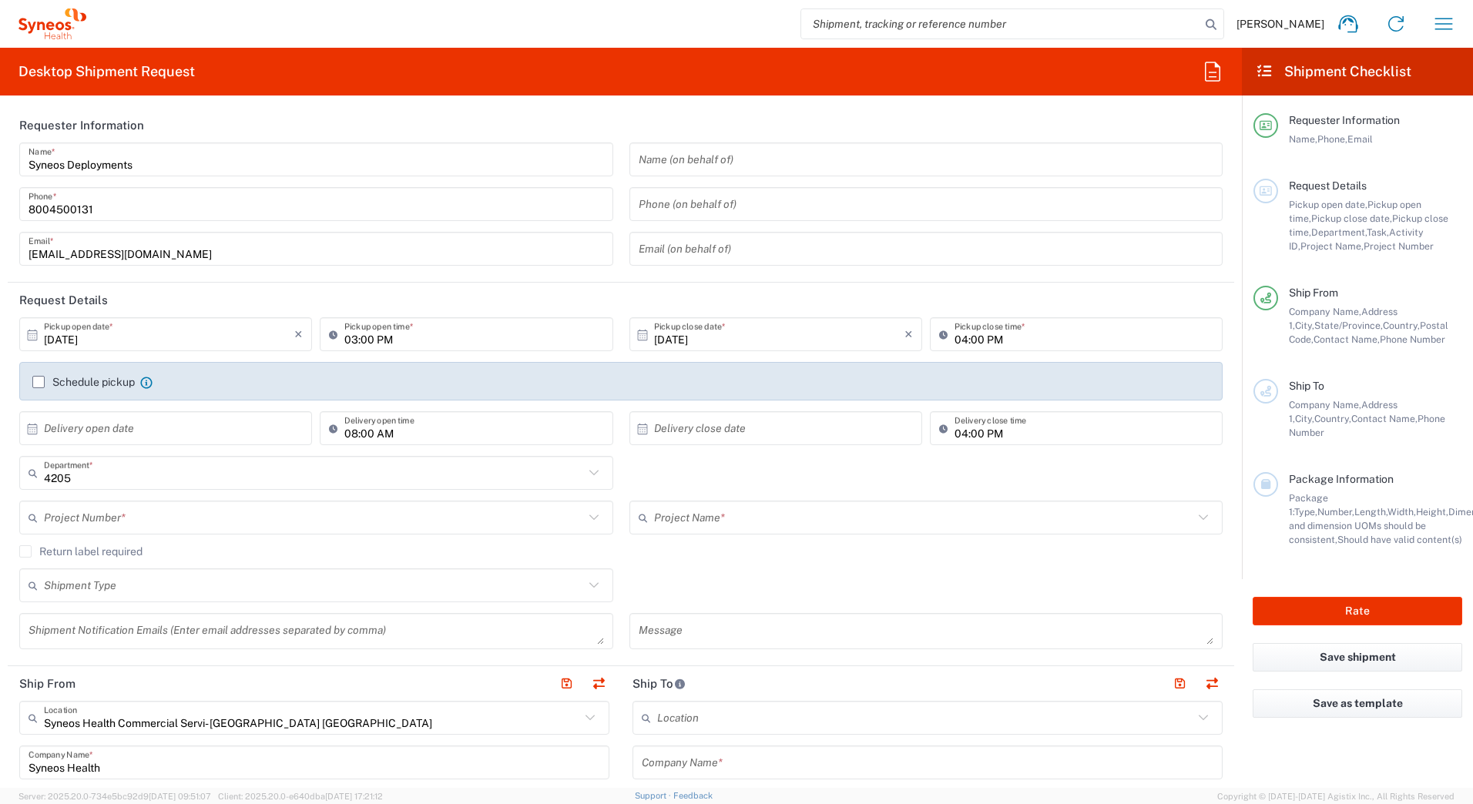
type input "Syneos Deployments"
click at [73, 513] on input "text" at bounding box center [314, 518] width 540 height 27
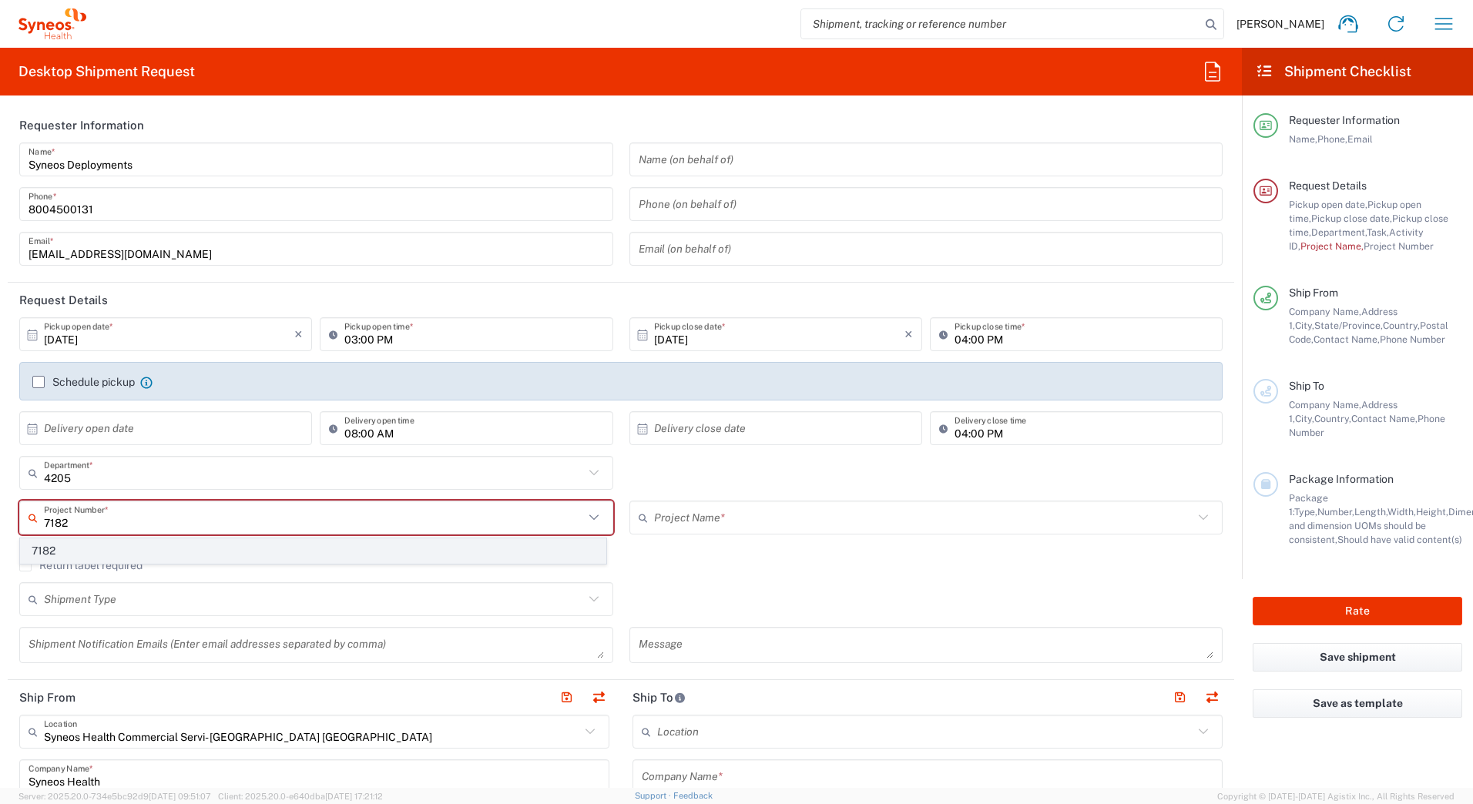
type input "7182"
click at [52, 551] on span "7182" at bounding box center [313, 551] width 585 height 24
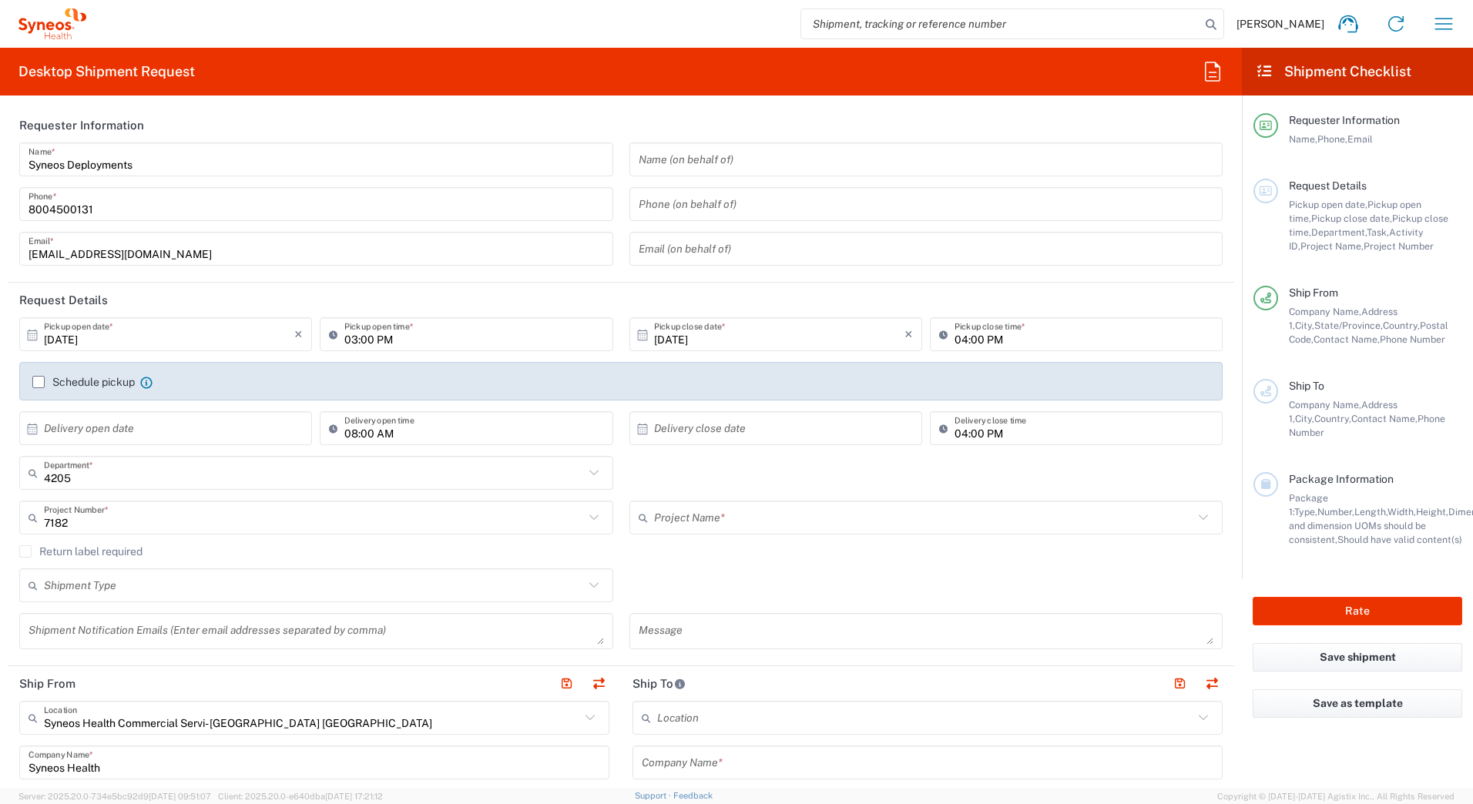
type input "ST-US_GlaxoSmithKline_Sales"
click at [59, 337] on input "[DATE]" at bounding box center [169, 334] width 250 height 27
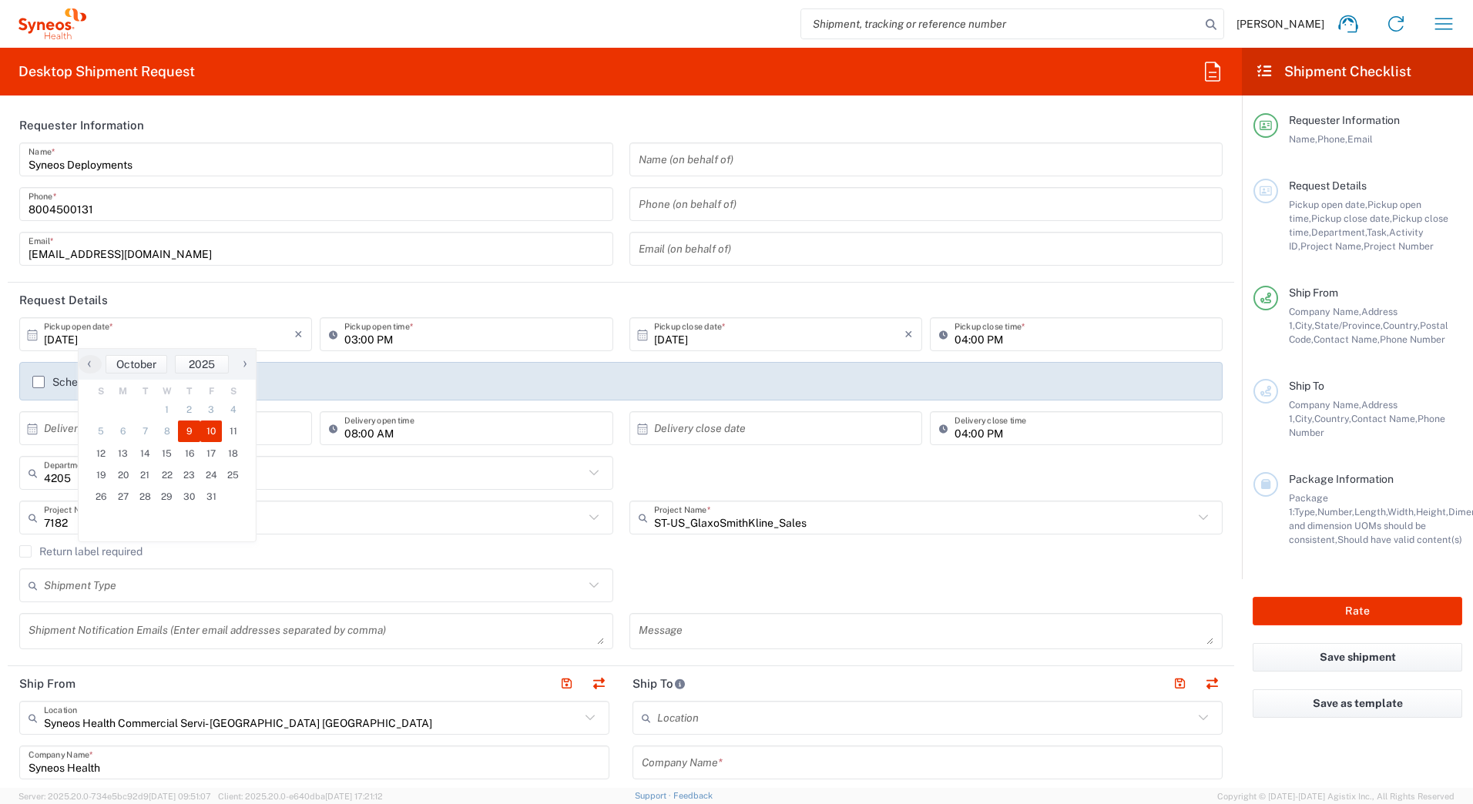
click at [212, 429] on span "10" at bounding box center [211, 432] width 22 height 22
type input "[DATE]"
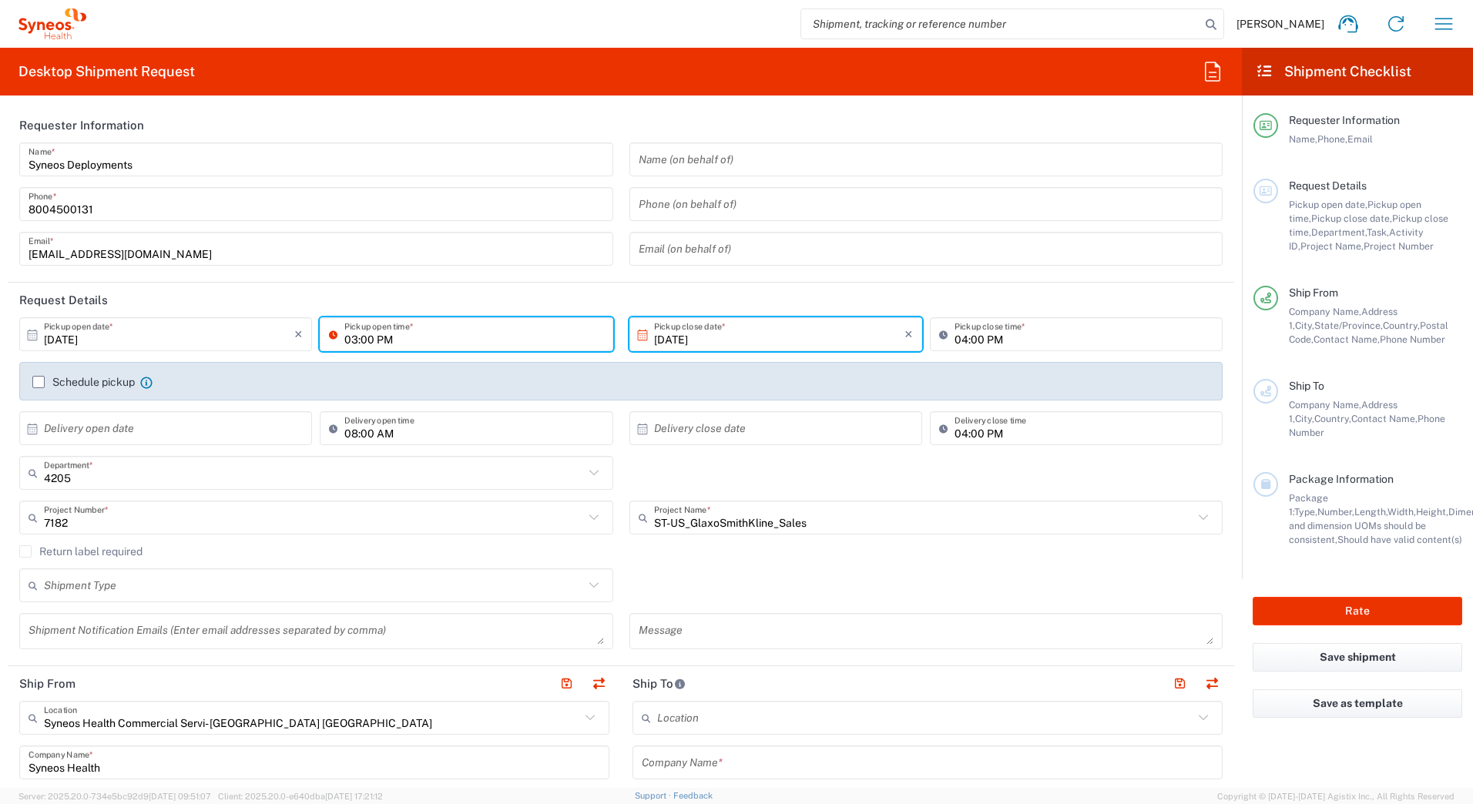
click at [351, 344] on input "03:00 PM" at bounding box center [473, 334] width 259 height 27
click at [401, 338] on input "11:00 PM" at bounding box center [473, 334] width 259 height 27
type input "11:00 AM"
drag, startPoint x: 782, startPoint y: 283, endPoint x: 788, endPoint y: 291, distance: 9.9
click at [782, 284] on header "Request Details" at bounding box center [621, 300] width 1226 height 35
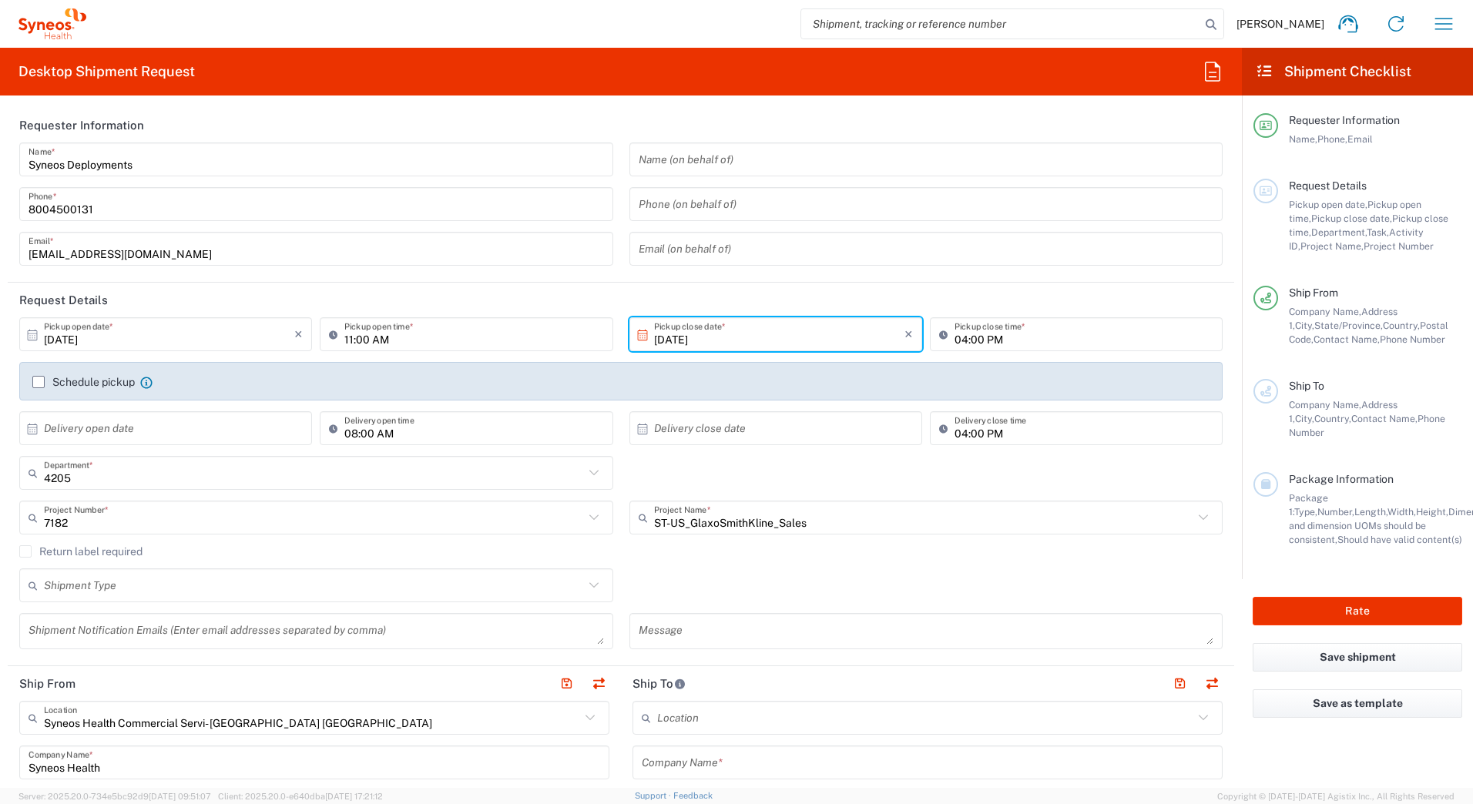
click at [730, 341] on input "[DATE]" at bounding box center [779, 334] width 250 height 27
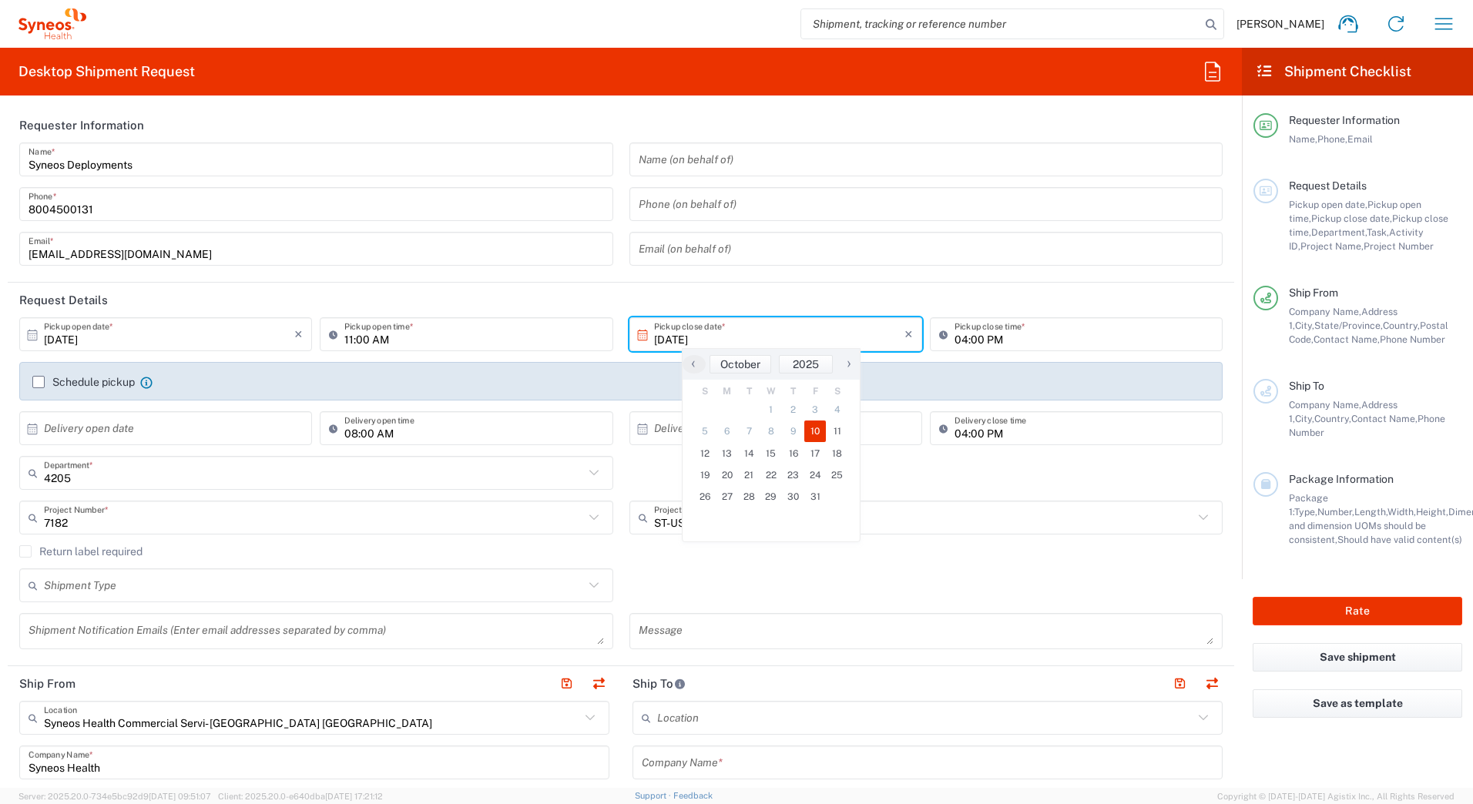
click at [812, 431] on span "10" at bounding box center [815, 432] width 22 height 22
click at [822, 277] on agx-form-section "Requester Information Syneos Deployments Name * 8004500131 Phone * deployments@…" at bounding box center [621, 195] width 1226 height 175
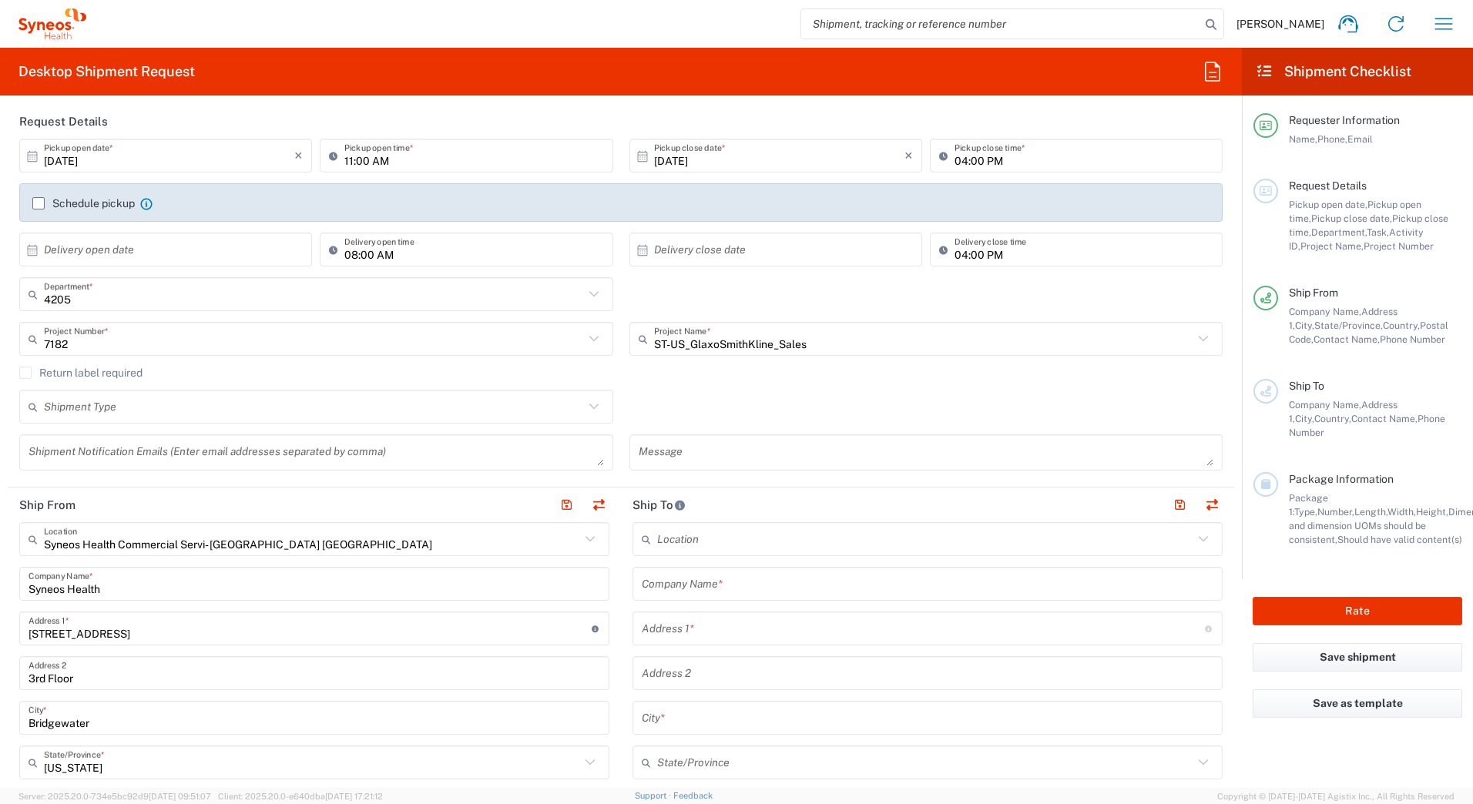
scroll to position [231, 0]
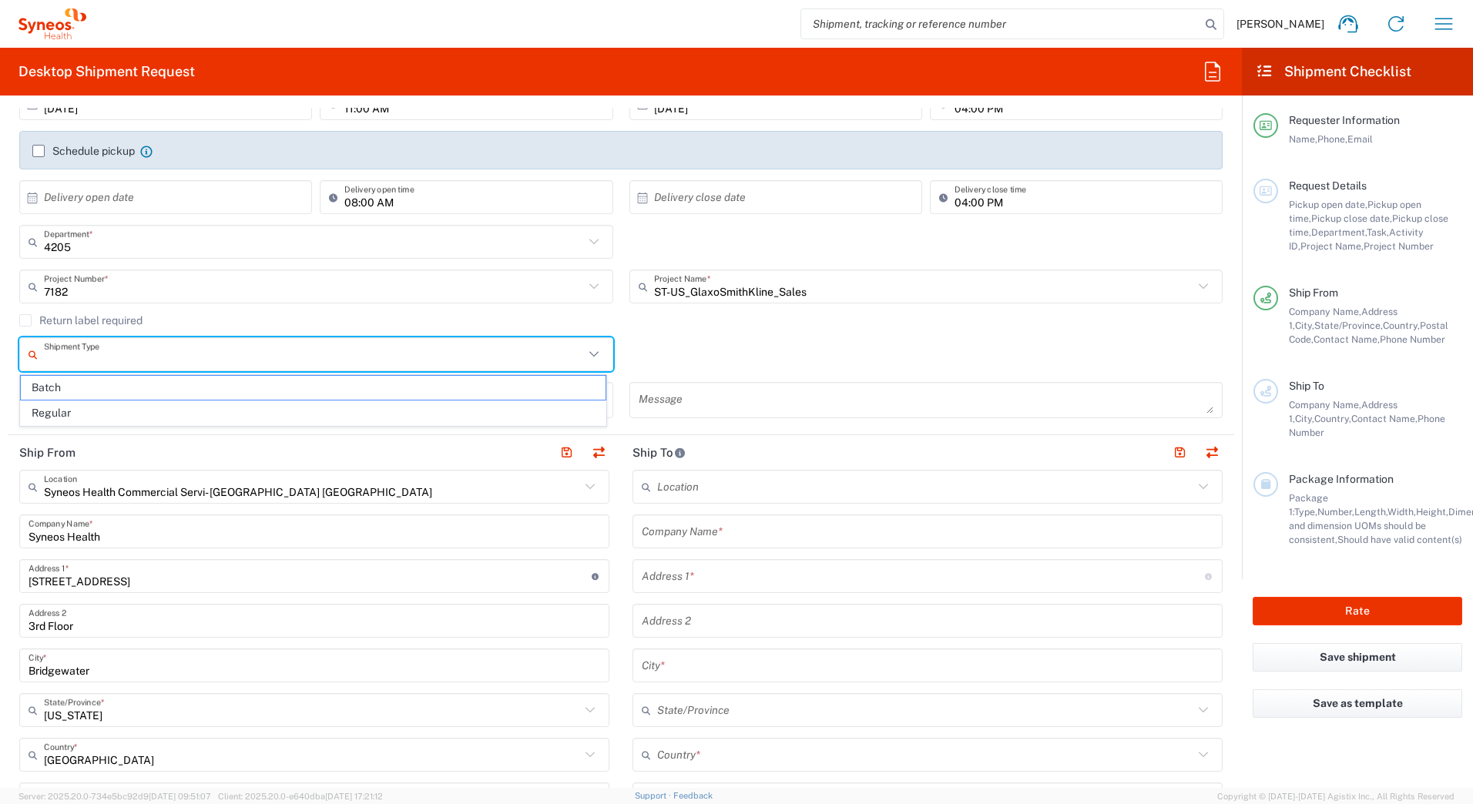
click at [89, 356] on input "text" at bounding box center [314, 354] width 540 height 27
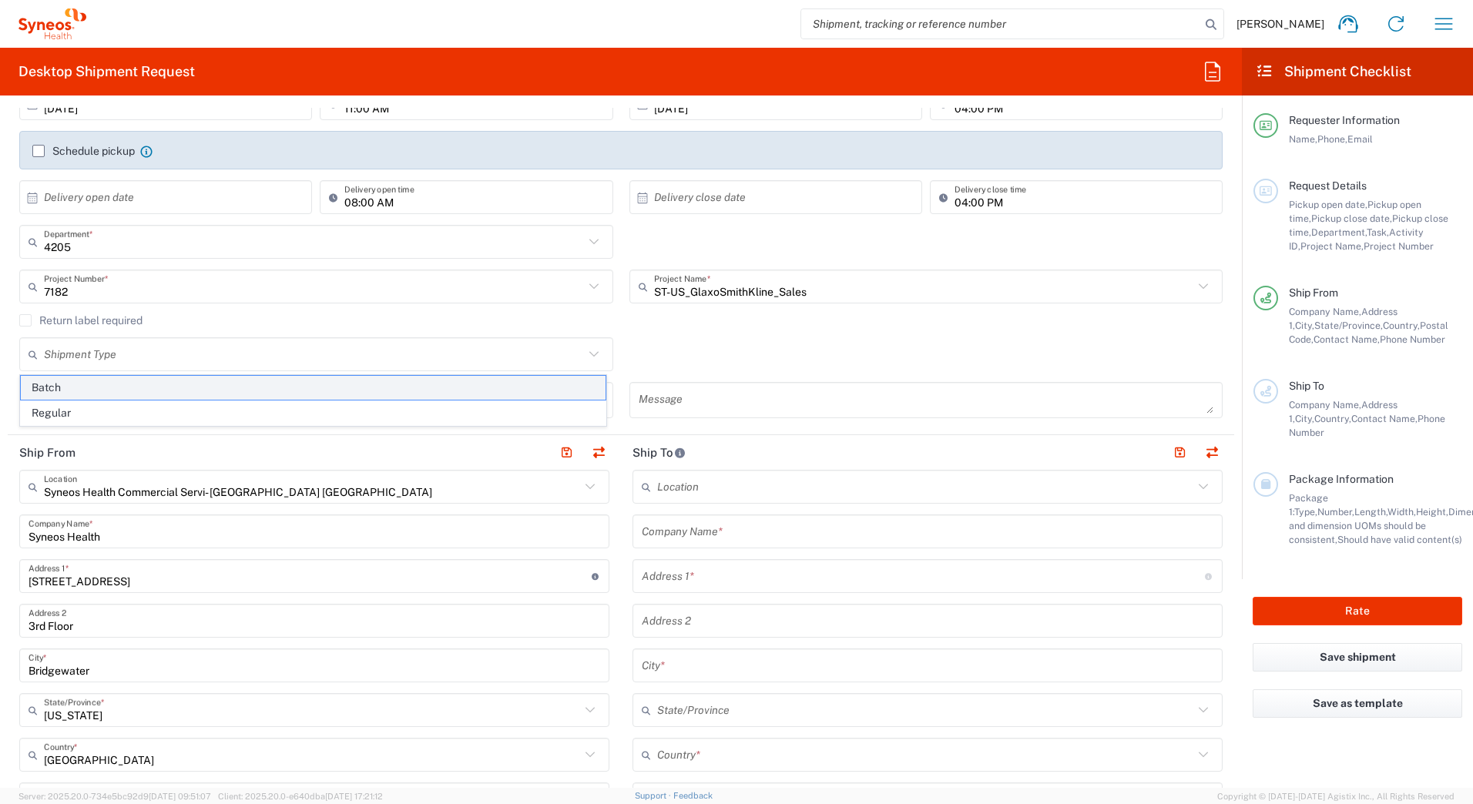
click at [70, 389] on span "Batch" at bounding box center [313, 388] width 585 height 24
type input "Batch"
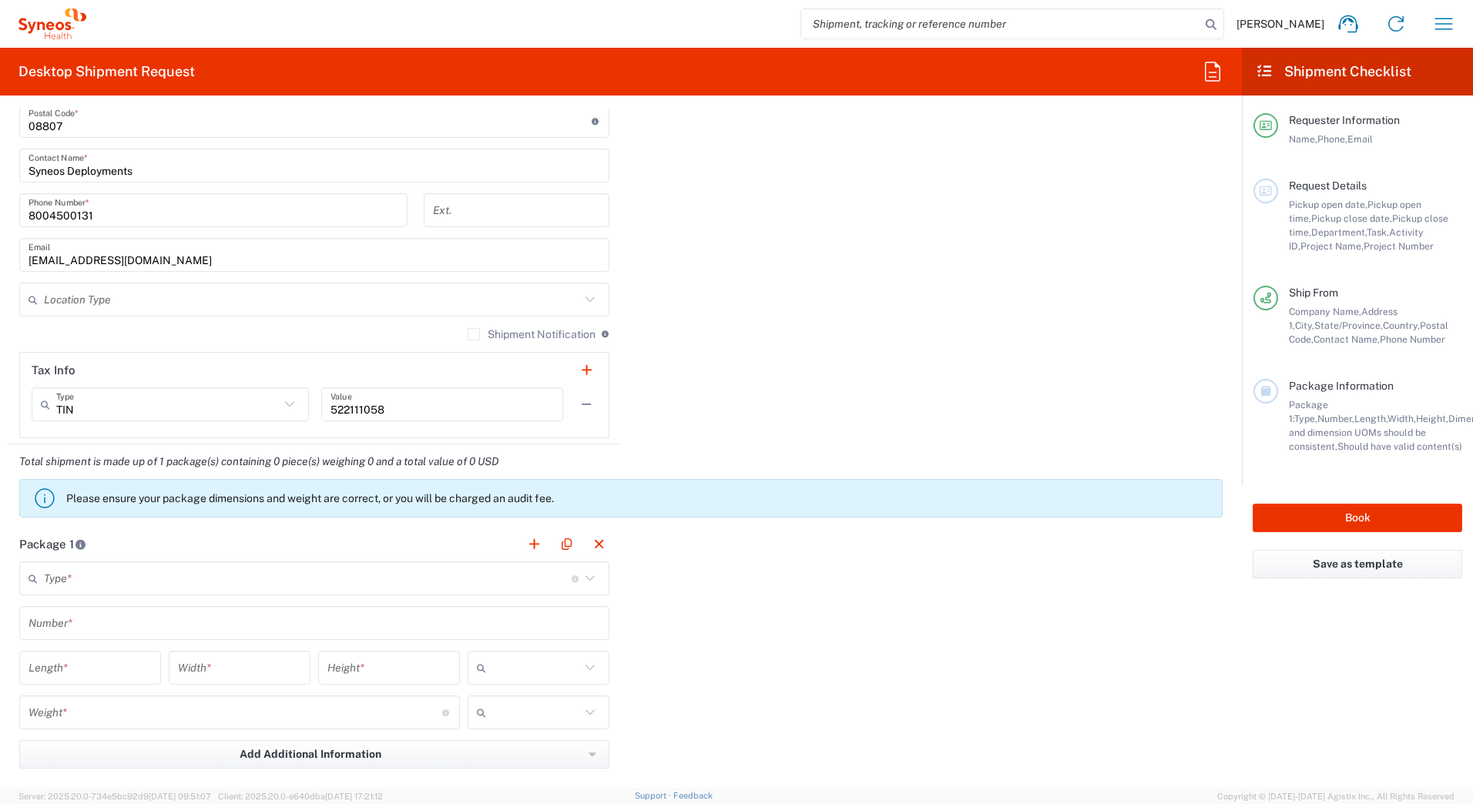
scroll to position [1156, 0]
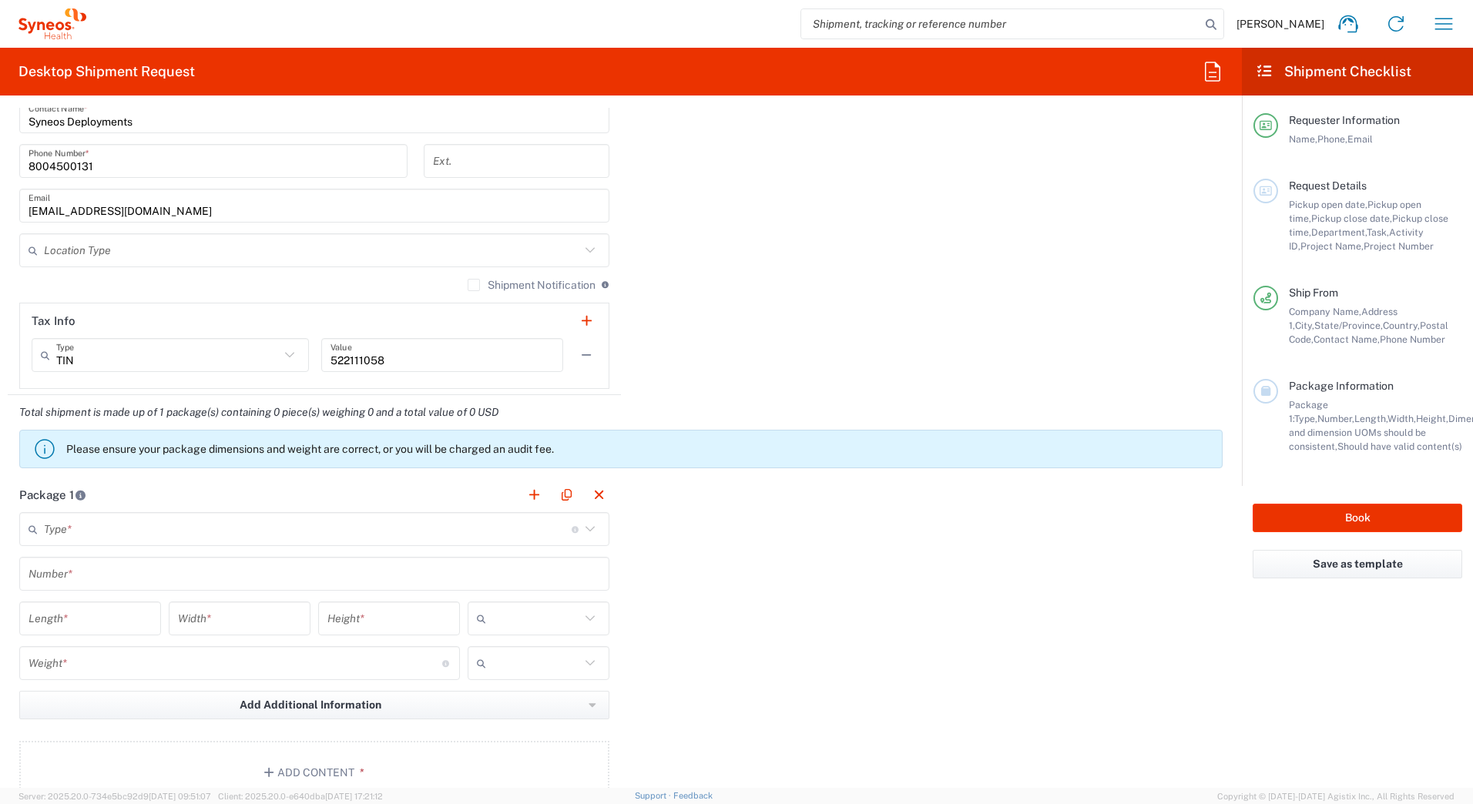
click at [110, 529] on input "text" at bounding box center [308, 529] width 528 height 27
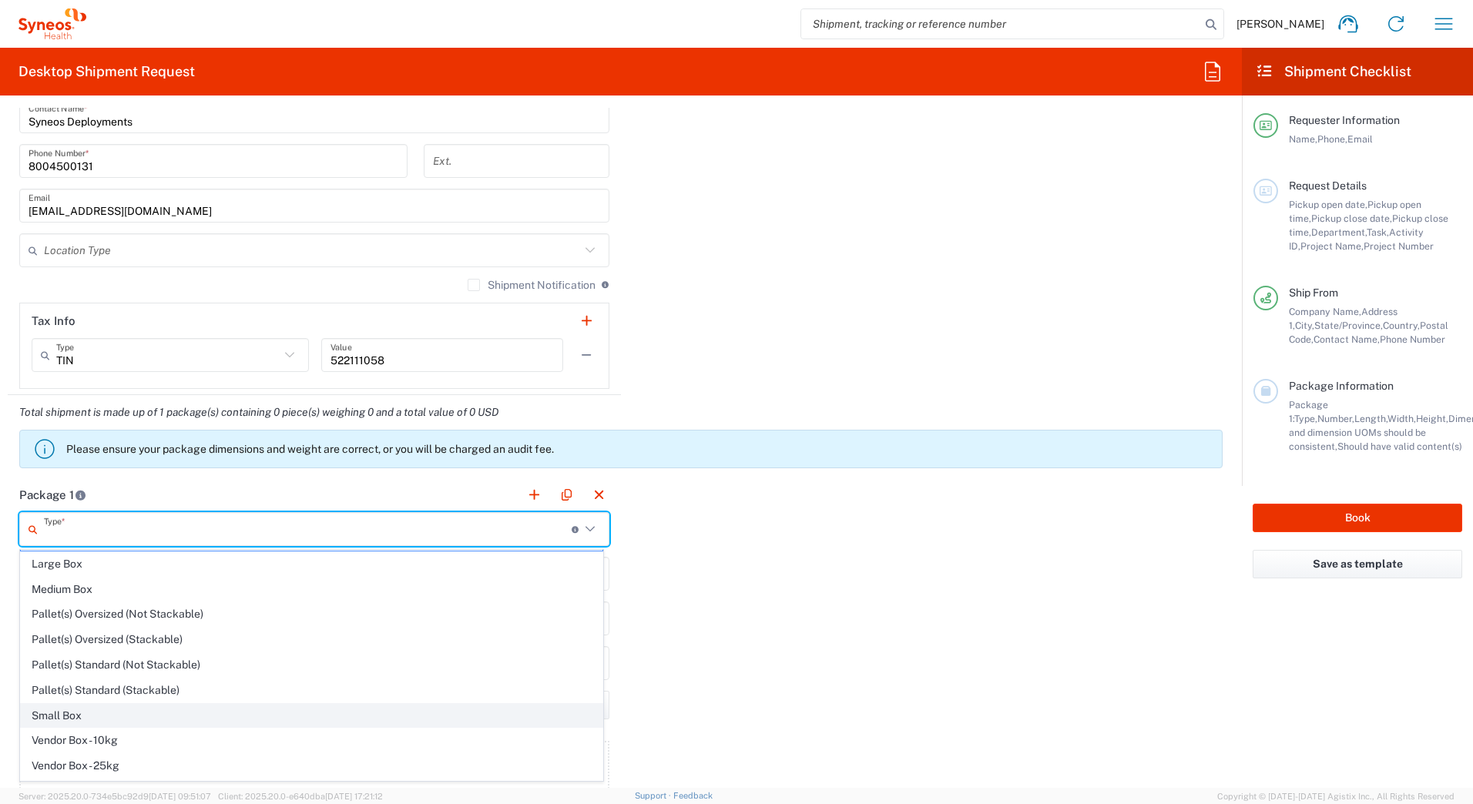
scroll to position [47, 0]
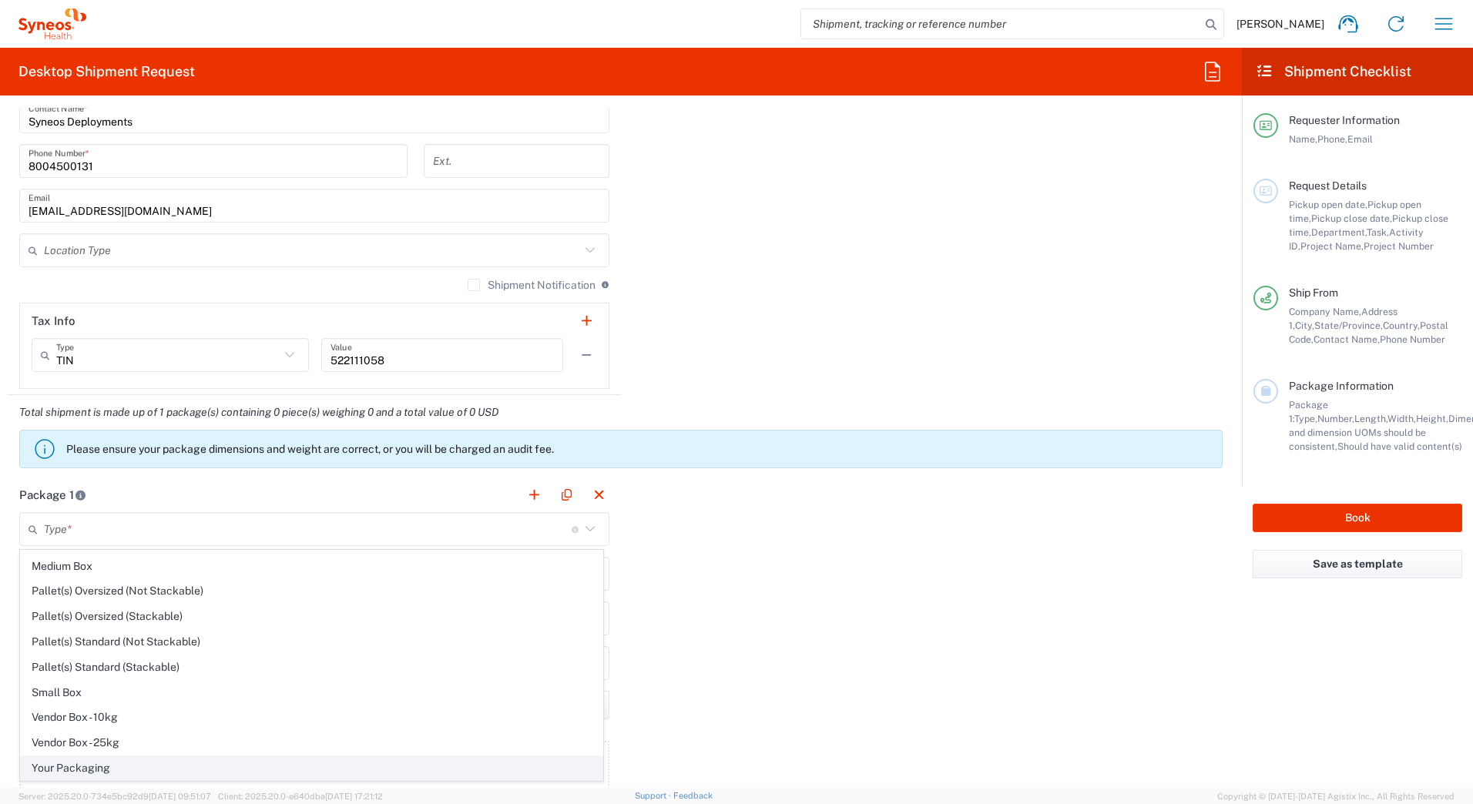
click at [122, 769] on span "Your Packaging" at bounding box center [312, 769] width 582 height 24
type input "Your Packaging"
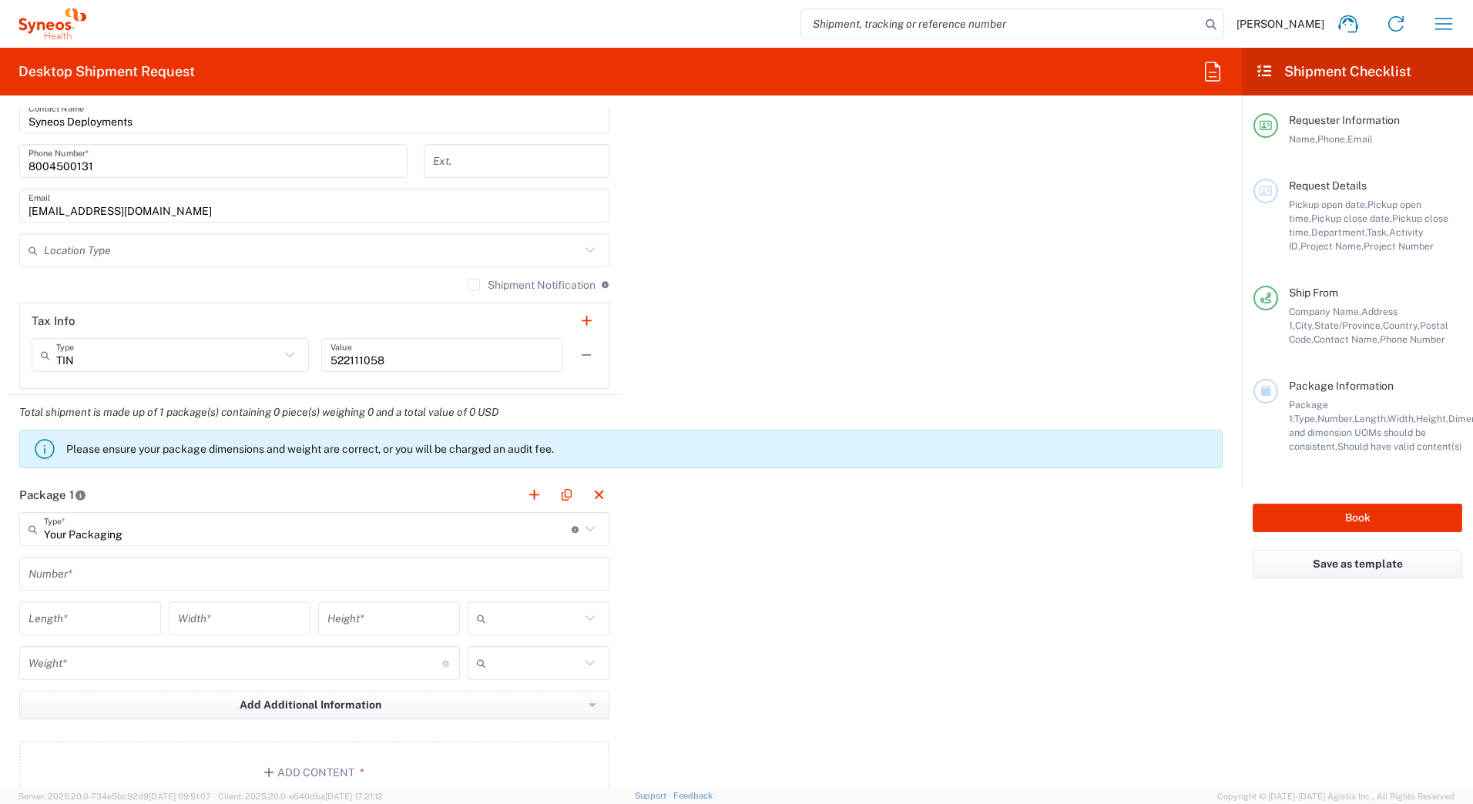
click at [122, 571] on input "text" at bounding box center [315, 574] width 572 height 27
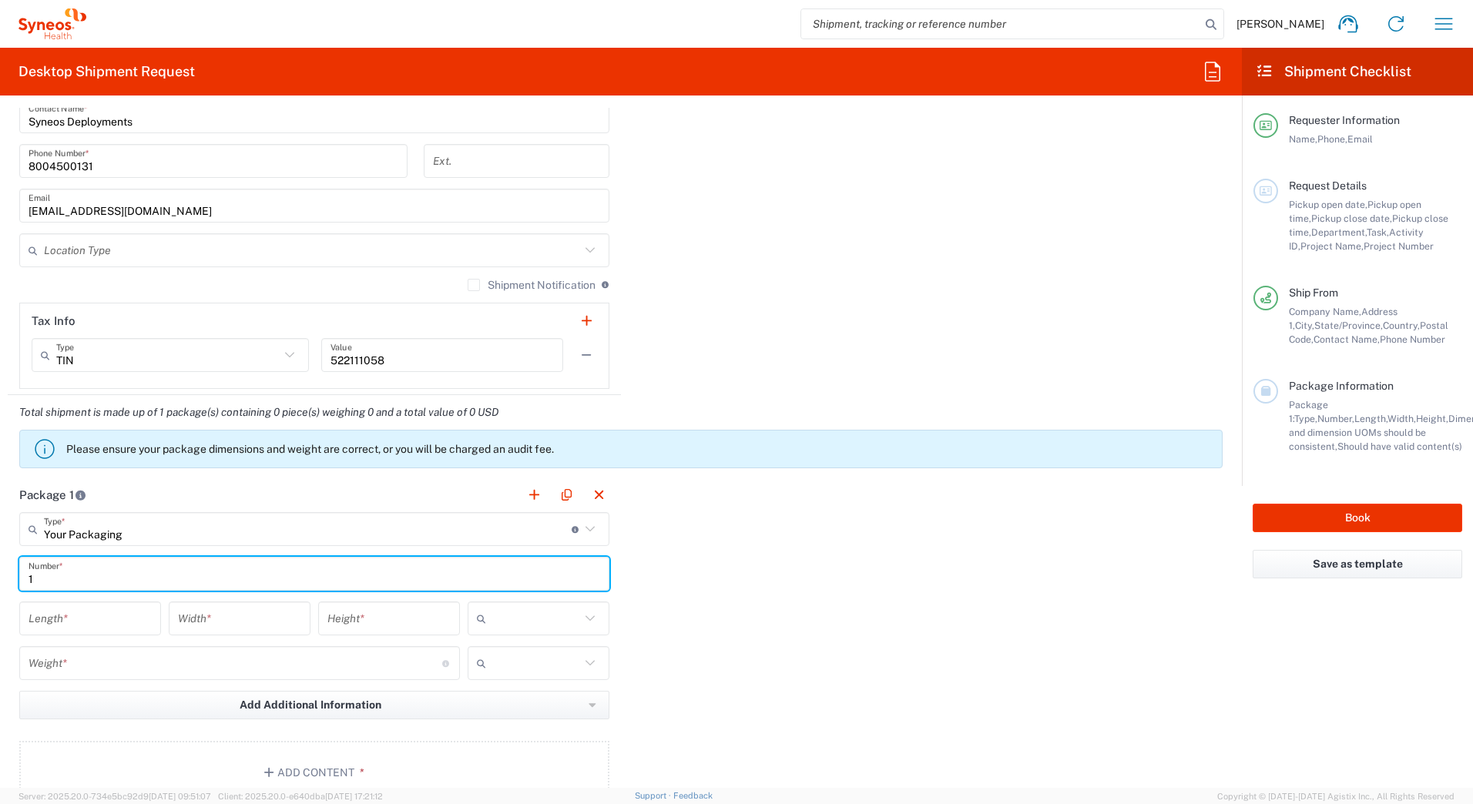
type input "1"
click at [47, 626] on input "number" at bounding box center [90, 619] width 123 height 27
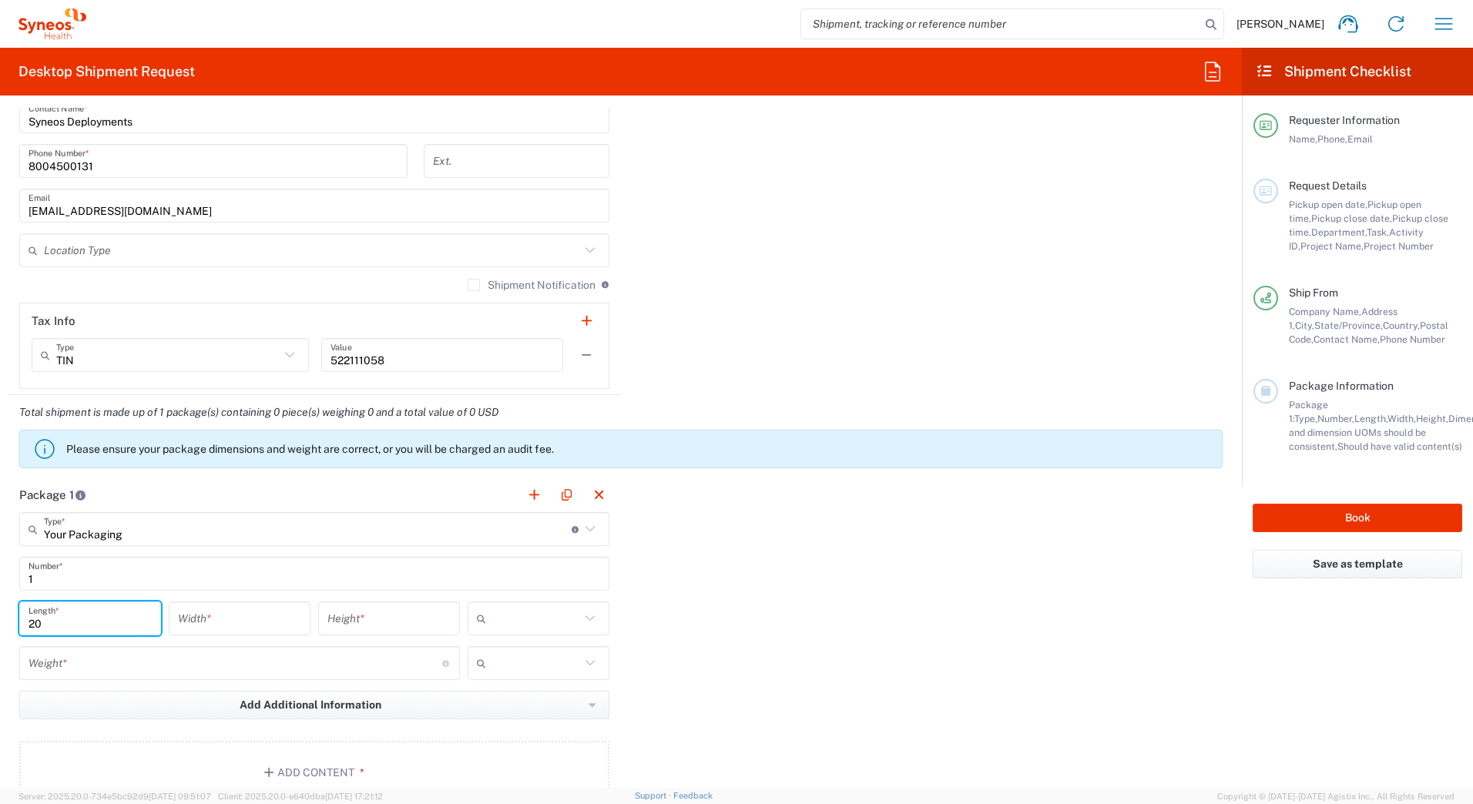
type input "20"
type input "16"
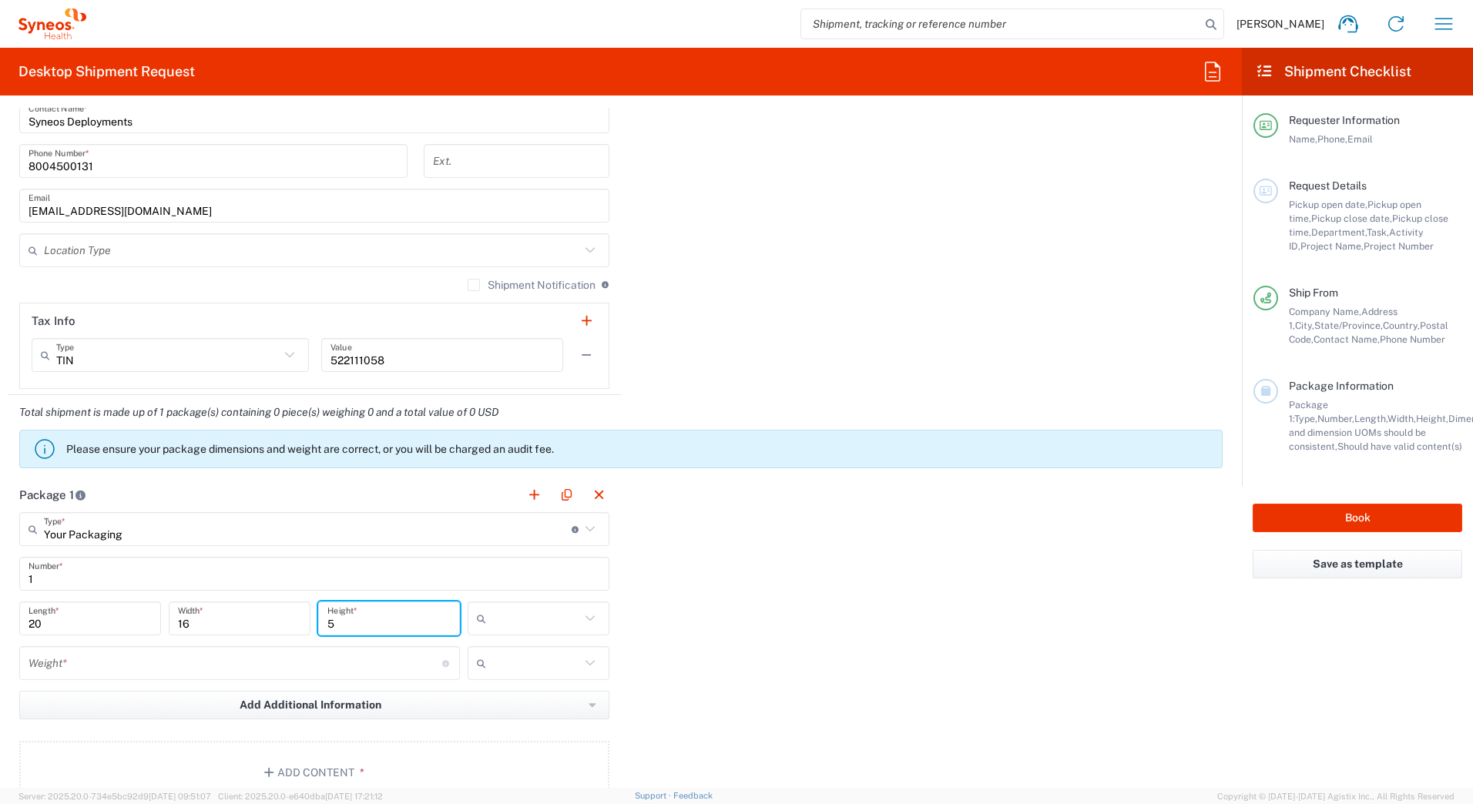
type input "5"
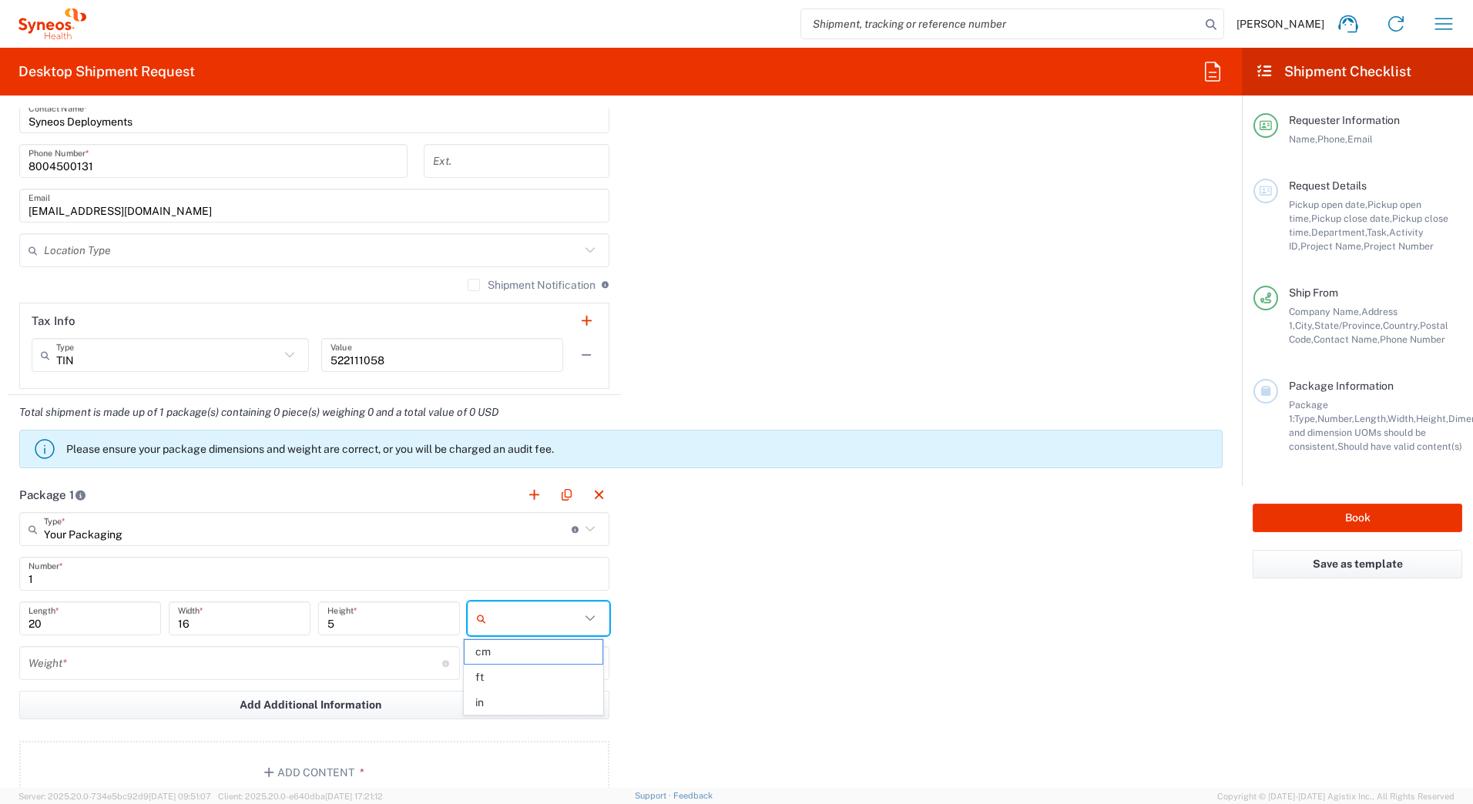
click at [542, 616] on input "text" at bounding box center [536, 618] width 88 height 25
click at [511, 702] on span "in" at bounding box center [533, 703] width 137 height 24
type input "in"
click at [119, 669] on input "number" at bounding box center [236, 663] width 414 height 27
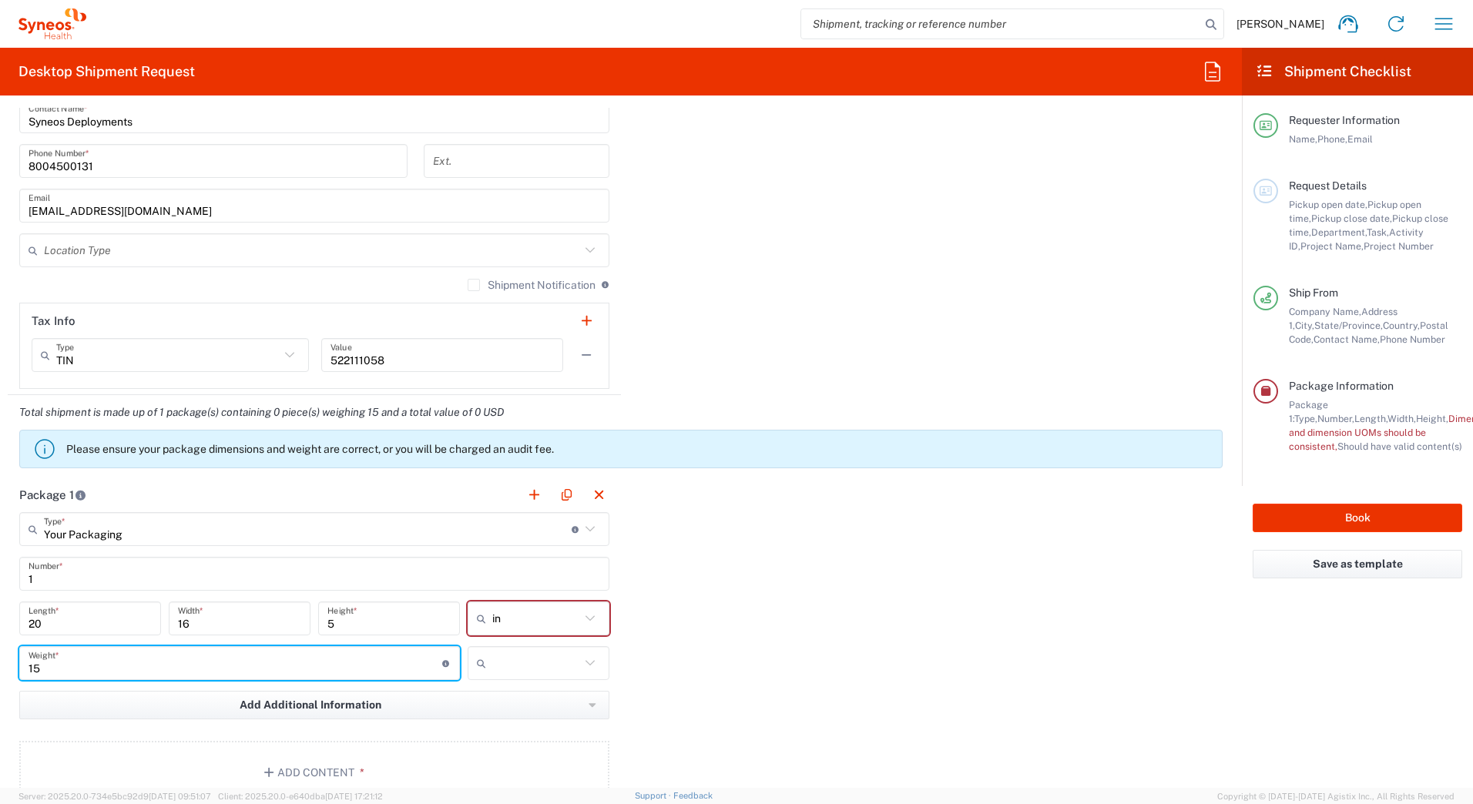
type input "15"
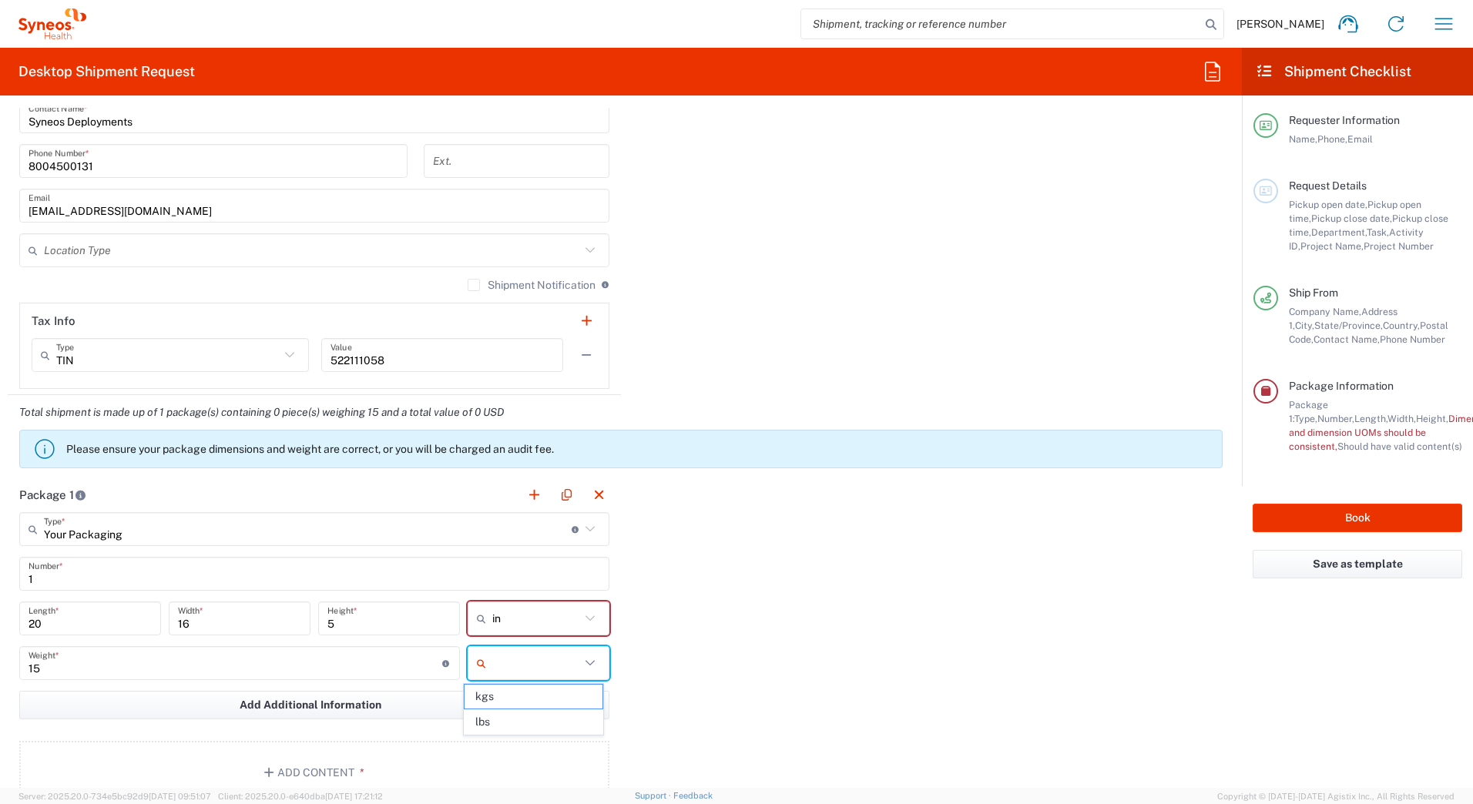
click at [492, 663] on input "text" at bounding box center [536, 663] width 88 height 25
click at [492, 720] on span "lbs" at bounding box center [533, 722] width 137 height 24
type input "lbs"
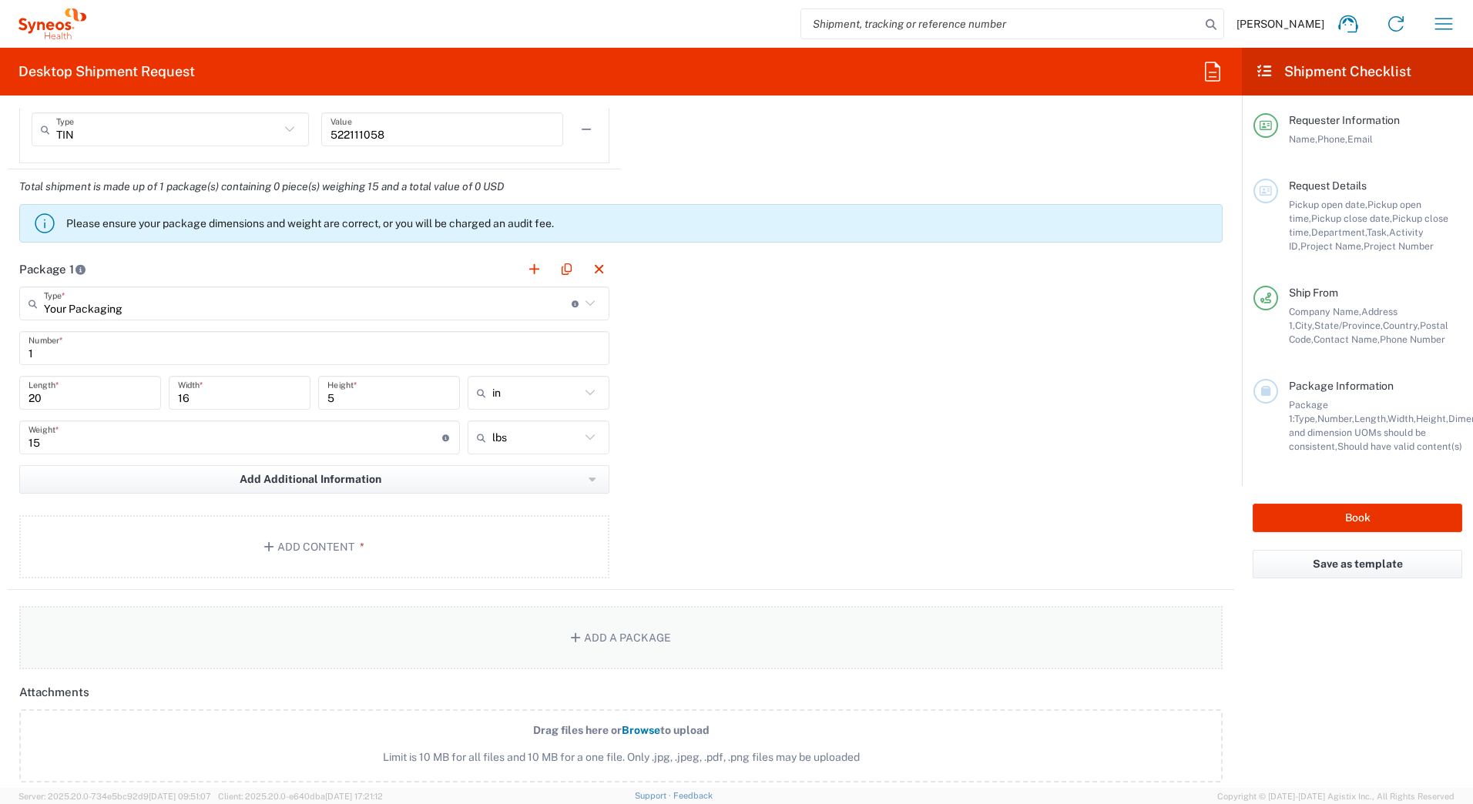
scroll to position [1387, 0]
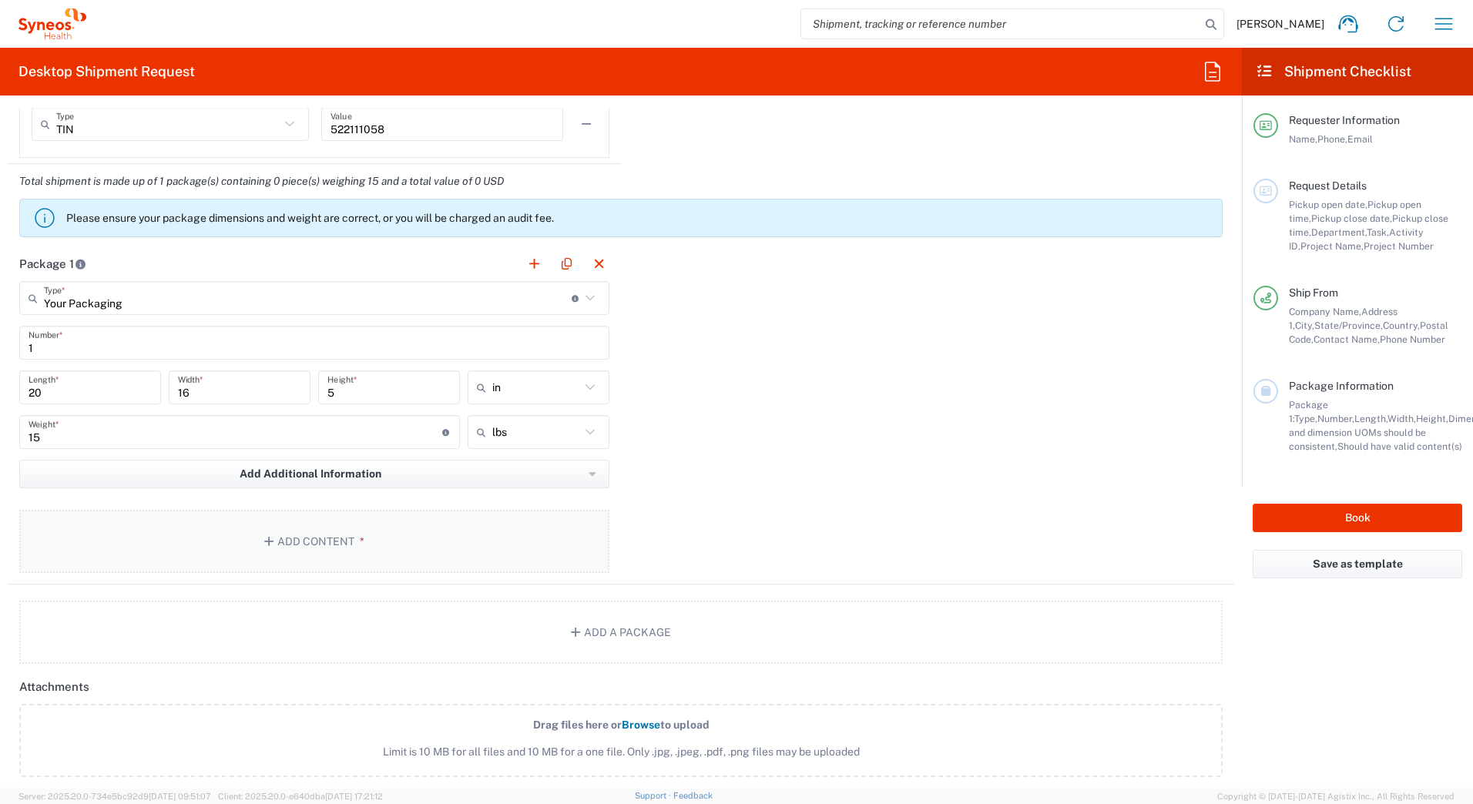
click at [294, 542] on button "Add Content *" at bounding box center [314, 541] width 590 height 63
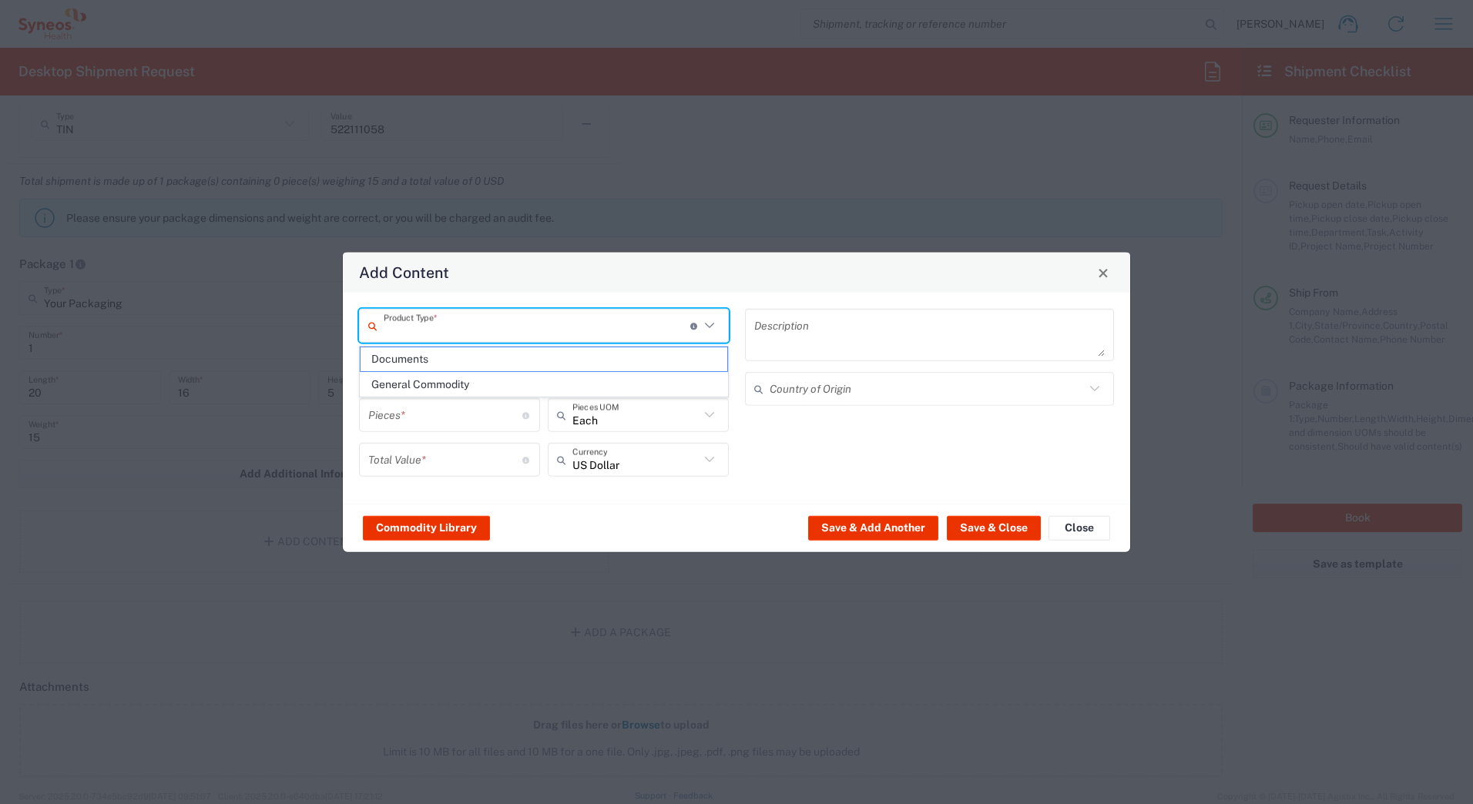
click at [427, 320] on input "text" at bounding box center [537, 325] width 307 height 27
click at [421, 377] on span "General Commodity" at bounding box center [544, 385] width 367 height 24
type input "General Commodity"
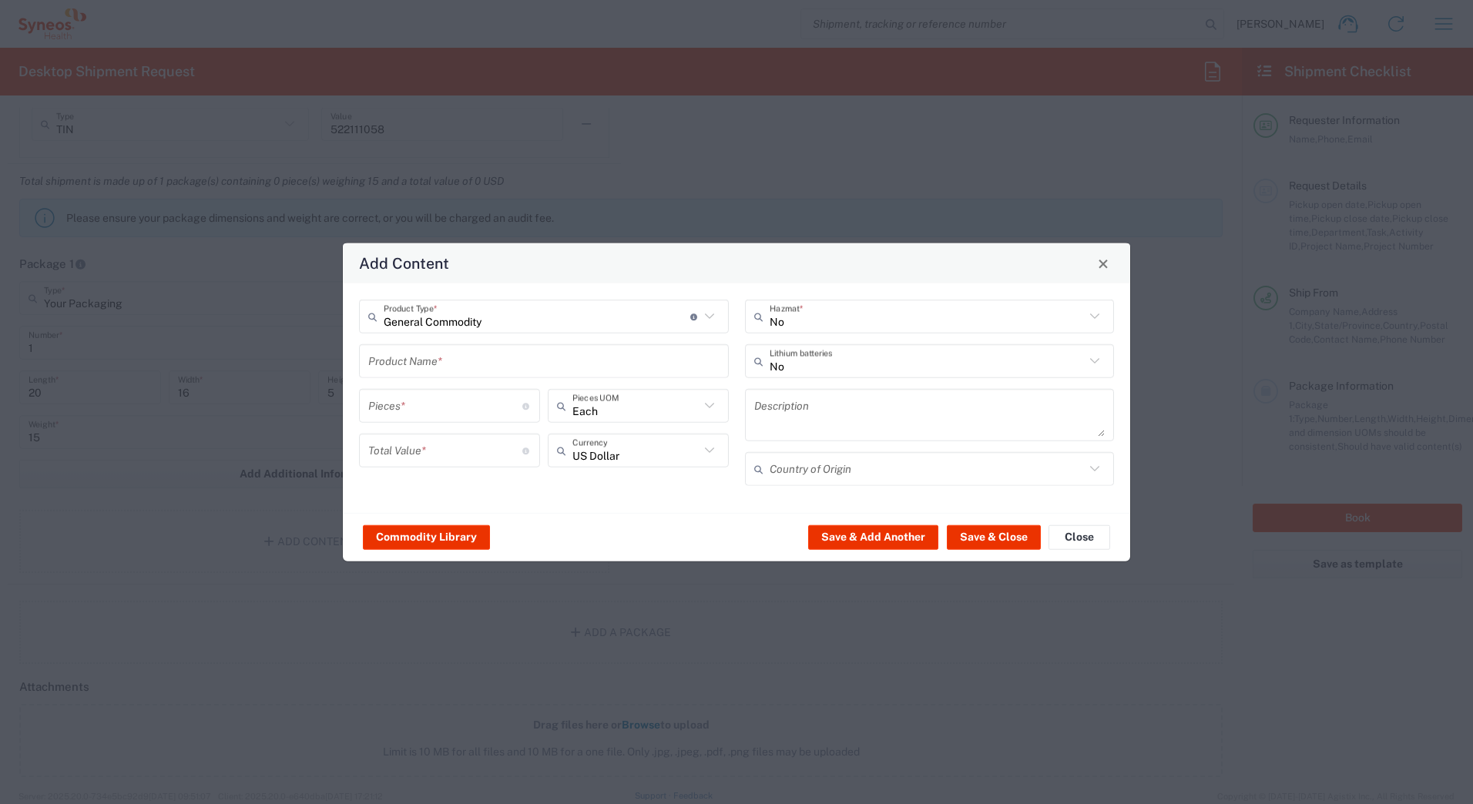
click at [413, 364] on input "text" at bounding box center [543, 360] width 351 height 27
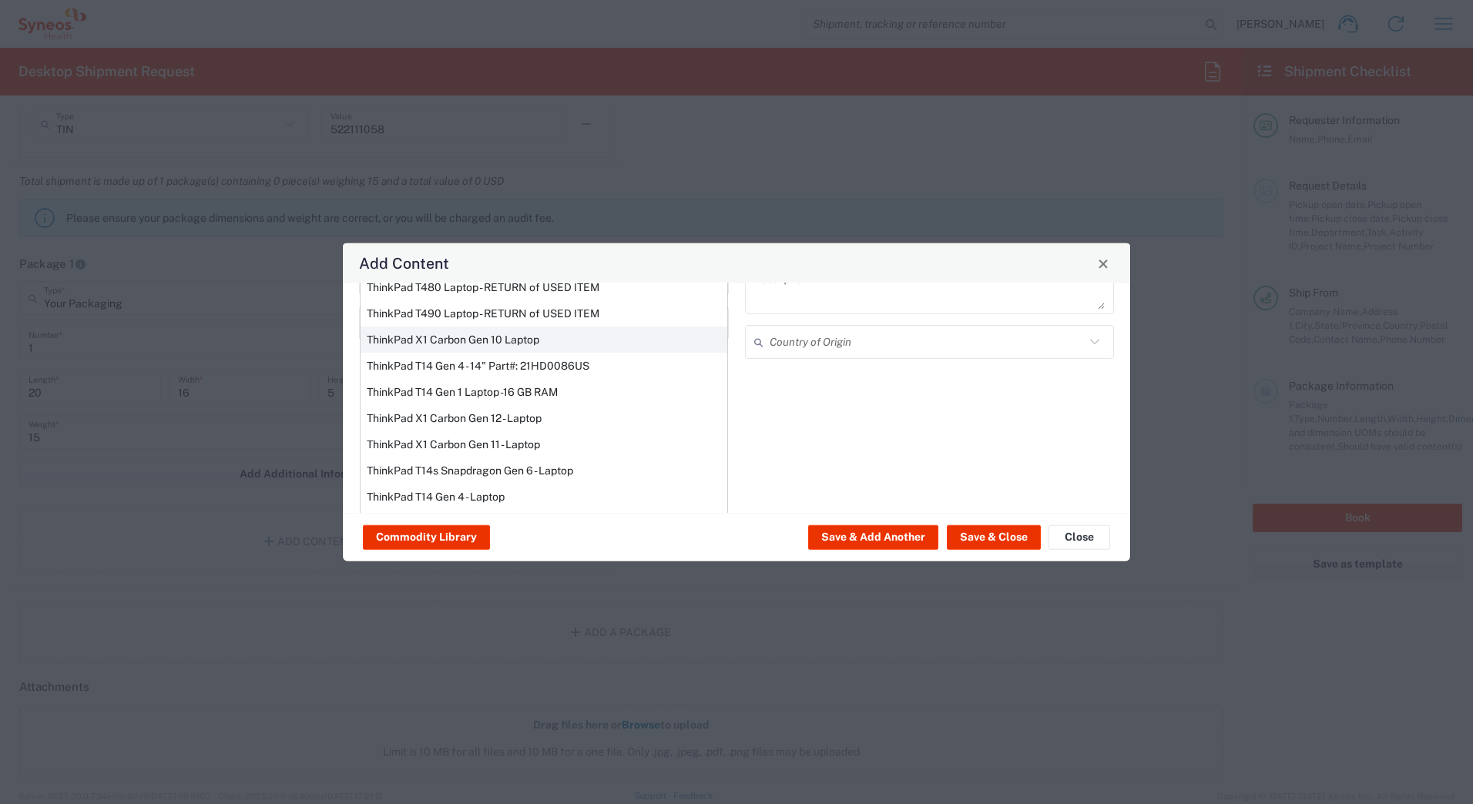
scroll to position [131, 0]
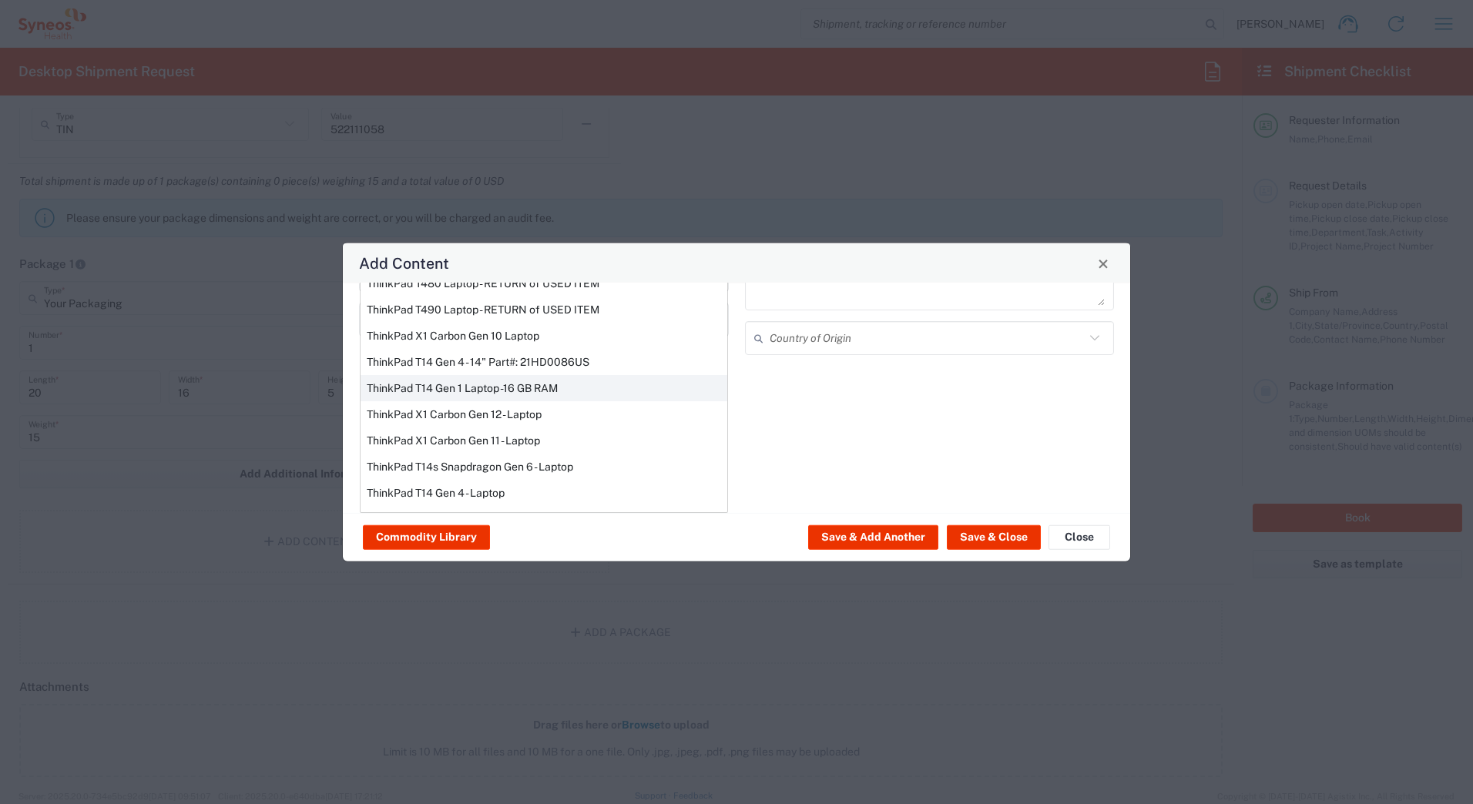
click at [410, 385] on div "ThinkPad T14 Gen 1 Laptop -16 GB RAM" at bounding box center [544, 388] width 367 height 26
type input "ThinkPad T14 Gen 1 Laptop -16 GB RAM"
type textarea "Intel Core i5-10210U- 14"- 512 GB SSD"
type input "[GEOGRAPHIC_DATA]"
type input "Yes"
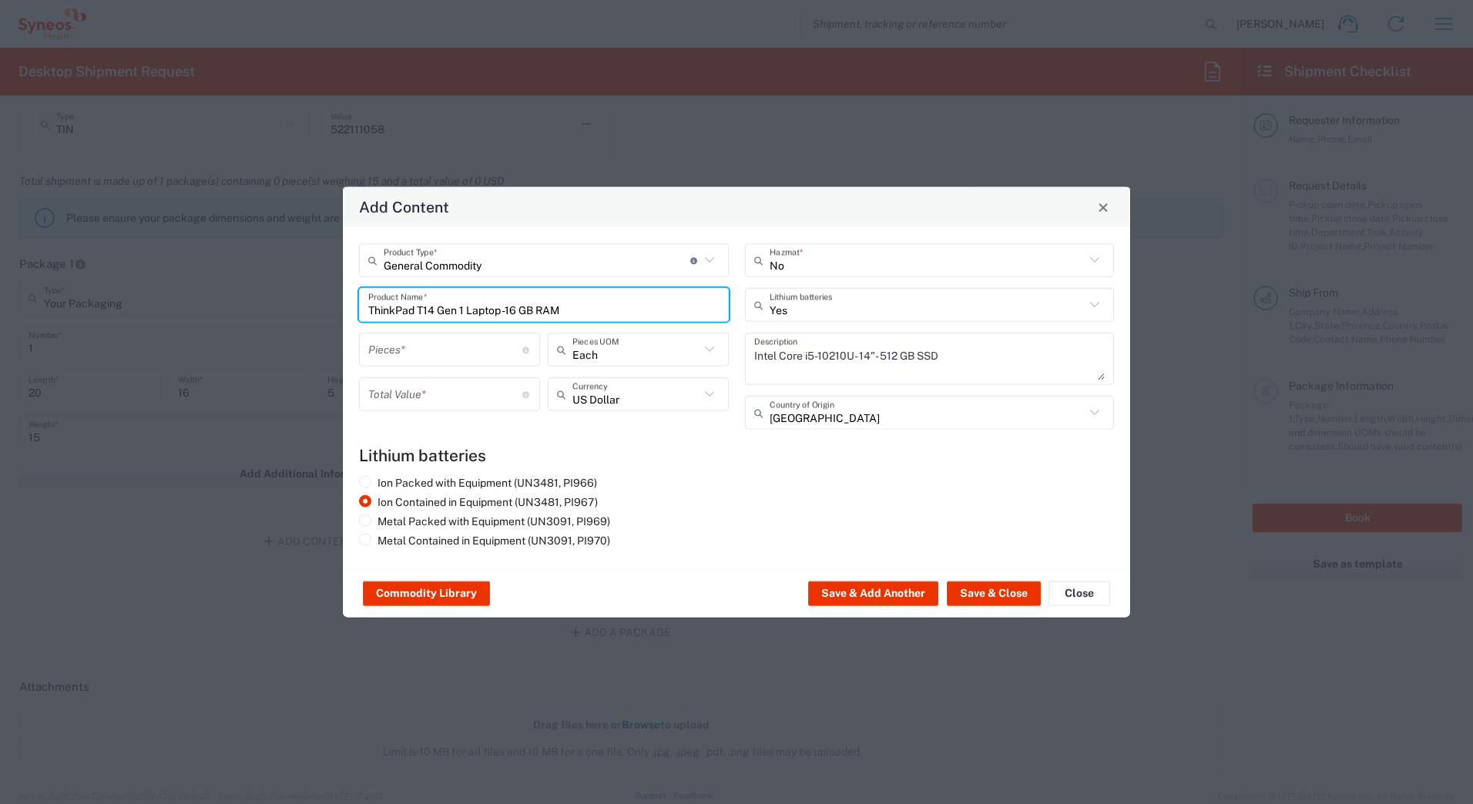
scroll to position [0, 0]
click at [387, 353] on input "number" at bounding box center [445, 349] width 154 height 27
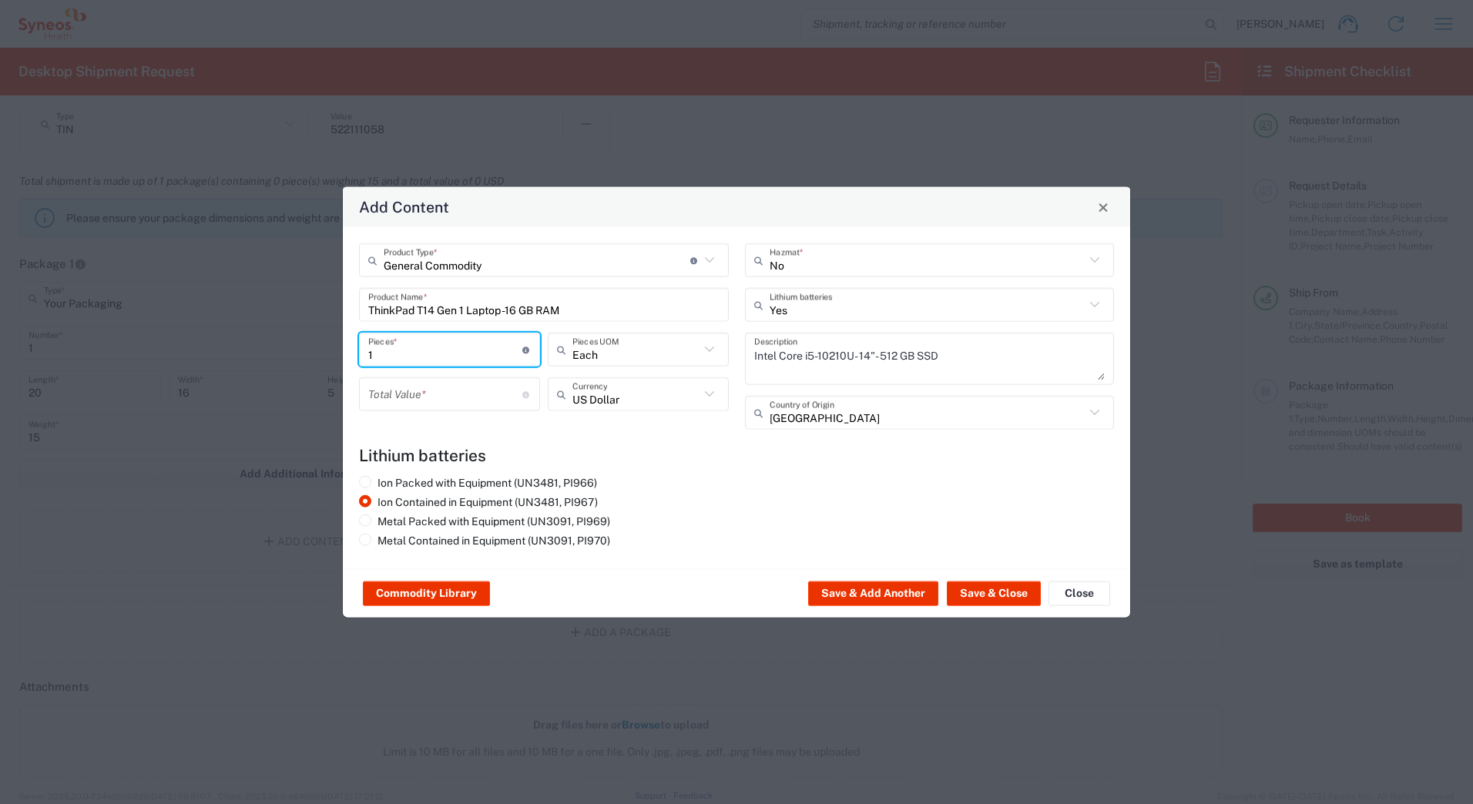
type input "1"
click at [392, 399] on input "number" at bounding box center [445, 394] width 154 height 27
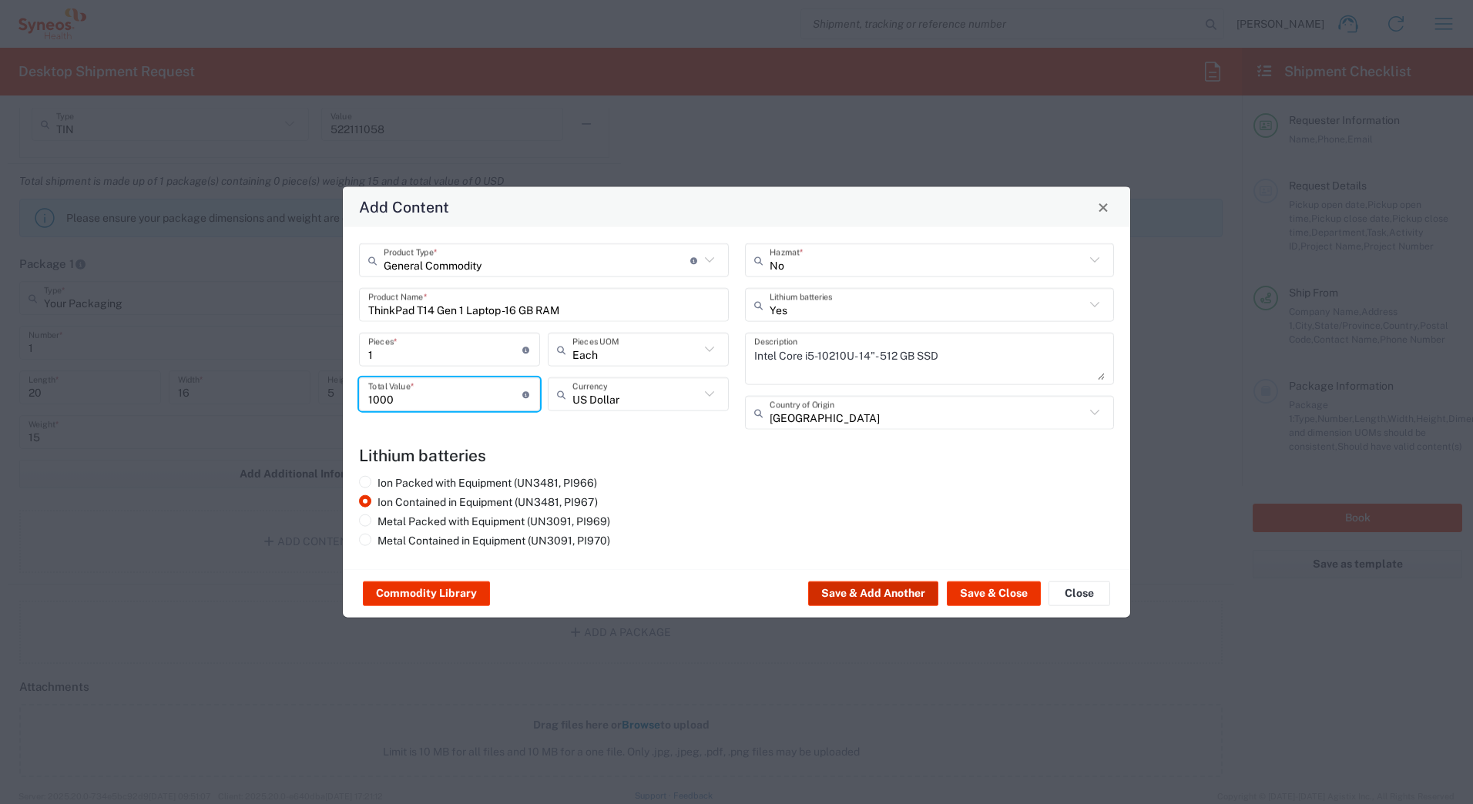
type input "1000"
click at [837, 596] on button "Save & Add Another" at bounding box center [873, 594] width 130 height 25
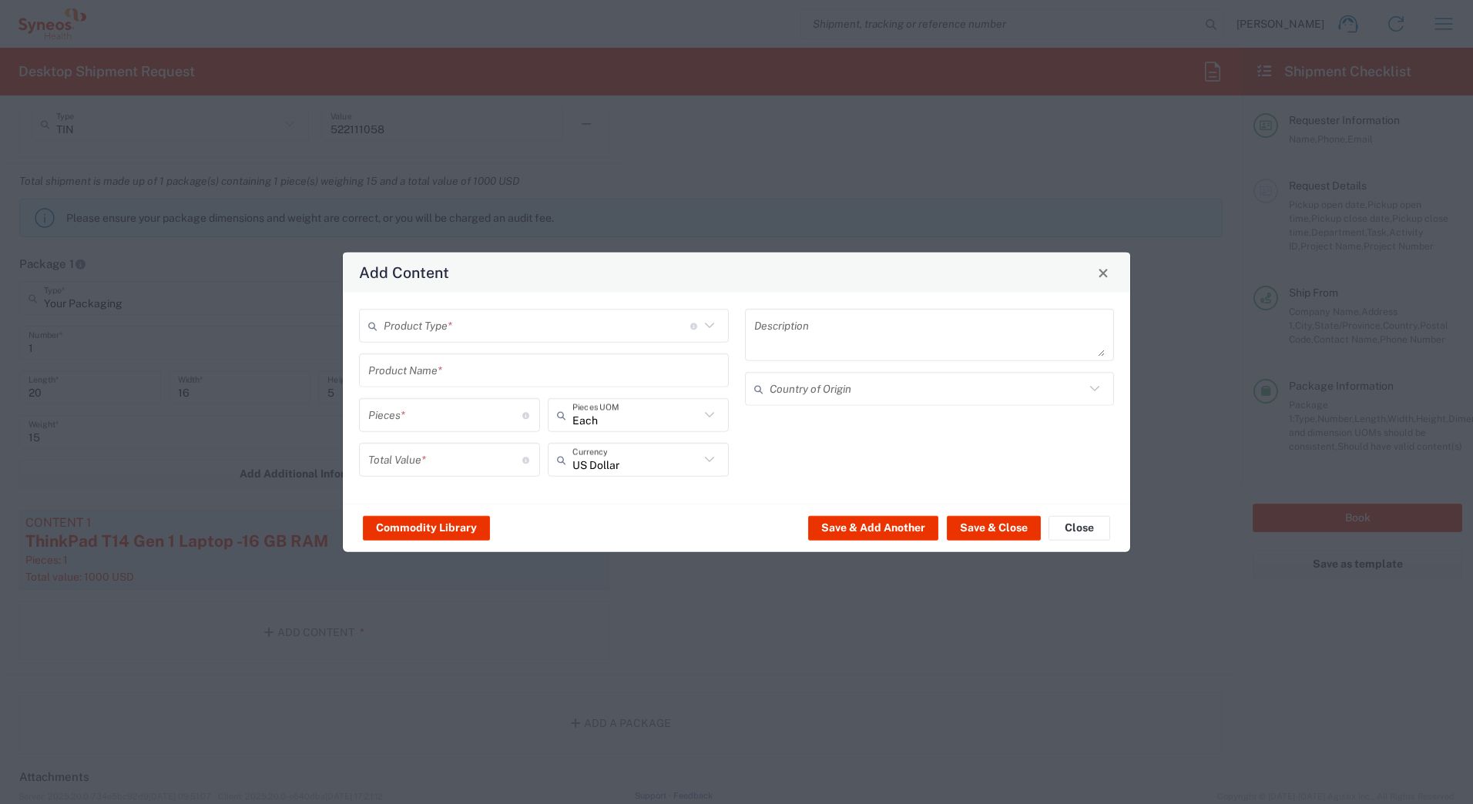
click at [399, 324] on input "text" at bounding box center [537, 325] width 307 height 27
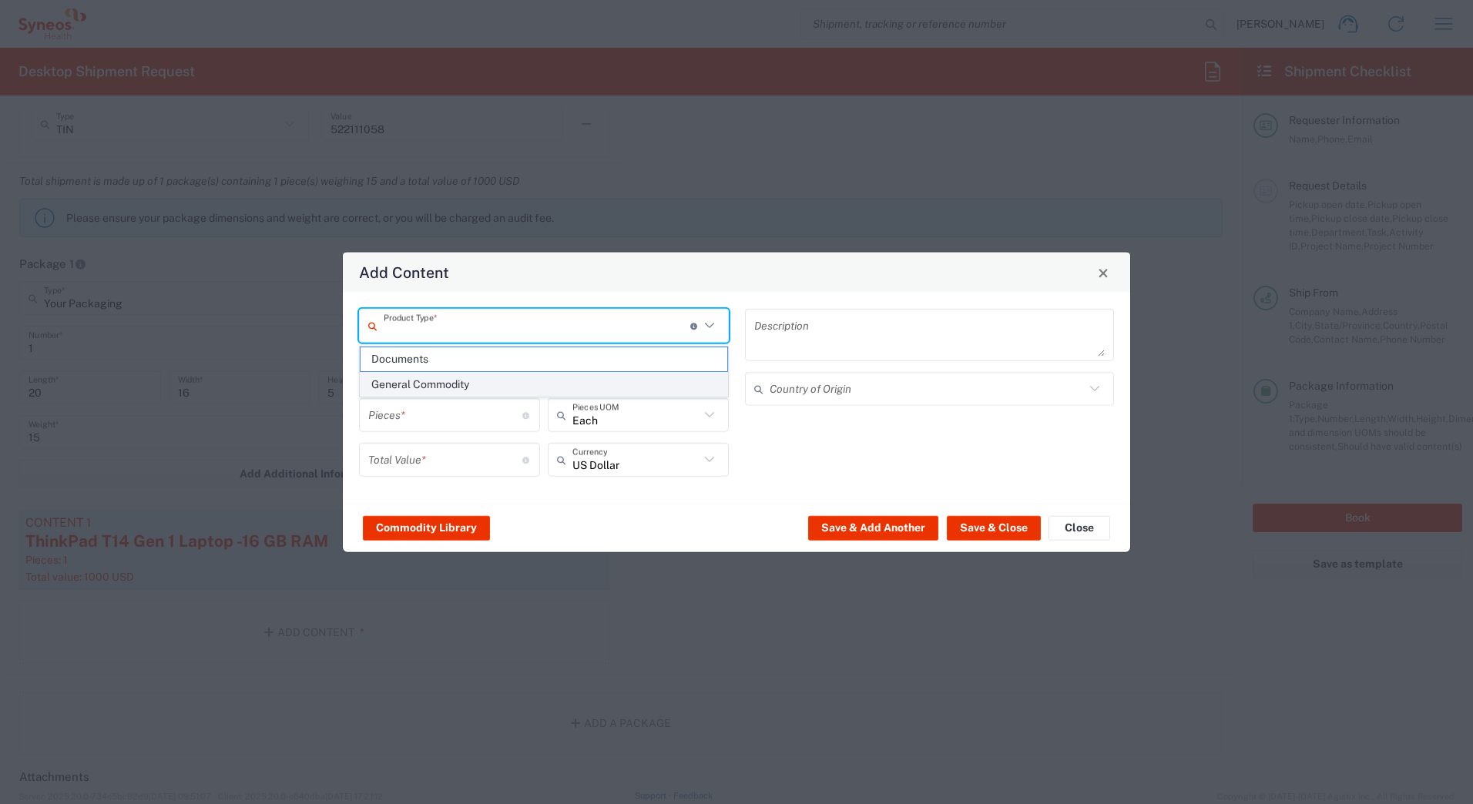
click at [408, 383] on span "General Commodity" at bounding box center [544, 385] width 367 height 24
type input "General Commodity"
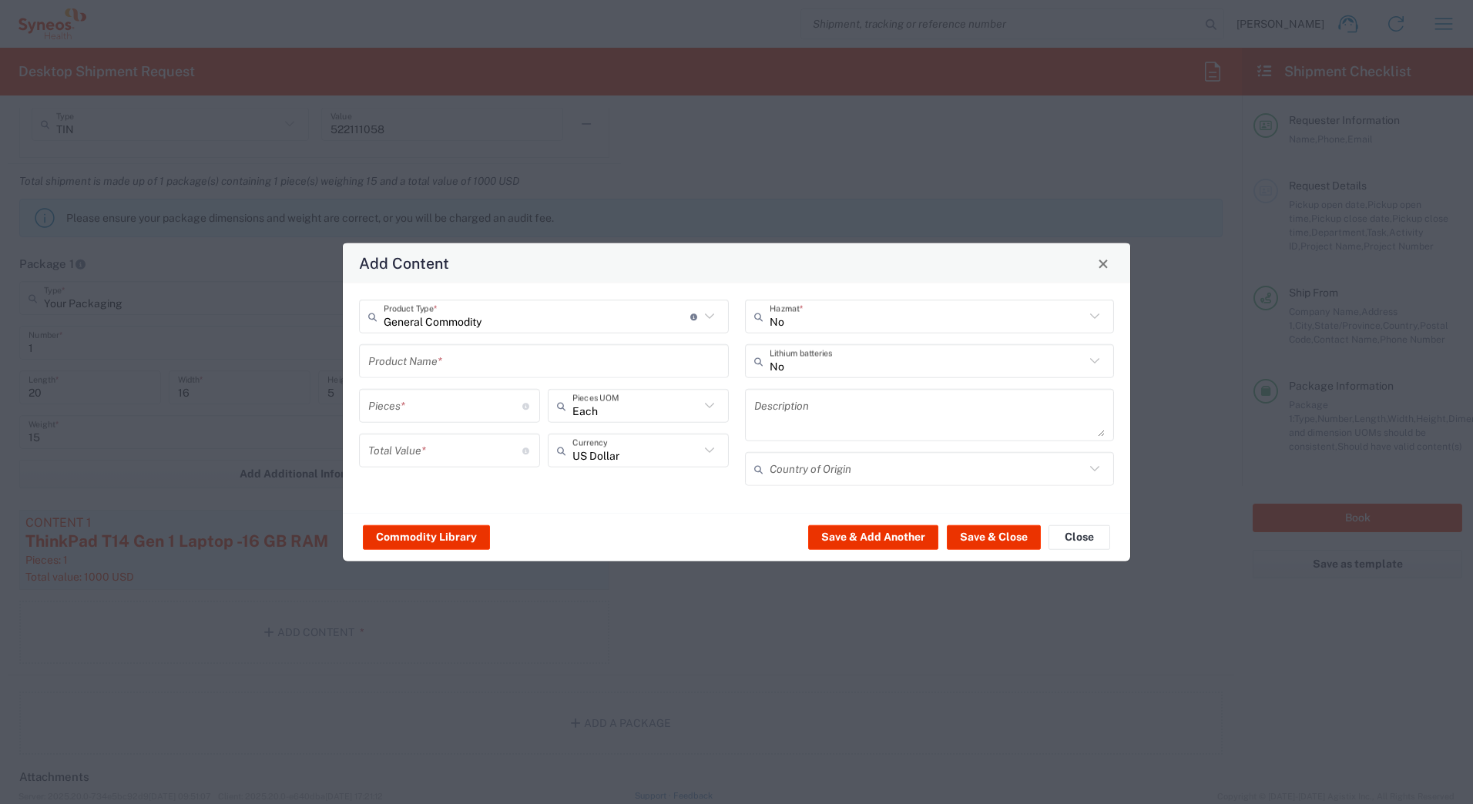
click at [404, 366] on input "text" at bounding box center [543, 360] width 351 height 27
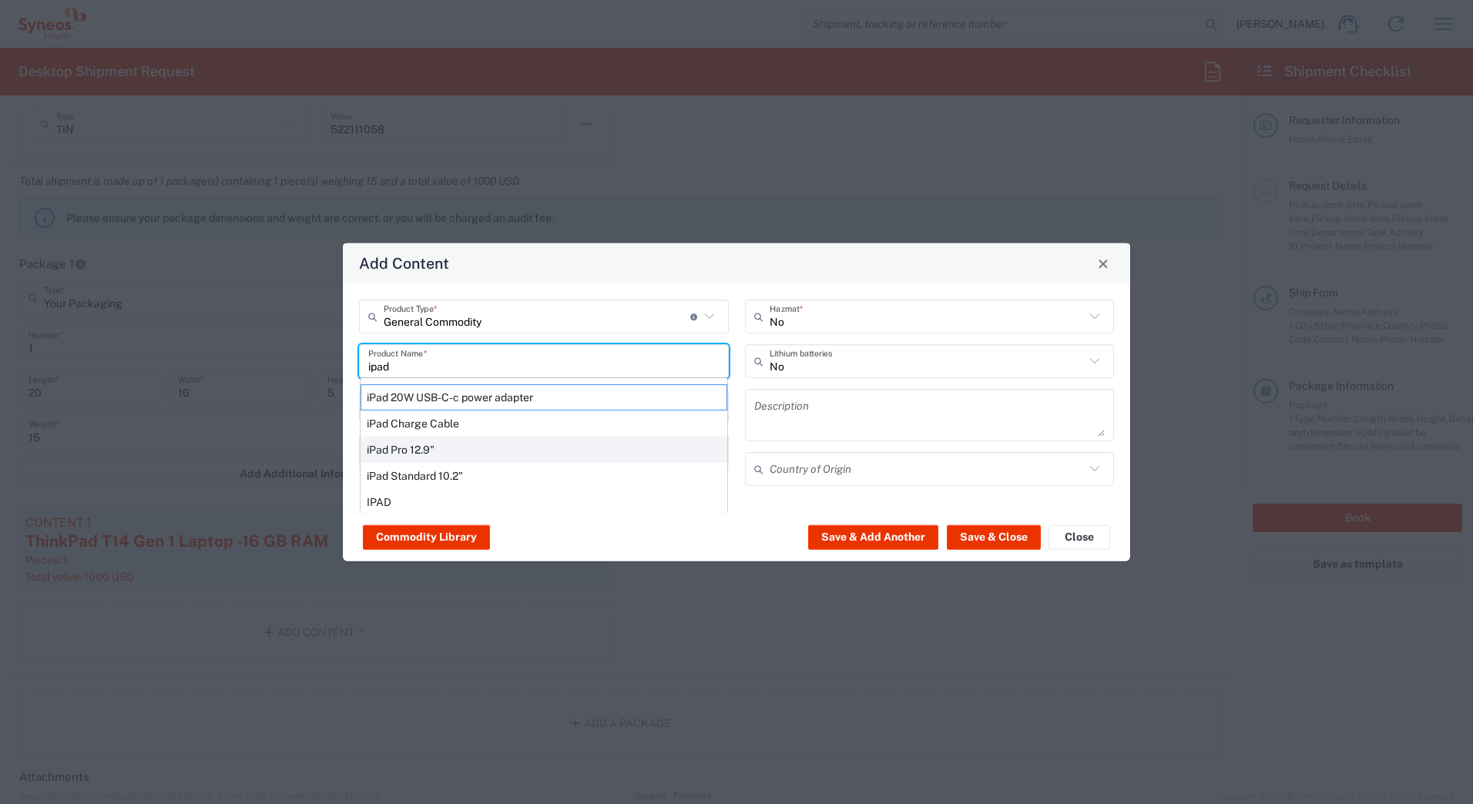
click at [415, 451] on div "iPad Pro 12.9"" at bounding box center [544, 450] width 367 height 26
type input "iPad Pro 12.9""
type input "1"
type textarea "iPad Pro 12.9""
type input "[GEOGRAPHIC_DATA]"
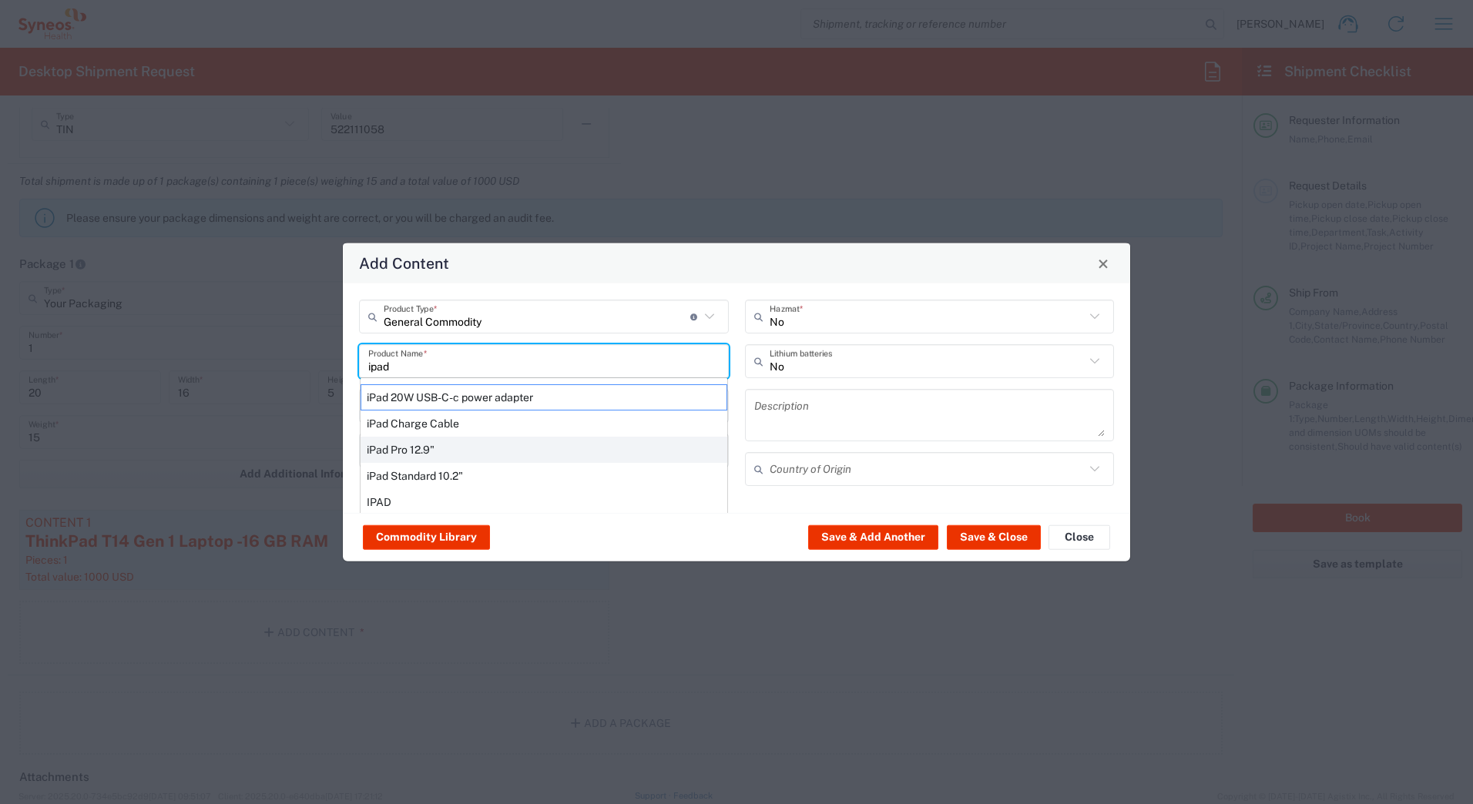
type input "Yes"
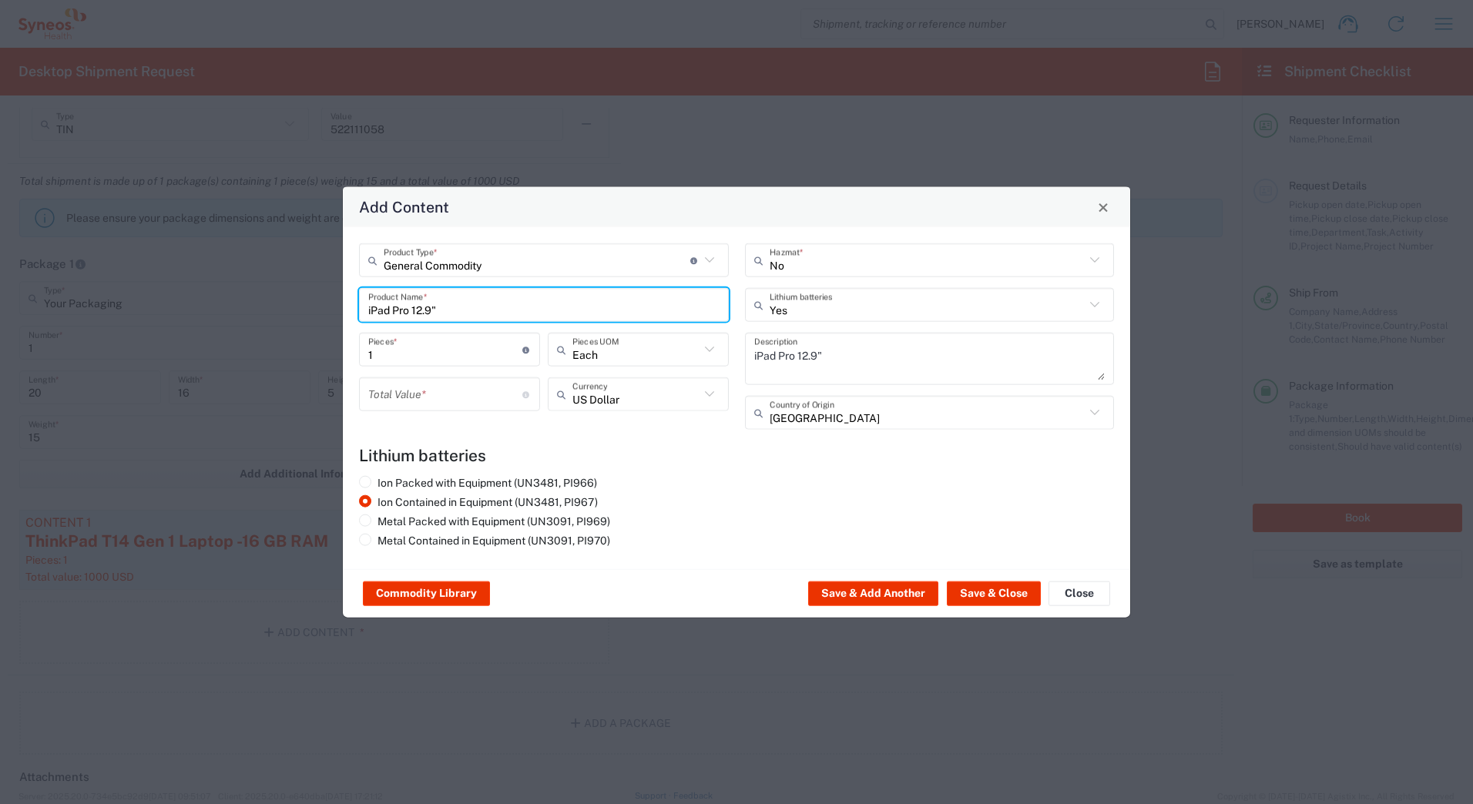
click at [398, 394] on input "number" at bounding box center [445, 394] width 154 height 27
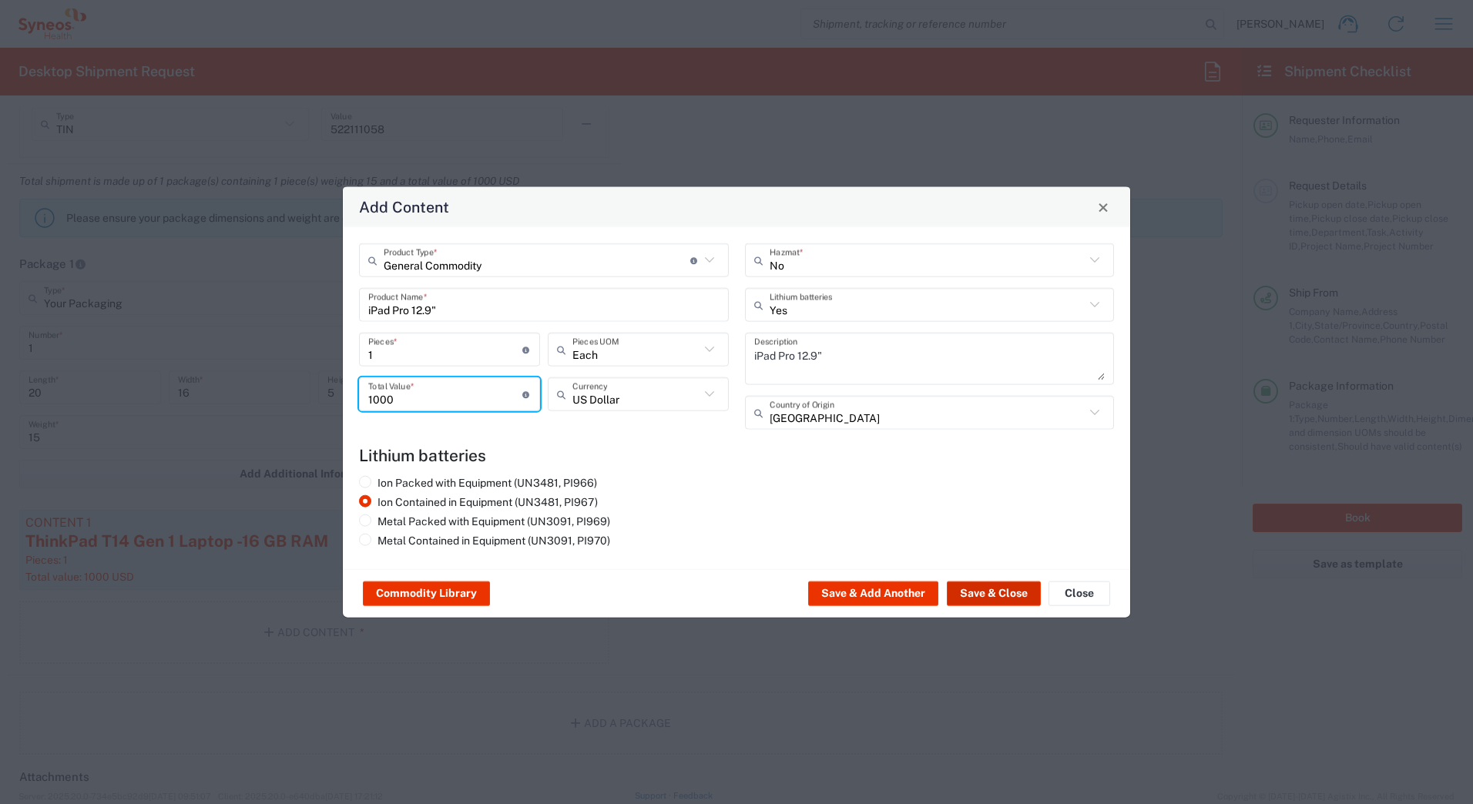
type input "1000"
click at [998, 593] on button "Save & Close" at bounding box center [994, 594] width 94 height 25
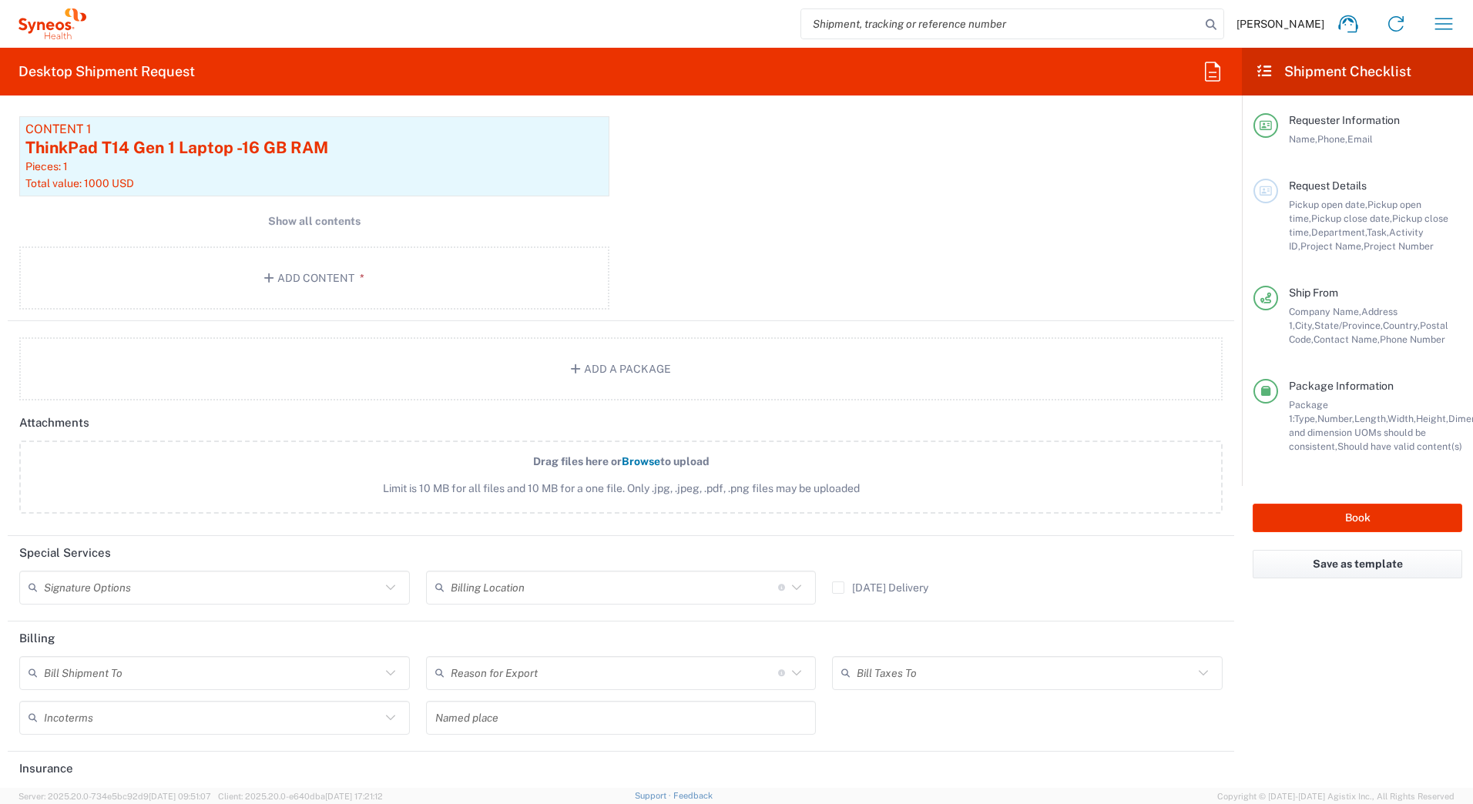
scroll to position [1844, 0]
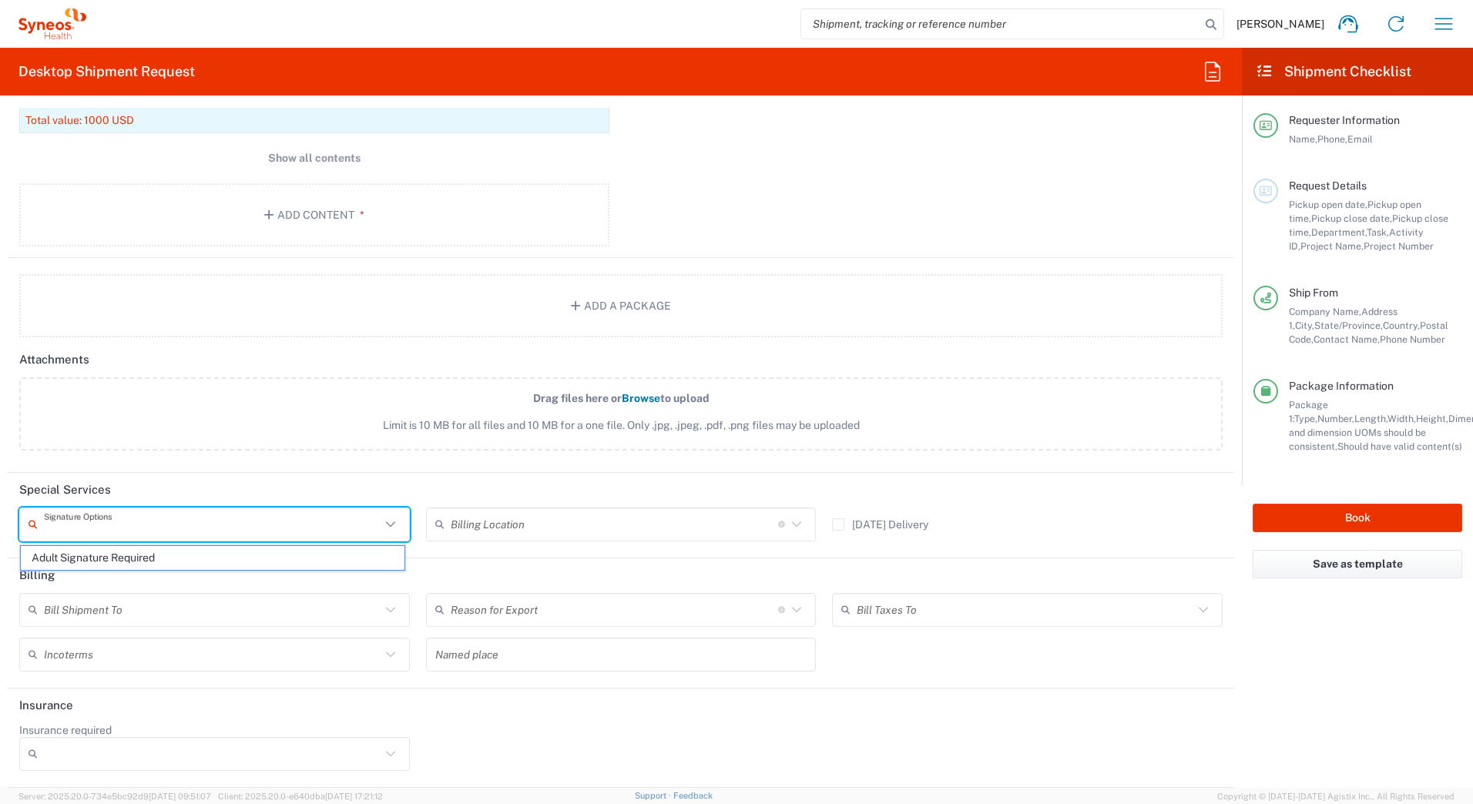
click at [86, 524] on input "text" at bounding box center [212, 524] width 337 height 27
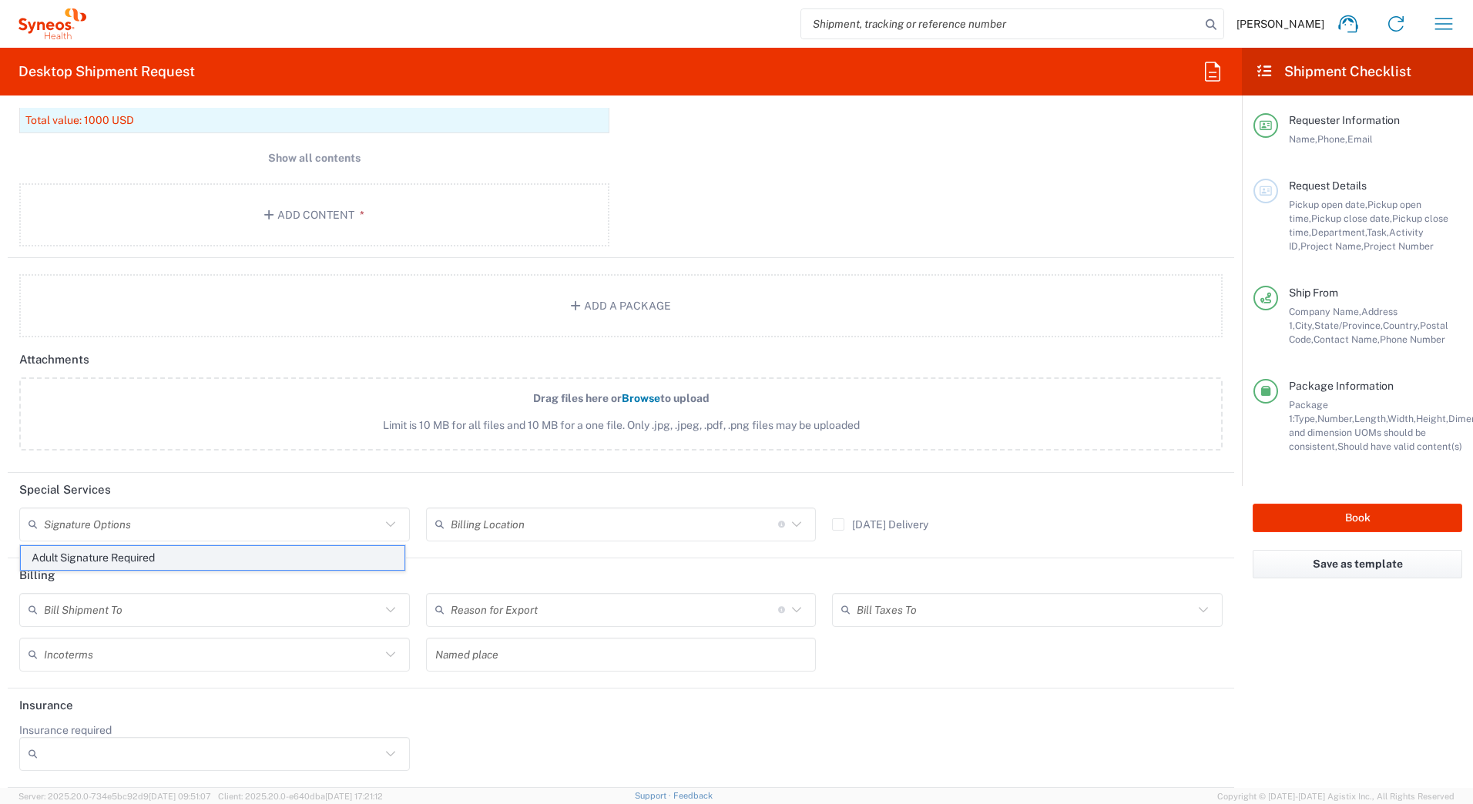
click at [82, 555] on span "Adult Signature Required" at bounding box center [213, 558] width 384 height 24
type input "Adult Signature Required"
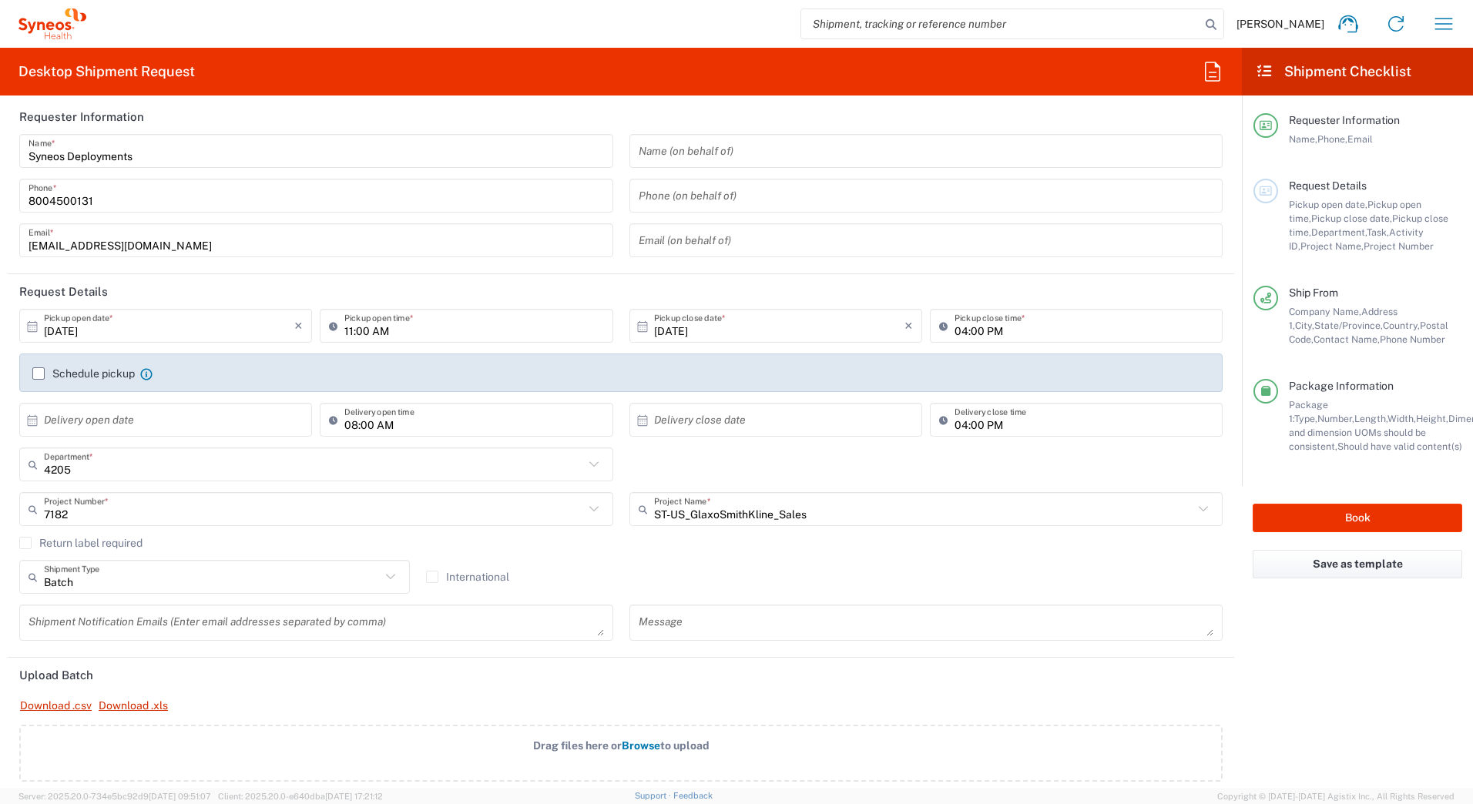
scroll to position [0, 0]
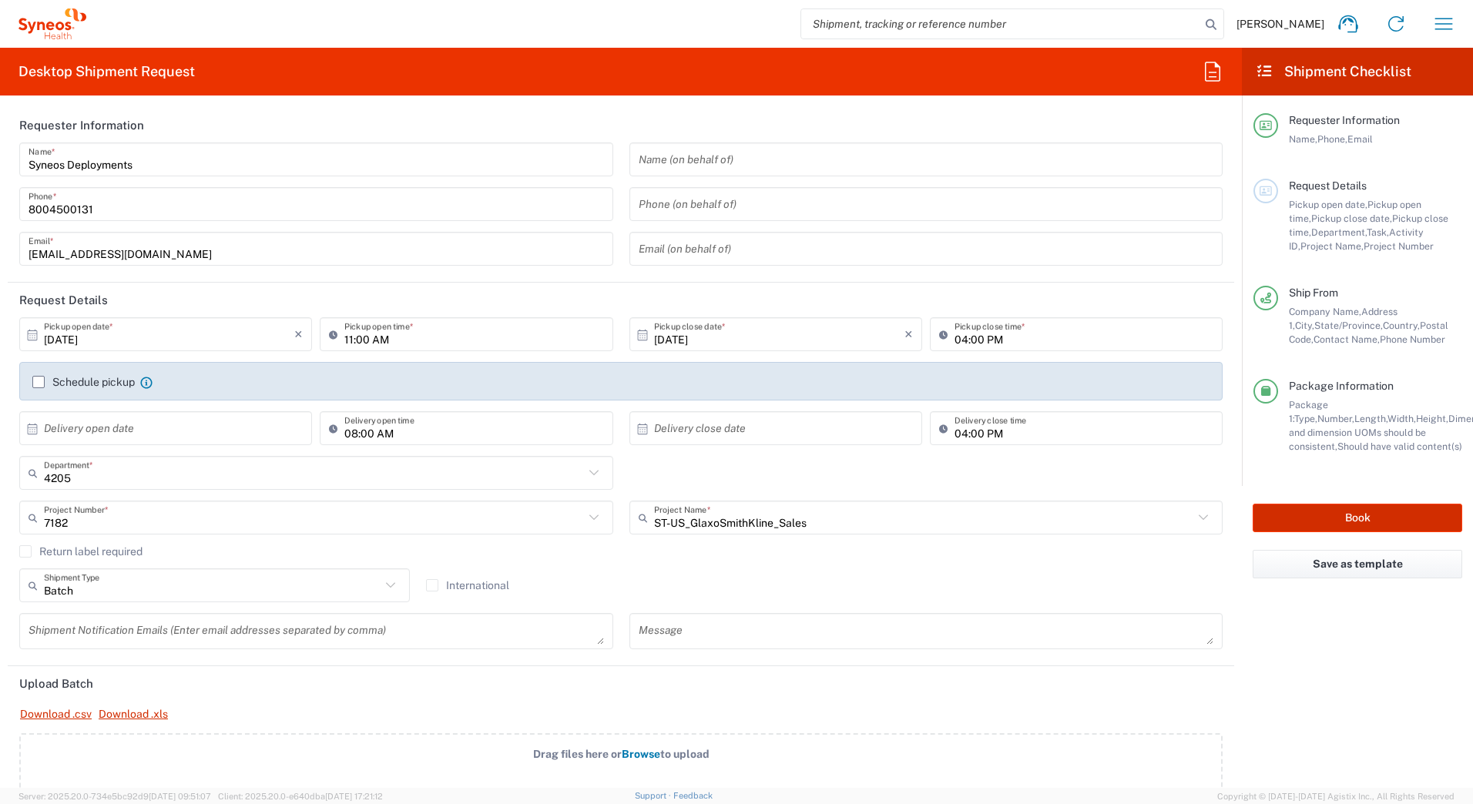
click at [1327, 514] on button "Book" at bounding box center [1358, 518] width 210 height 29
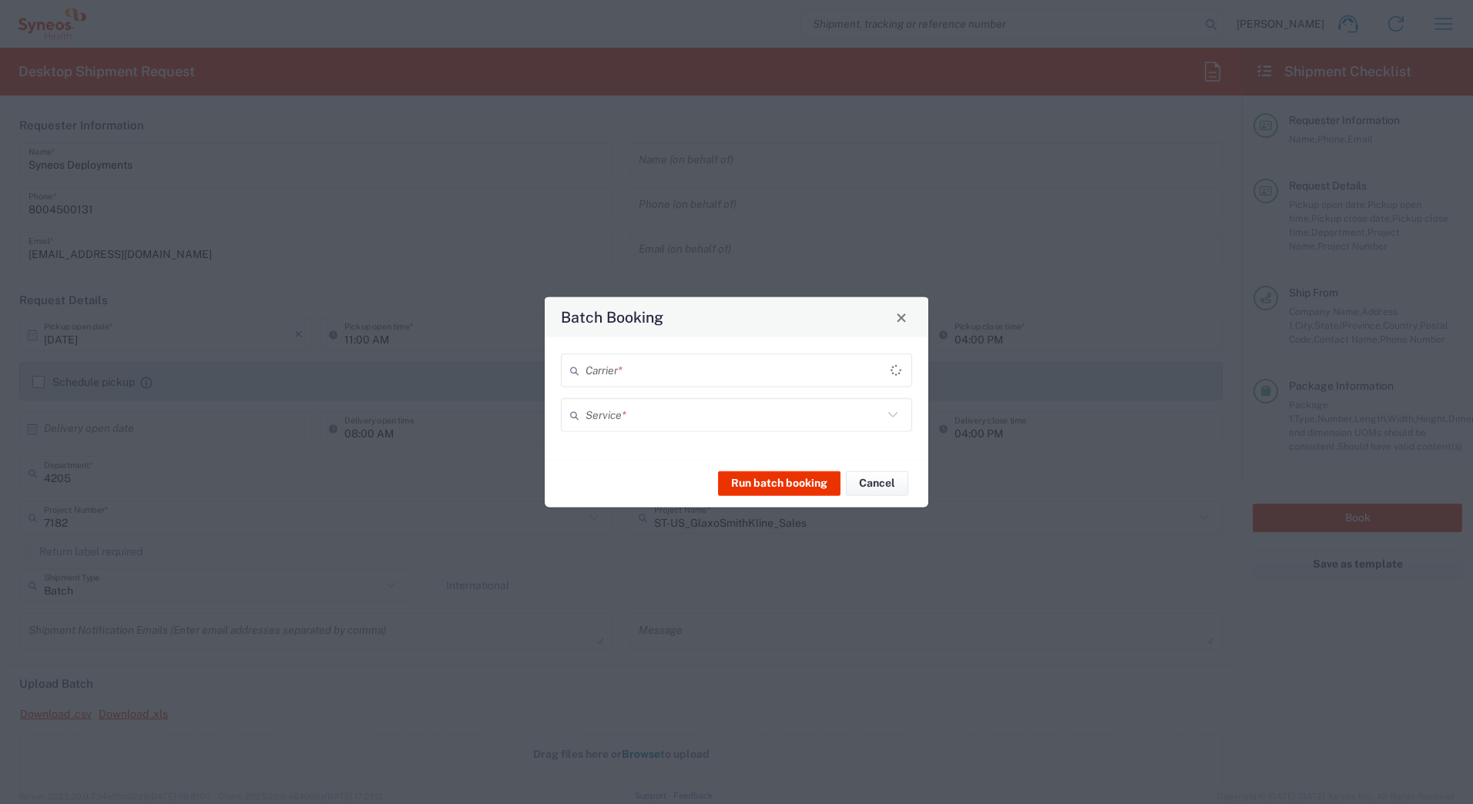
type input "7182"
click at [639, 375] on input "text" at bounding box center [733, 370] width 297 height 27
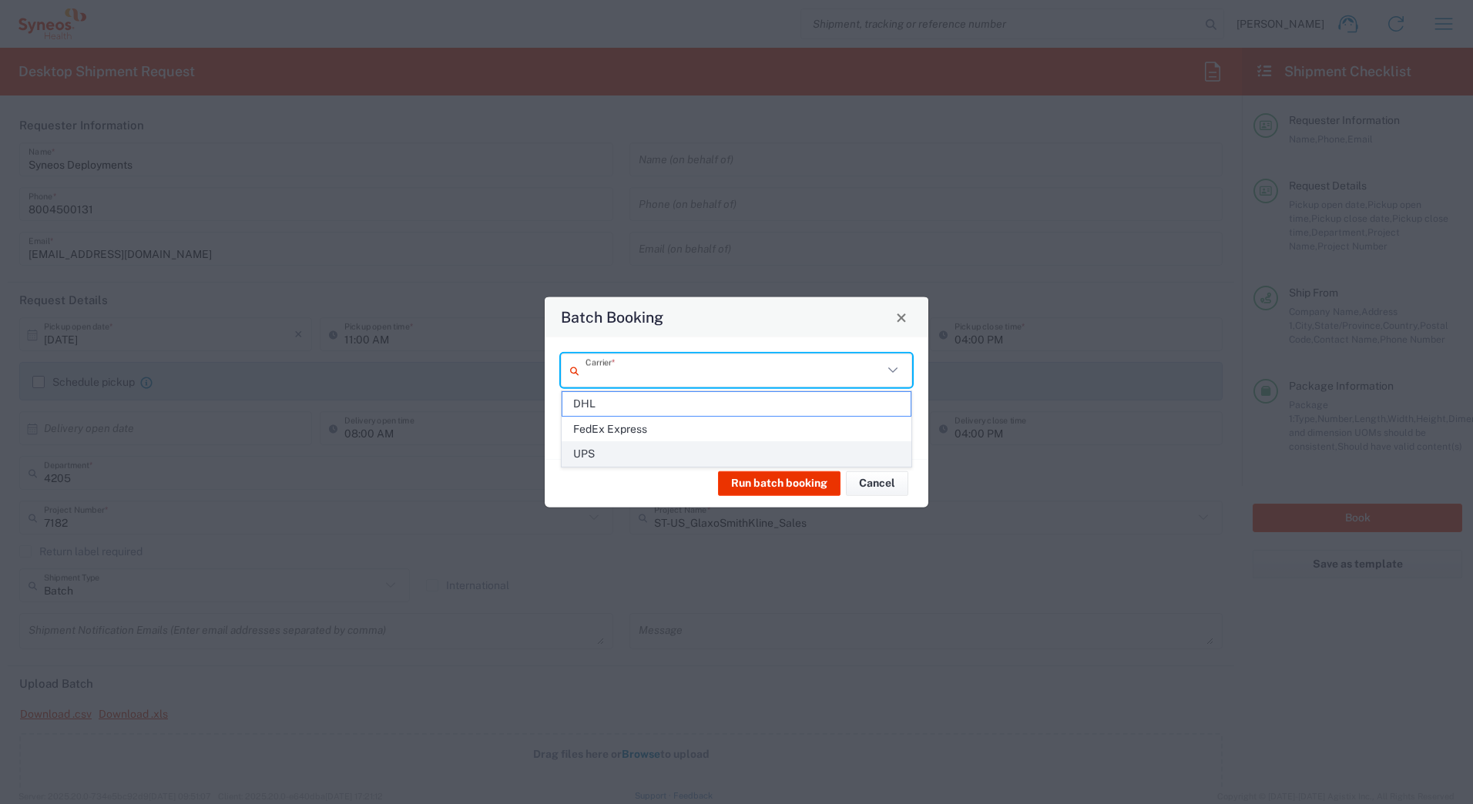
click at [626, 451] on span "UPS" at bounding box center [736, 454] width 348 height 24
type input "UPS"
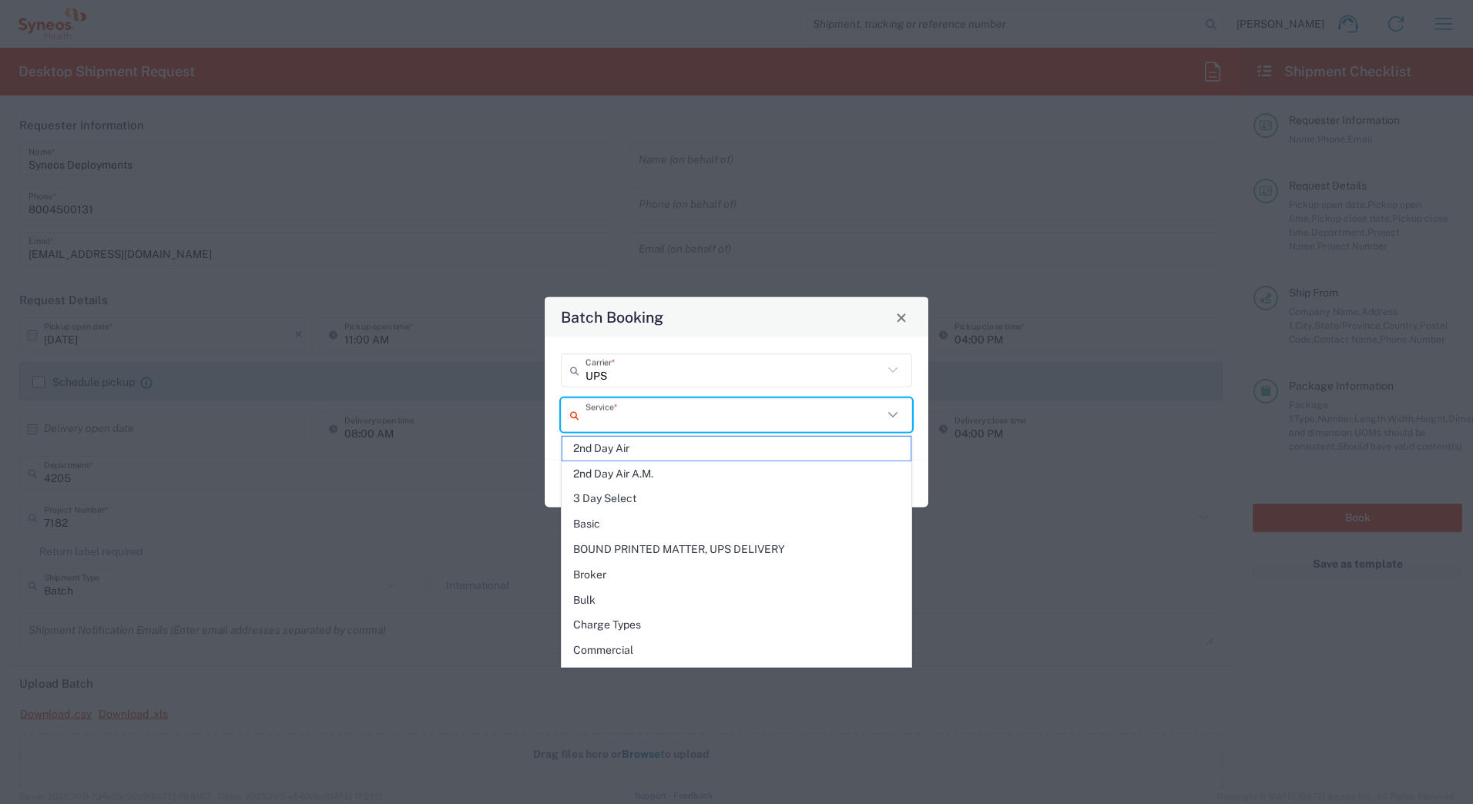
click at [612, 416] on input "text" at bounding box center [733, 414] width 297 height 27
click at [608, 541] on span "Next Day Air" at bounding box center [736, 544] width 348 height 24
type input "Next Day Air"
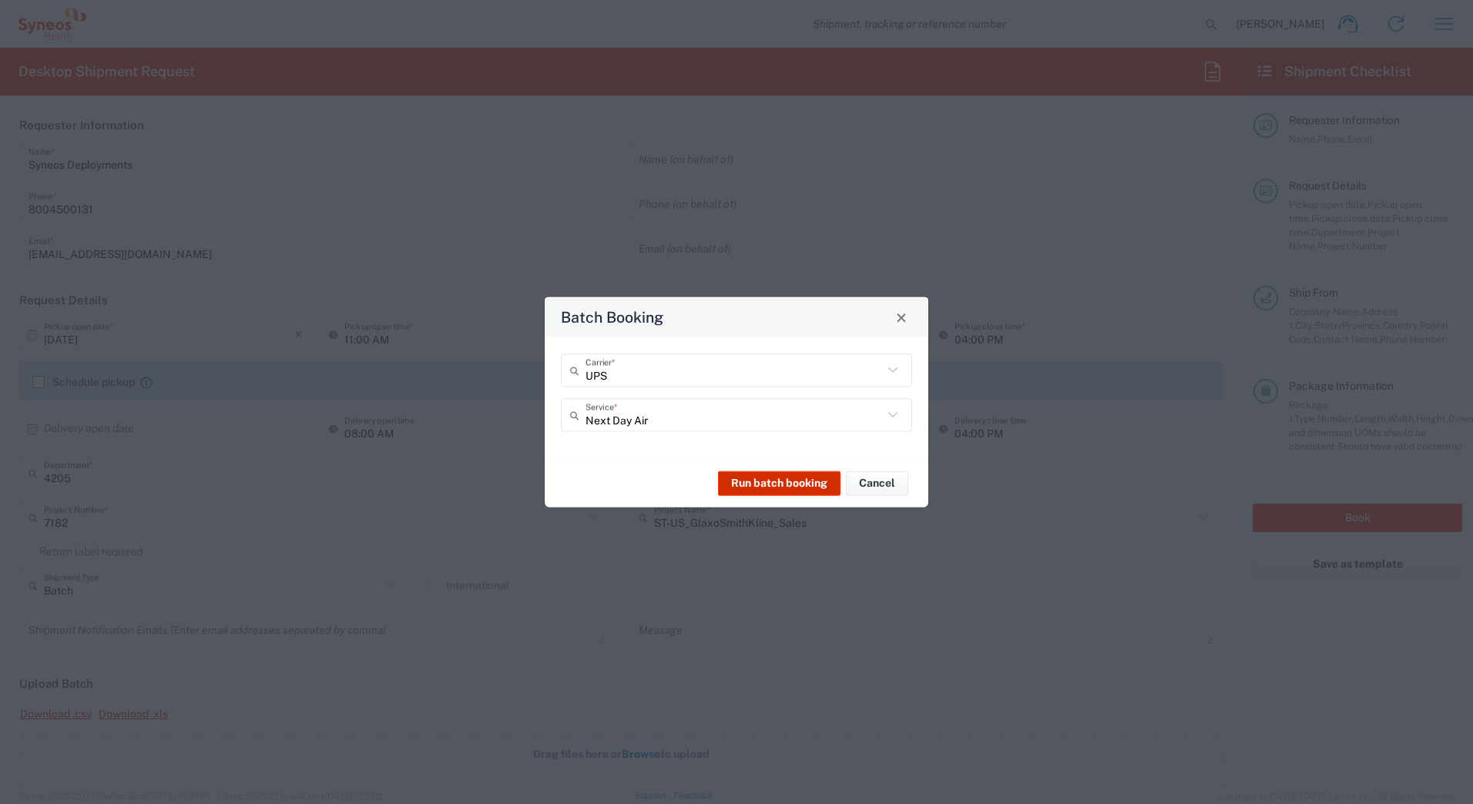
click at [765, 483] on button "Run batch booking" at bounding box center [779, 483] width 122 height 25
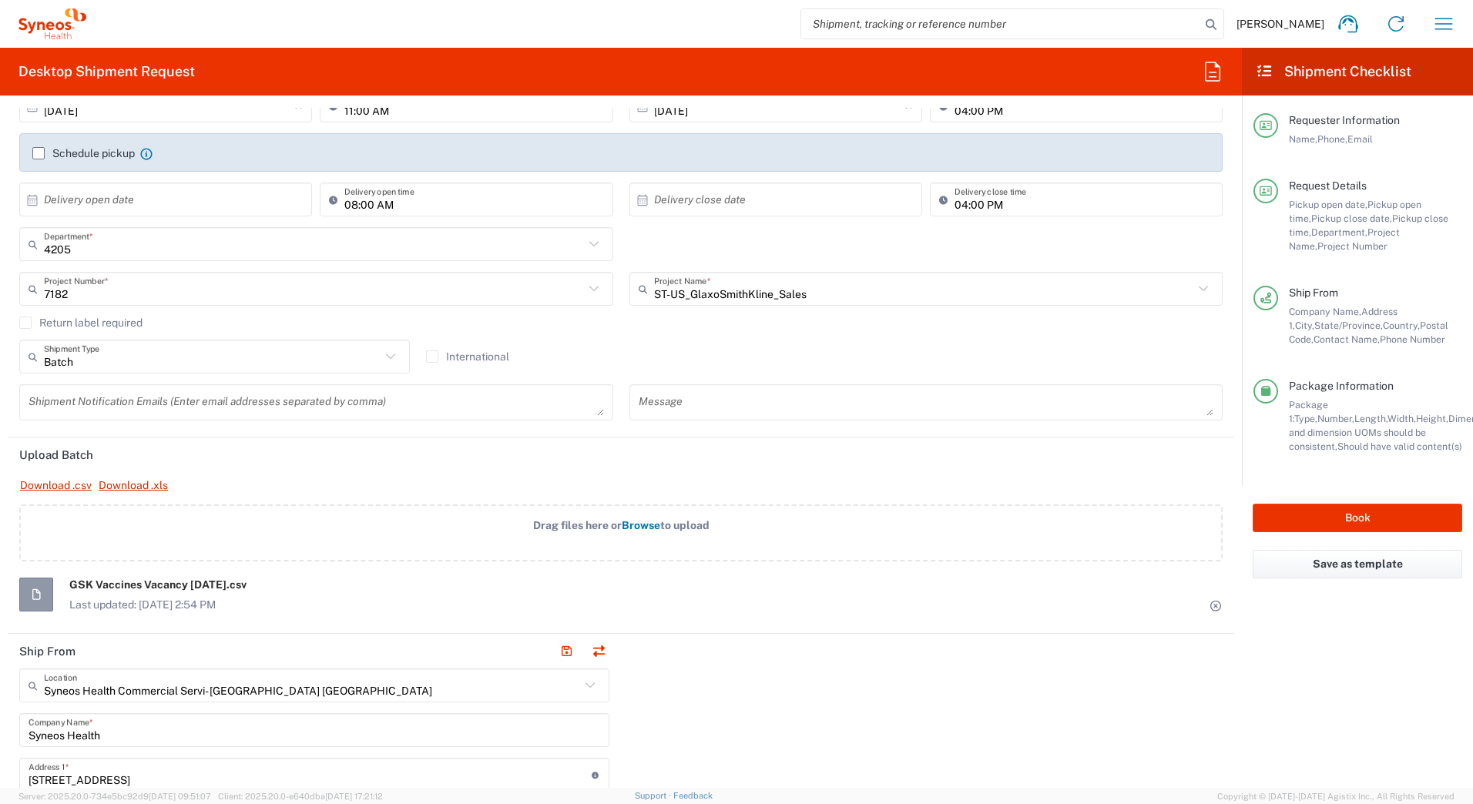
scroll to position [231, 0]
click at [1209, 602] on icon at bounding box center [1216, 604] width 14 height 11
click at [1341, 516] on button "Book" at bounding box center [1358, 518] width 210 height 29
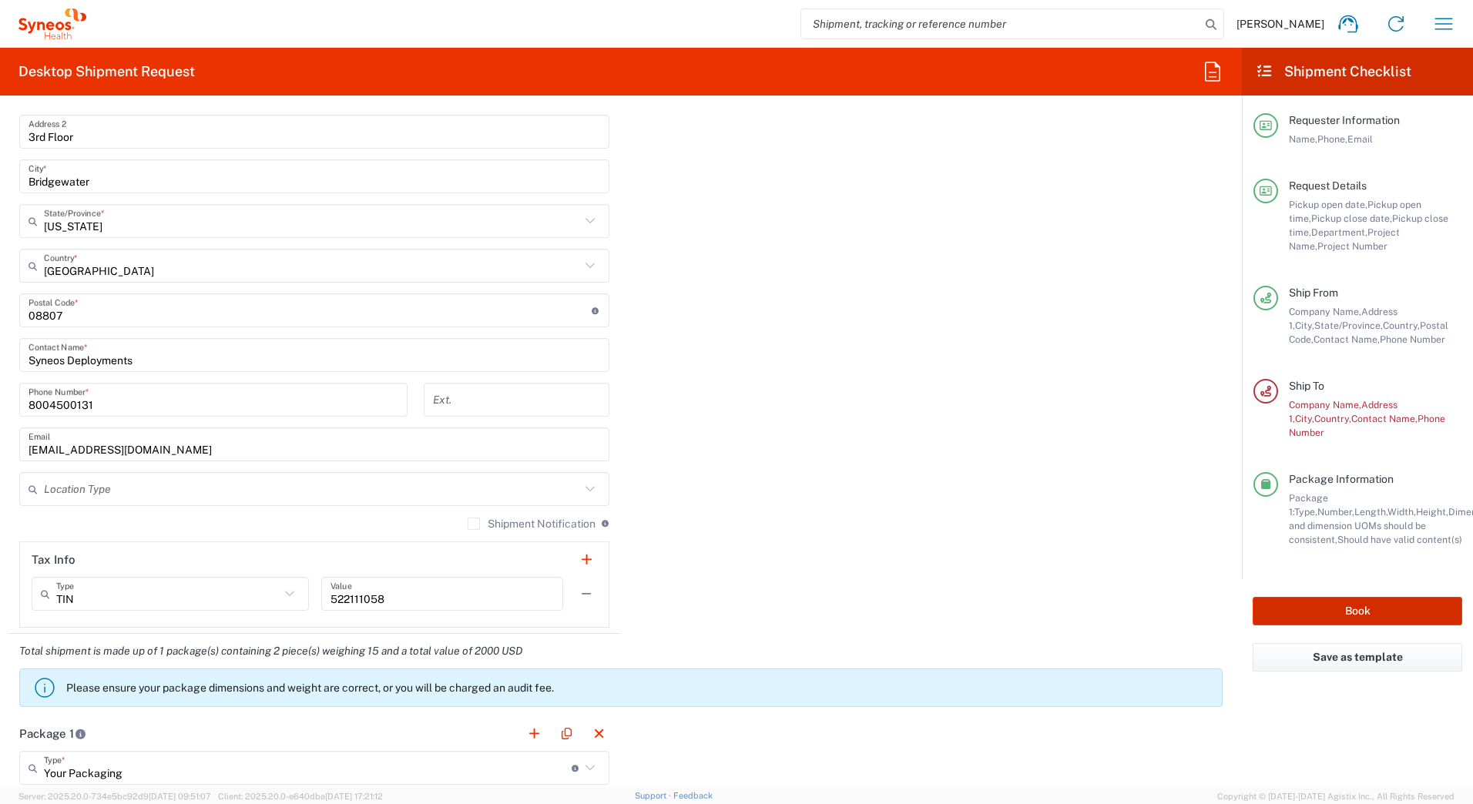
scroll to position [924, 0]
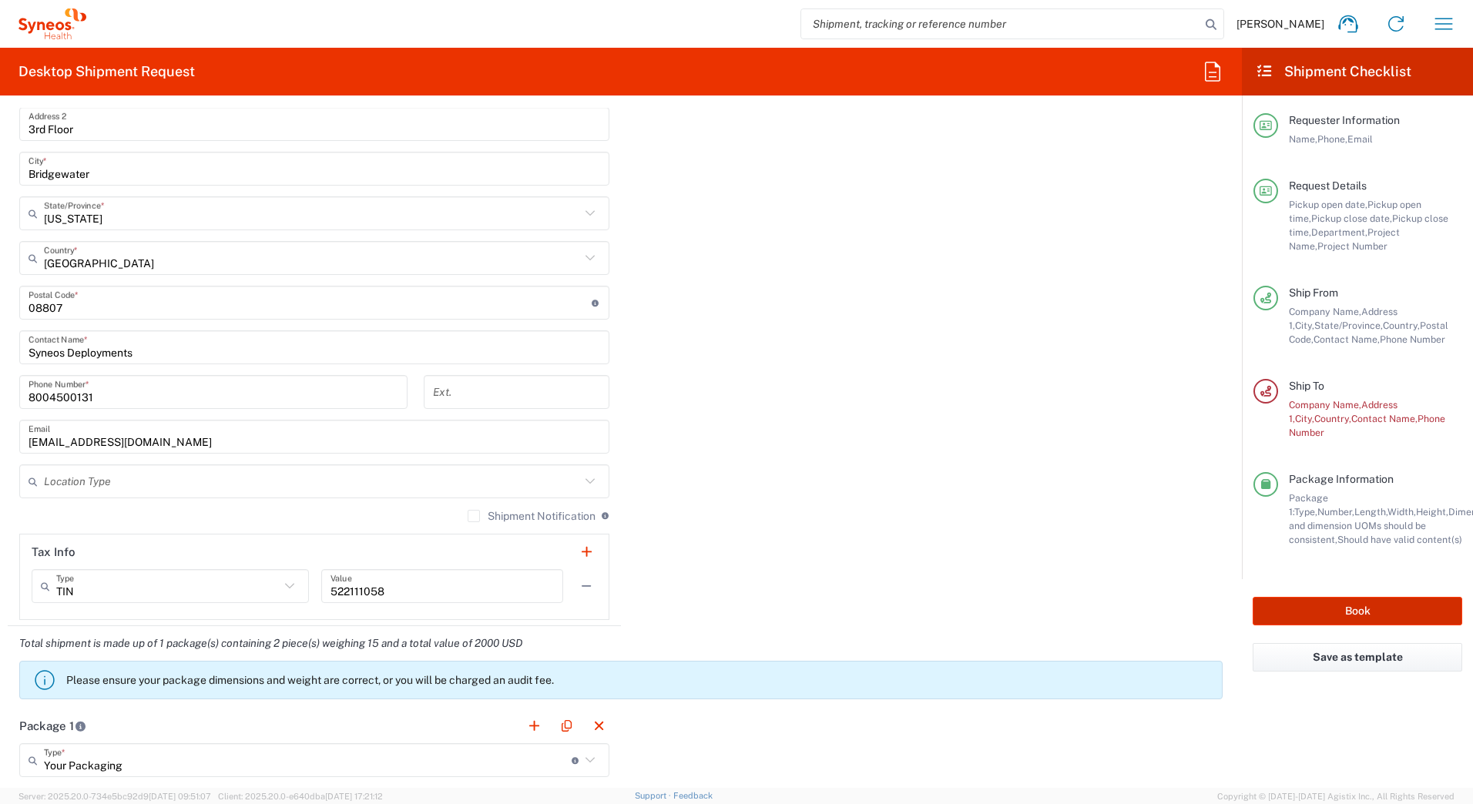
click at [1292, 597] on button "Book" at bounding box center [1358, 611] width 210 height 29
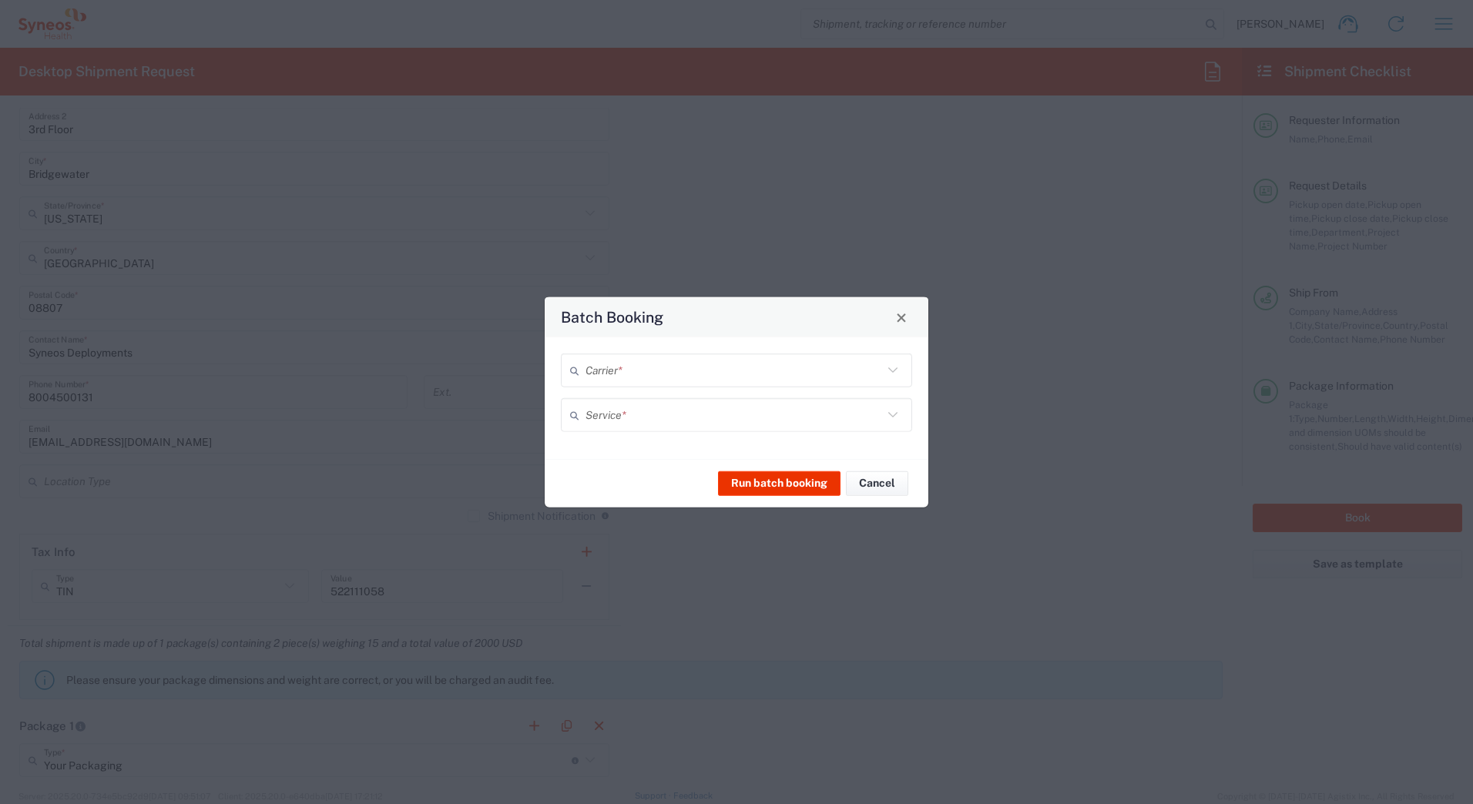
click at [596, 367] on input "text" at bounding box center [733, 370] width 297 height 27
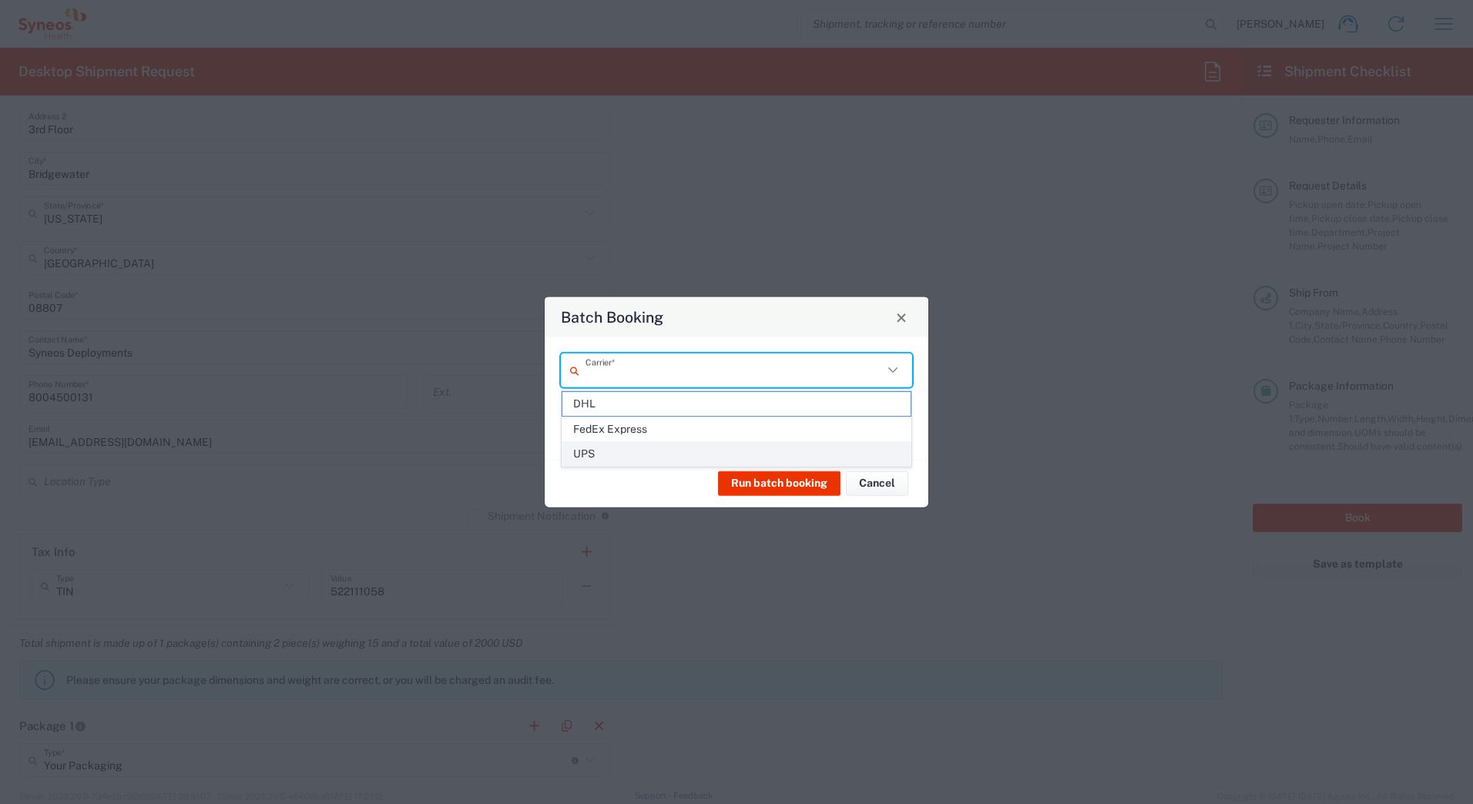
click at [609, 455] on span "UPS" at bounding box center [736, 454] width 348 height 24
type input "UPS"
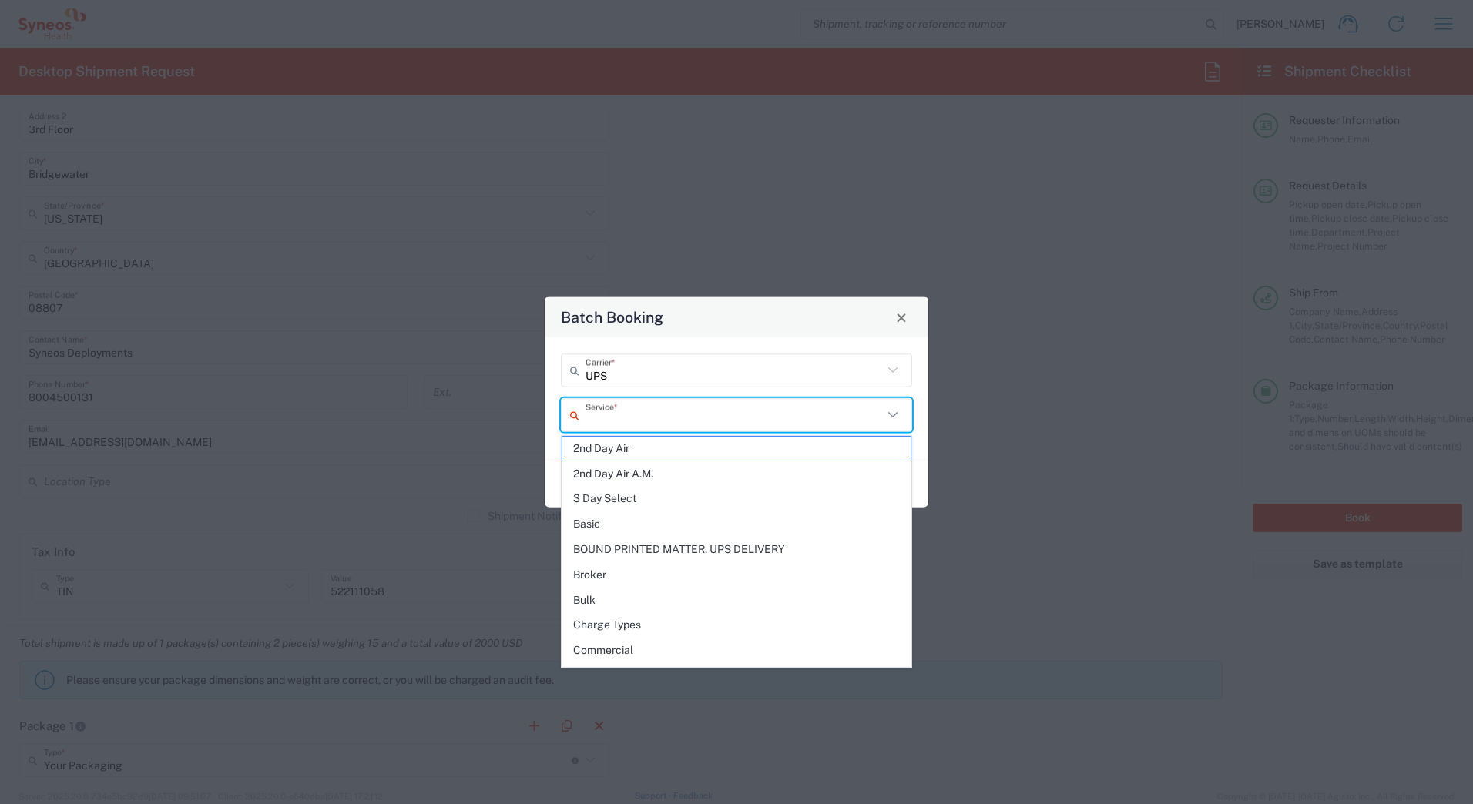
click at [606, 415] on input "text" at bounding box center [733, 414] width 297 height 27
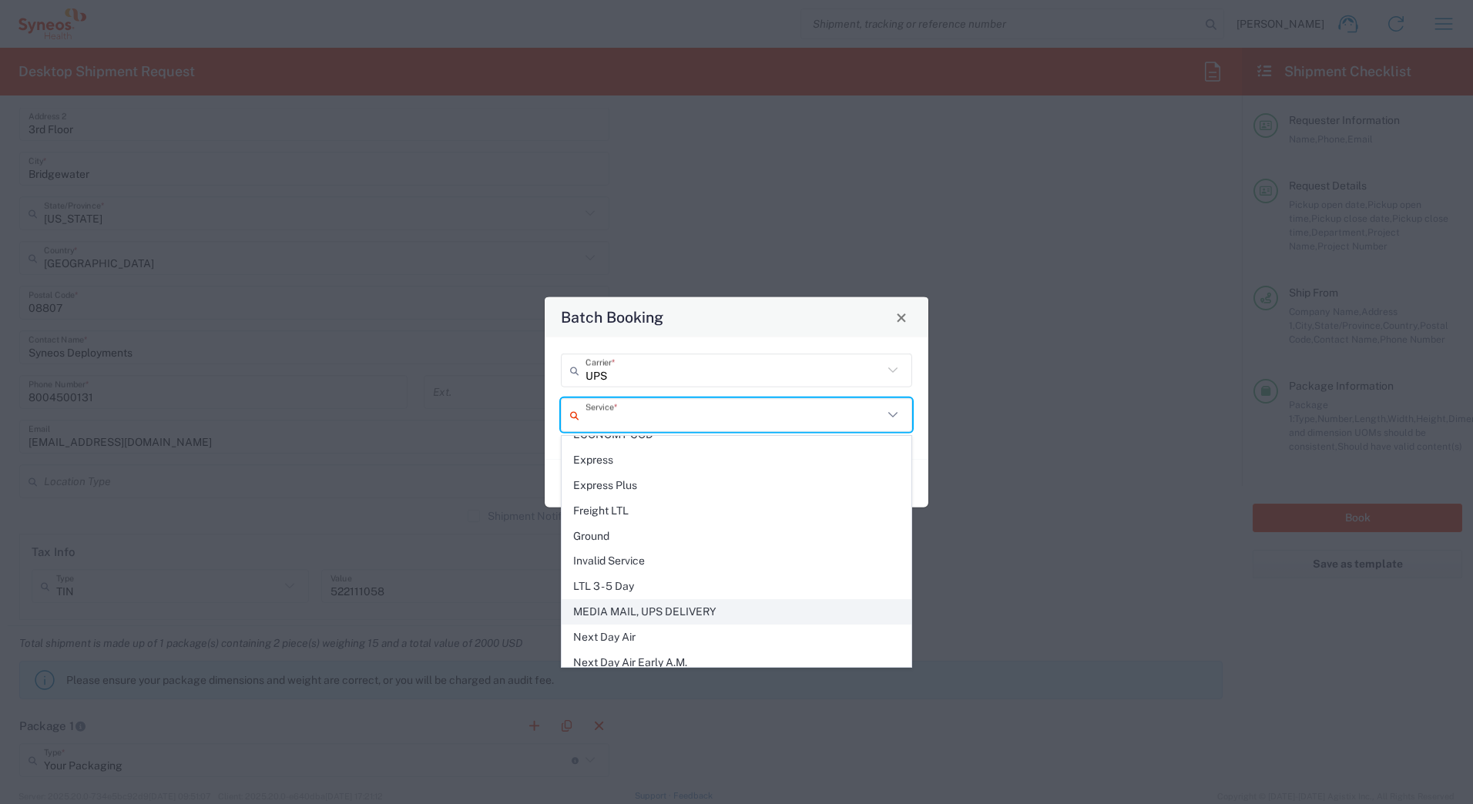
scroll to position [385, 0]
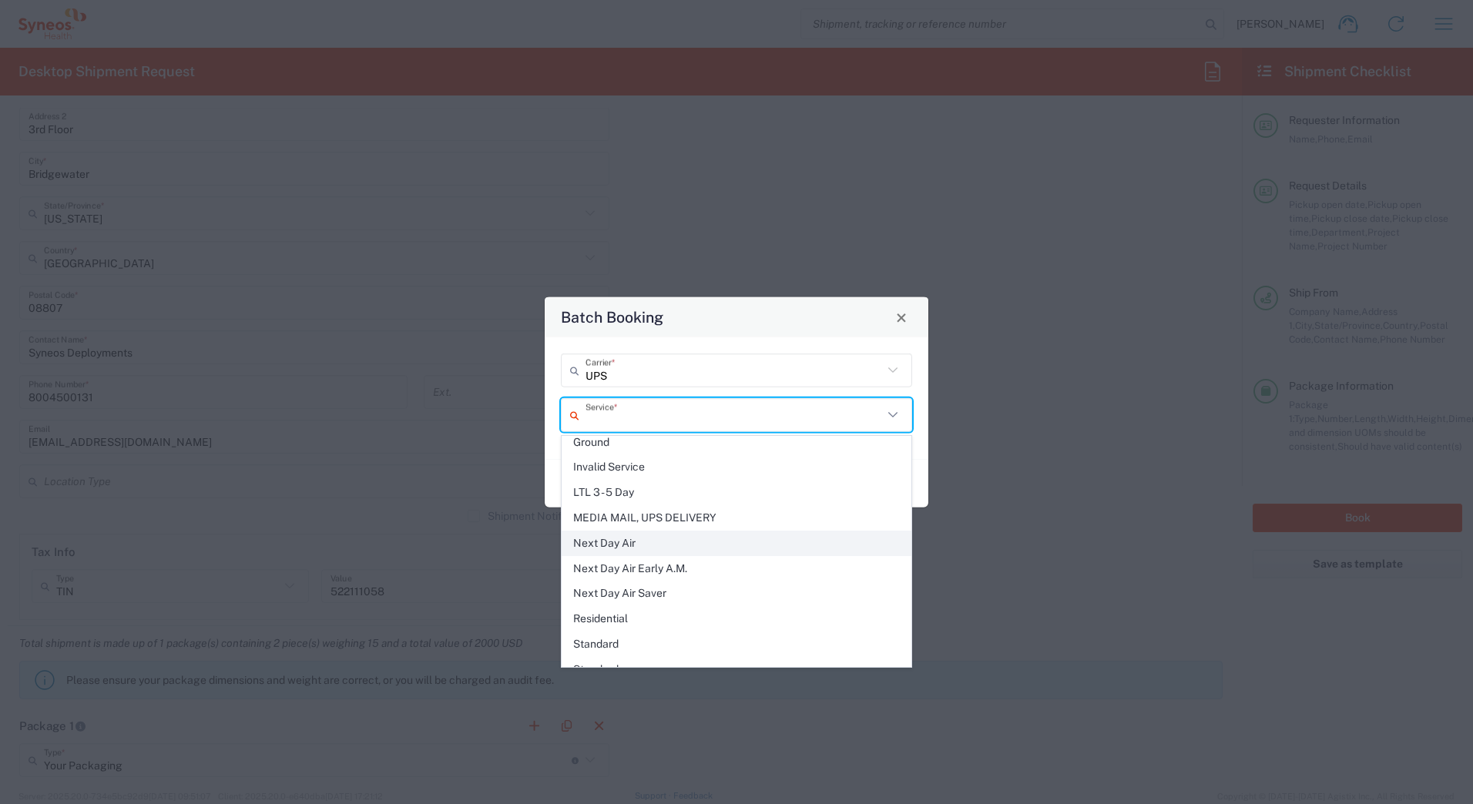
click at [619, 532] on span "Next Day Air" at bounding box center [736, 544] width 348 height 24
type input "Next Day Air"
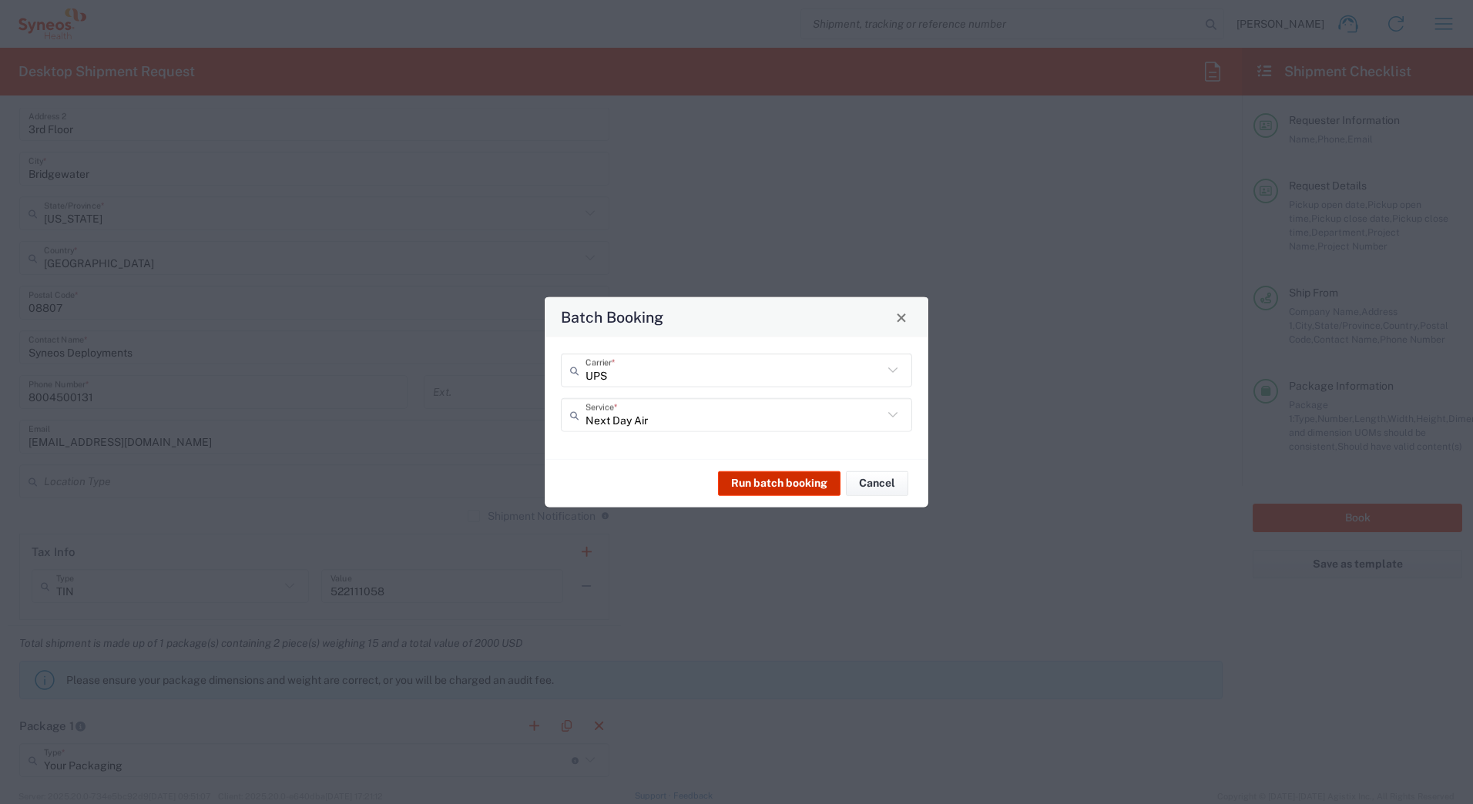
click at [780, 482] on button "Run batch booking" at bounding box center [779, 483] width 122 height 25
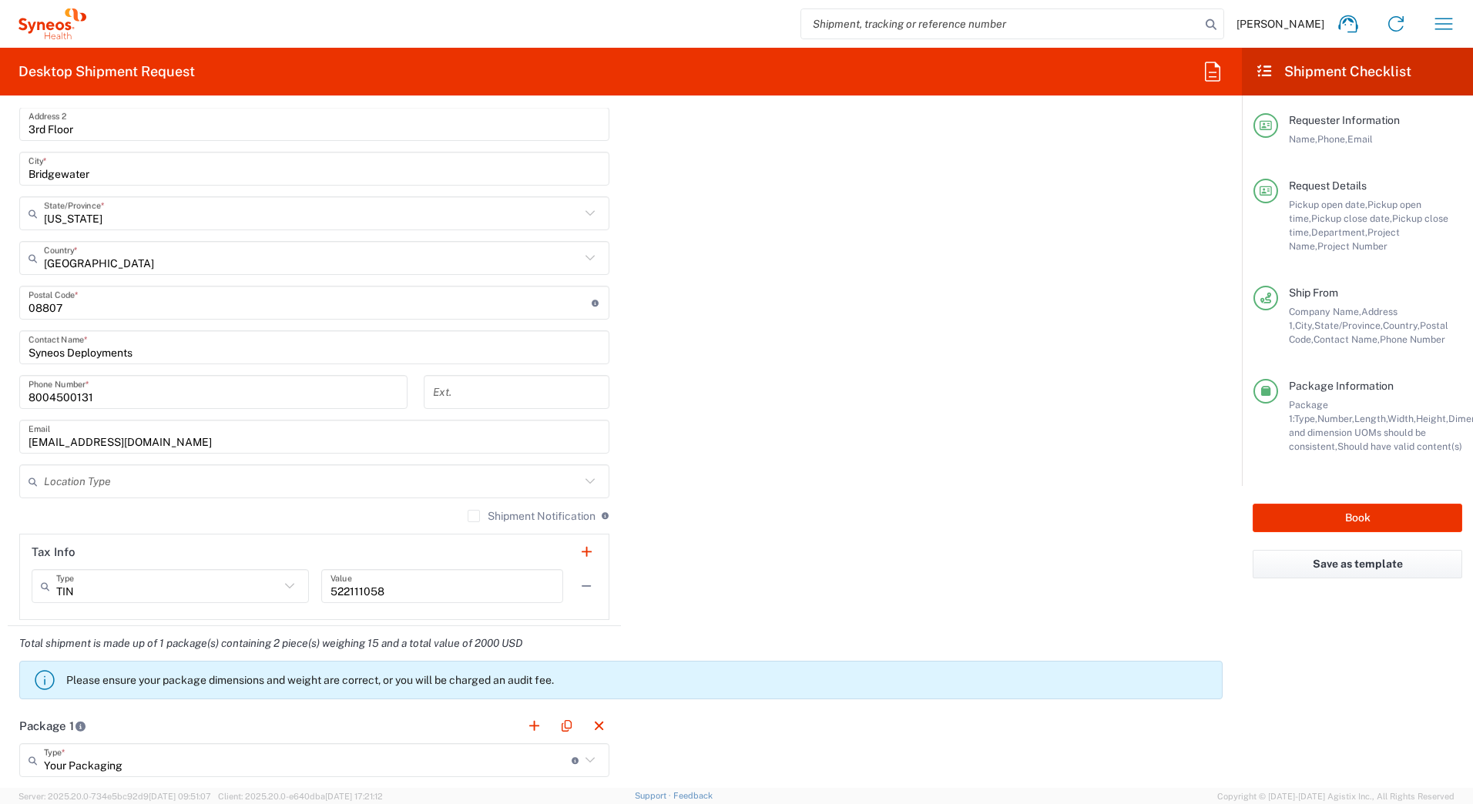
click at [807, 267] on div "Ship From Syneos Health Commercial Servi- NJ US Location Syneos Health Commerci…" at bounding box center [621, 282] width 1226 height 688
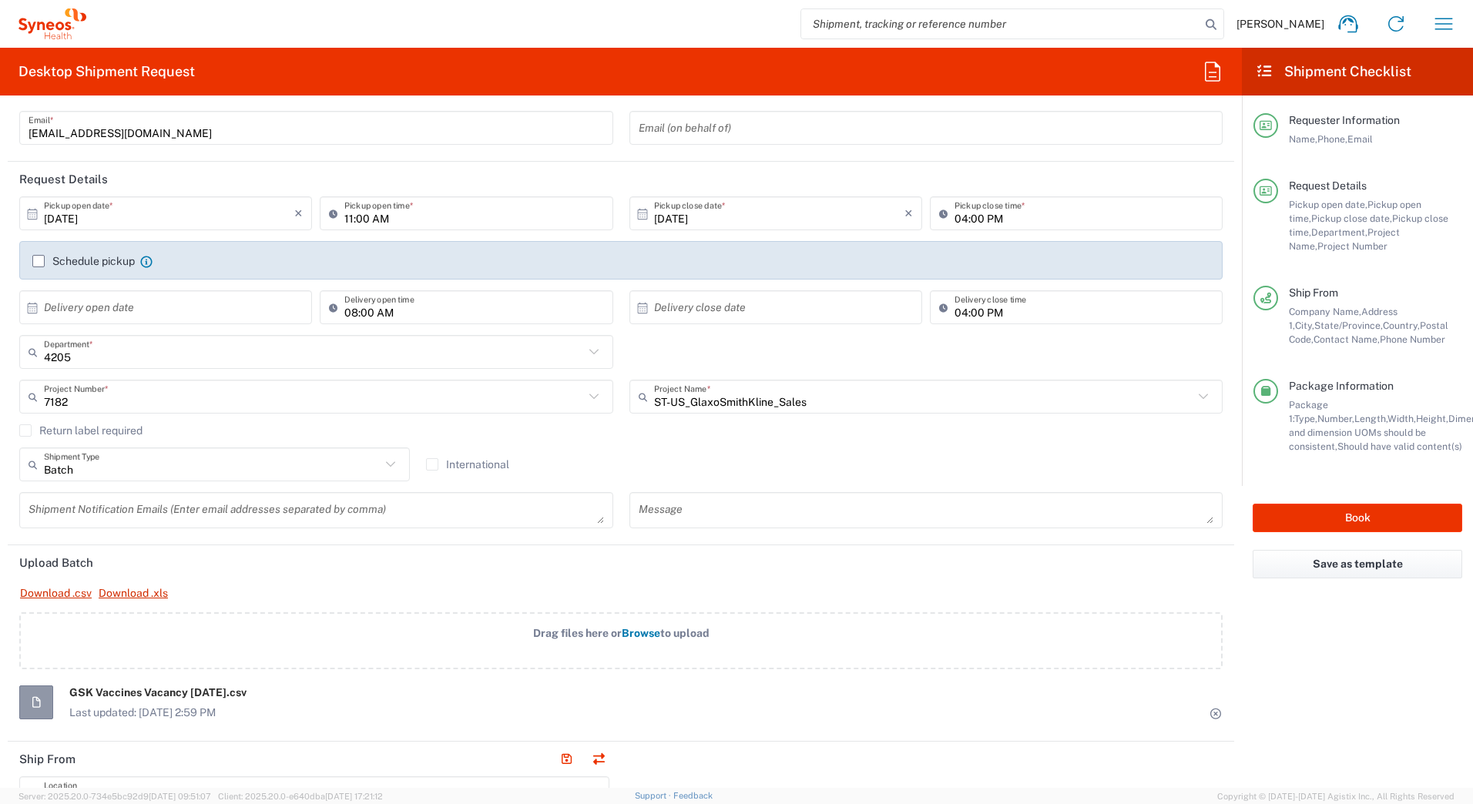
scroll to position [0, 0]
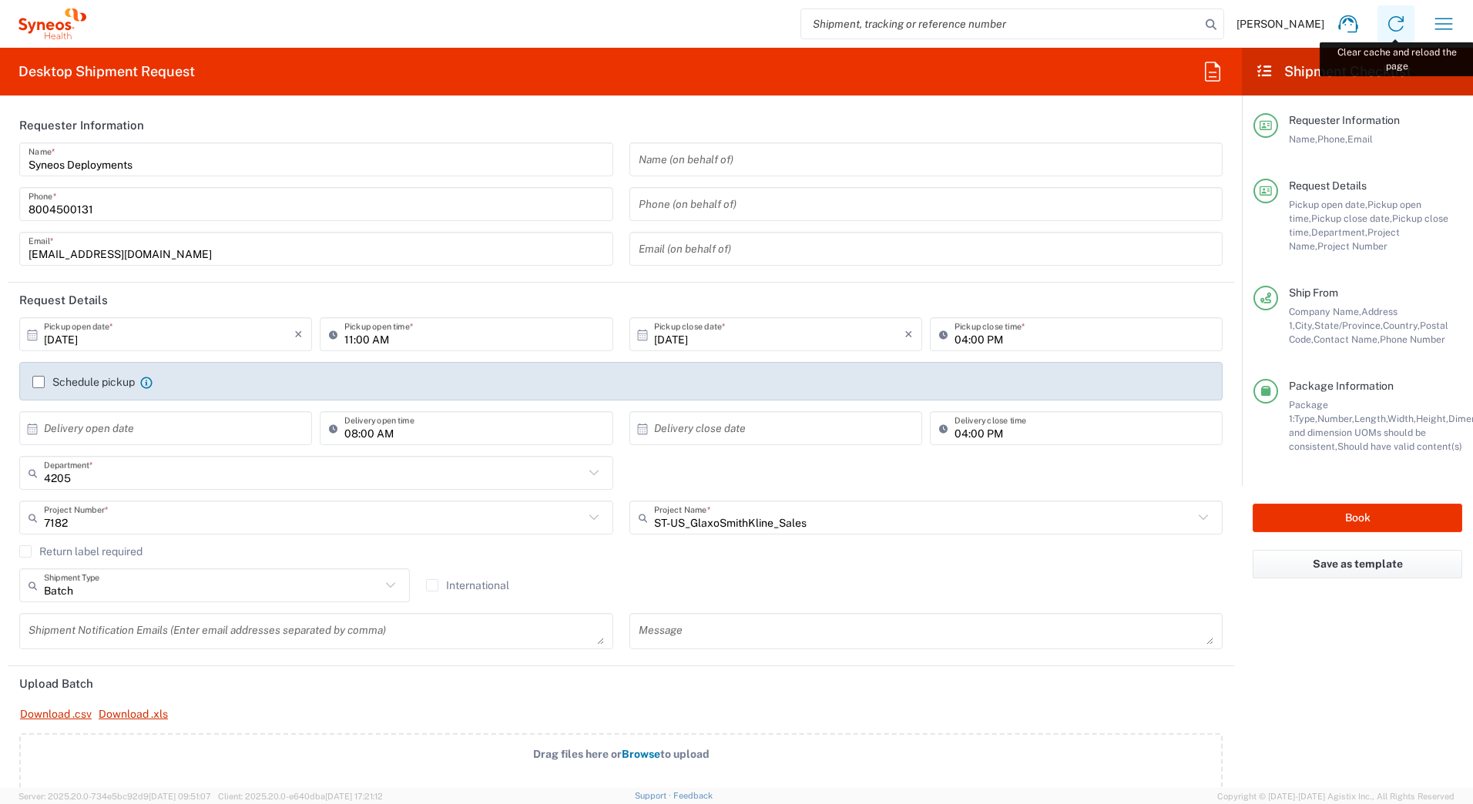
click at [1396, 22] on icon at bounding box center [1396, 24] width 25 height 25
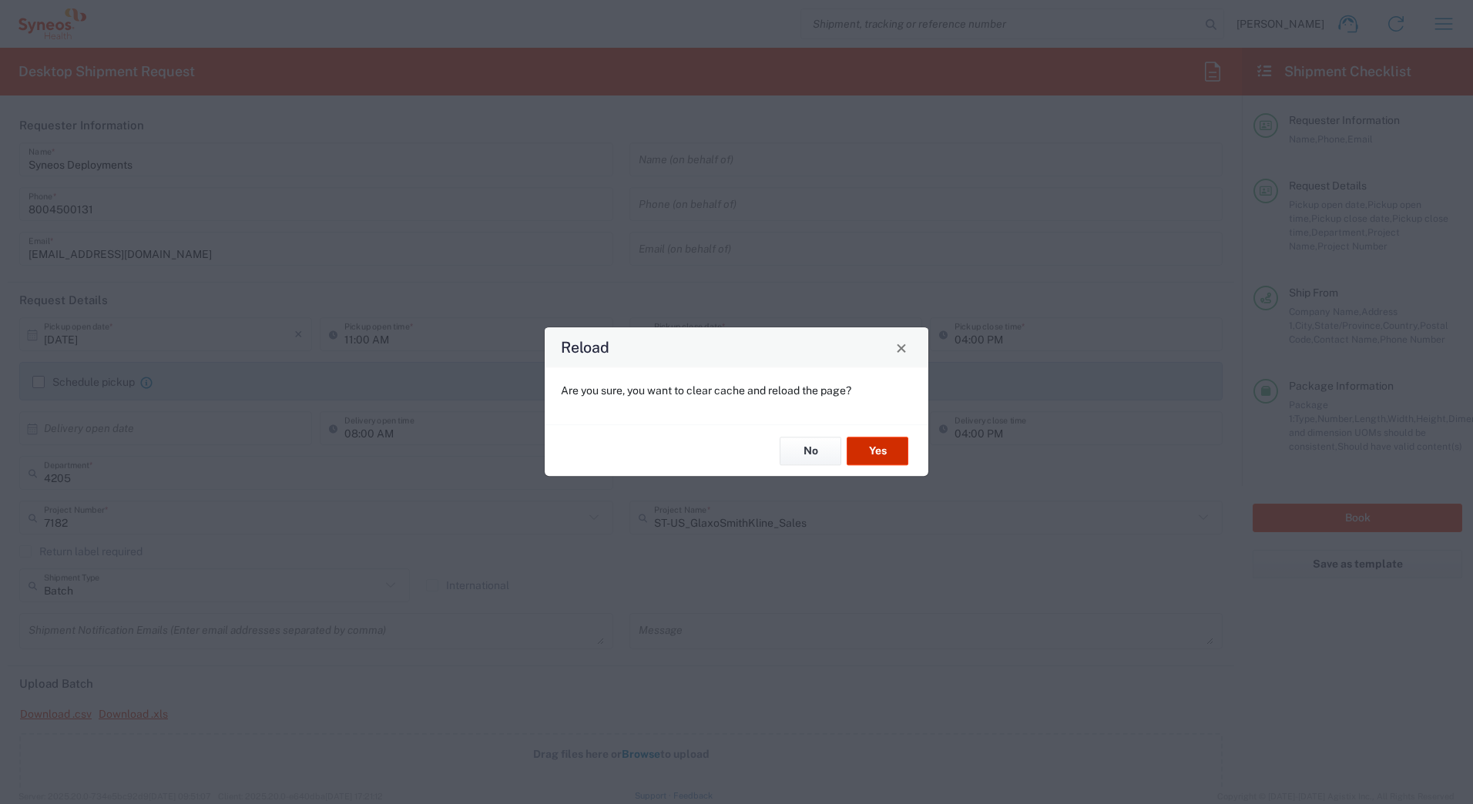
click at [872, 445] on button "Yes" at bounding box center [878, 451] width 62 height 29
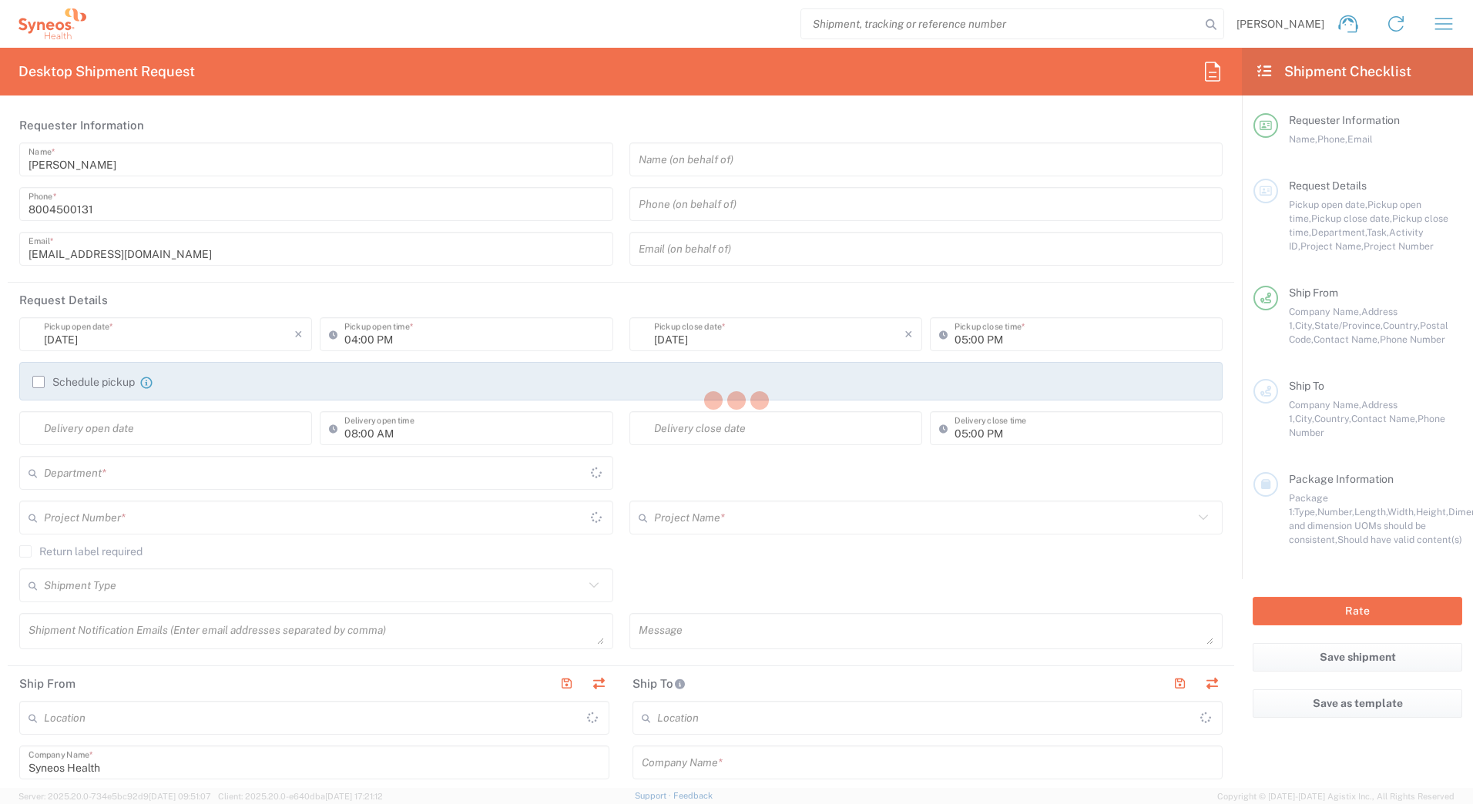
type input "[US_STATE]"
type input "[GEOGRAPHIC_DATA]"
type input "4205"
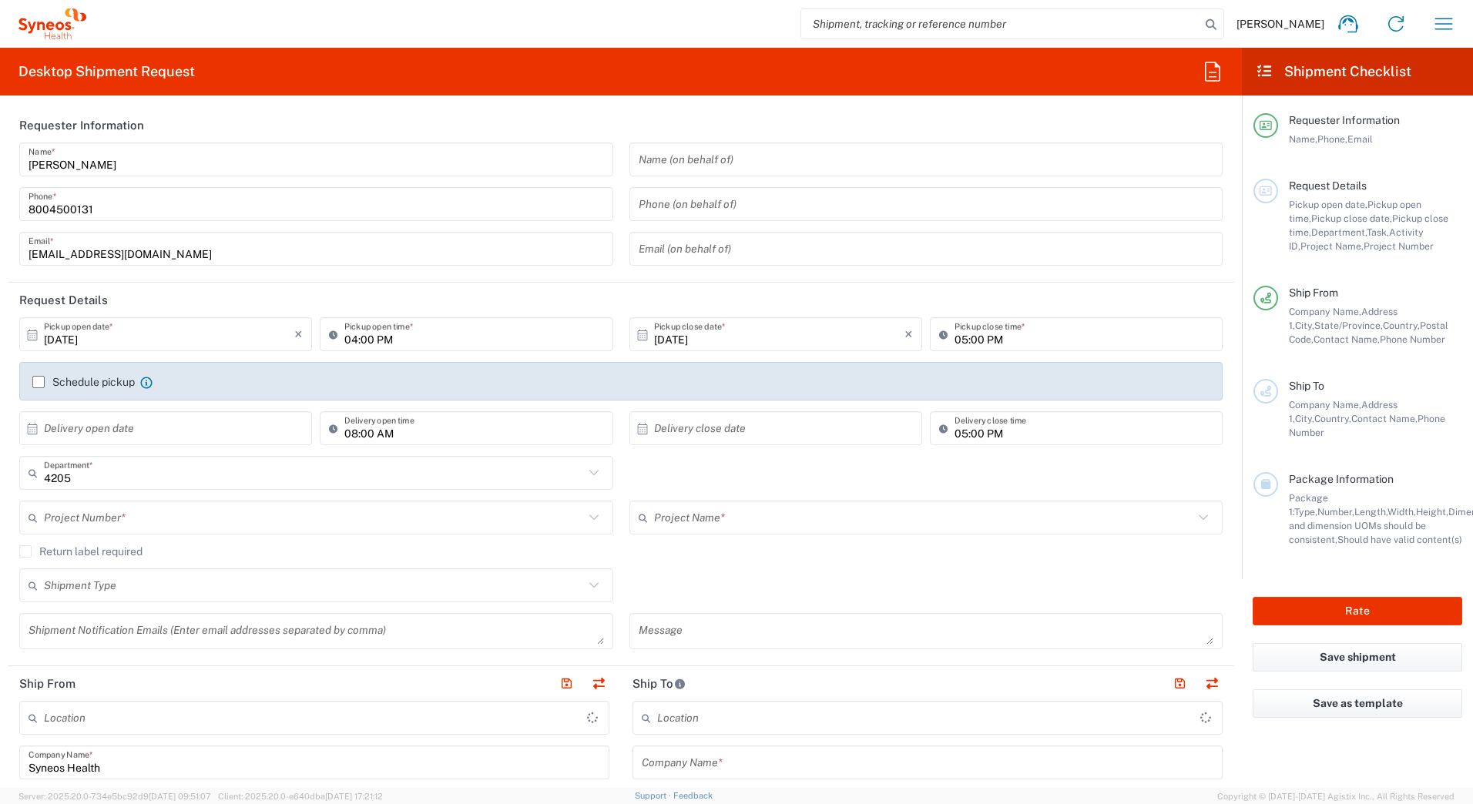
type input "Syneos Health Commercial Servi- [GEOGRAPHIC_DATA] [GEOGRAPHIC_DATA]"
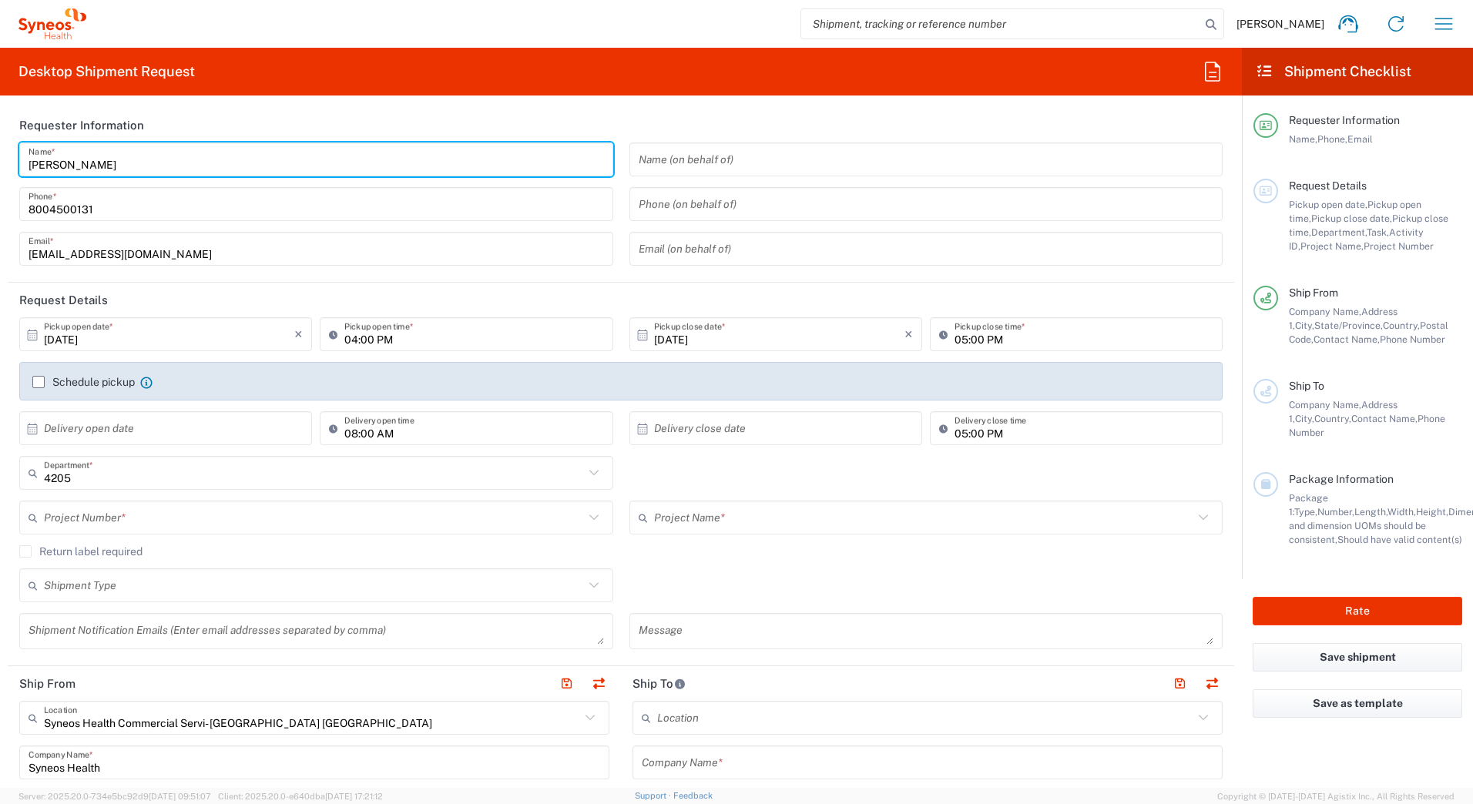
drag, startPoint x: 82, startPoint y: 159, endPoint x: -3, endPoint y: 162, distance: 85.6
click at [0, 162] on html "[PERSON_NAME] Home Shipment estimator Shipment tracking Desktop shipment reques…" at bounding box center [736, 402] width 1473 height 804
paste input "Syneos Deployments"
type input "Syneos Deployments"
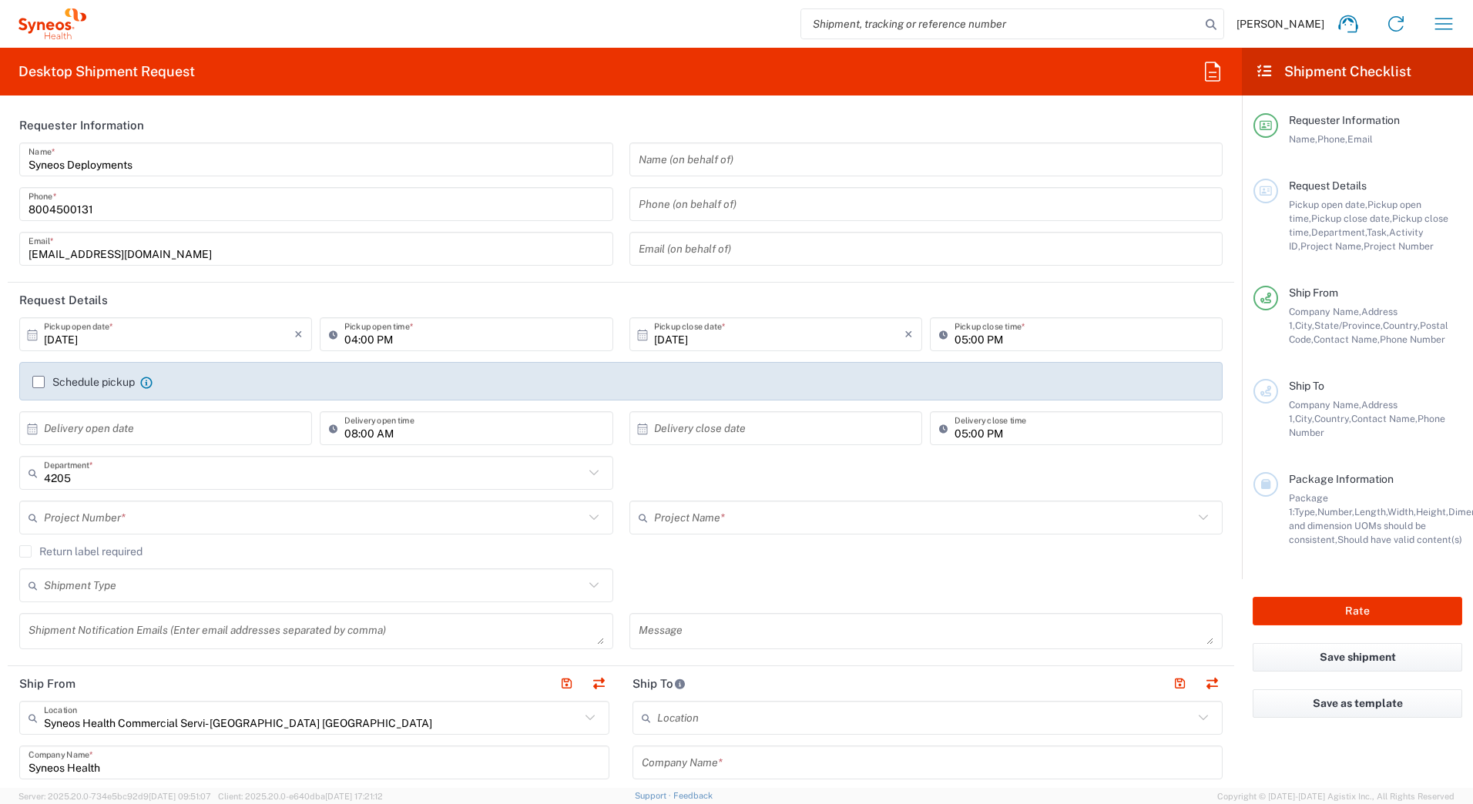
click at [373, 113] on header "Requester Information" at bounding box center [621, 125] width 1226 height 35
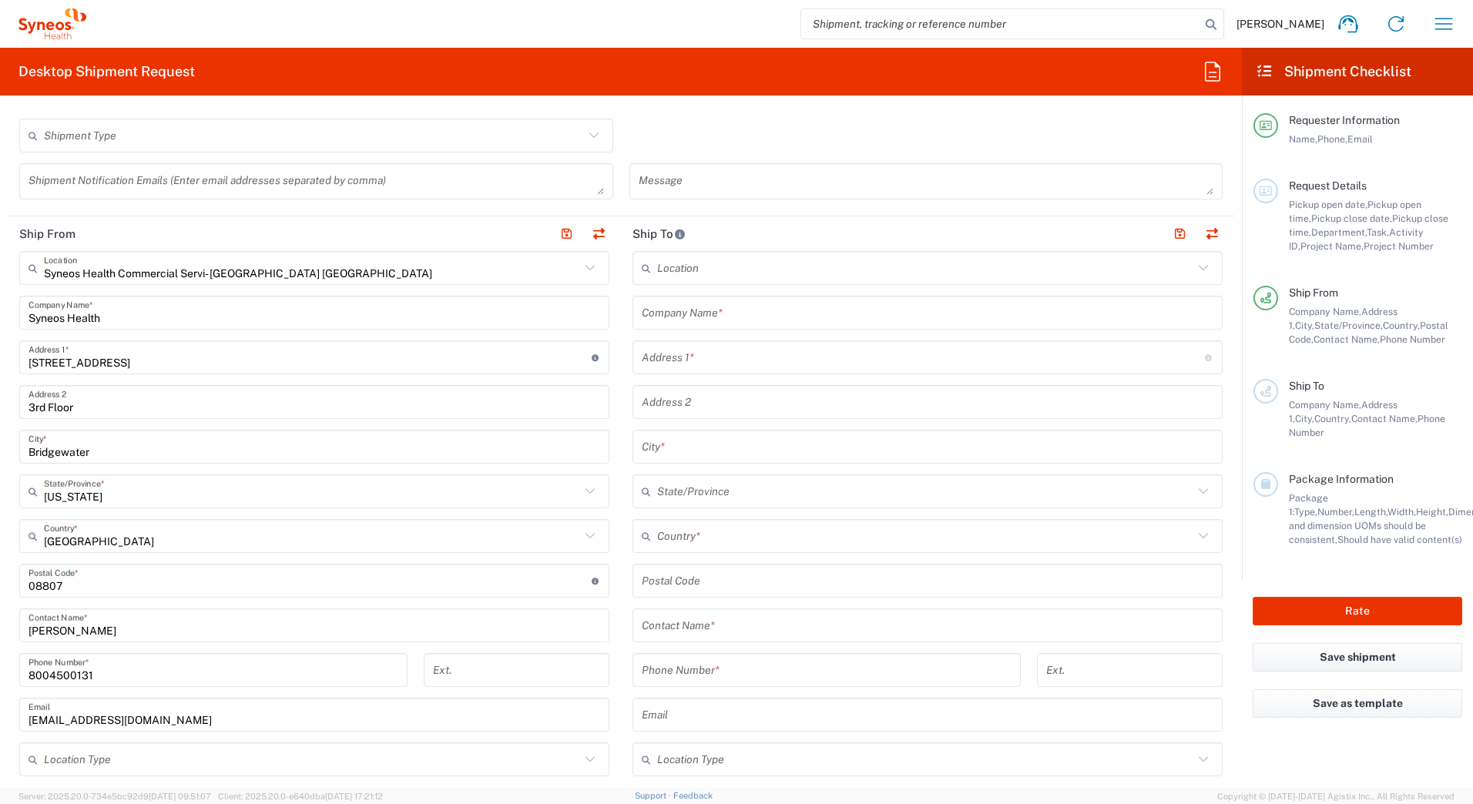
scroll to position [462, 0]
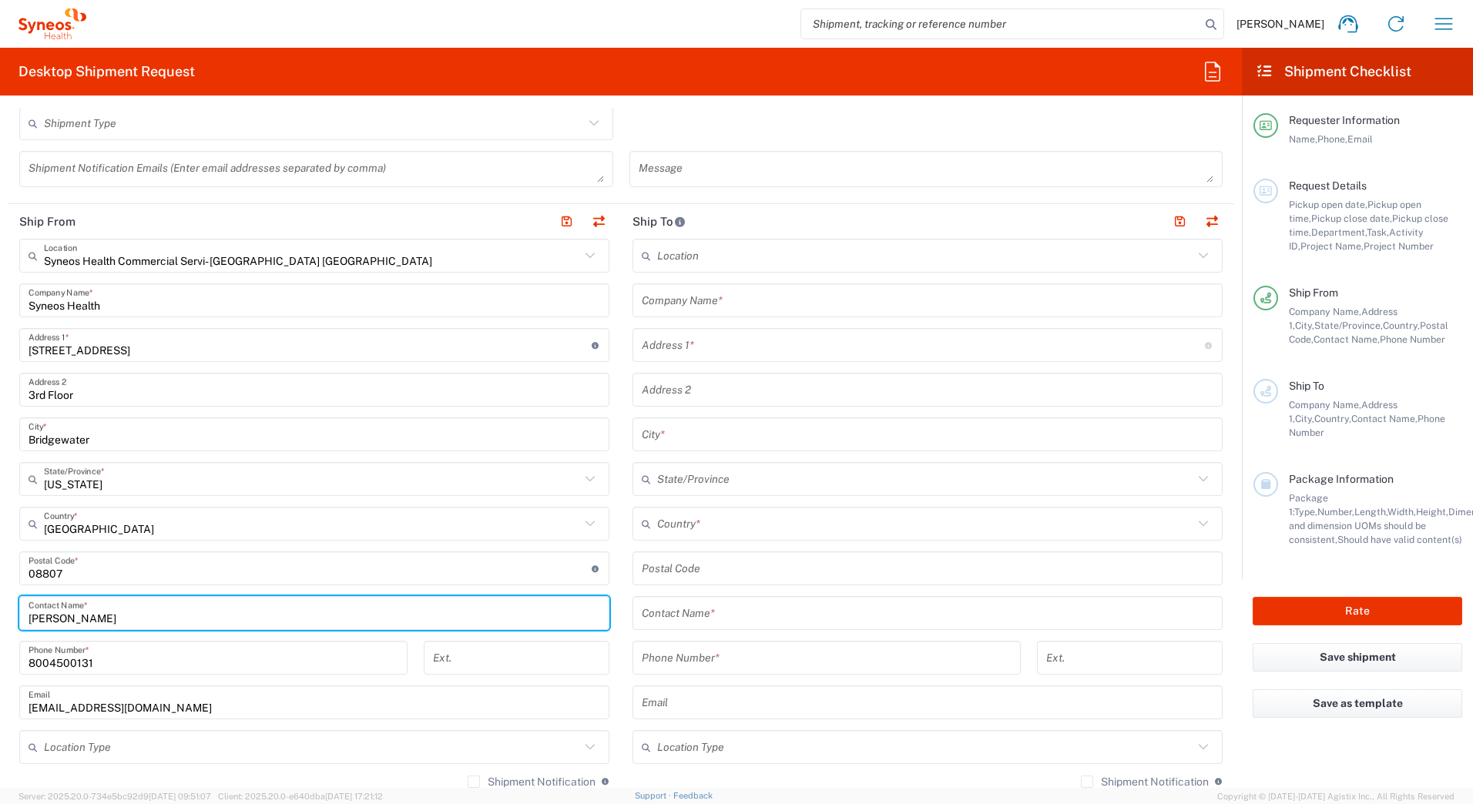
drag, startPoint x: 122, startPoint y: 621, endPoint x: 0, endPoint y: 611, distance: 122.1
click at [0, 612] on html "[PERSON_NAME] Home Shipment estimator Shipment tracking Desktop shipment reques…" at bounding box center [736, 402] width 1473 height 804
paste input "Syneos Deployments"
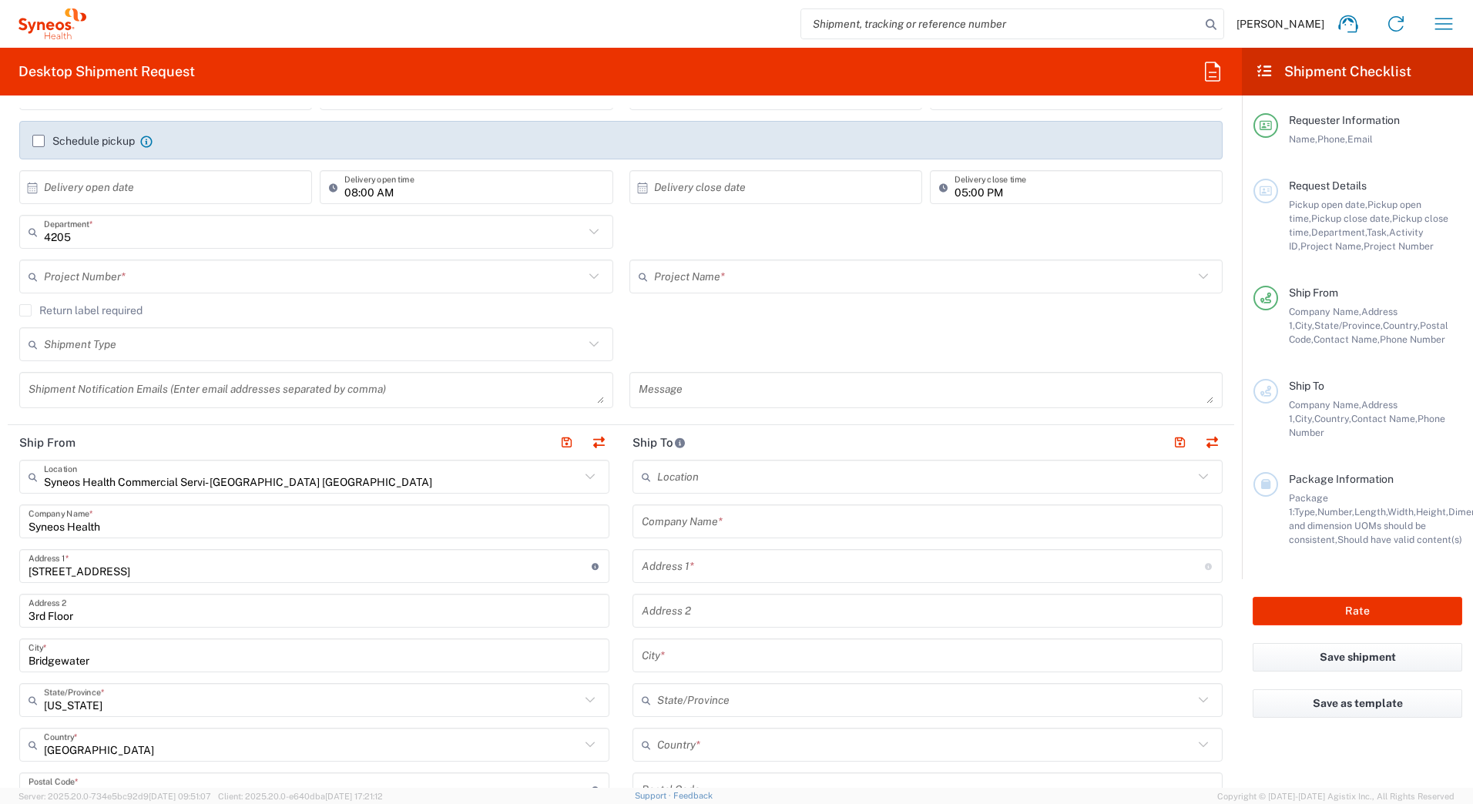
scroll to position [0, 0]
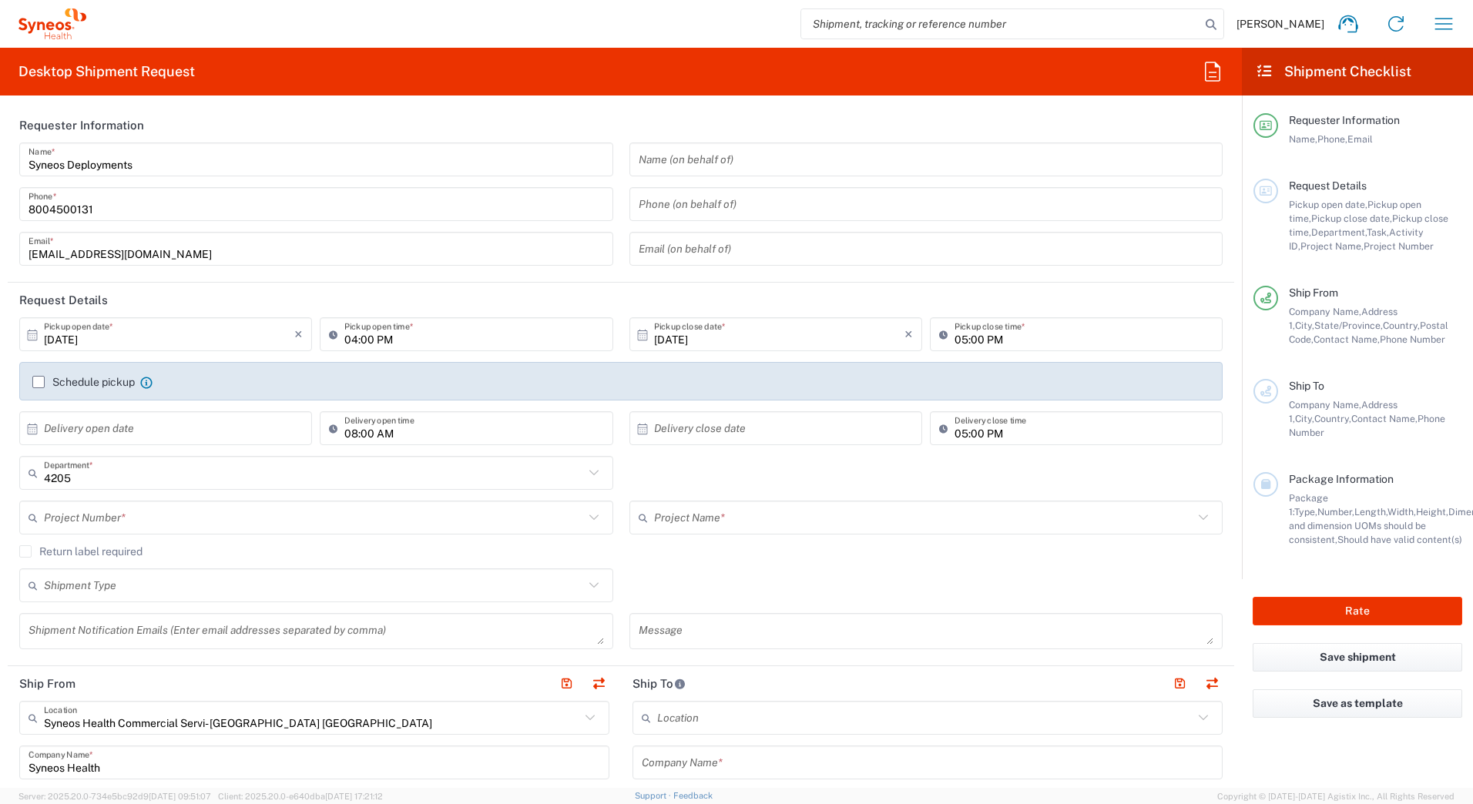
type input "Syneos Deployments"
click at [76, 331] on input "[DATE]" at bounding box center [169, 334] width 250 height 27
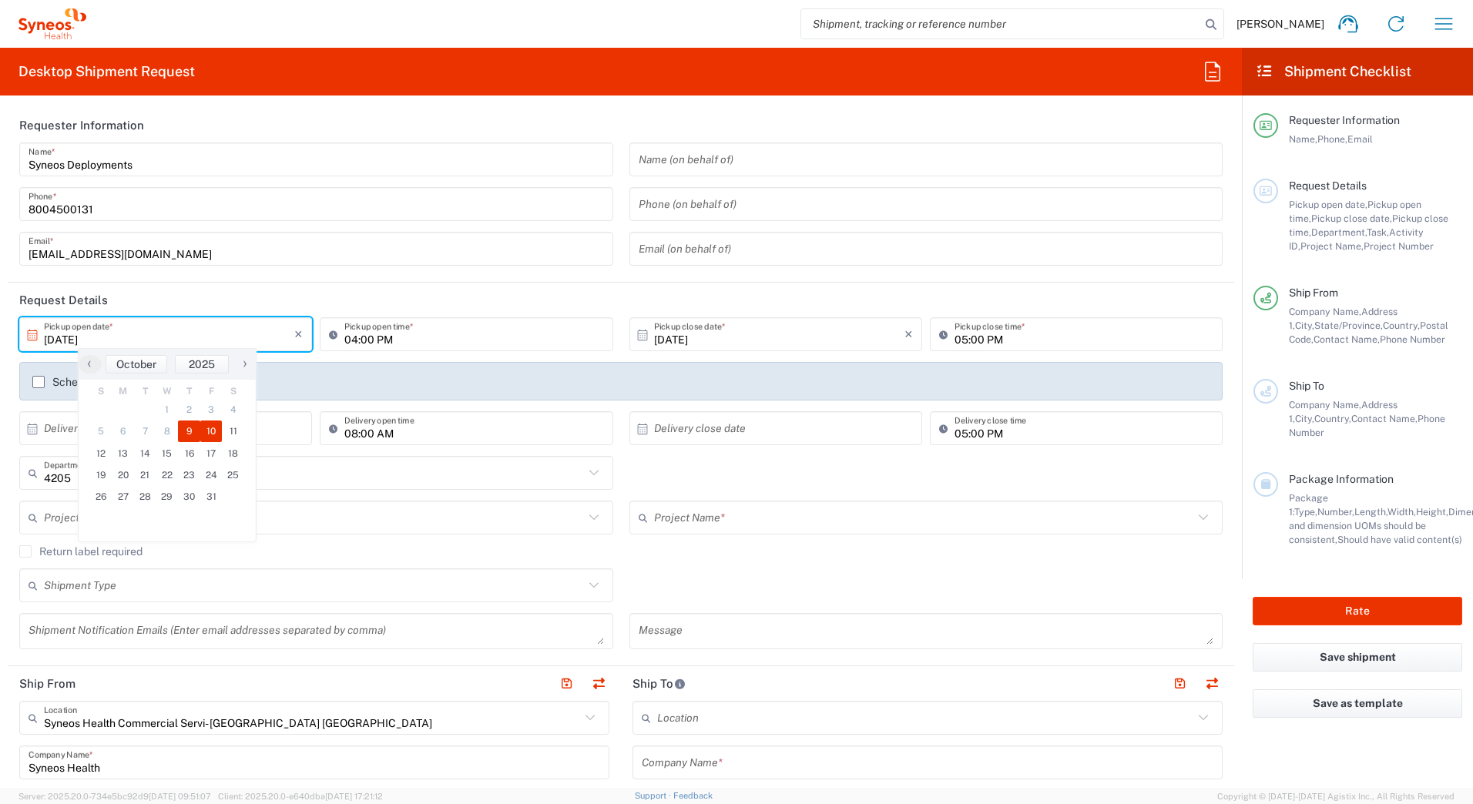
click at [209, 434] on span "10" at bounding box center [211, 432] width 22 height 22
type input "[DATE]"
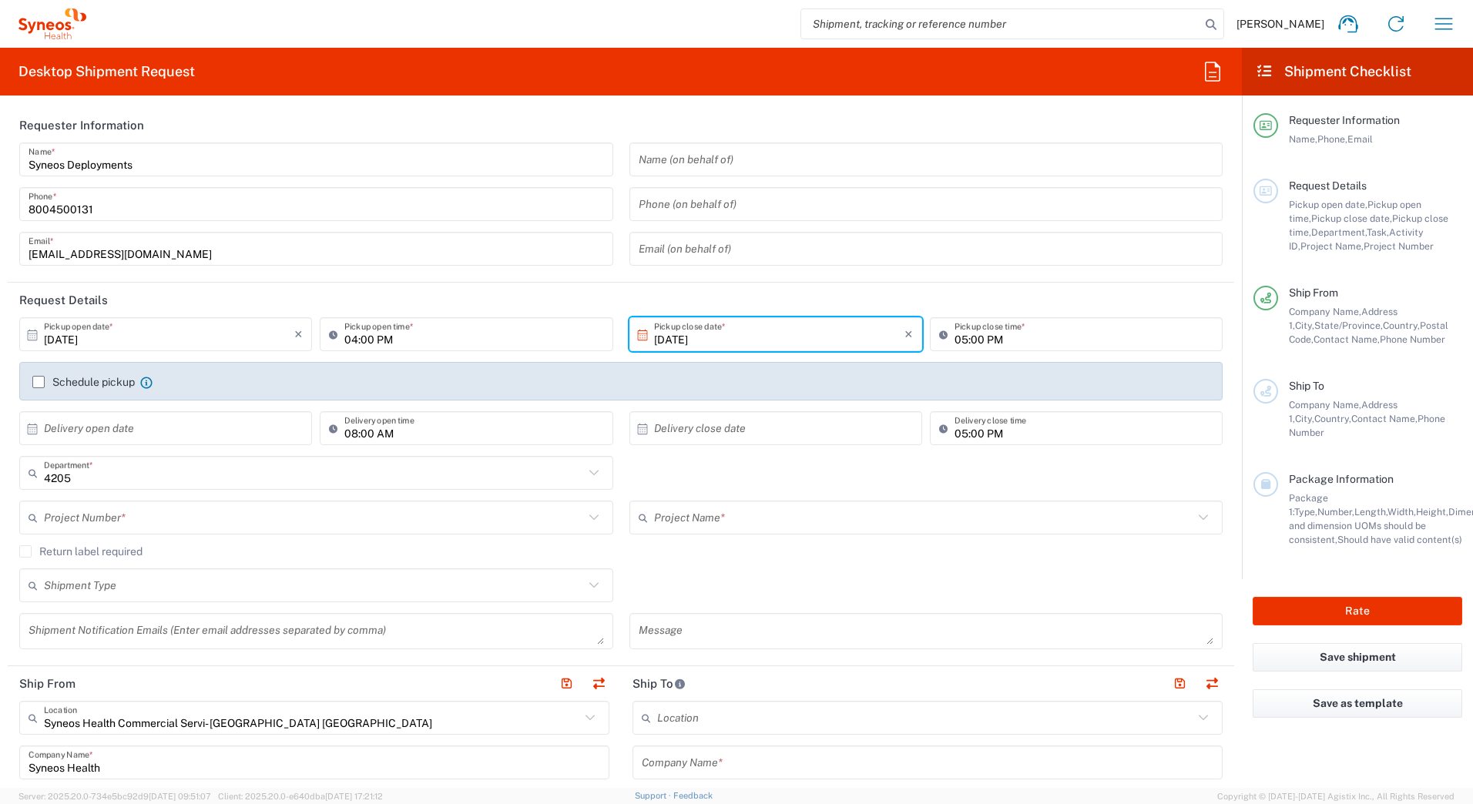
click at [351, 337] on input "04:00 PM" at bounding box center [473, 334] width 259 height 27
type input "01:00 PM"
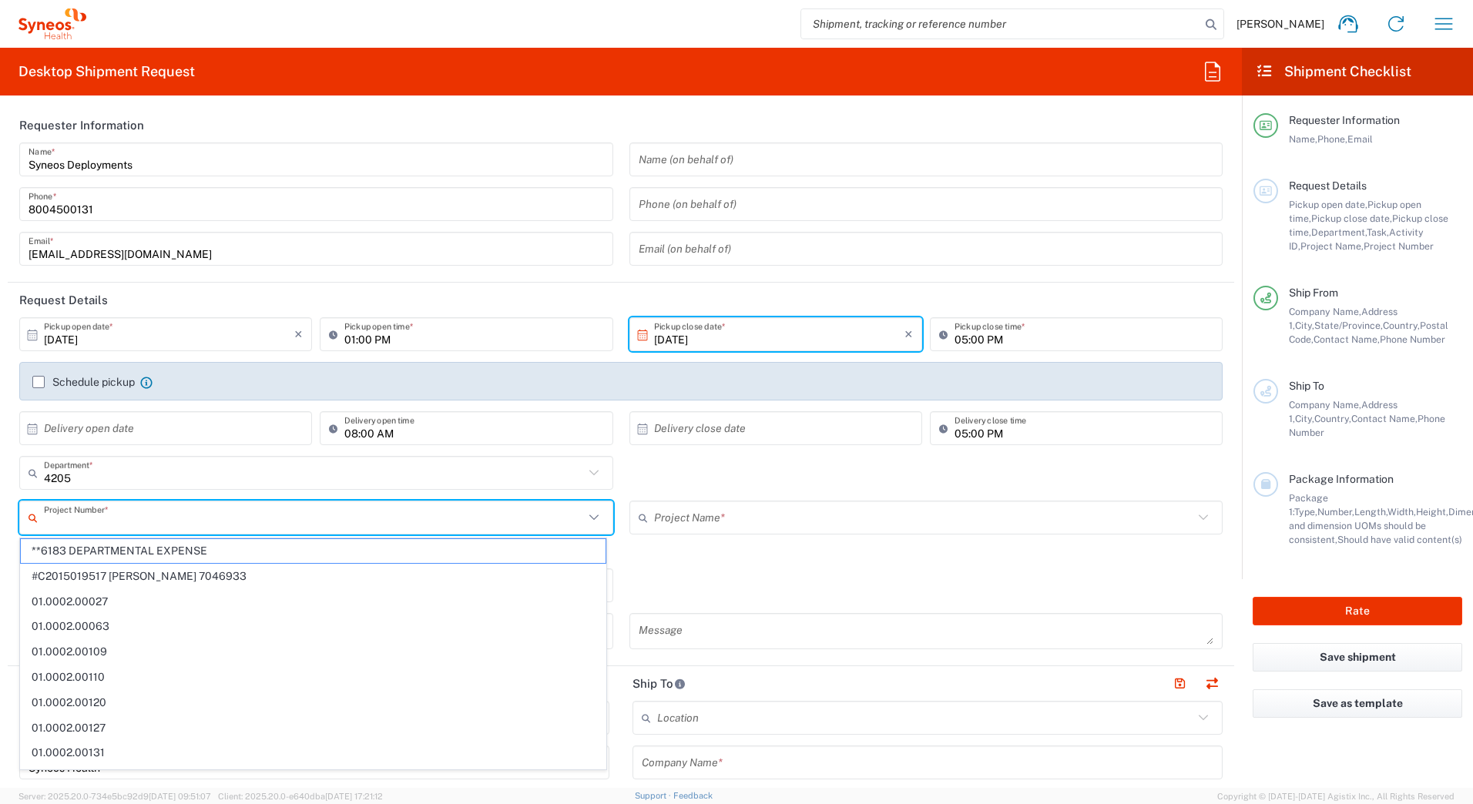
click at [53, 518] on input "text" at bounding box center [314, 518] width 540 height 27
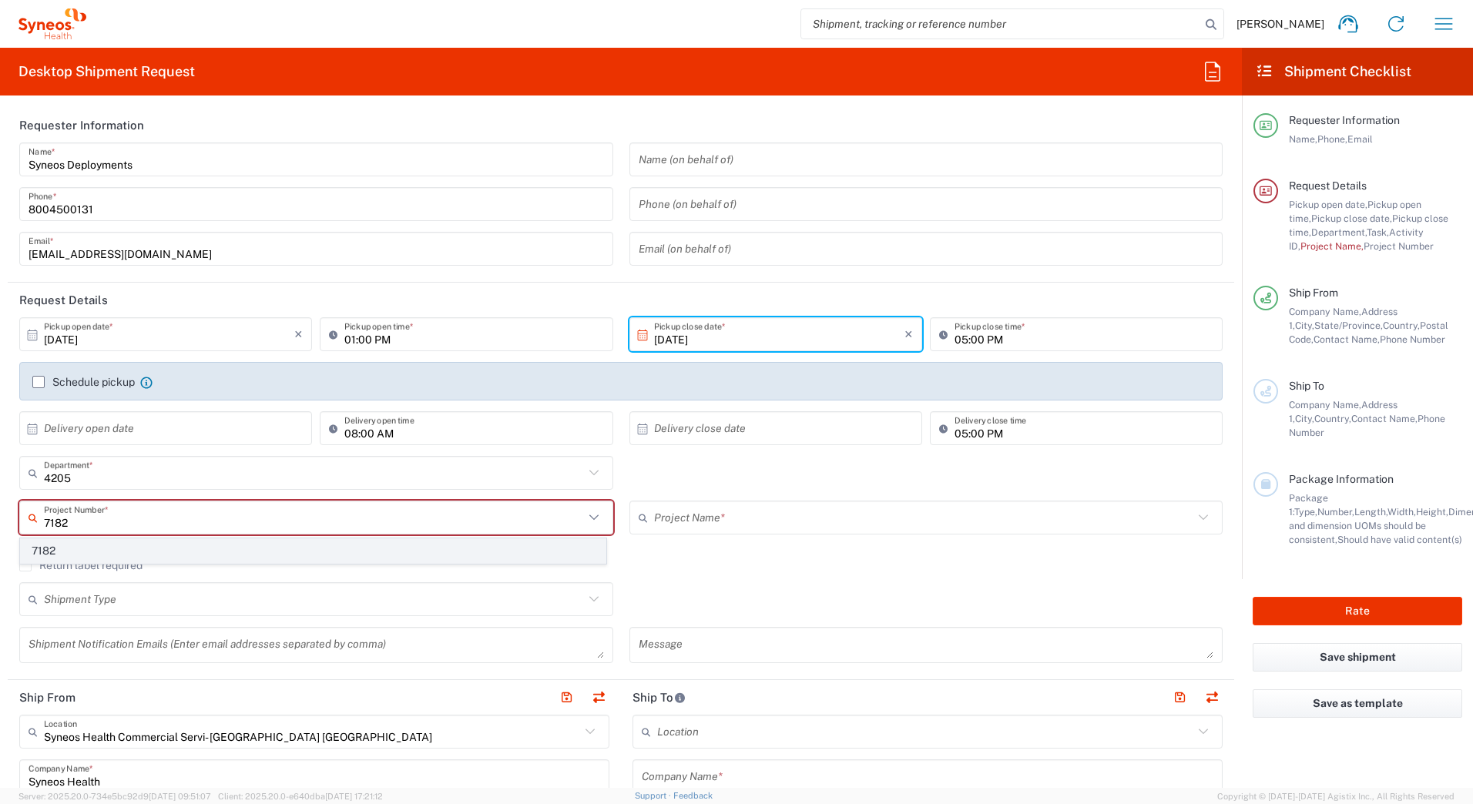
type input "7182"
click at [46, 548] on span "7182" at bounding box center [313, 551] width 585 height 24
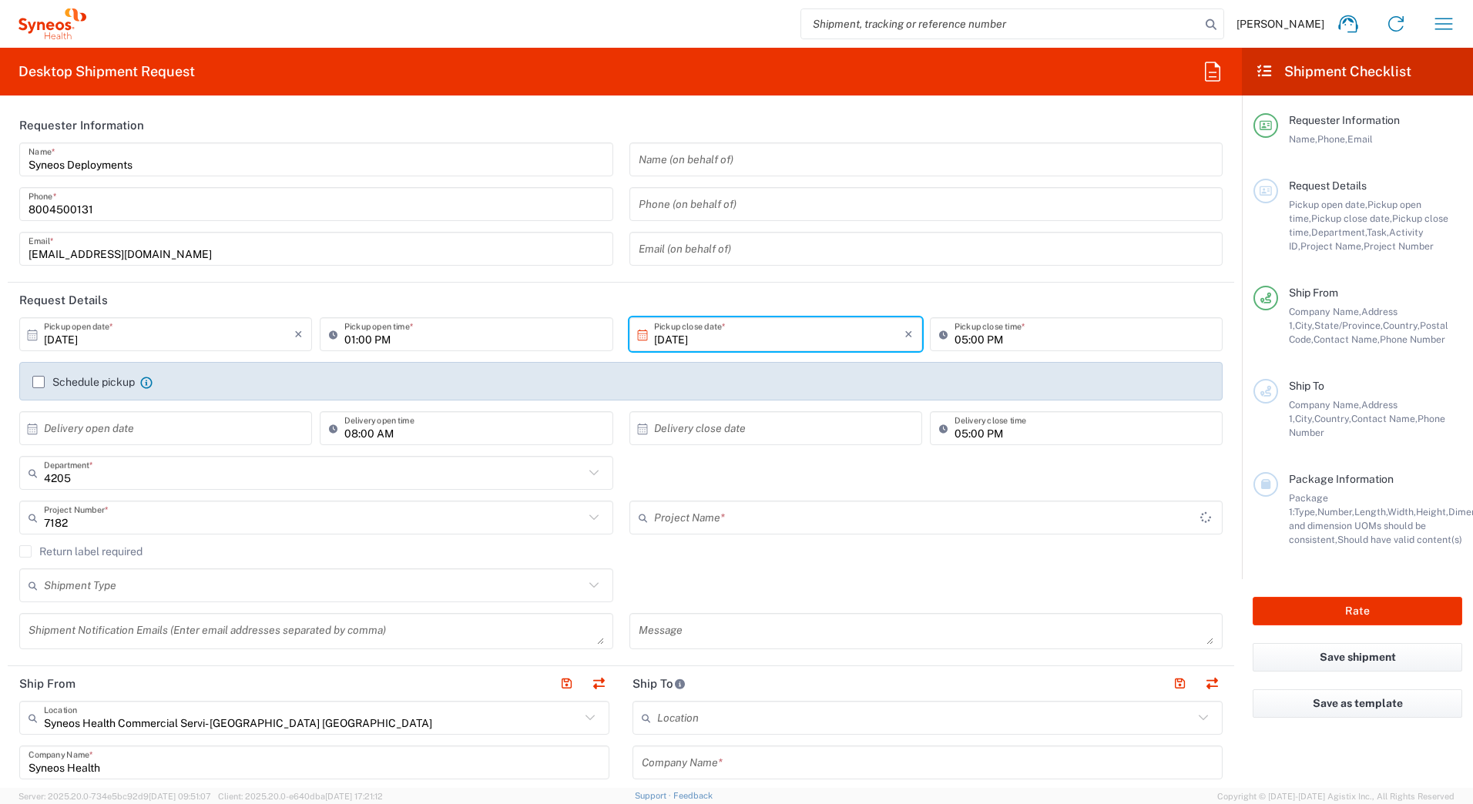
type input "ST-US_GlaxoSmithKline_Sales"
click at [66, 582] on input "text" at bounding box center [314, 585] width 540 height 27
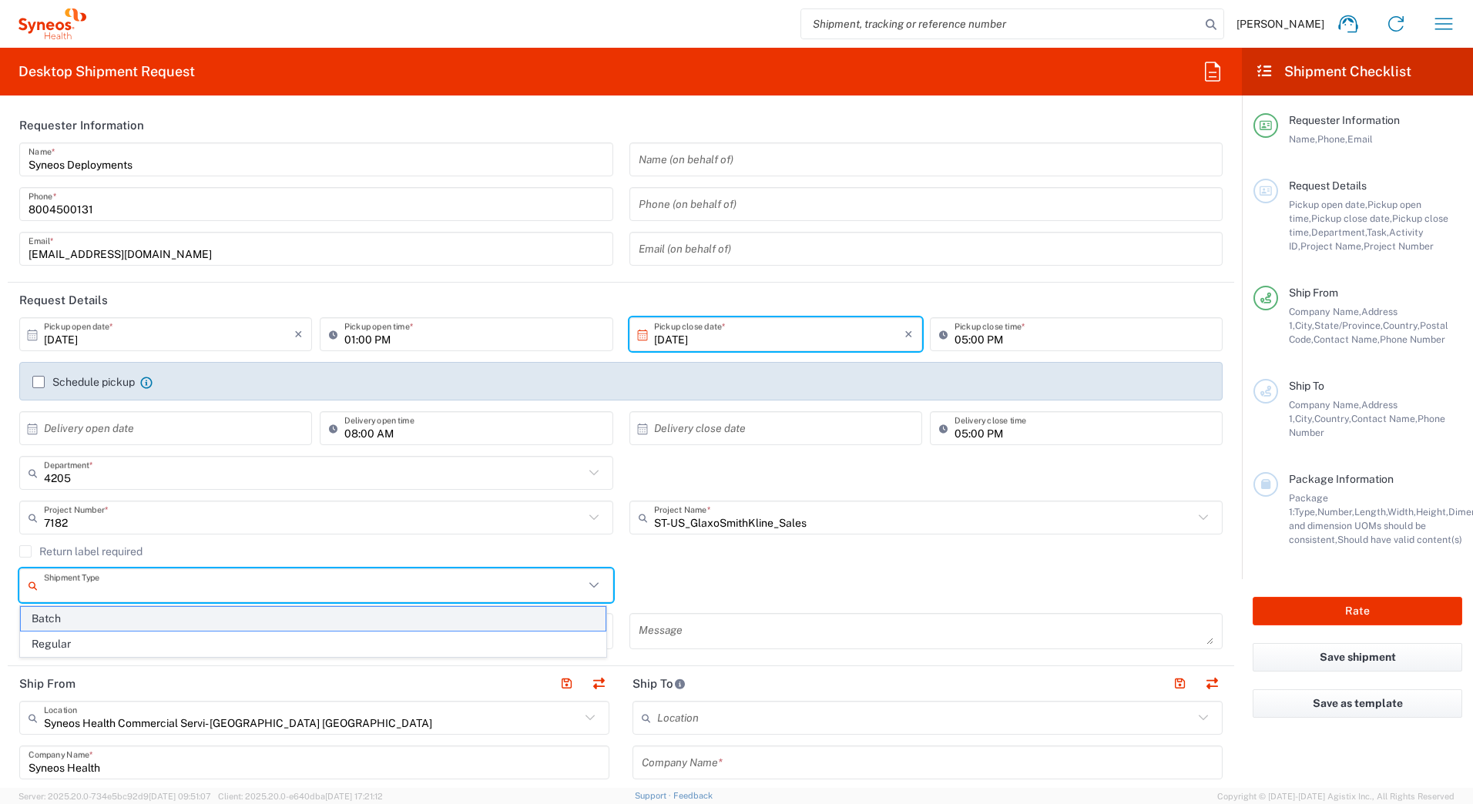
click at [67, 621] on span "Batch" at bounding box center [313, 619] width 585 height 24
type input "Batch"
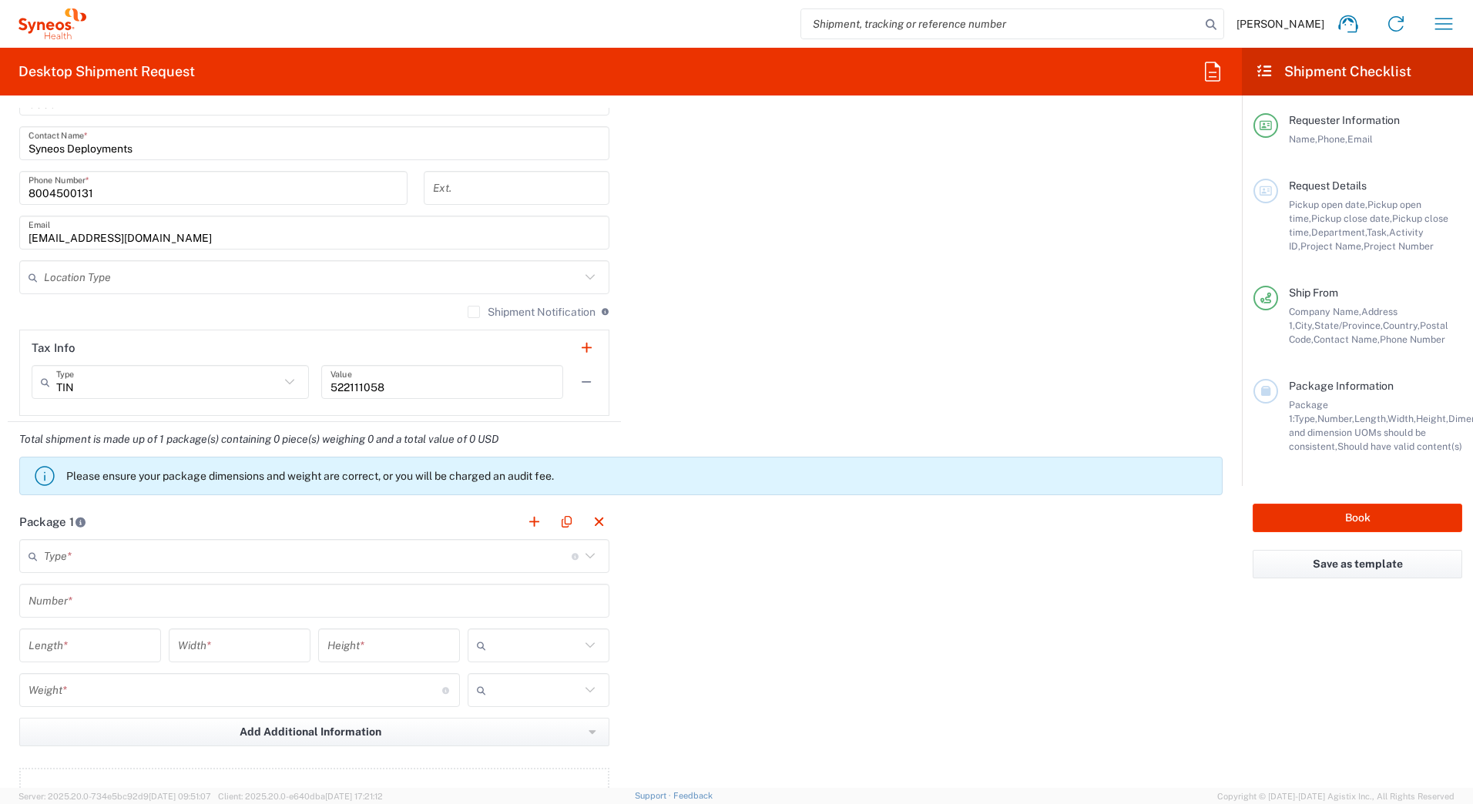
scroll to position [1216, 0]
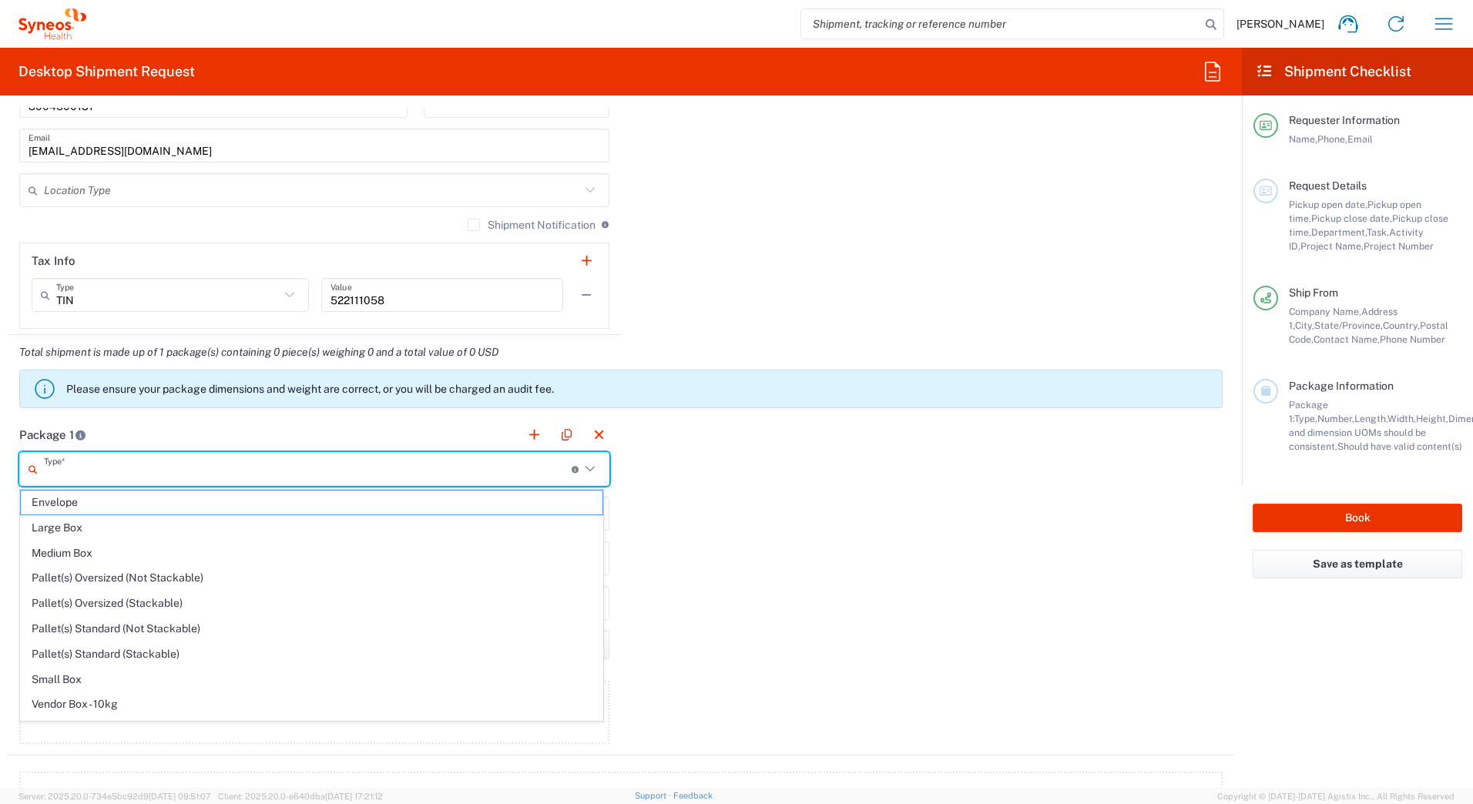
click at [143, 466] on input "text" at bounding box center [308, 469] width 528 height 27
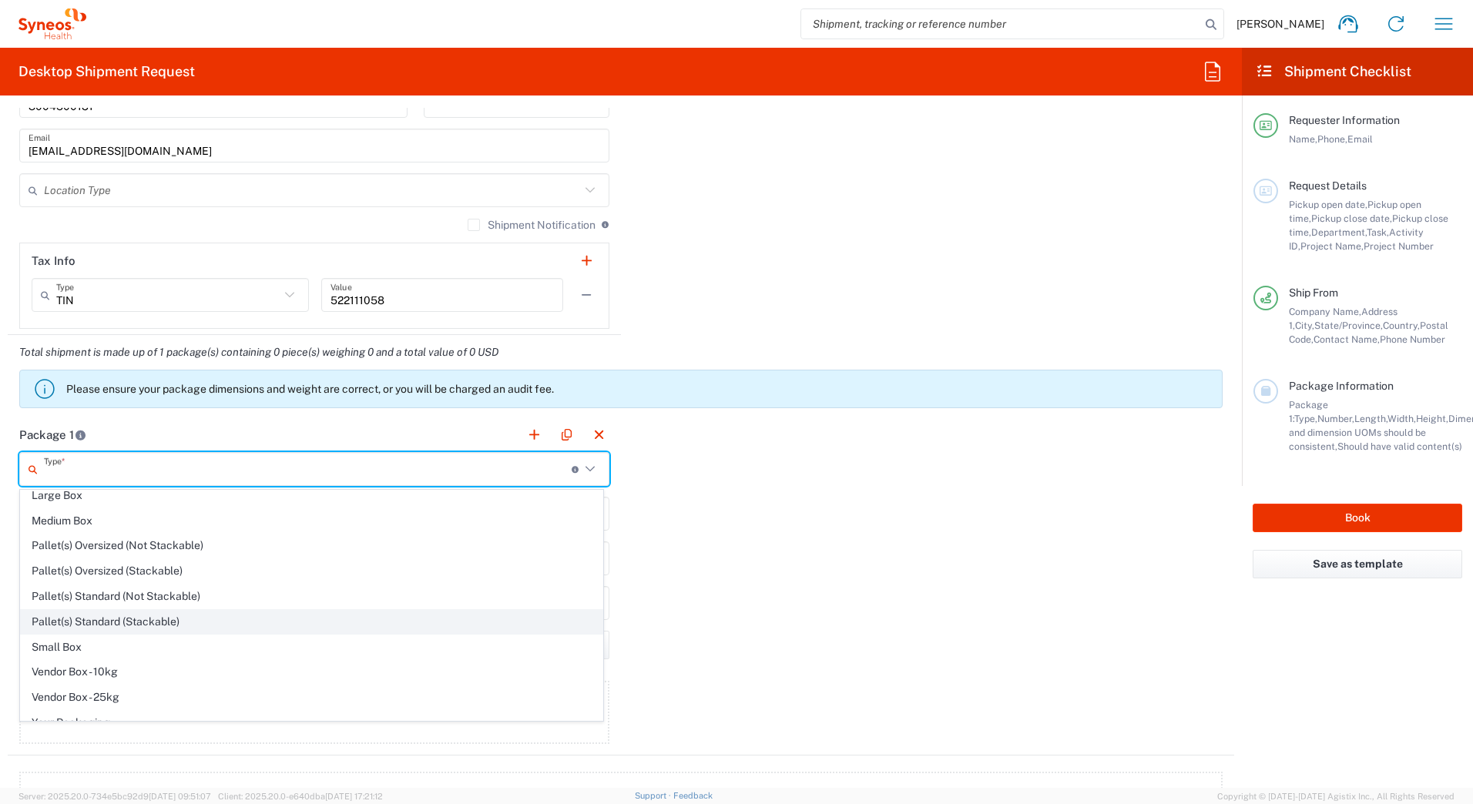
scroll to position [47, 0]
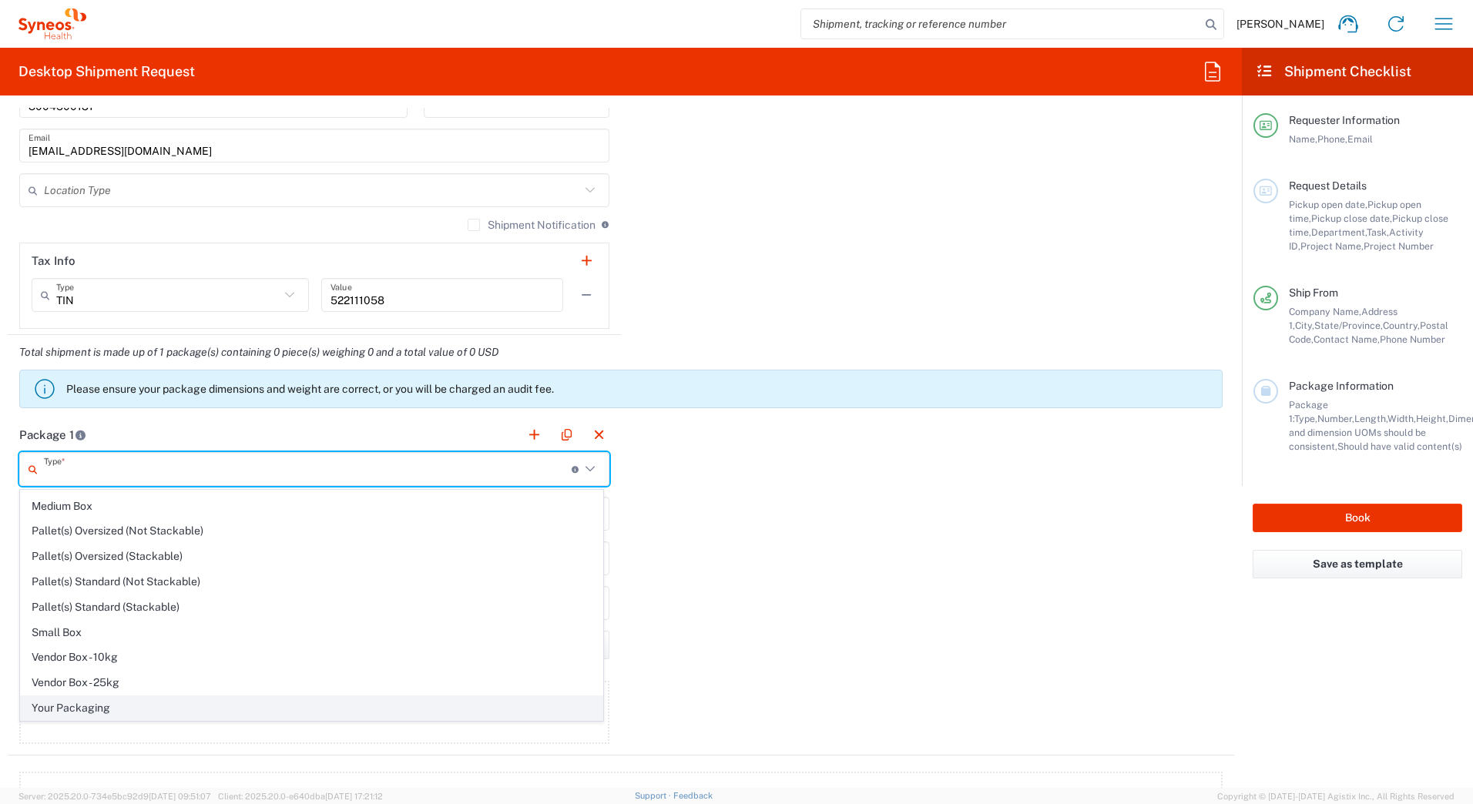
click at [120, 715] on span "Your Packaging" at bounding box center [312, 708] width 582 height 24
type input "Your Packaging"
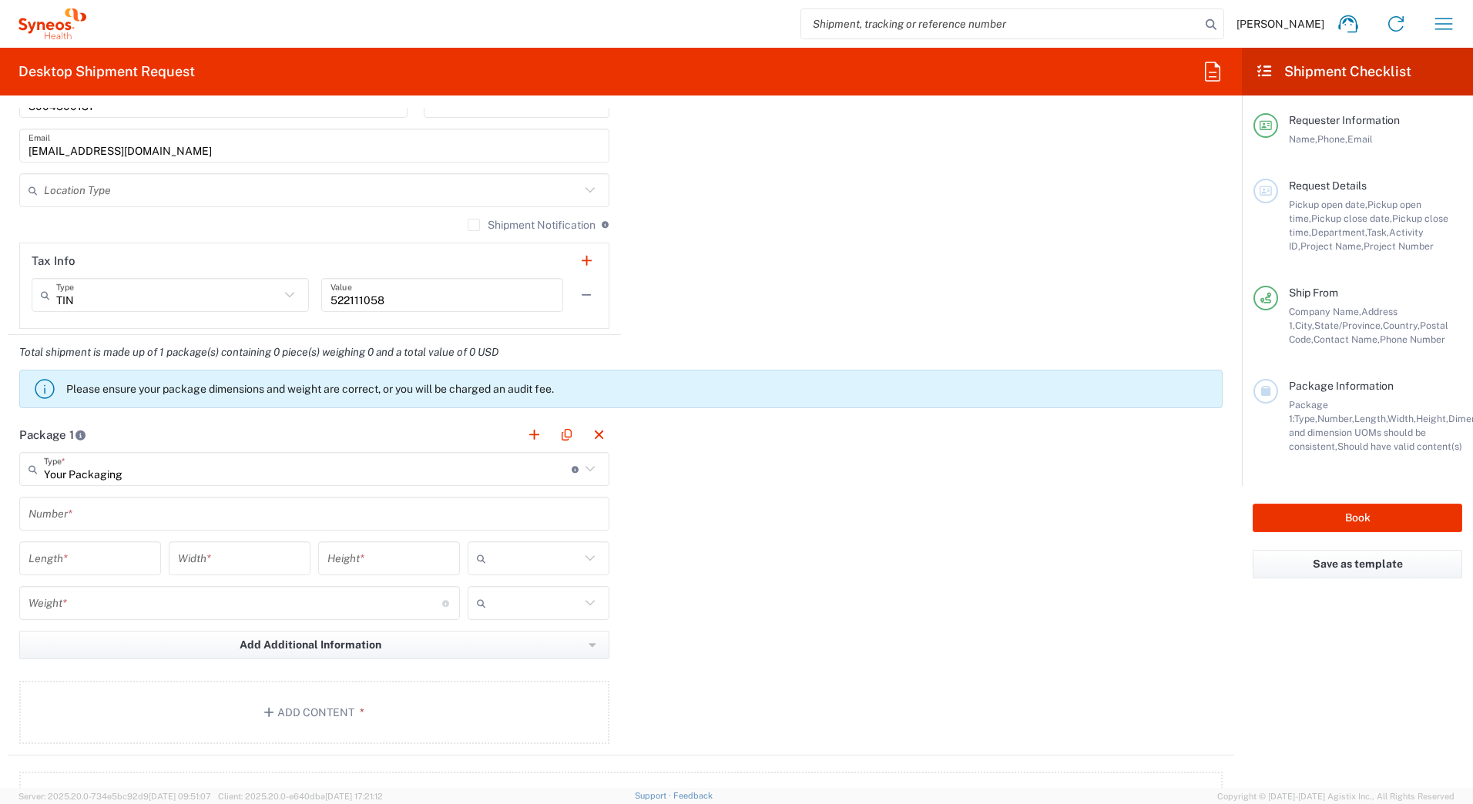
click at [81, 559] on input "number" at bounding box center [90, 558] width 123 height 27
type input "20"
type input "16"
type input "5"
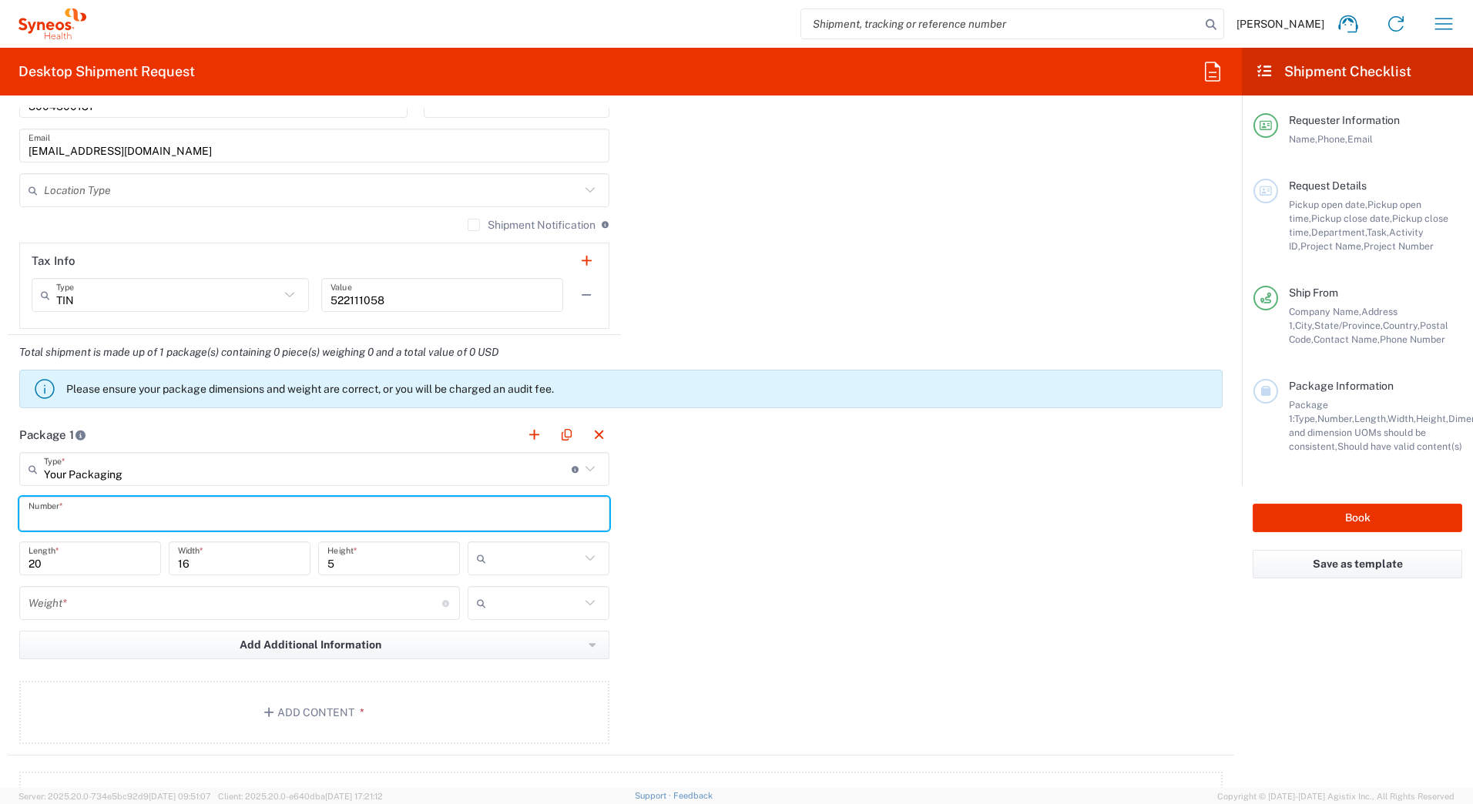
click at [90, 512] on input "text" at bounding box center [315, 514] width 572 height 27
type input "1"
click at [580, 555] on icon at bounding box center [590, 559] width 20 height 20
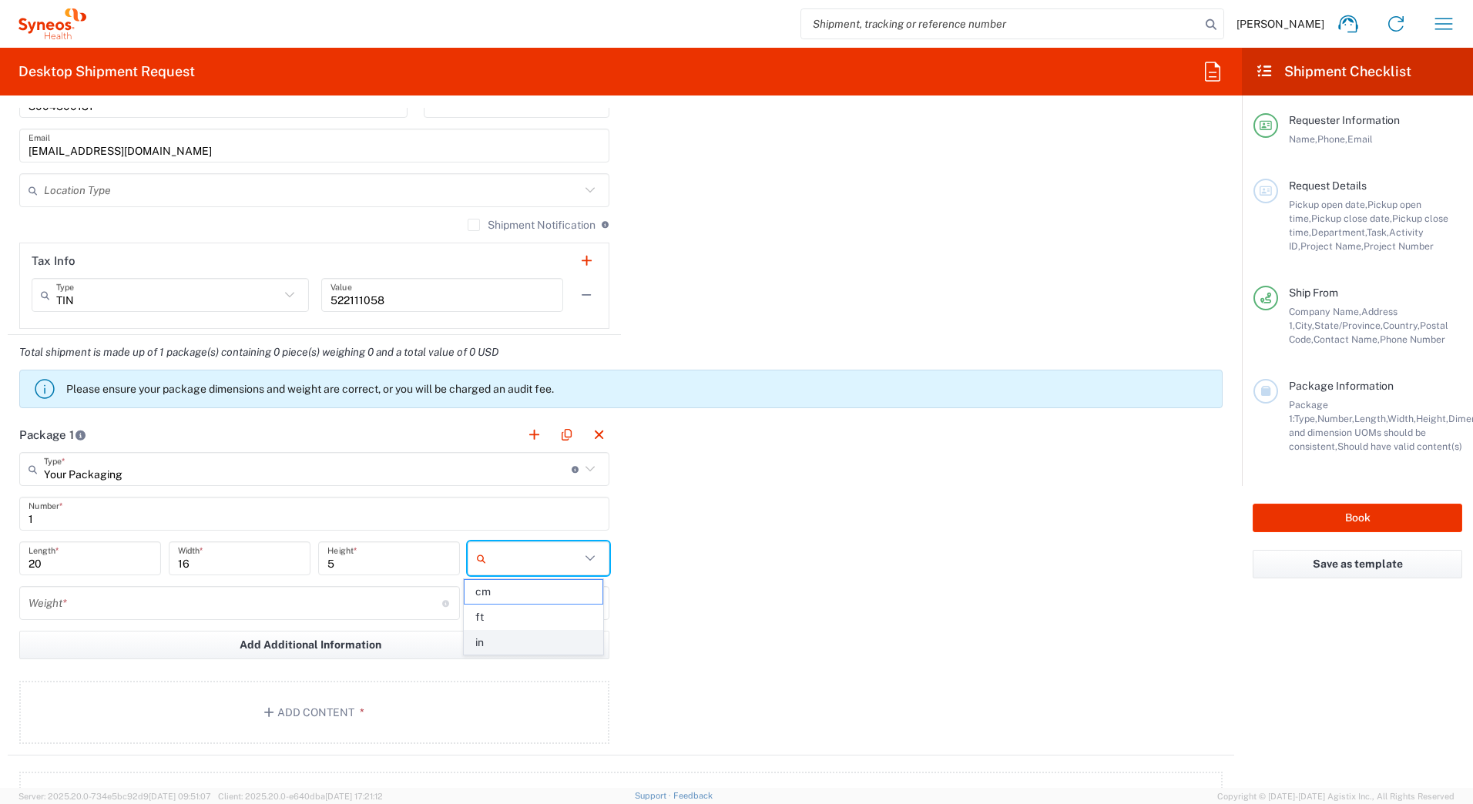
click at [513, 639] on span "in" at bounding box center [533, 643] width 137 height 24
type input "in"
click at [68, 609] on input "number" at bounding box center [236, 603] width 414 height 27
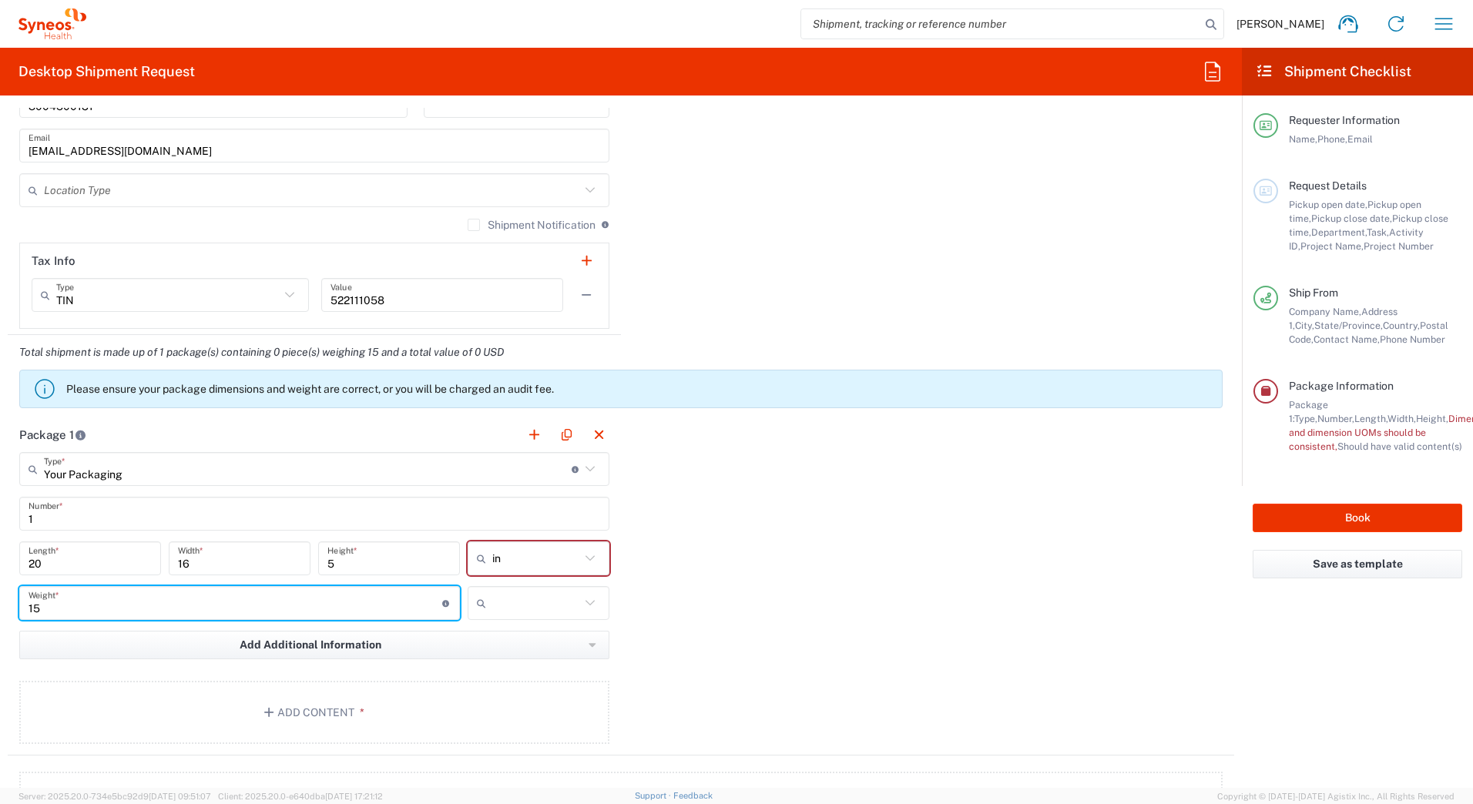
type input "15"
click at [508, 609] on input "text" at bounding box center [536, 603] width 88 height 25
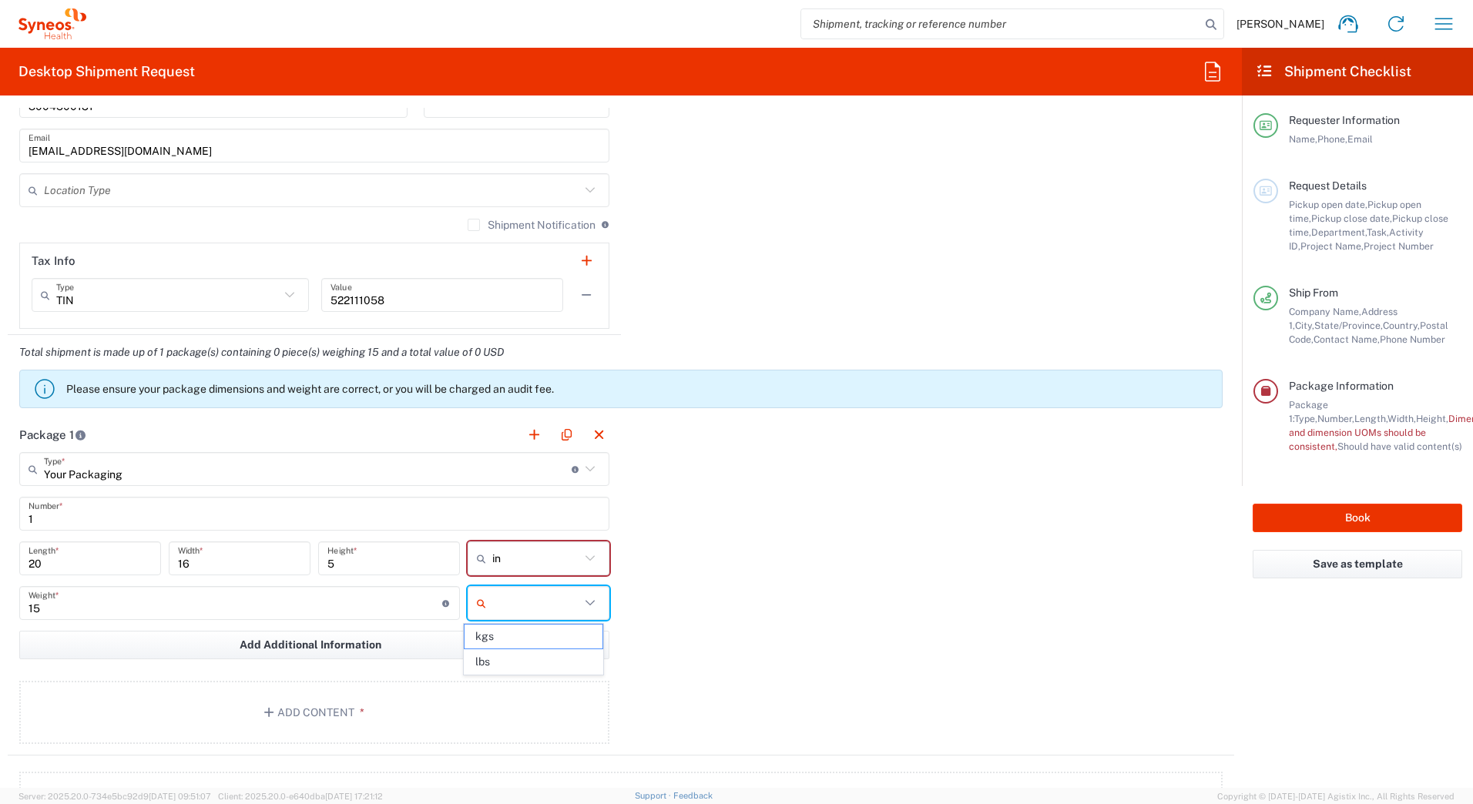
click at [504, 661] on span "lbs" at bounding box center [533, 662] width 137 height 24
type input "lbs"
click at [344, 714] on button "Add Content *" at bounding box center [314, 712] width 590 height 63
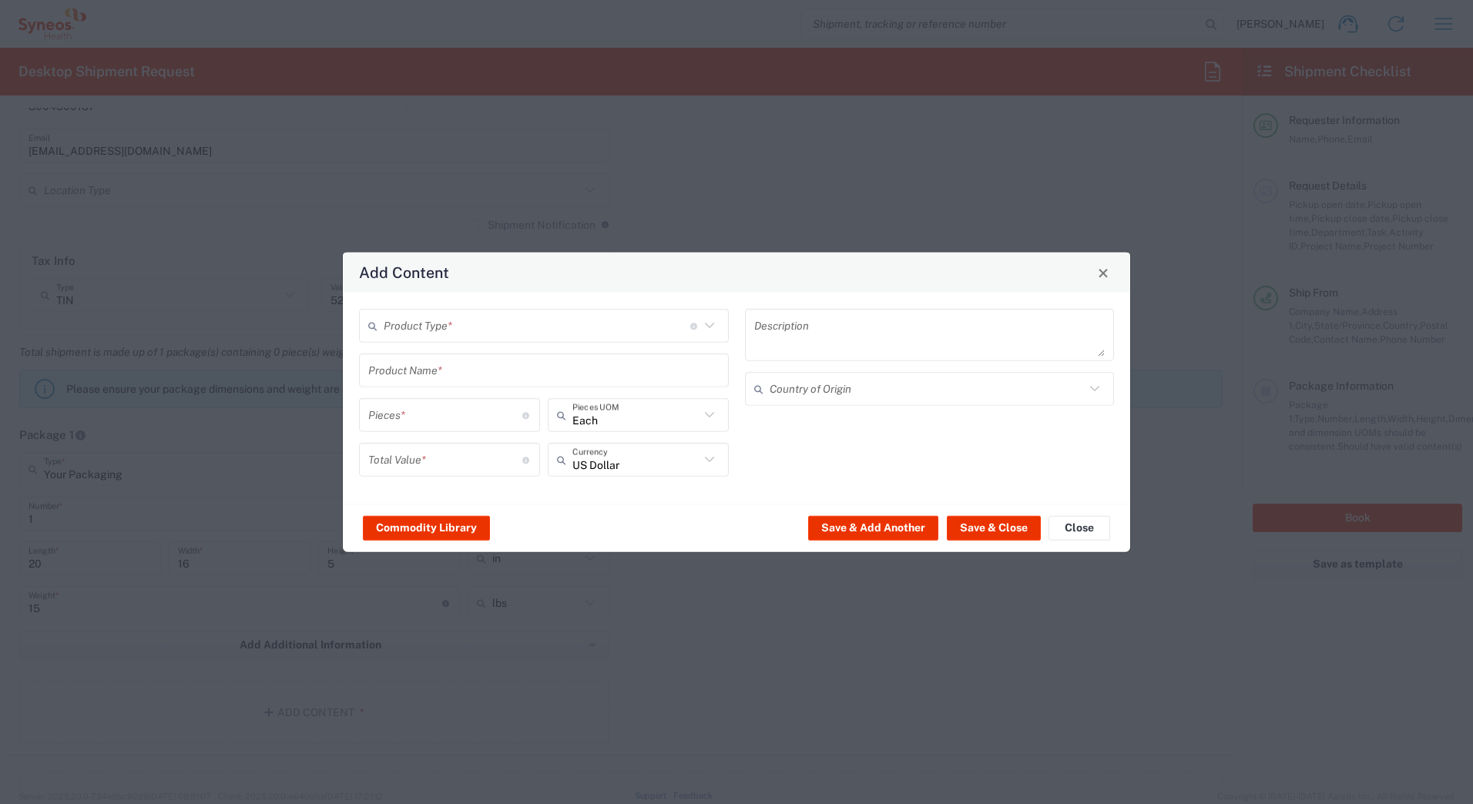
click at [520, 324] on input "text" at bounding box center [537, 325] width 307 height 27
click at [489, 381] on span "General Commodity" at bounding box center [544, 385] width 367 height 24
type input "General Commodity"
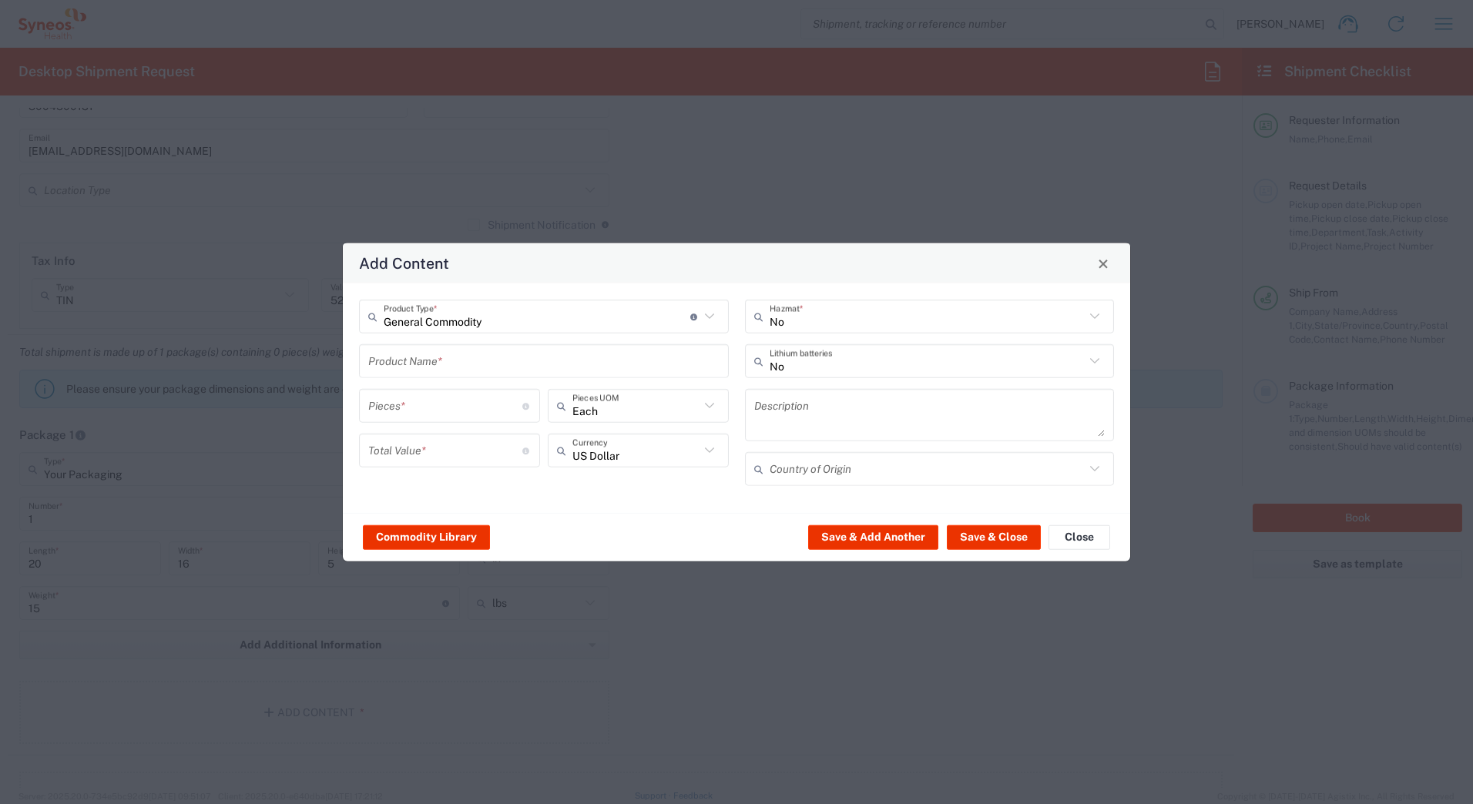
click at [471, 358] on input "text" at bounding box center [543, 360] width 351 height 27
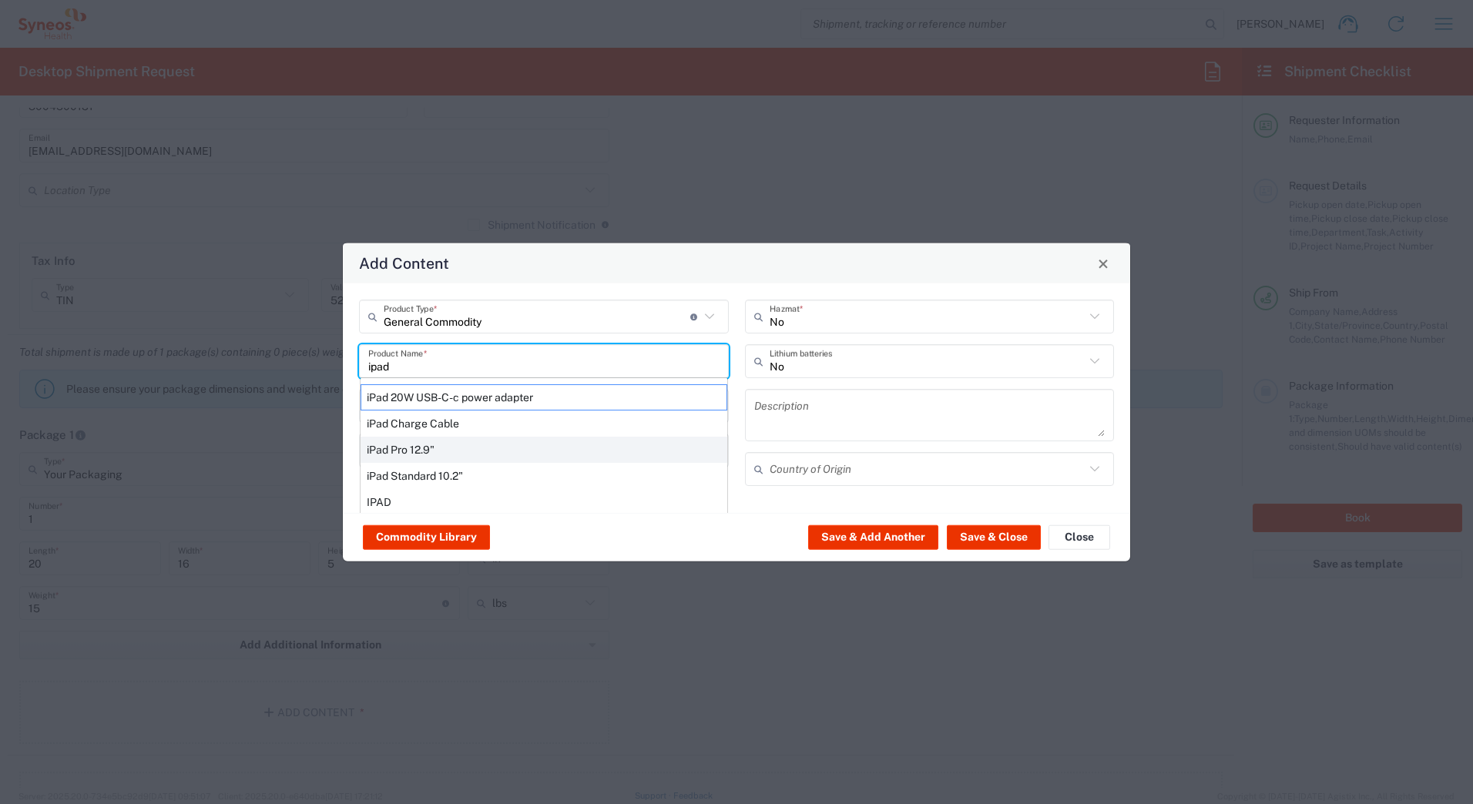
click at [423, 451] on div "iPad Pro 12.9"" at bounding box center [544, 450] width 367 height 26
type input "iPad Pro 12.9""
type input "1"
type textarea "iPad Pro 12.9""
type input "[GEOGRAPHIC_DATA]"
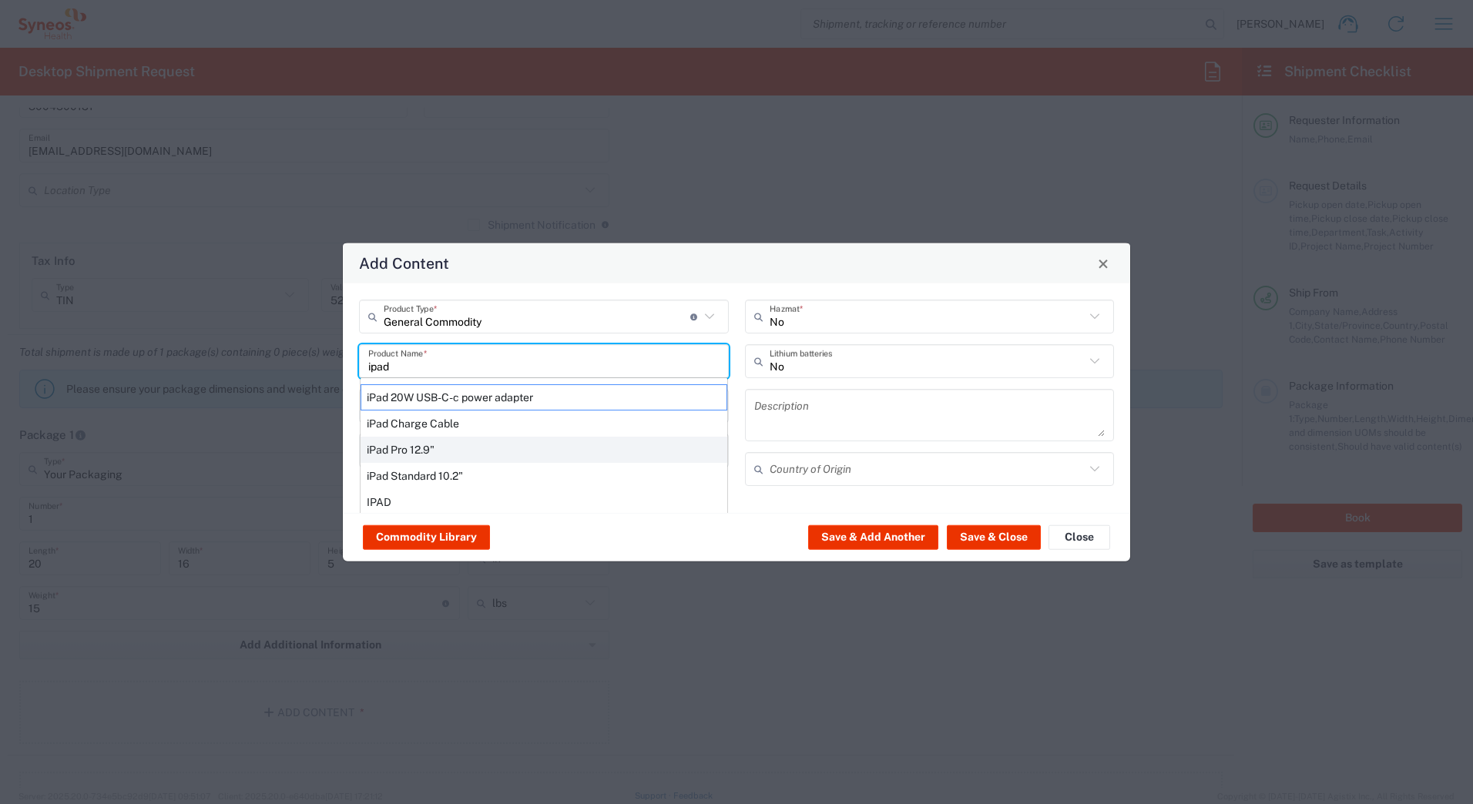
type input "Yes"
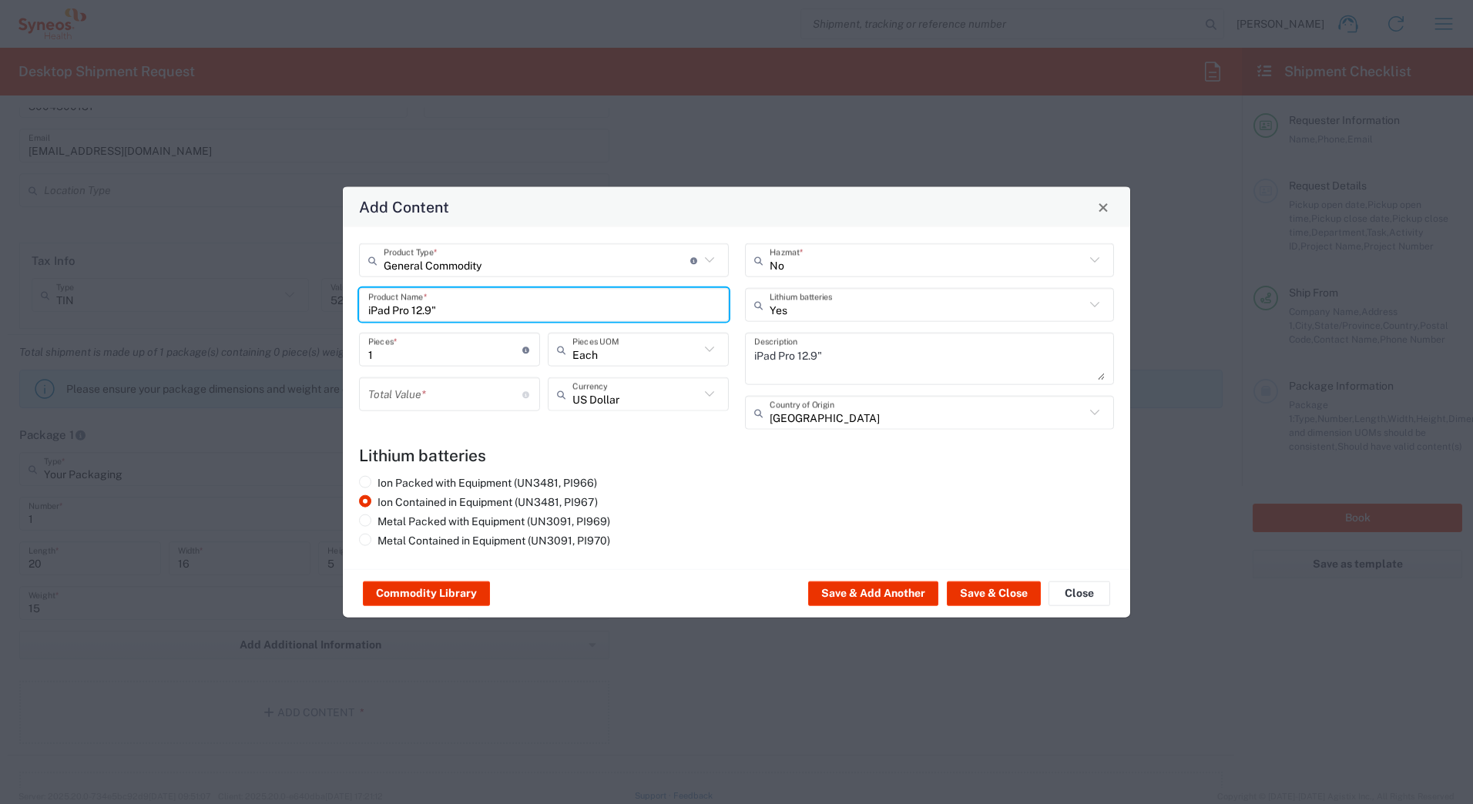
click at [421, 394] on input "number" at bounding box center [445, 394] width 154 height 27
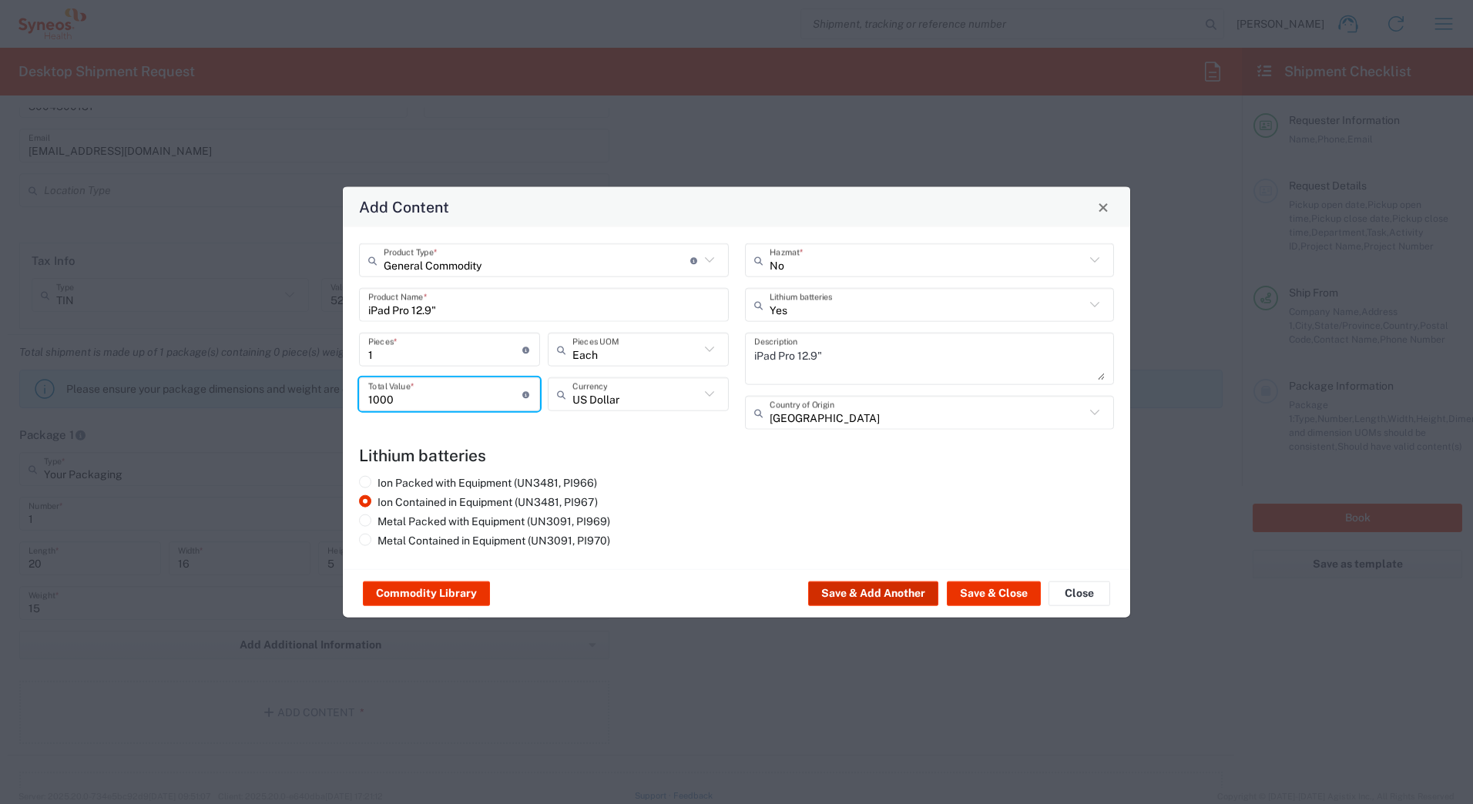
type input "1000"
click at [839, 590] on button "Save & Add Another" at bounding box center [873, 594] width 130 height 25
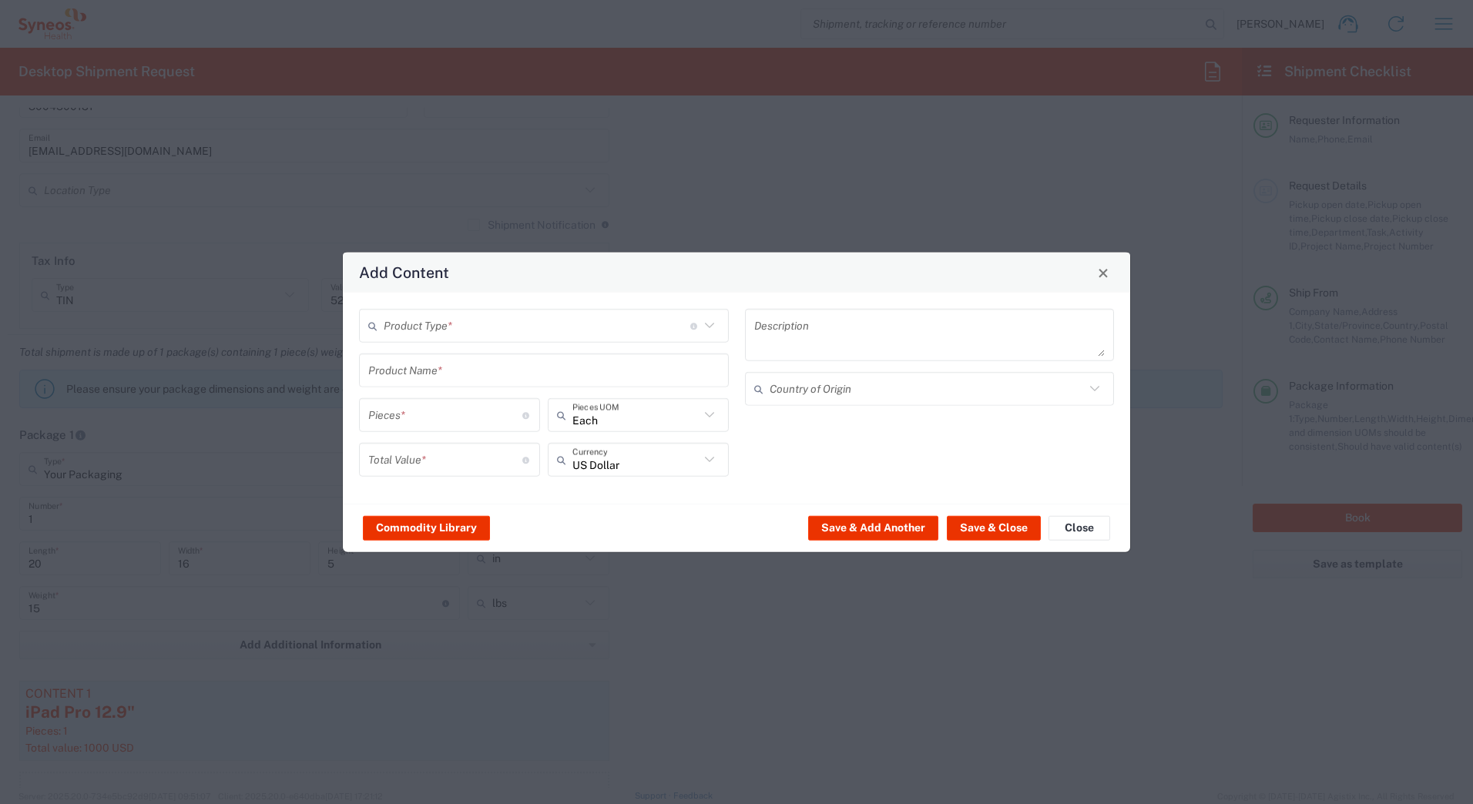
click at [425, 330] on input "text" at bounding box center [537, 325] width 307 height 27
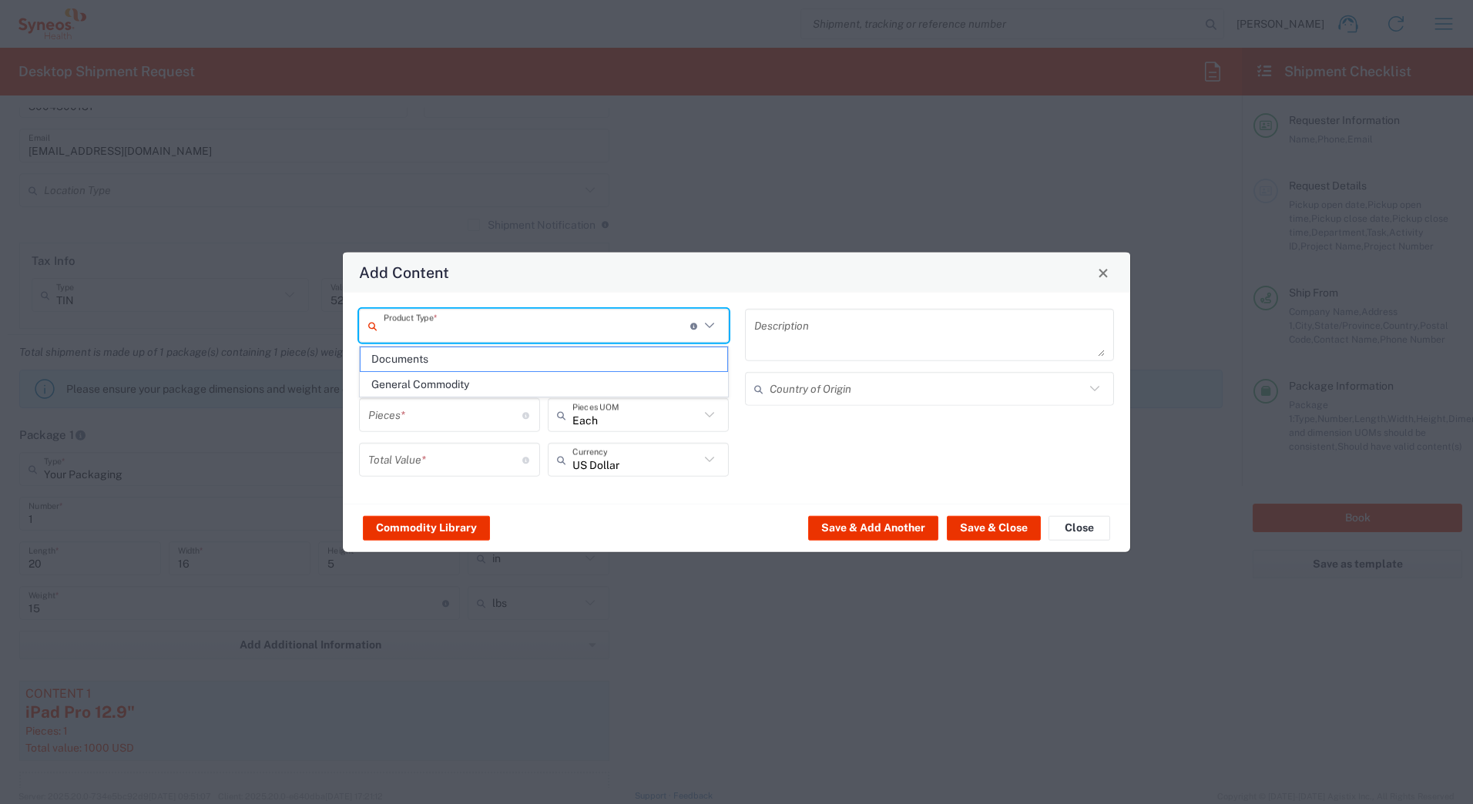
click at [421, 389] on span "General Commodity" at bounding box center [544, 385] width 367 height 24
type input "General Commodity"
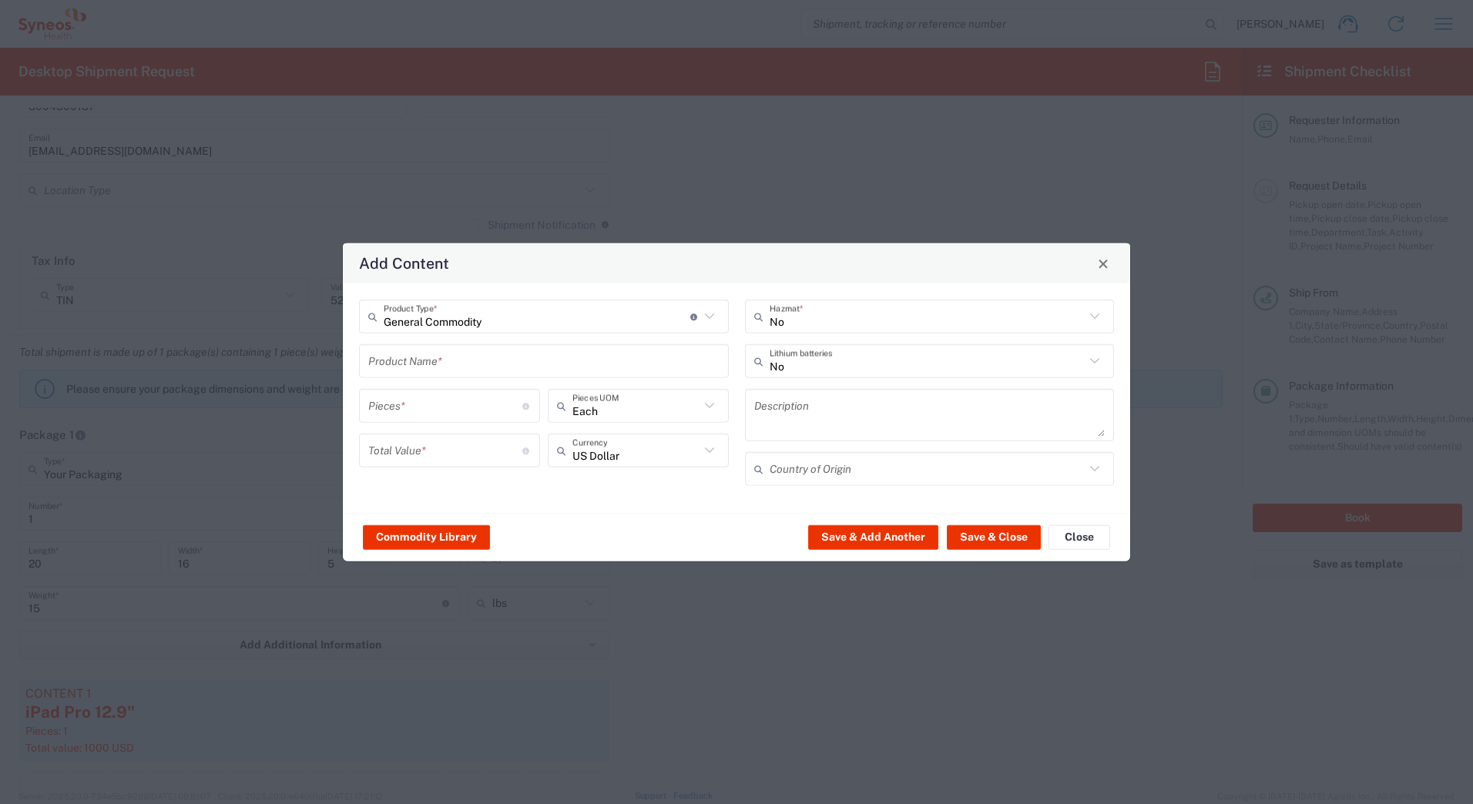
click at [418, 363] on input "text" at bounding box center [543, 360] width 351 height 27
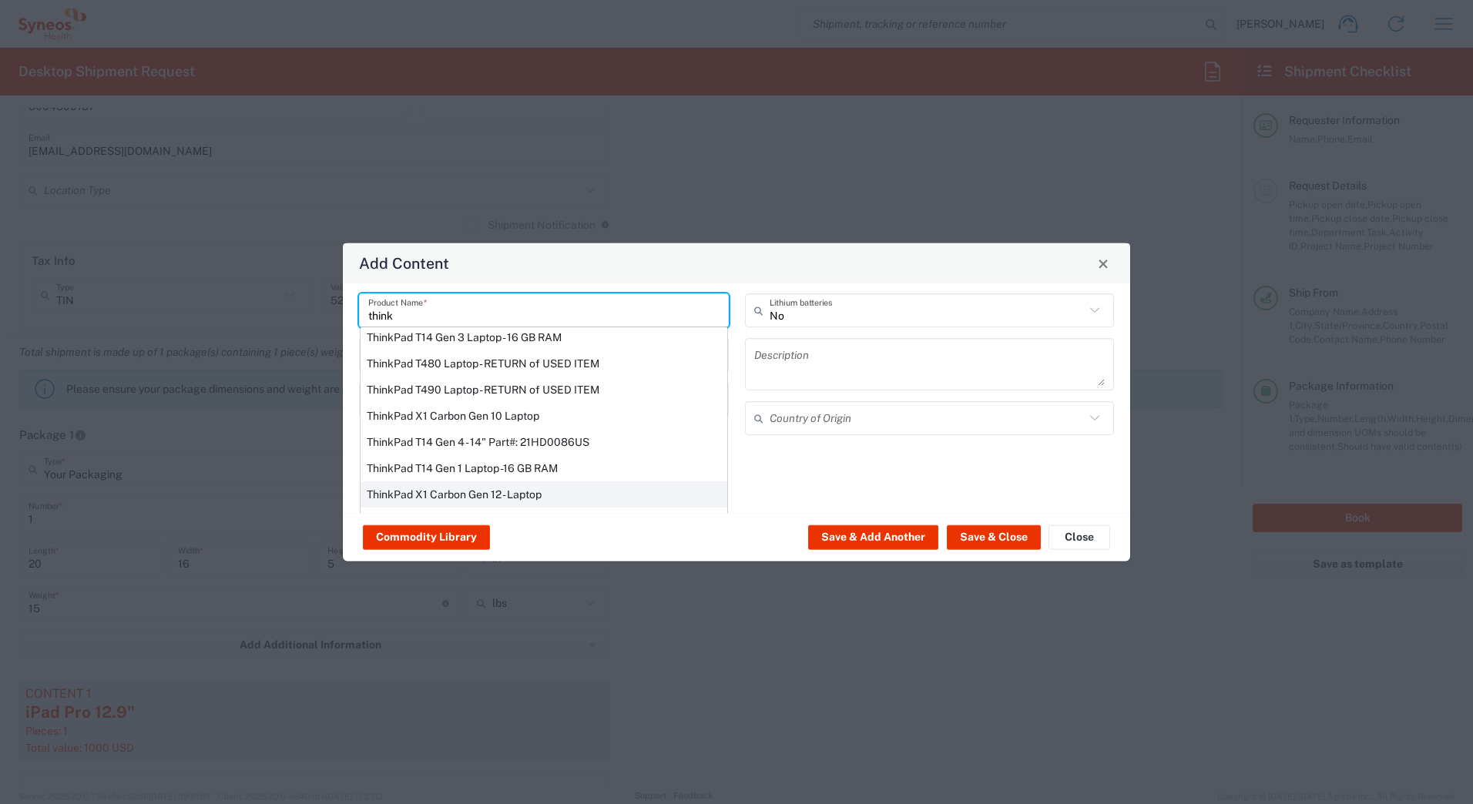
scroll to position [77, 0]
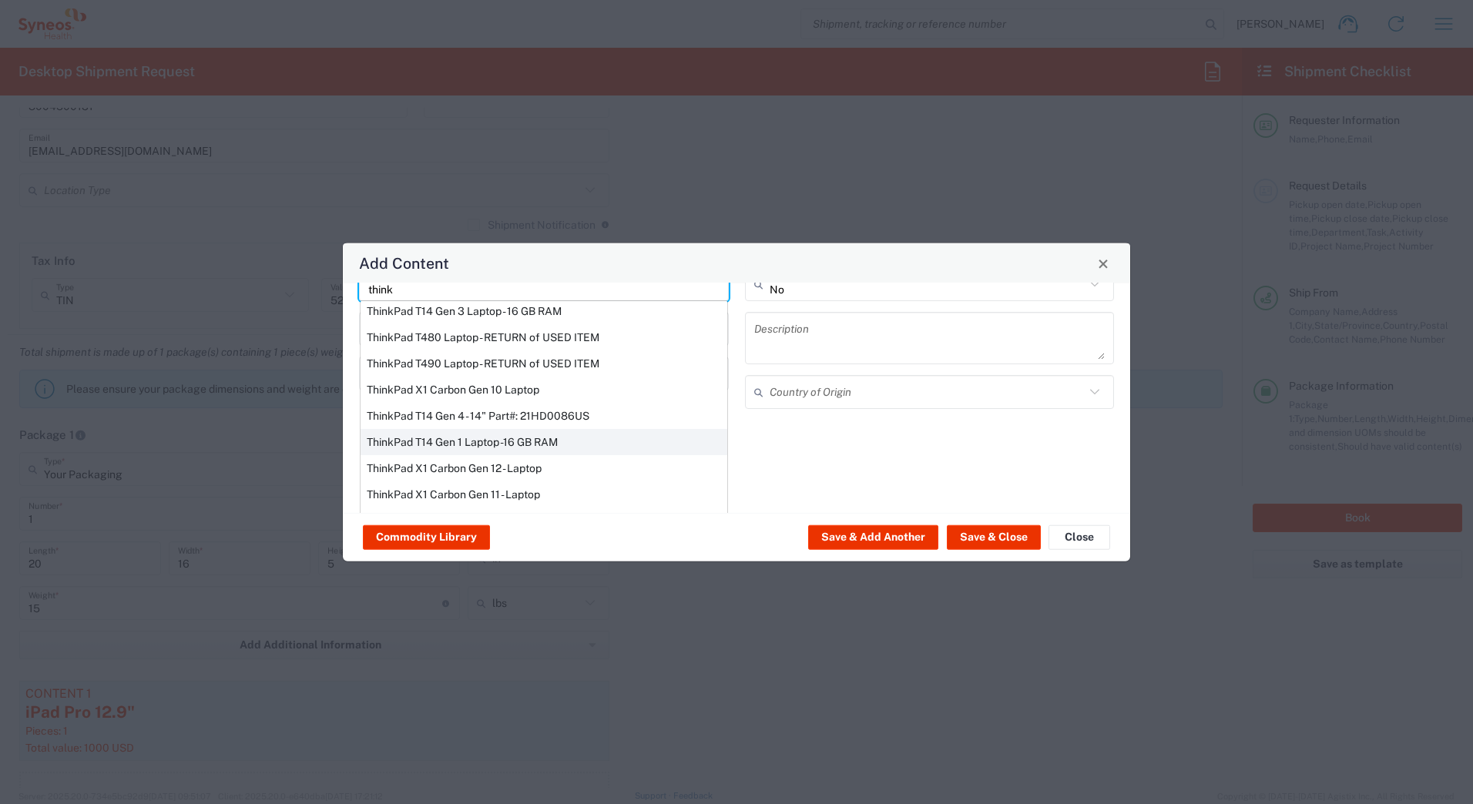
click at [416, 442] on div "ThinkPad T14 Gen 1 Laptop -16 GB RAM" at bounding box center [544, 442] width 367 height 26
type input "ThinkPad T14 Gen 1 Laptop -16 GB RAM"
type textarea "Intel Core i5-10210U- 14"- 512 GB SSD"
type input "[GEOGRAPHIC_DATA]"
type input "Yes"
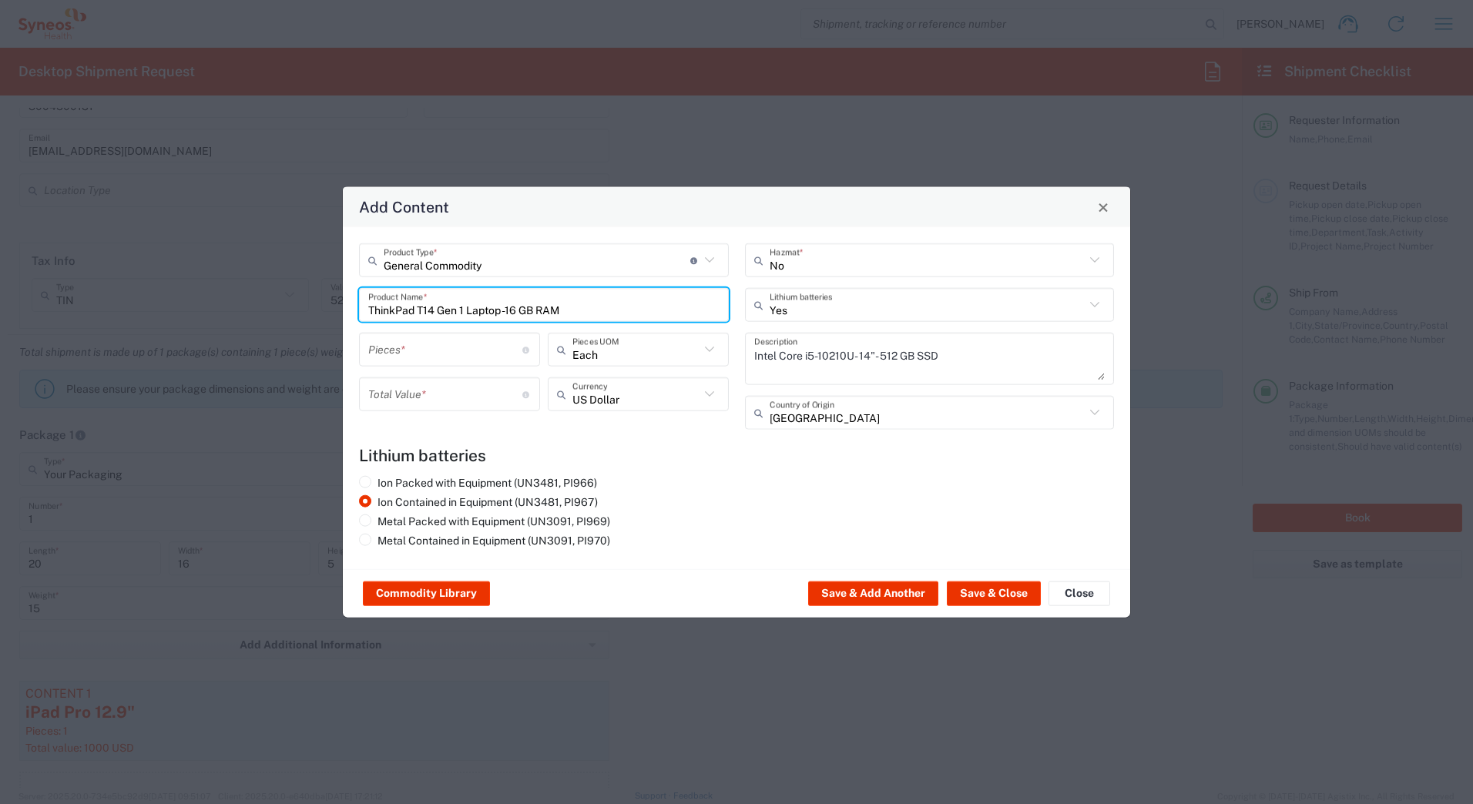
scroll to position [0, 0]
click at [399, 351] on input "number" at bounding box center [445, 349] width 154 height 27
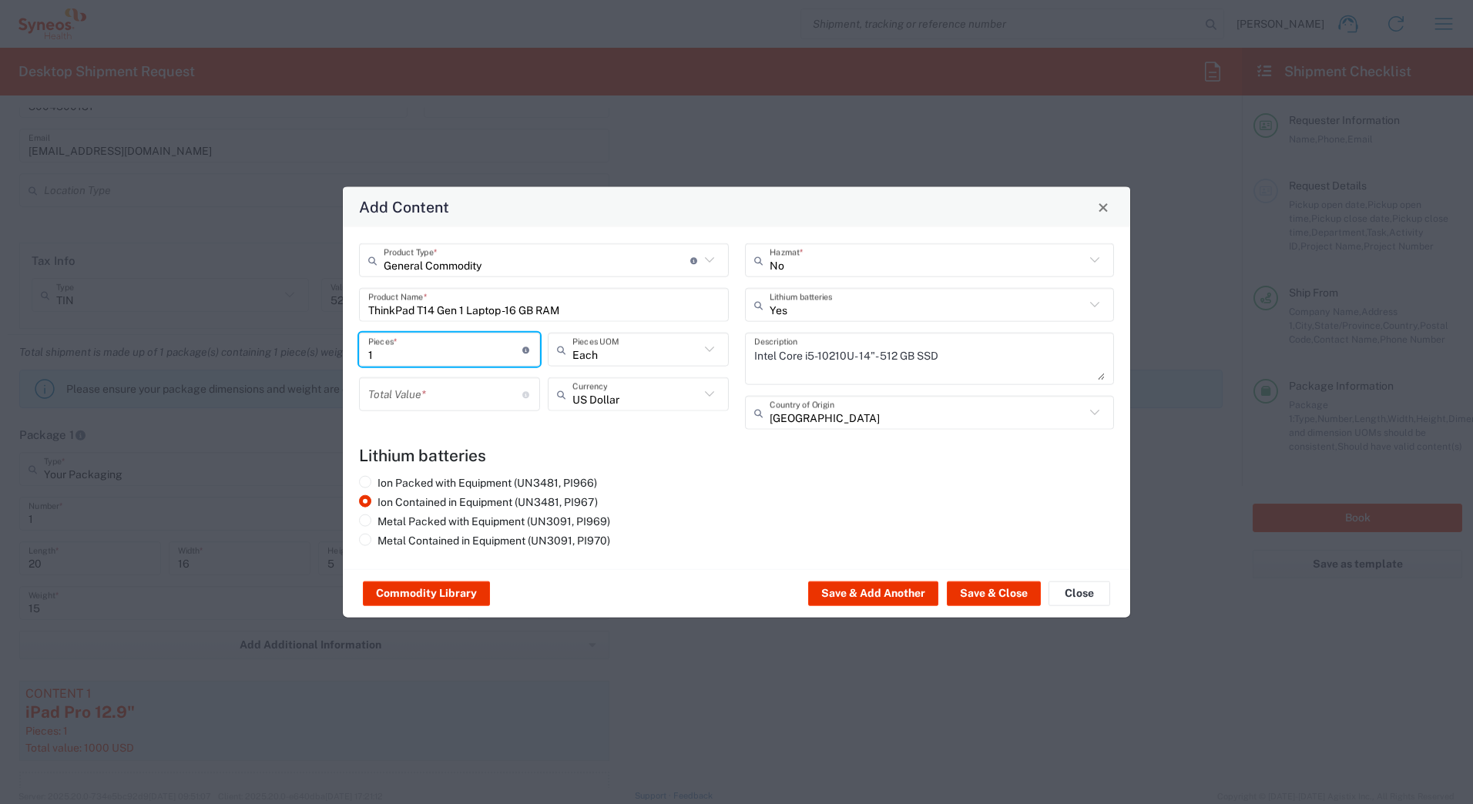
type input "1"
click at [398, 402] on input "number" at bounding box center [445, 394] width 154 height 27
type input "1000"
click at [975, 593] on button "Save & Close" at bounding box center [994, 594] width 94 height 25
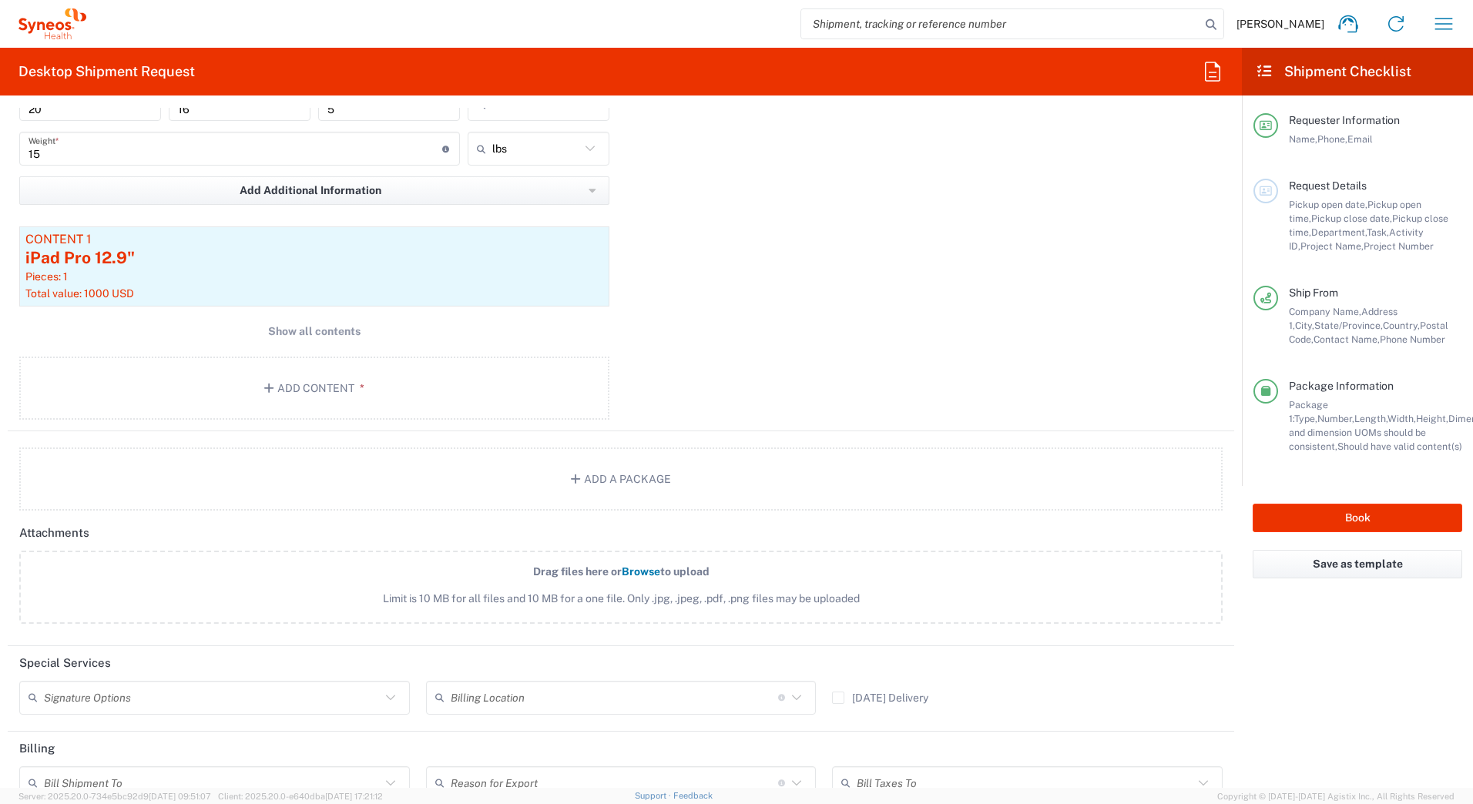
scroll to position [1832, 0]
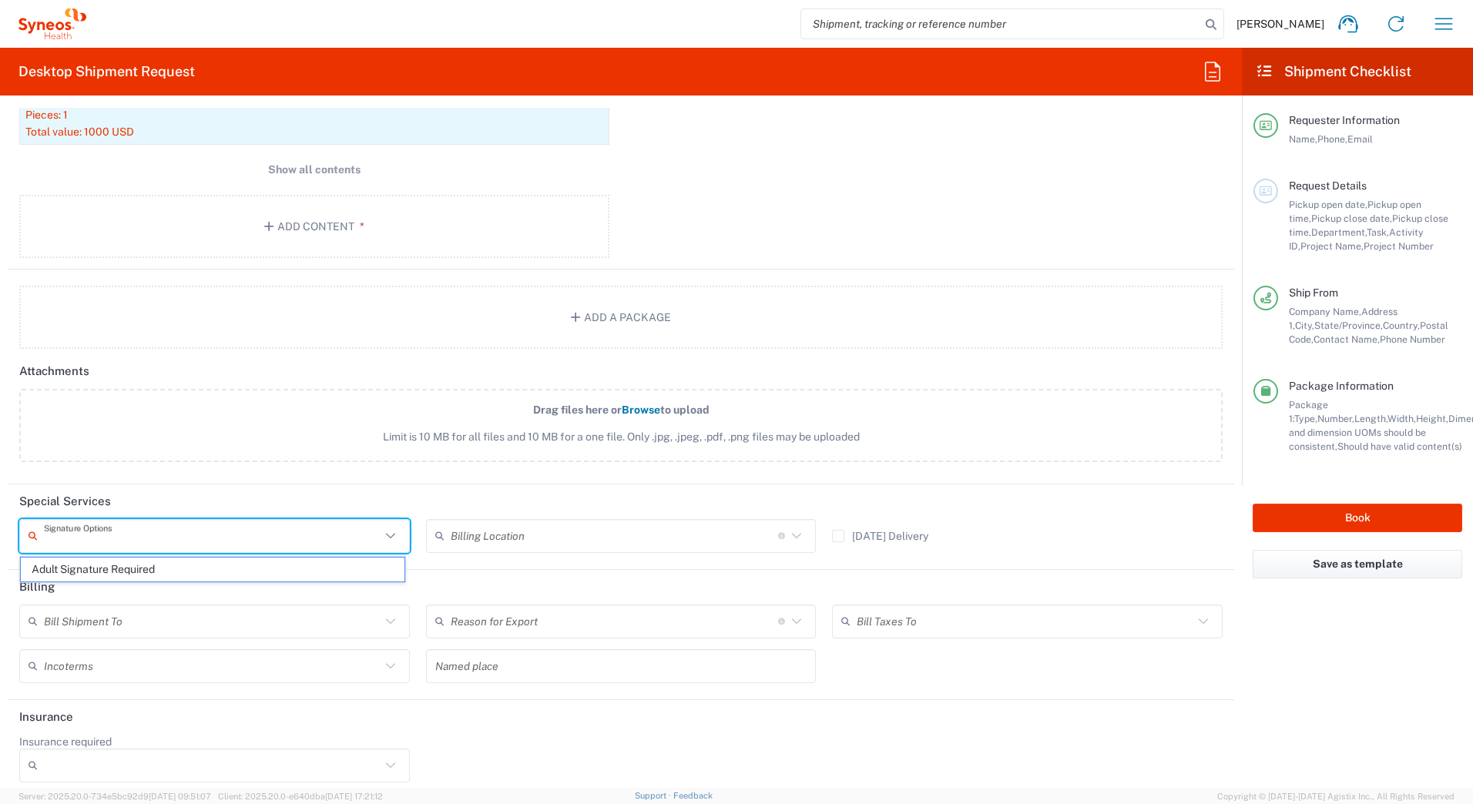
click at [170, 537] on input "text" at bounding box center [212, 535] width 337 height 27
click at [152, 571] on span "Adult Signature Required" at bounding box center [213, 570] width 384 height 24
type input "Adult Signature Required"
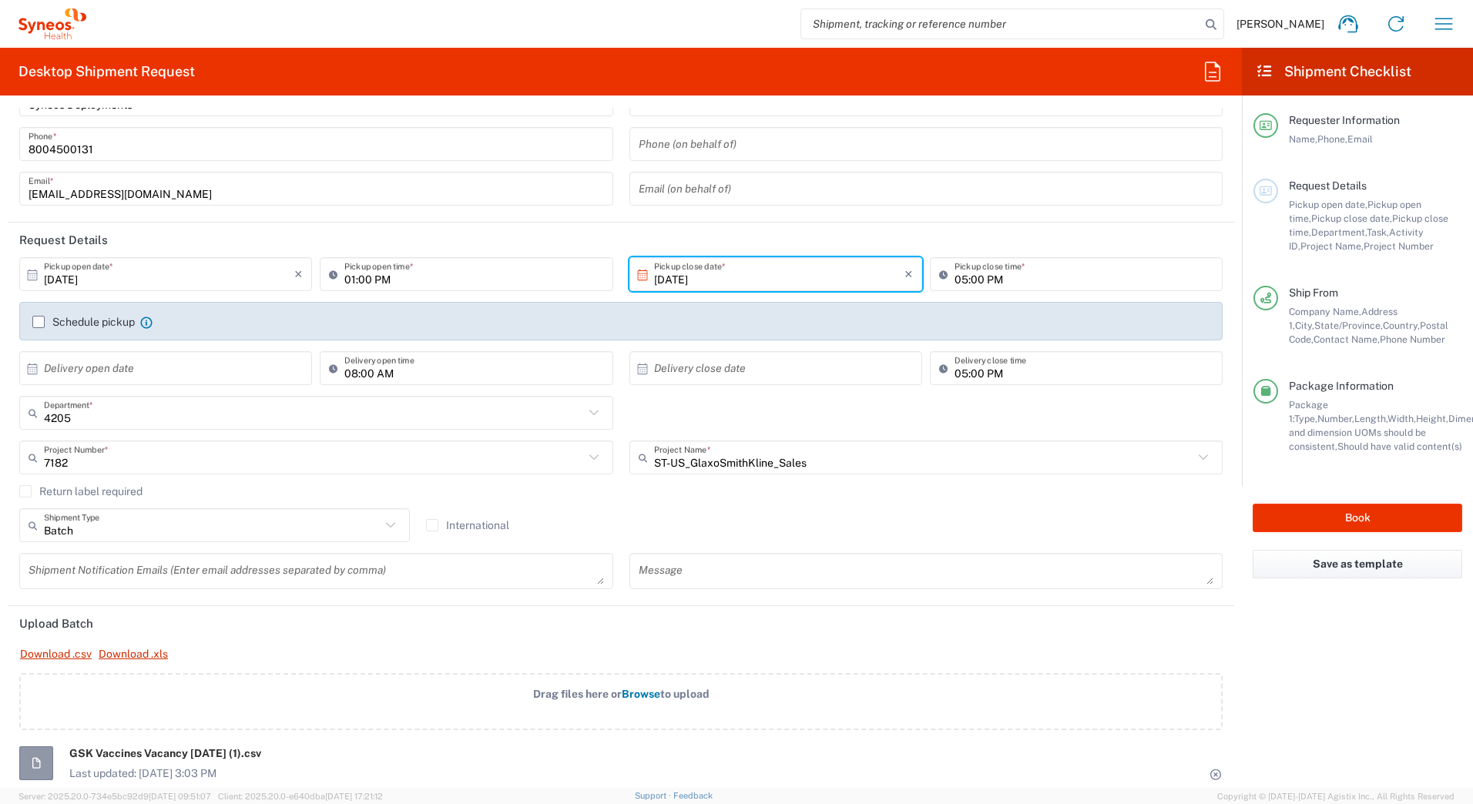
scroll to position [0, 0]
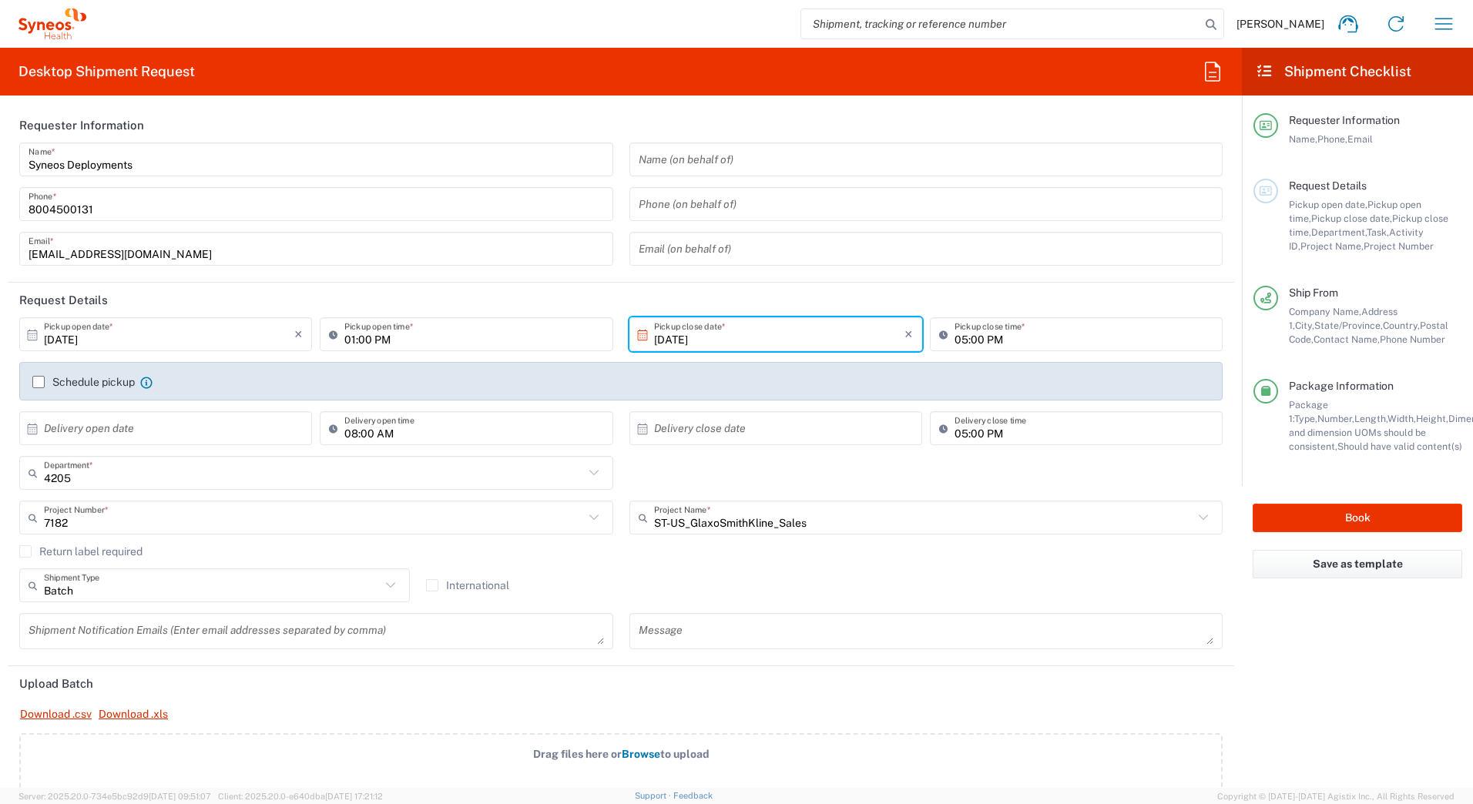
click at [693, 334] on input "[DATE]" at bounding box center [779, 334] width 250 height 27
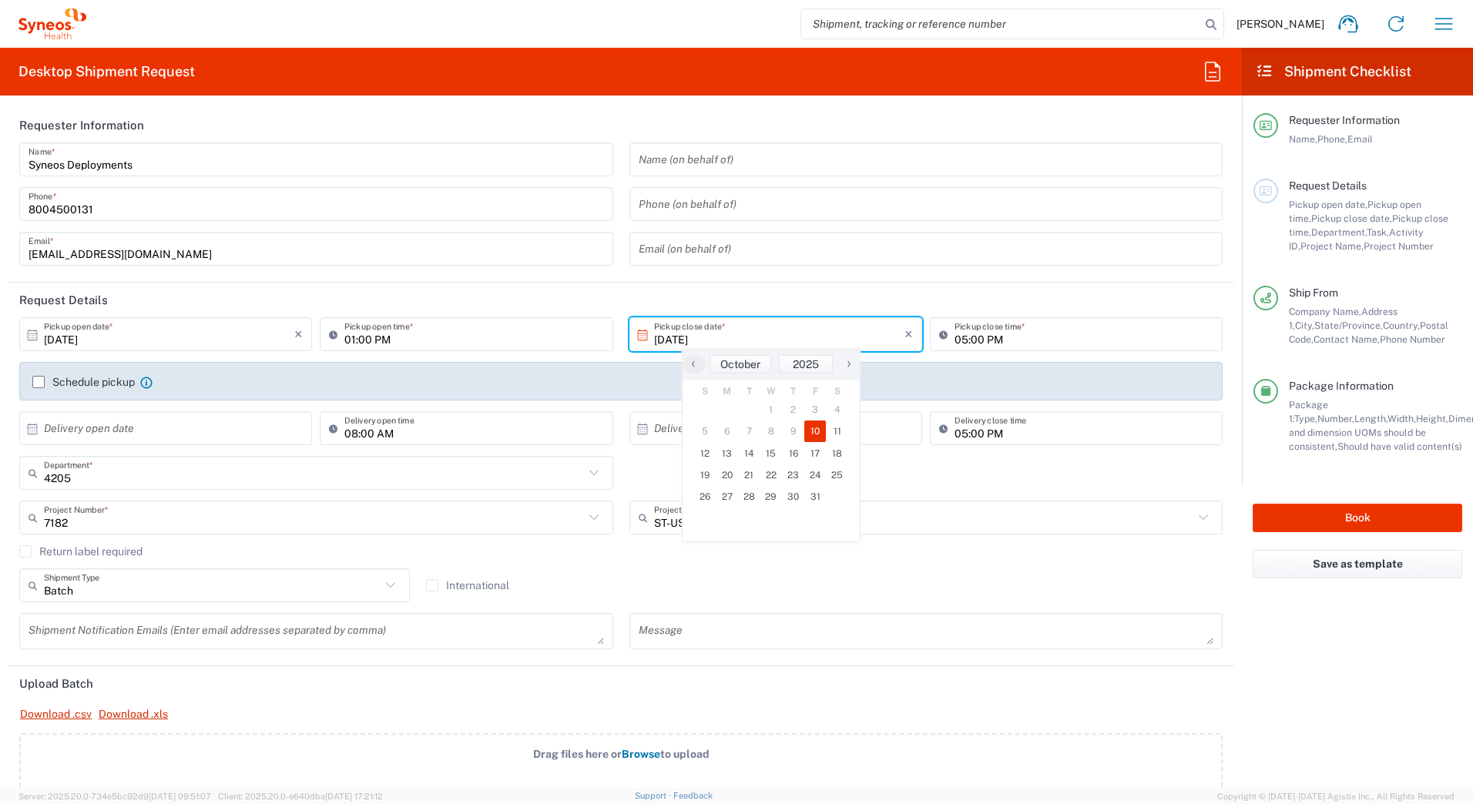
click at [814, 428] on span "10" at bounding box center [815, 432] width 22 height 22
click at [852, 290] on header "Request Details" at bounding box center [621, 300] width 1226 height 35
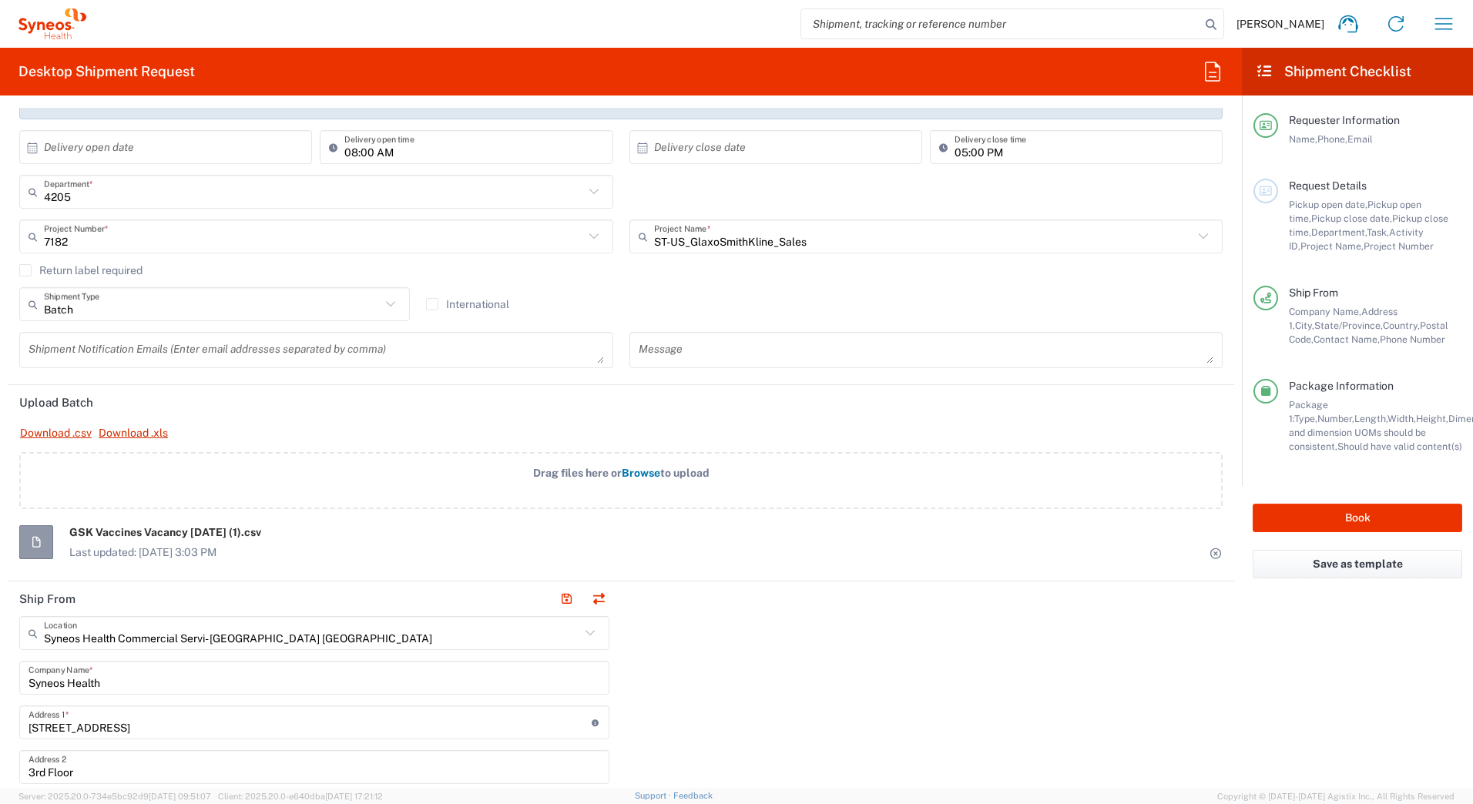
scroll to position [308, 0]
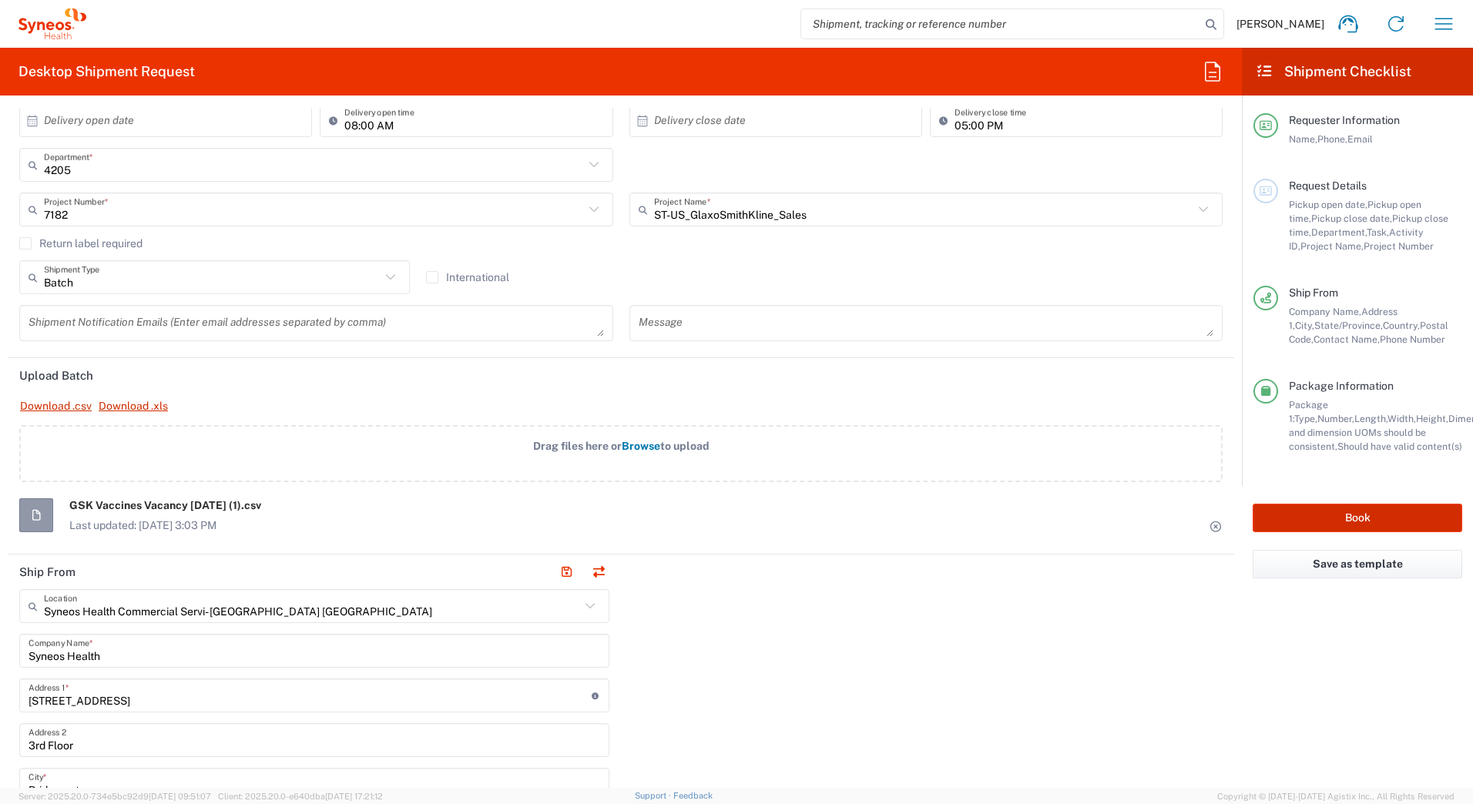
click at [1273, 515] on button "Book" at bounding box center [1358, 518] width 210 height 29
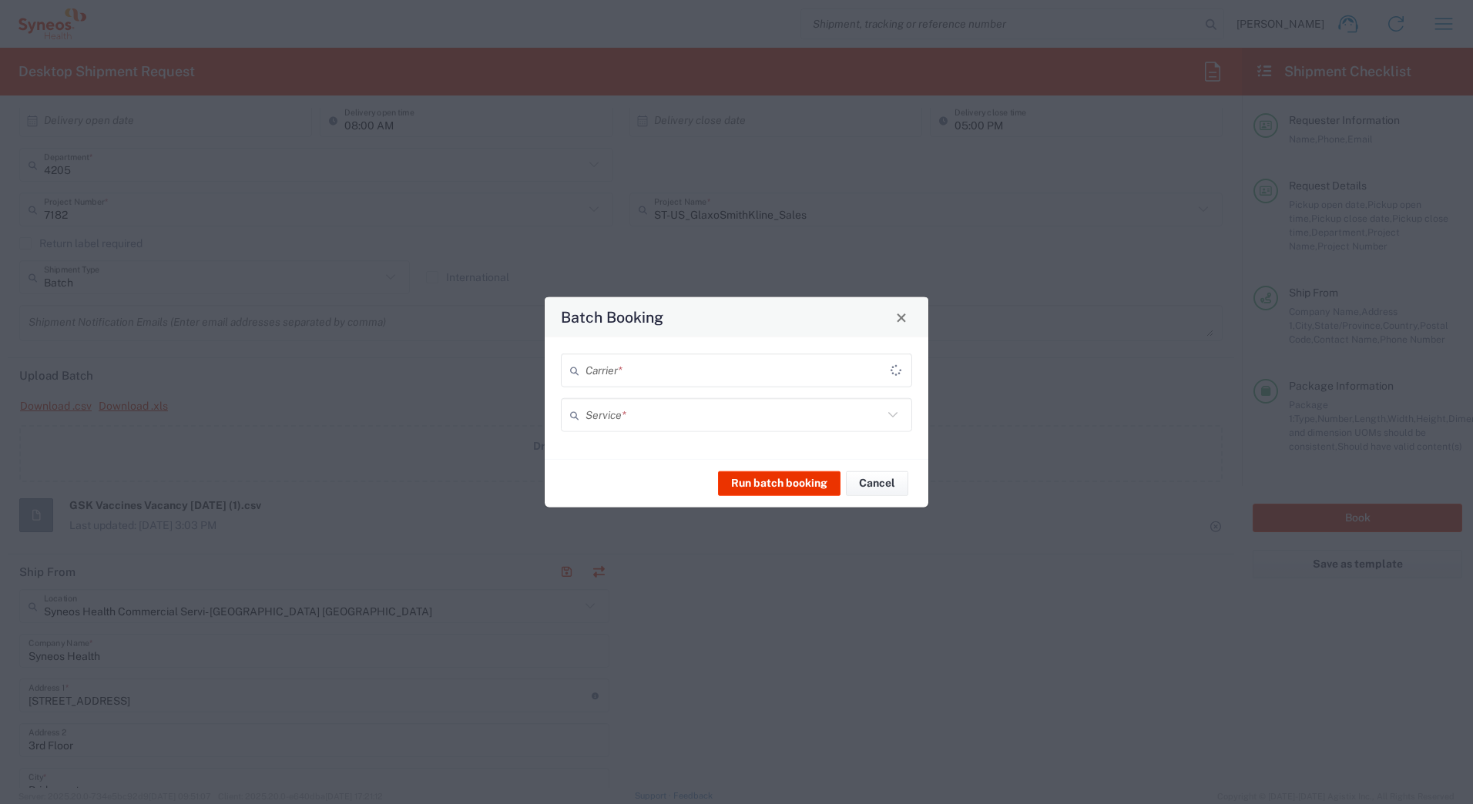
type input "7182"
click at [709, 375] on input "text" at bounding box center [733, 370] width 297 height 27
click at [608, 451] on span "UPS" at bounding box center [736, 454] width 348 height 24
type input "UPS"
click at [671, 420] on input "text" at bounding box center [733, 414] width 297 height 27
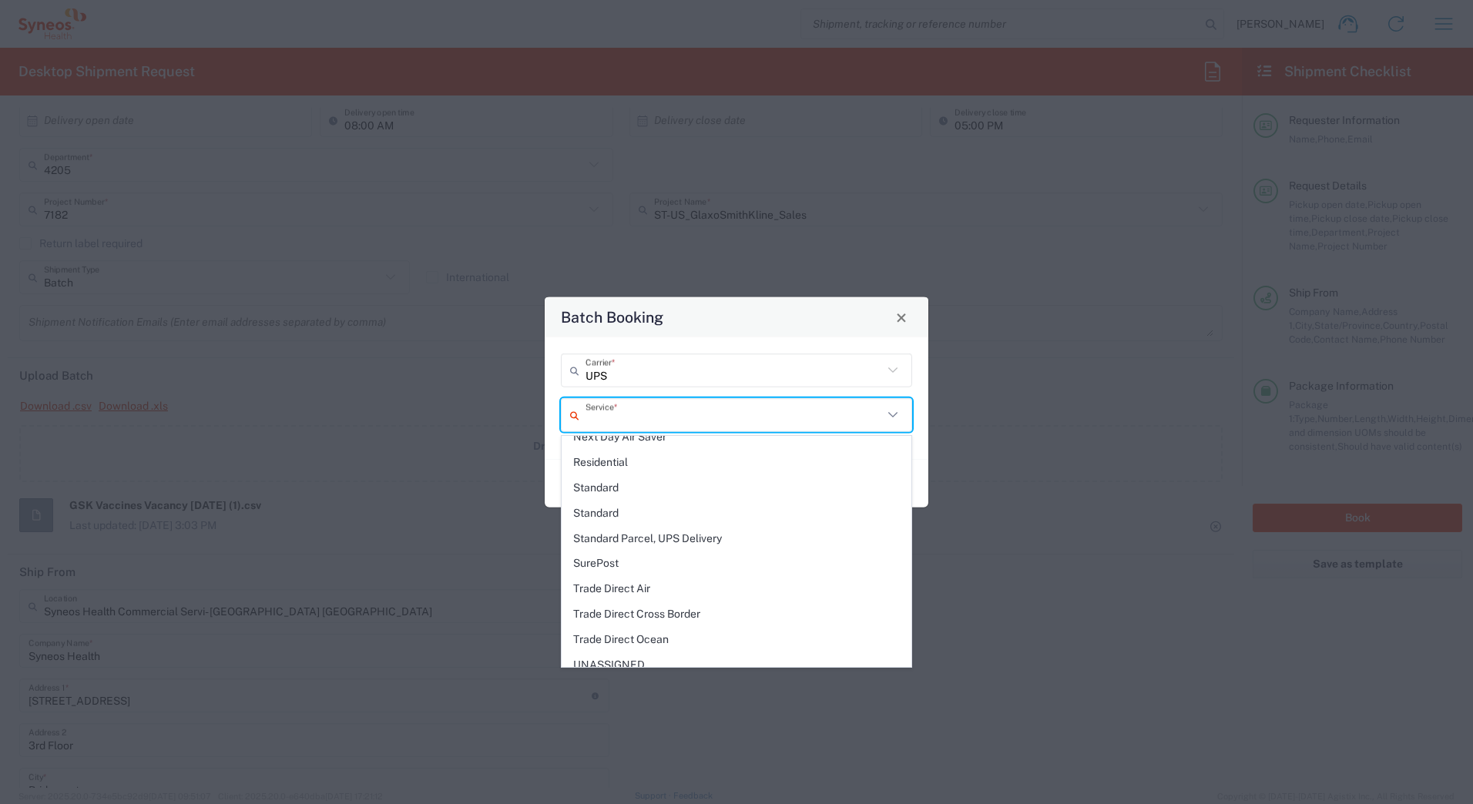
scroll to position [385, 0]
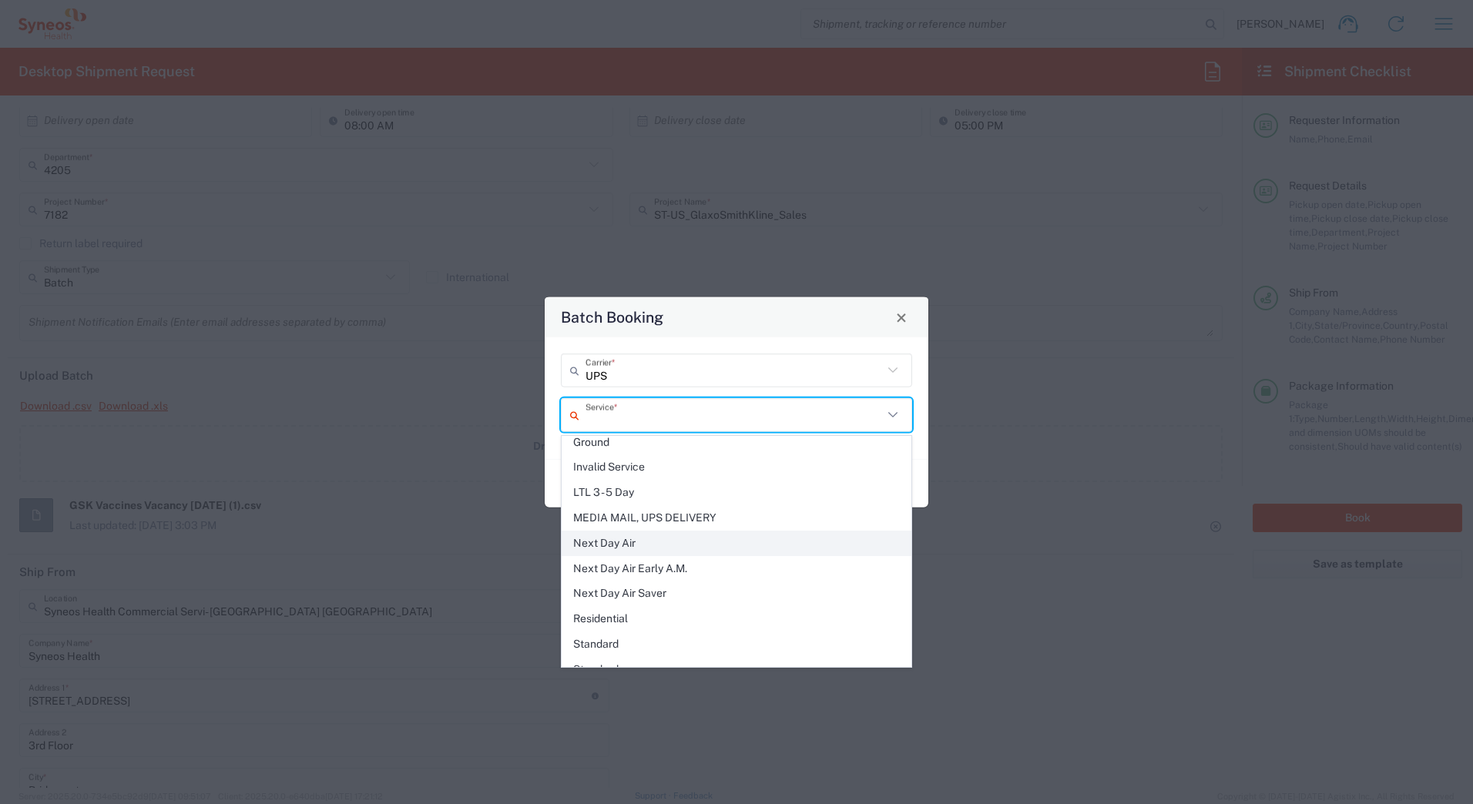
click at [659, 543] on span "Next Day Air" at bounding box center [736, 544] width 348 height 24
type input "Next Day Air"
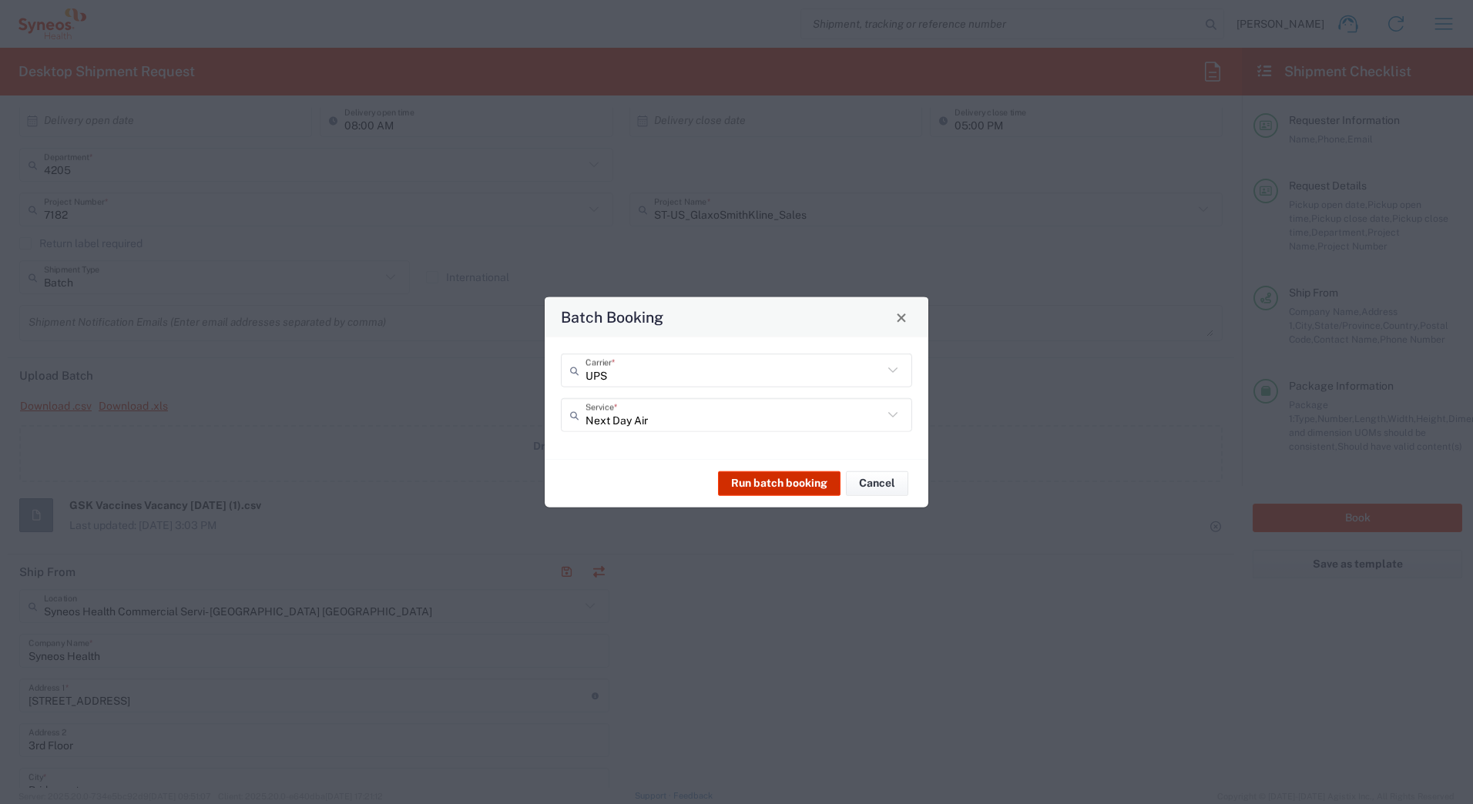
click at [774, 481] on button "Run batch booking" at bounding box center [779, 483] width 122 height 25
